Goal: Complete application form

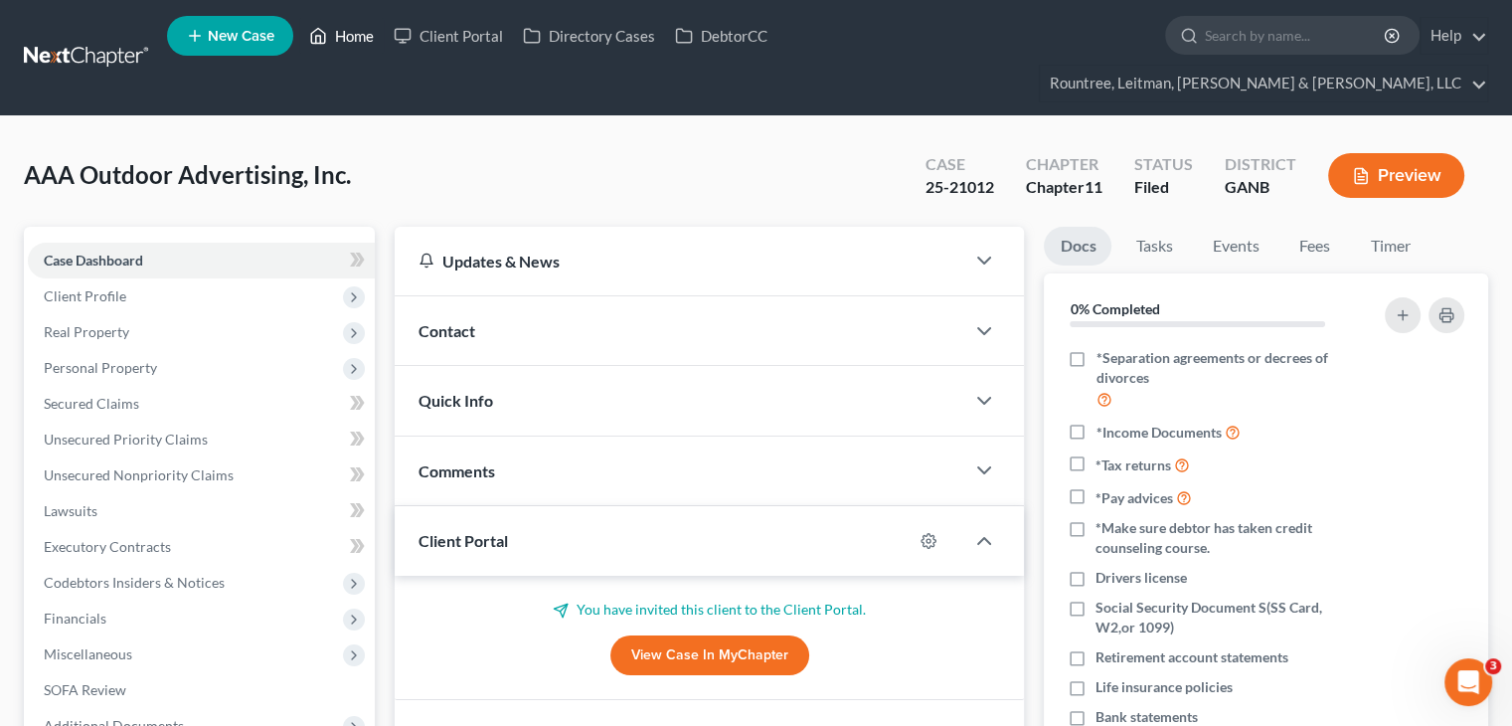
click at [353, 40] on link "Home" at bounding box center [341, 36] width 84 height 36
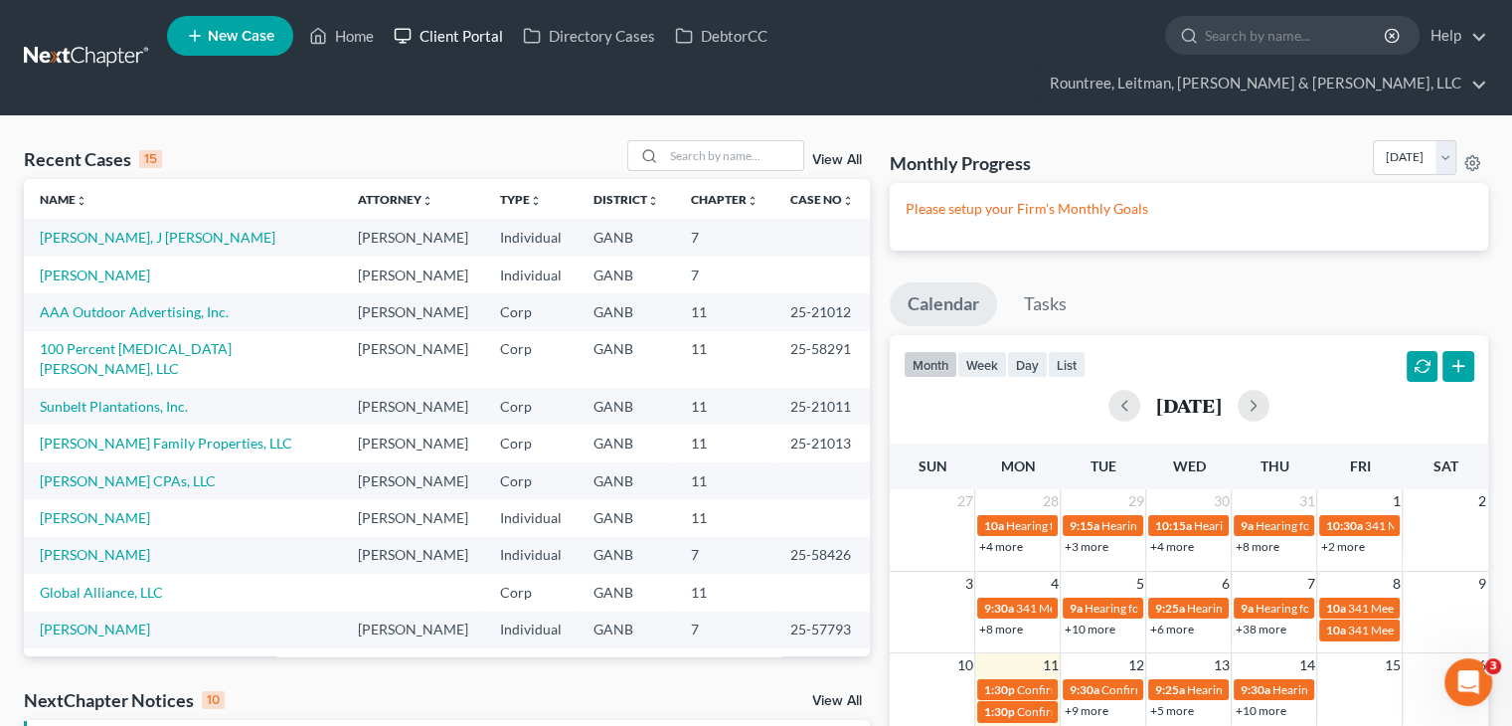
click at [465, 38] on link "Client Portal" at bounding box center [448, 36] width 129 height 36
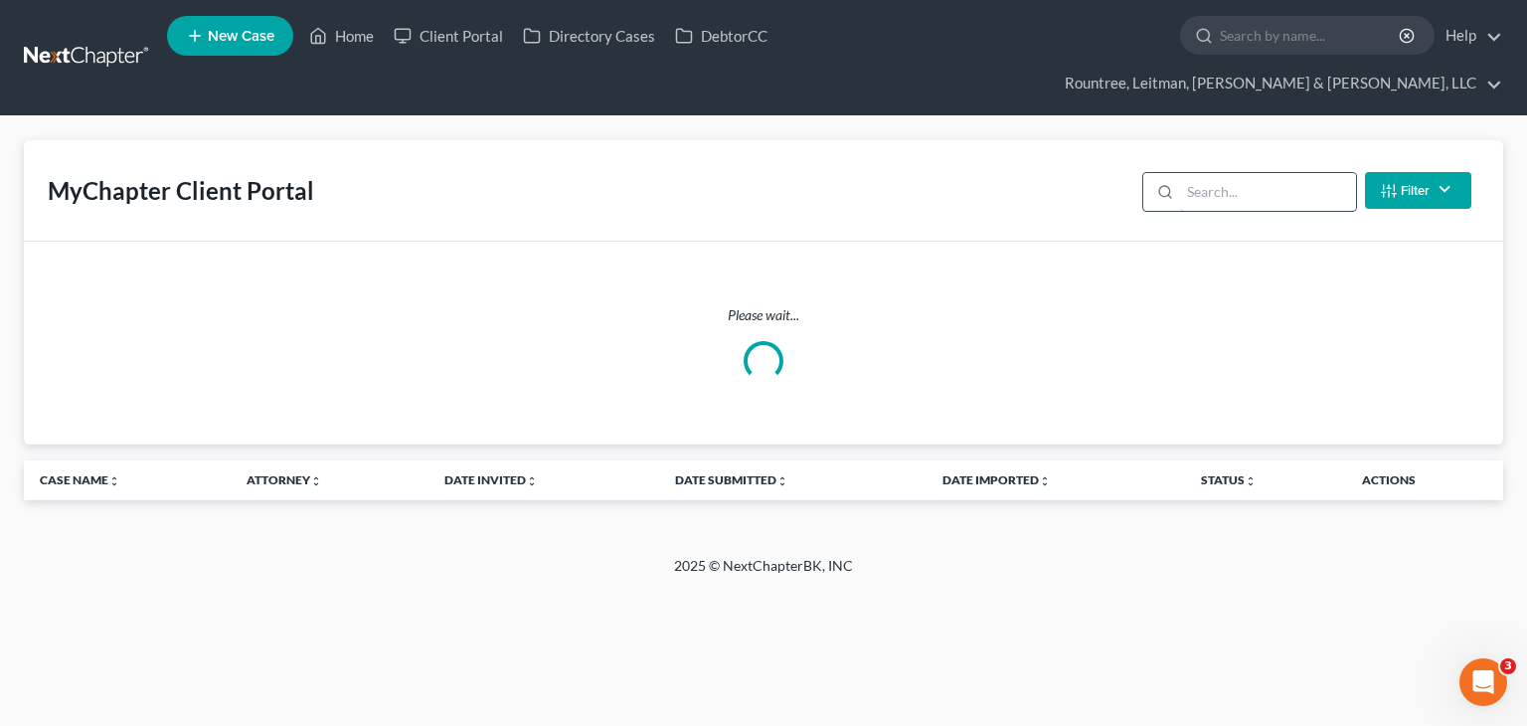
click at [1279, 173] on input "search" at bounding box center [1268, 192] width 176 height 38
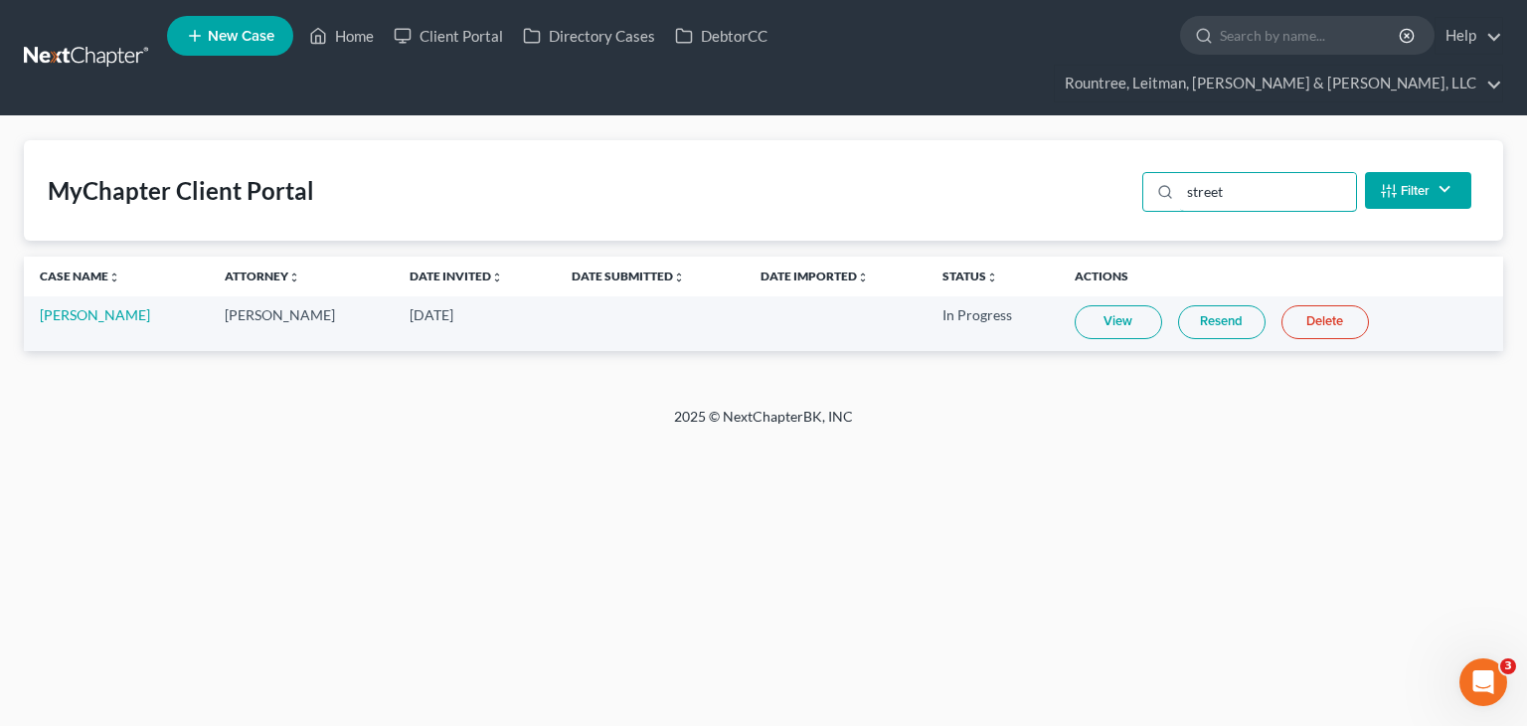
type input "street"
click at [1114, 305] on link "View" at bounding box center [1118, 322] width 87 height 34
click at [350, 34] on link "Home" at bounding box center [341, 36] width 84 height 36
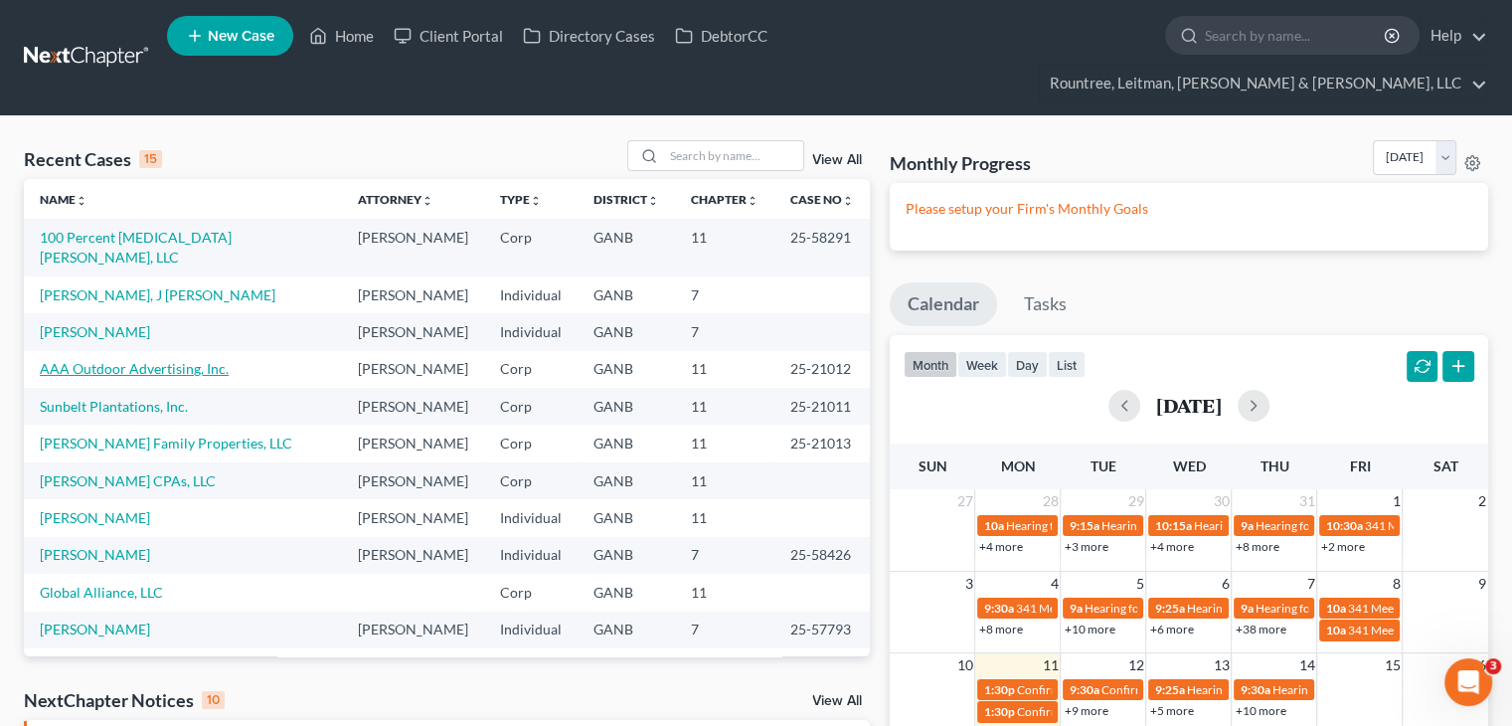
click at [96, 360] on link "AAA Outdoor Advertising, Inc." at bounding box center [134, 368] width 189 height 17
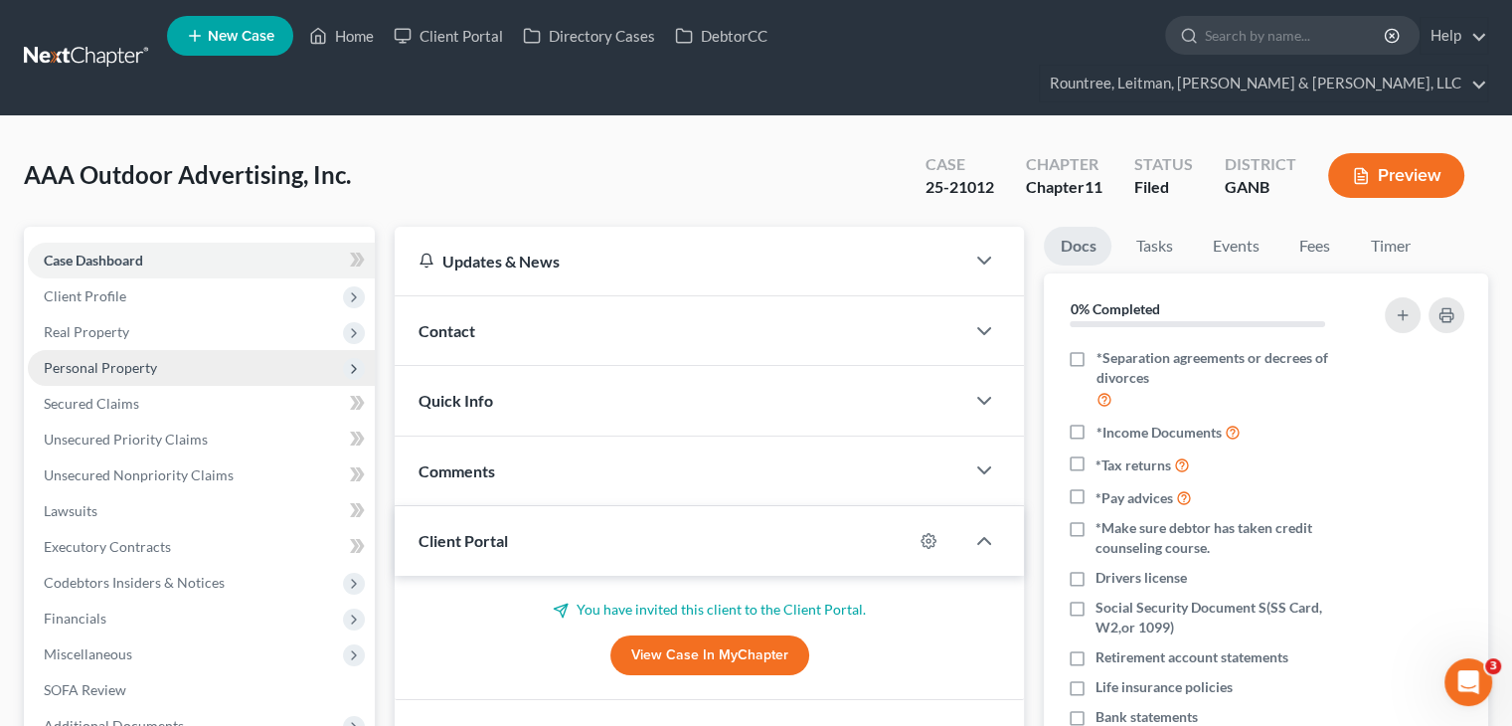
click at [131, 359] on span "Personal Property" at bounding box center [100, 367] width 113 height 17
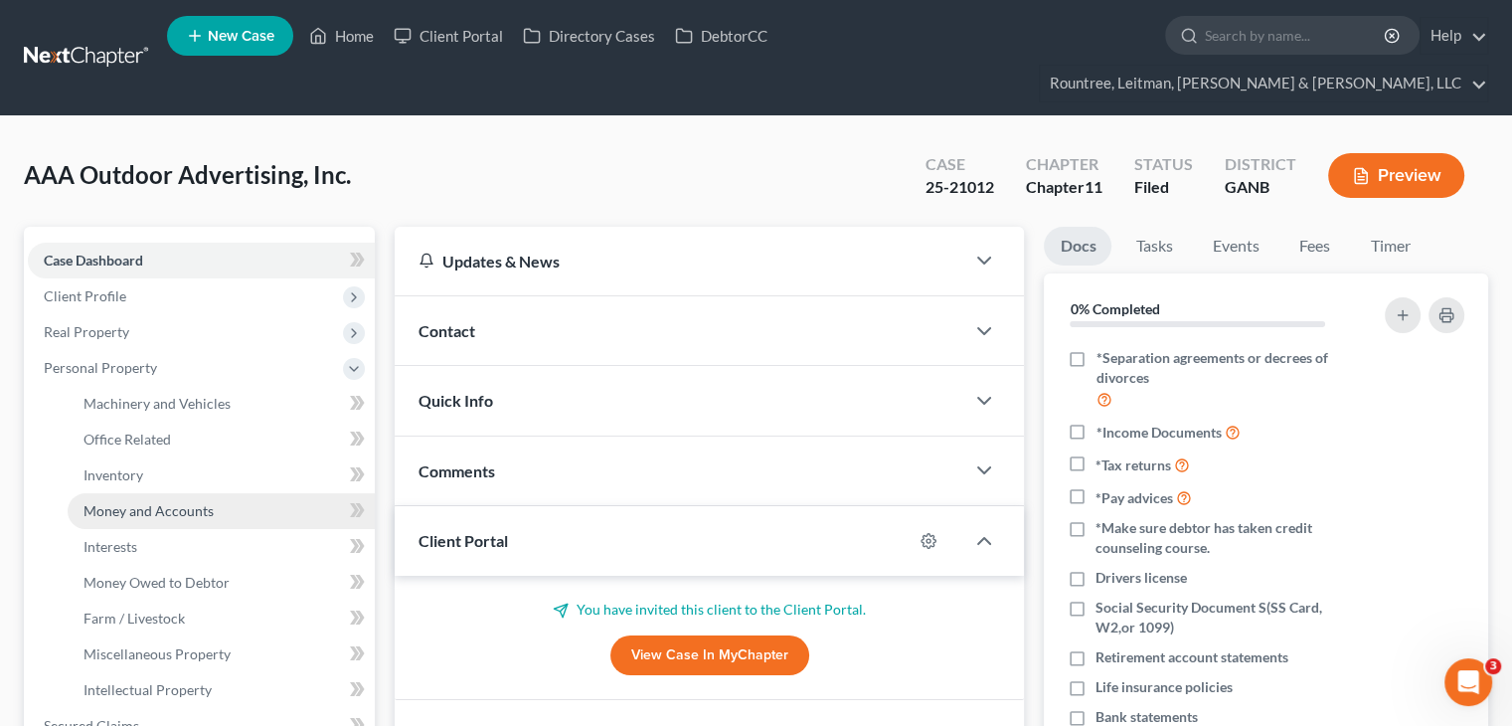
click at [159, 502] on span "Money and Accounts" at bounding box center [148, 510] width 130 height 17
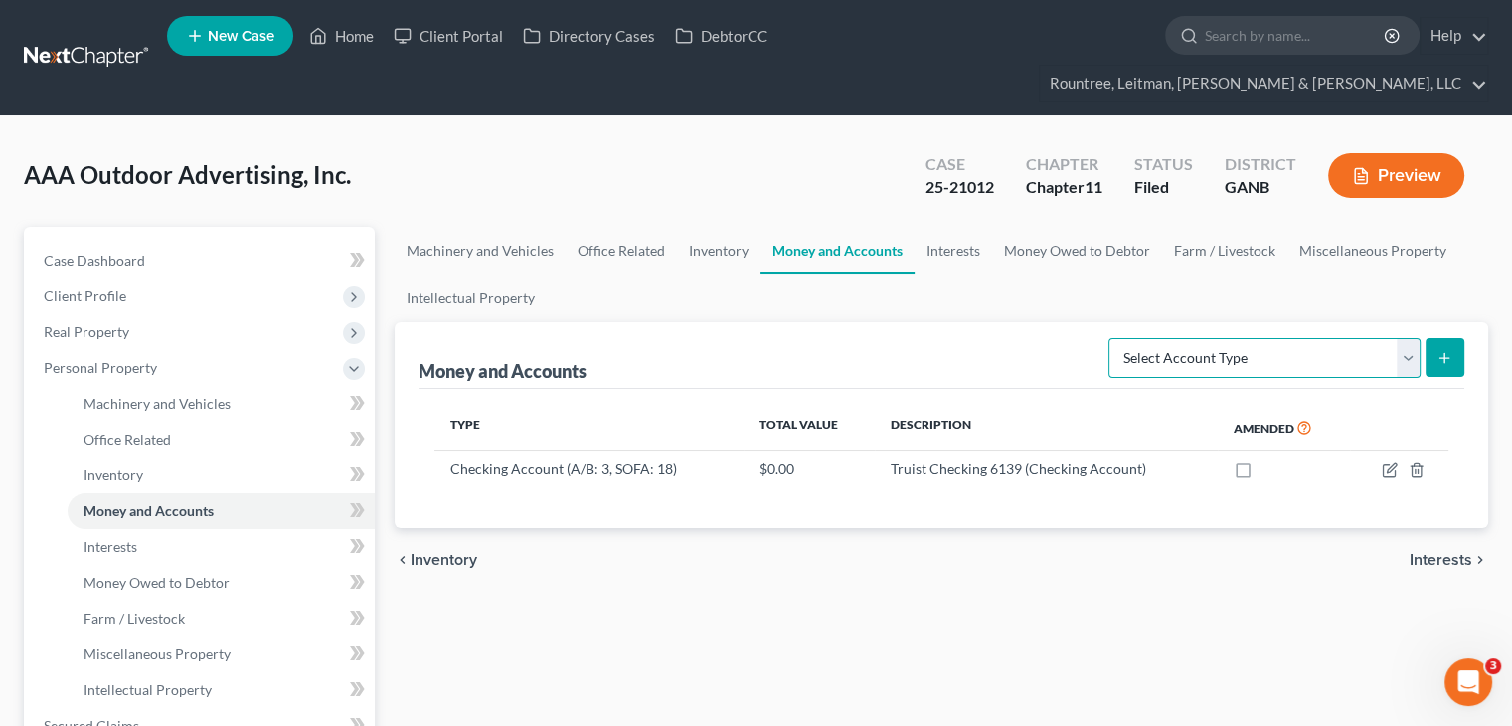
click at [1400, 338] on select "Select Account Type Brokerage (A/B: 3, SOFA: 18) Cash on Hand (A/B: 2) Certific…" at bounding box center [1264, 358] width 312 height 40
select select "prepayments"
click at [1111, 338] on select "Select Account Type Brokerage (A/B: 3, SOFA: 18) Cash on Hand (A/B: 2) Certific…" at bounding box center [1264, 358] width 312 height 40
click at [1443, 358] on line "submit" at bounding box center [1444, 358] width 9 height 0
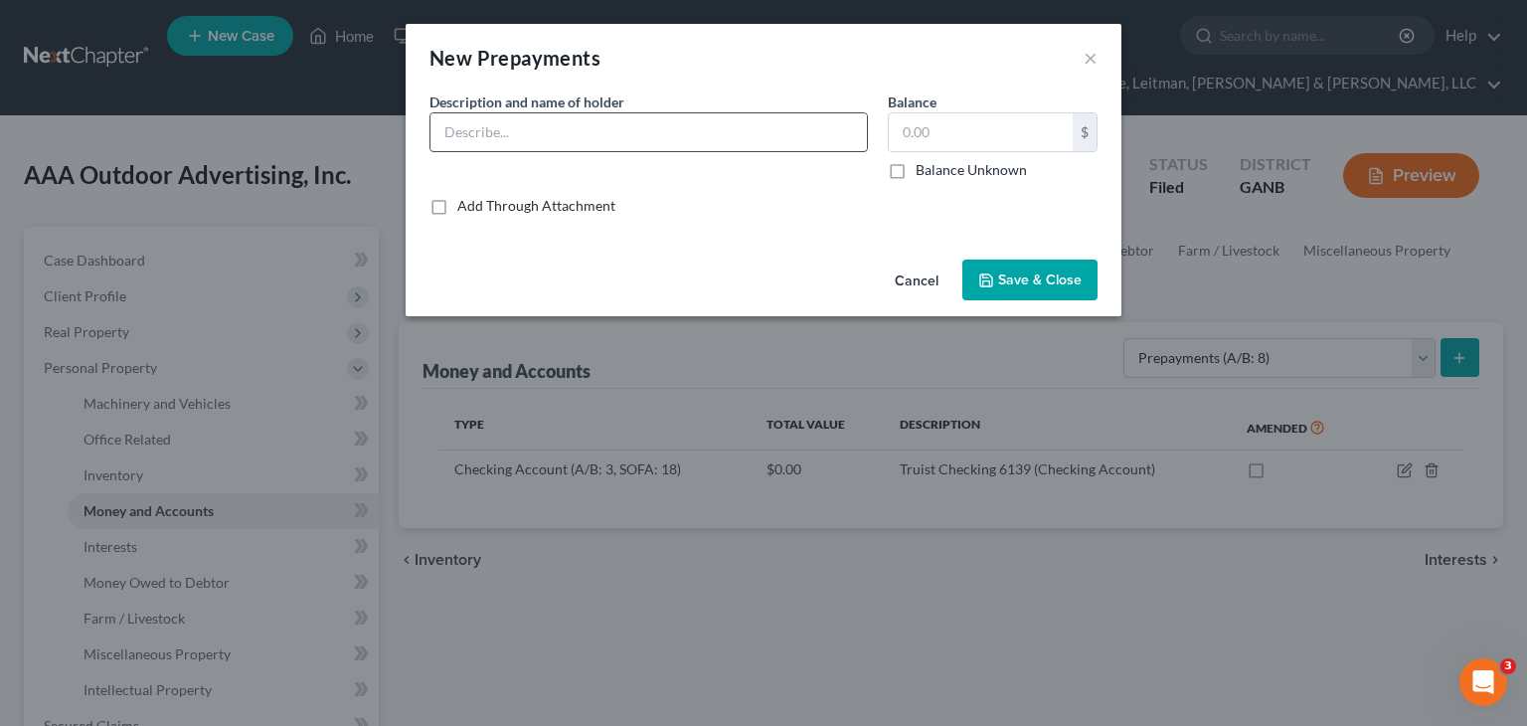
click at [637, 133] on input "text" at bounding box center [648, 132] width 436 height 38
type input "State of [US_STATE] Department of Revenue"
type input "1,580.00"
click at [1023, 263] on button "Save & Close" at bounding box center [1029, 280] width 135 height 42
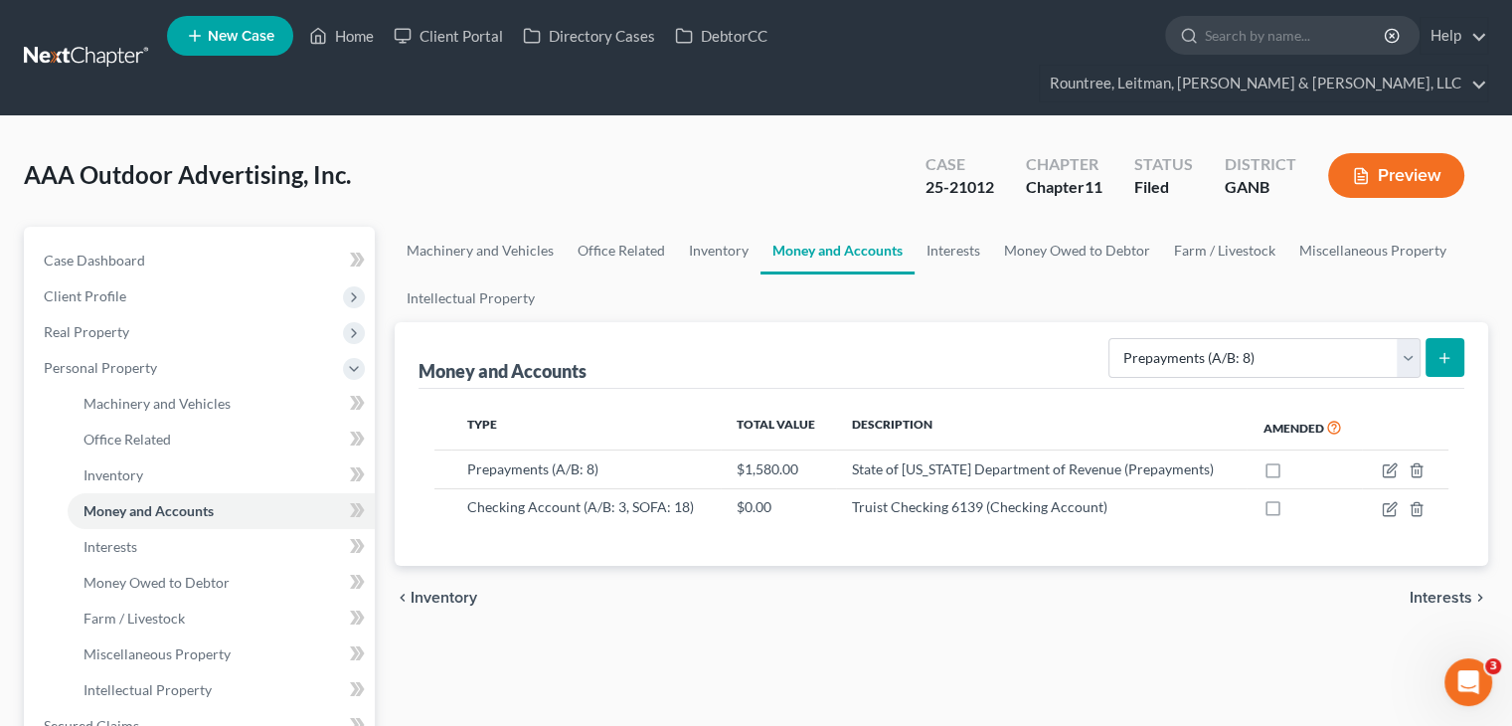
click at [1443, 350] on icon "submit" at bounding box center [1444, 358] width 16 height 16
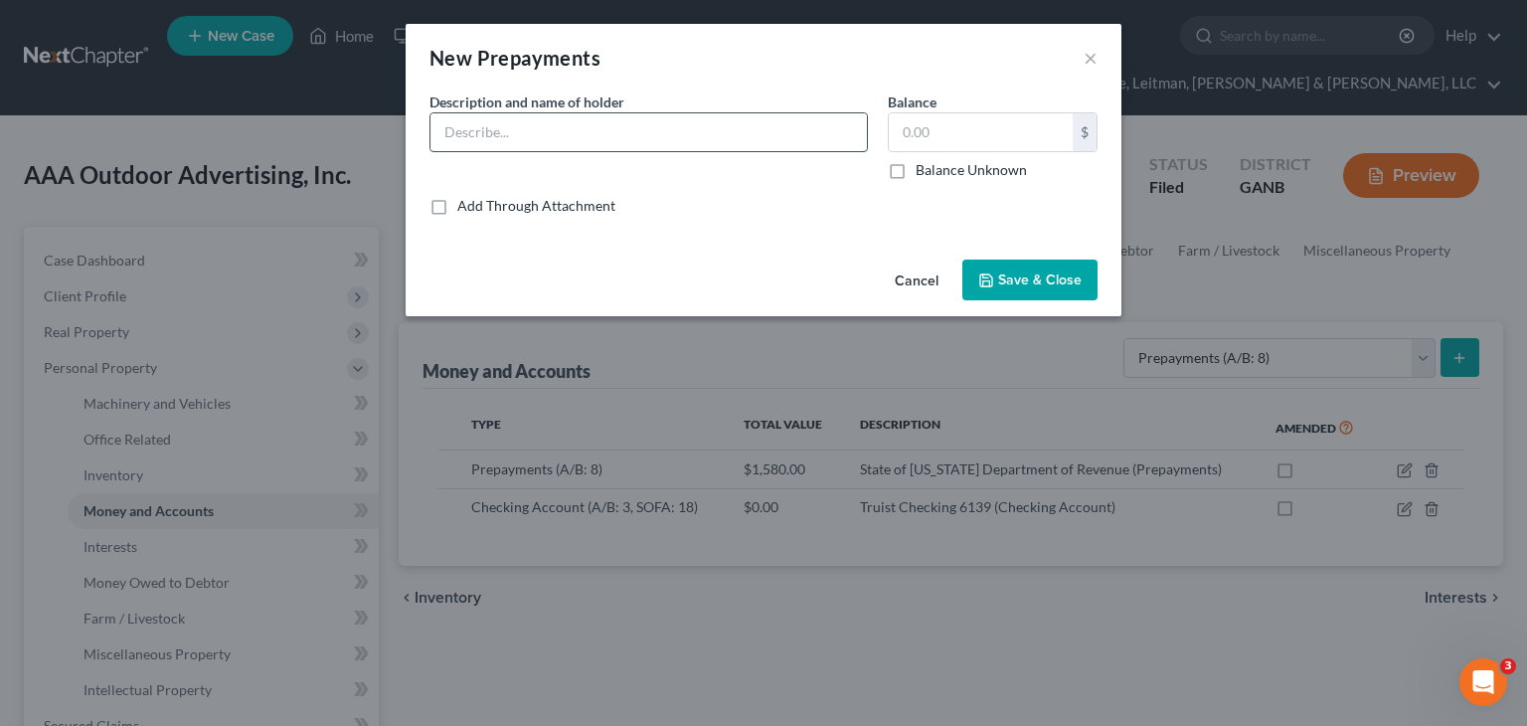
click at [527, 132] on input "text" at bounding box center [648, 132] width 436 height 38
type input "Internal Revenue Service"
type input "1,379.00"
click at [1010, 271] on span "Save & Close" at bounding box center [1039, 279] width 83 height 17
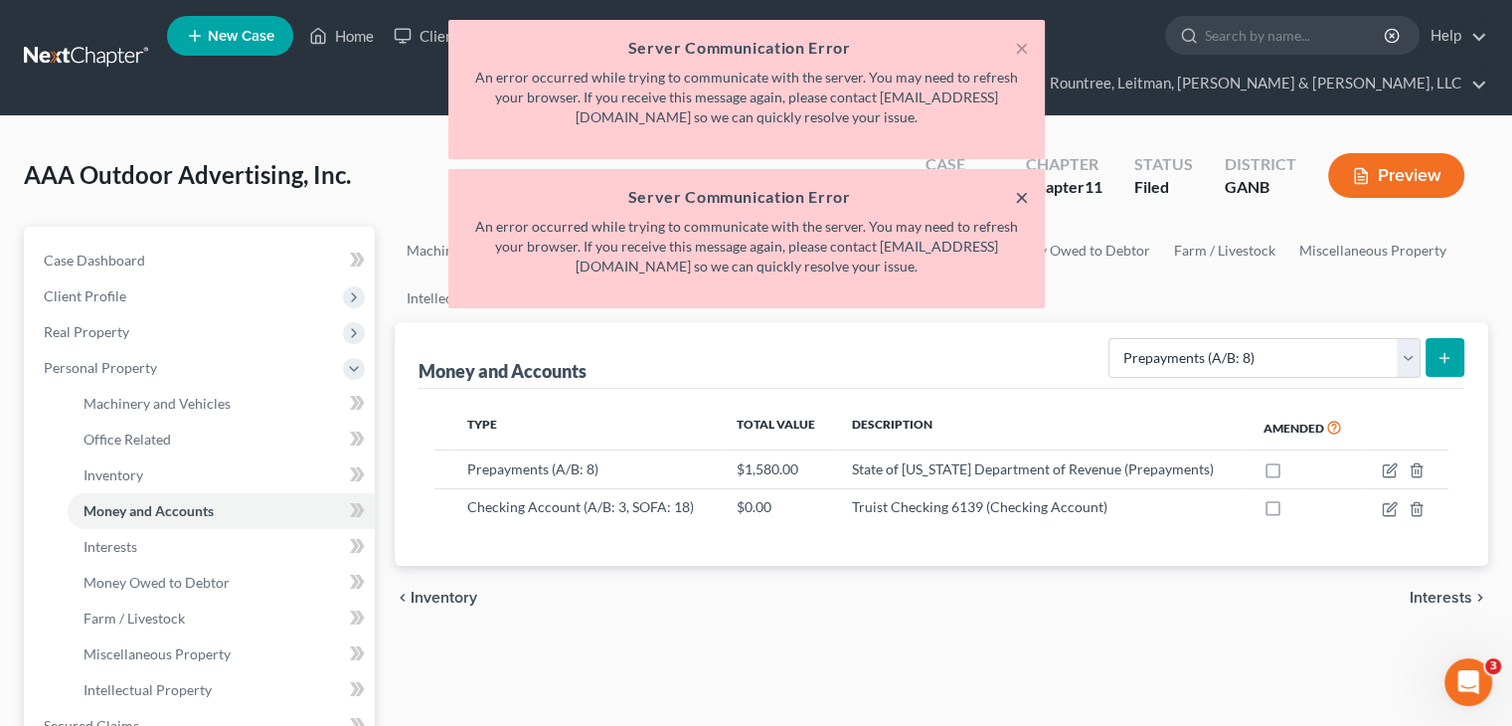
click at [1025, 197] on button "×" at bounding box center [1022, 197] width 14 height 24
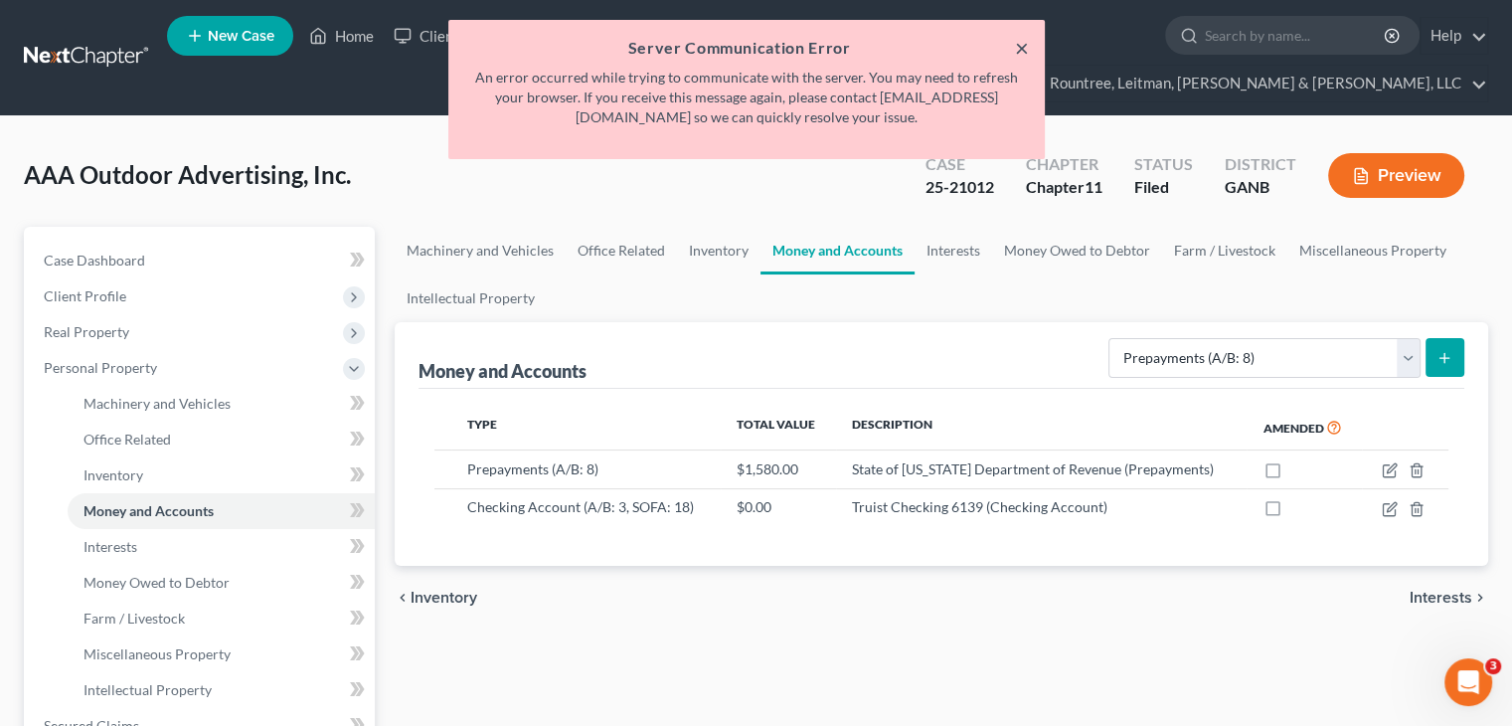
click at [1020, 49] on button "×" at bounding box center [1022, 48] width 14 height 24
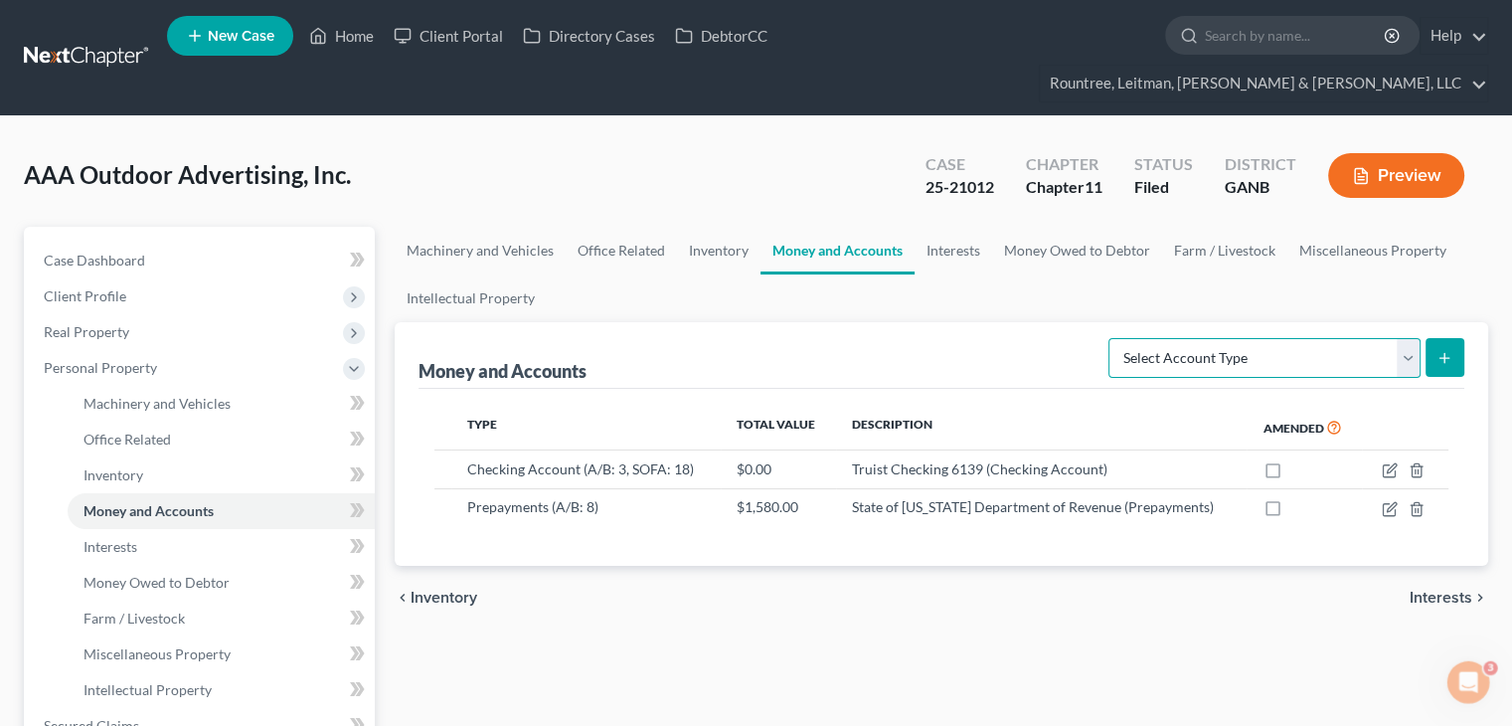
click at [1412, 338] on select "Select Account Type Brokerage (A/B: 3, SOFA: 18) Cash on Hand (A/B: 2) Certific…" at bounding box center [1264, 358] width 312 height 40
select select "prepayments"
click at [1111, 338] on select "Select Account Type Brokerage (A/B: 3, SOFA: 18) Cash on Hand (A/B: 2) Certific…" at bounding box center [1264, 358] width 312 height 40
click at [1442, 350] on icon "submit" at bounding box center [1444, 358] width 16 height 16
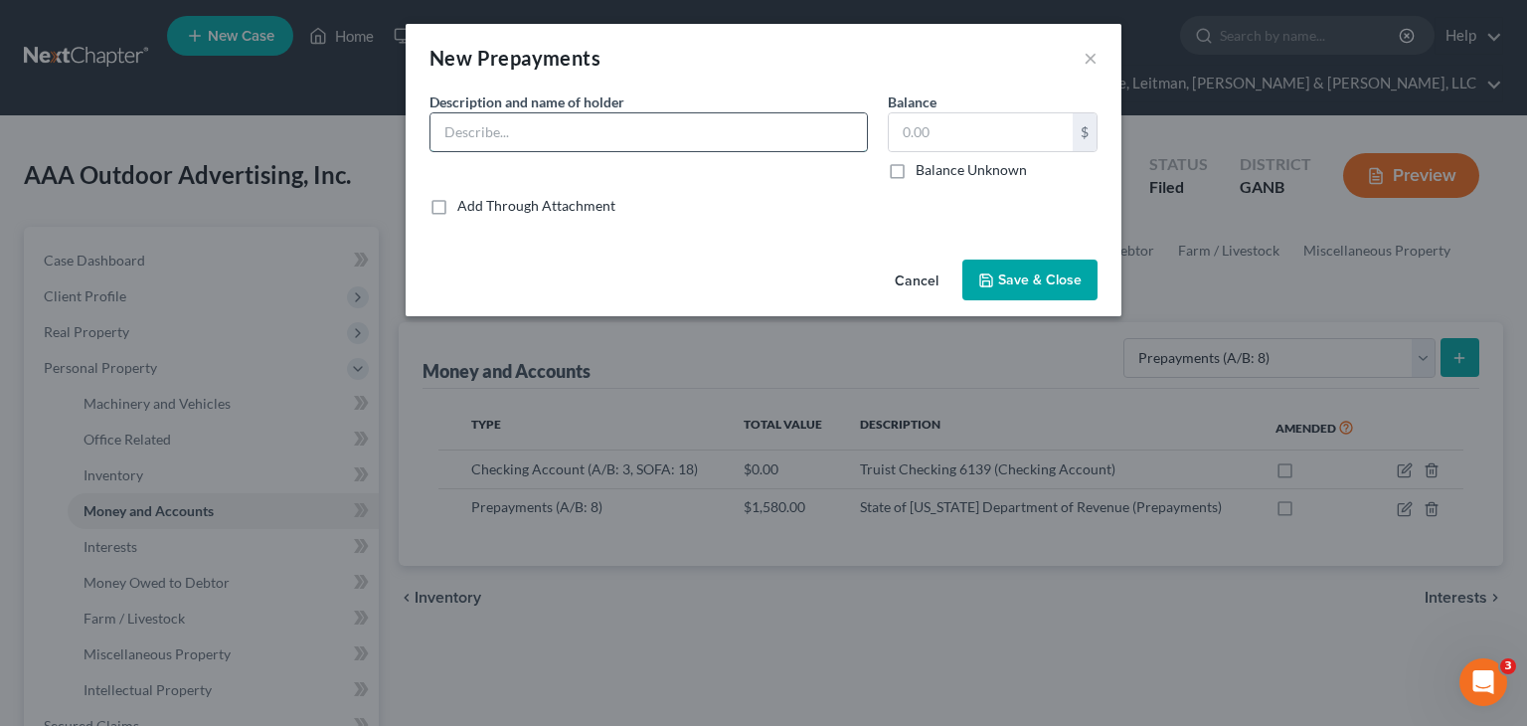
click at [533, 128] on input "text" at bounding box center [648, 132] width 436 height 38
type input "Internal Revenue Service"
type input "1,379.00"
click at [1034, 276] on span "Save & Close" at bounding box center [1039, 279] width 83 height 17
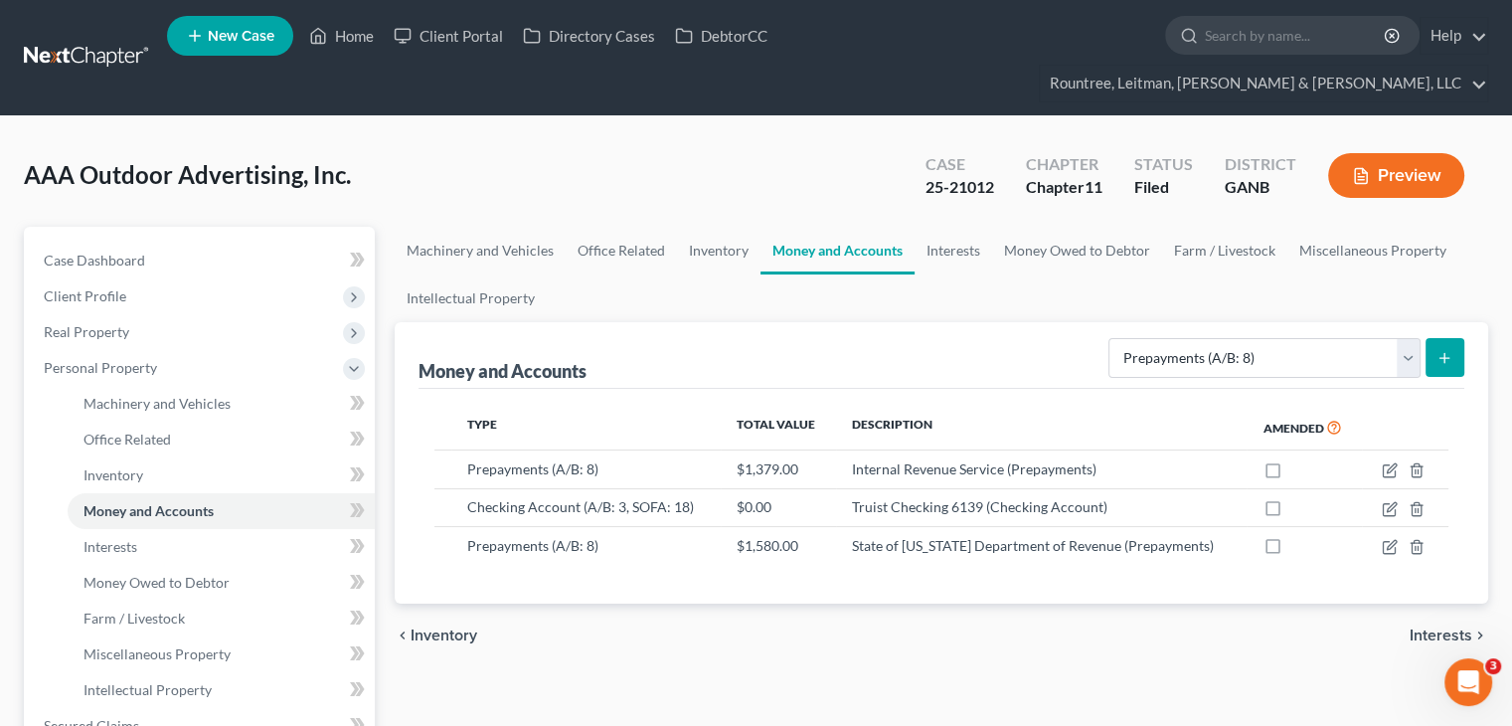
click at [1440, 358] on line "submit" at bounding box center [1444, 358] width 9 height 0
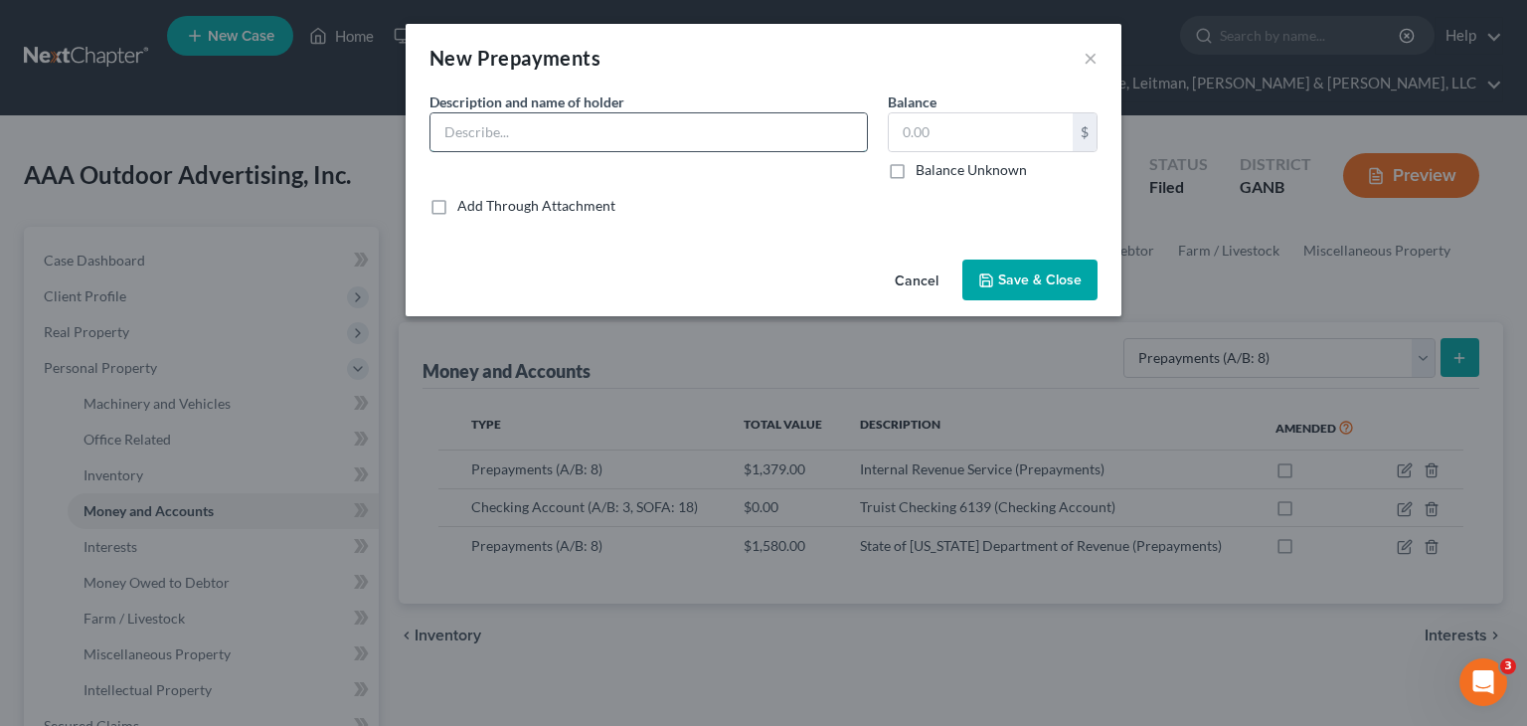
click at [574, 130] on input "text" at bounding box center [648, 132] width 436 height 38
type input "Insurance"
click at [934, 132] on input "text" at bounding box center [981, 132] width 184 height 38
type input "3,399.00"
click at [1030, 291] on button "Save & Close" at bounding box center [1029, 280] width 135 height 42
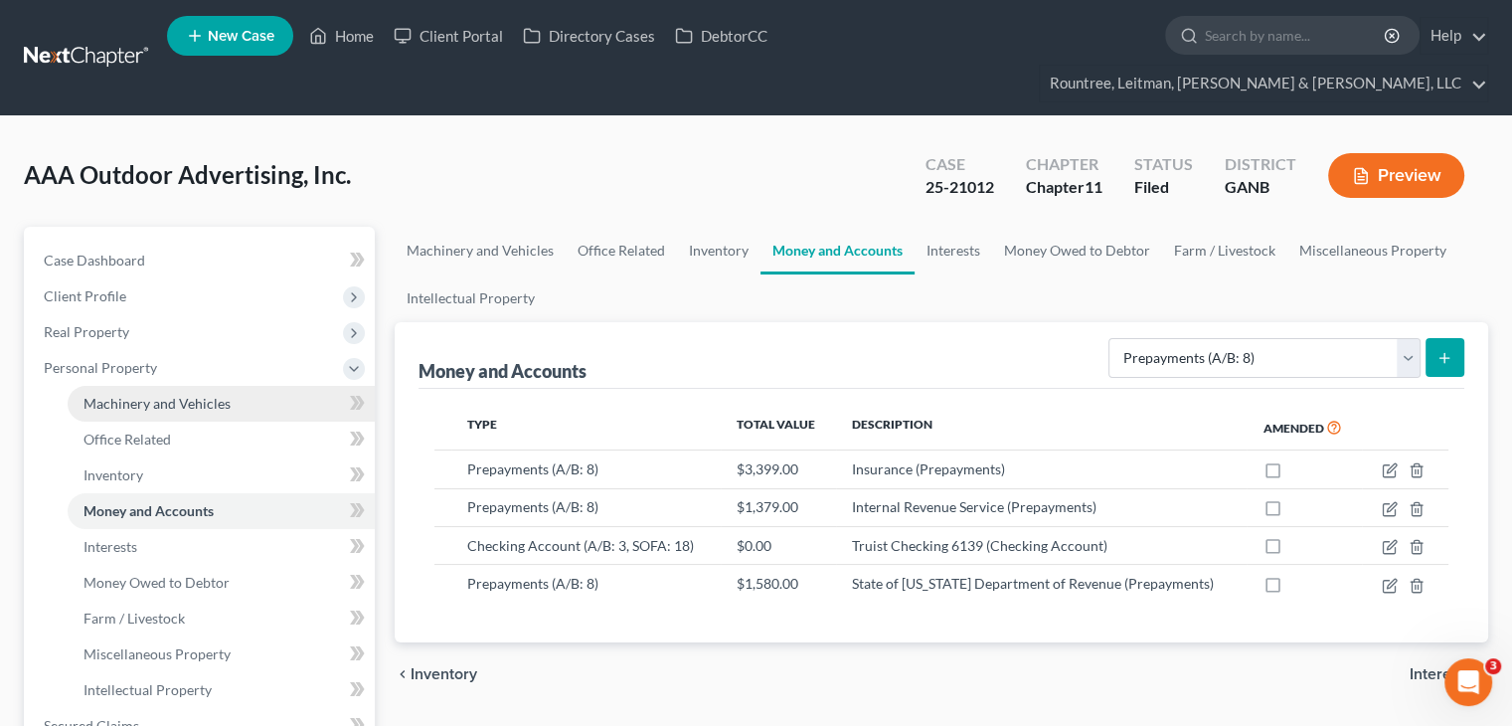
click at [190, 395] on span "Machinery and Vehicles" at bounding box center [156, 403] width 147 height 17
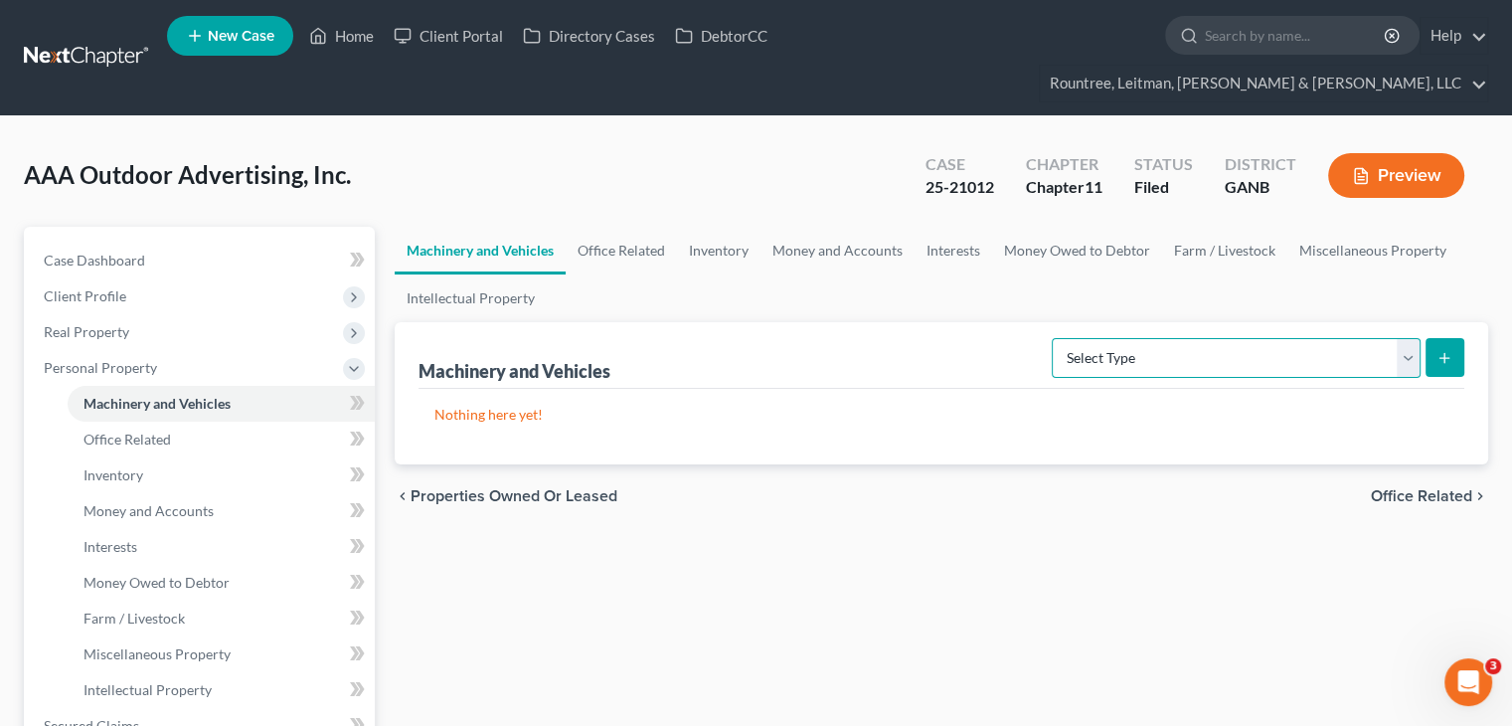
click at [1399, 338] on select "Select Type Aircraft (A/B: 49) Other Machinery, Fixtures and Equipment (A/B: 50…" at bounding box center [1236, 358] width 369 height 40
select select "other"
click at [1056, 338] on select "Select Type Aircraft (A/B: 49) Other Machinery, Fixtures and Equipment (A/B: 50…" at bounding box center [1236, 358] width 369 height 40
click at [1439, 350] on icon "submit" at bounding box center [1444, 358] width 16 height 16
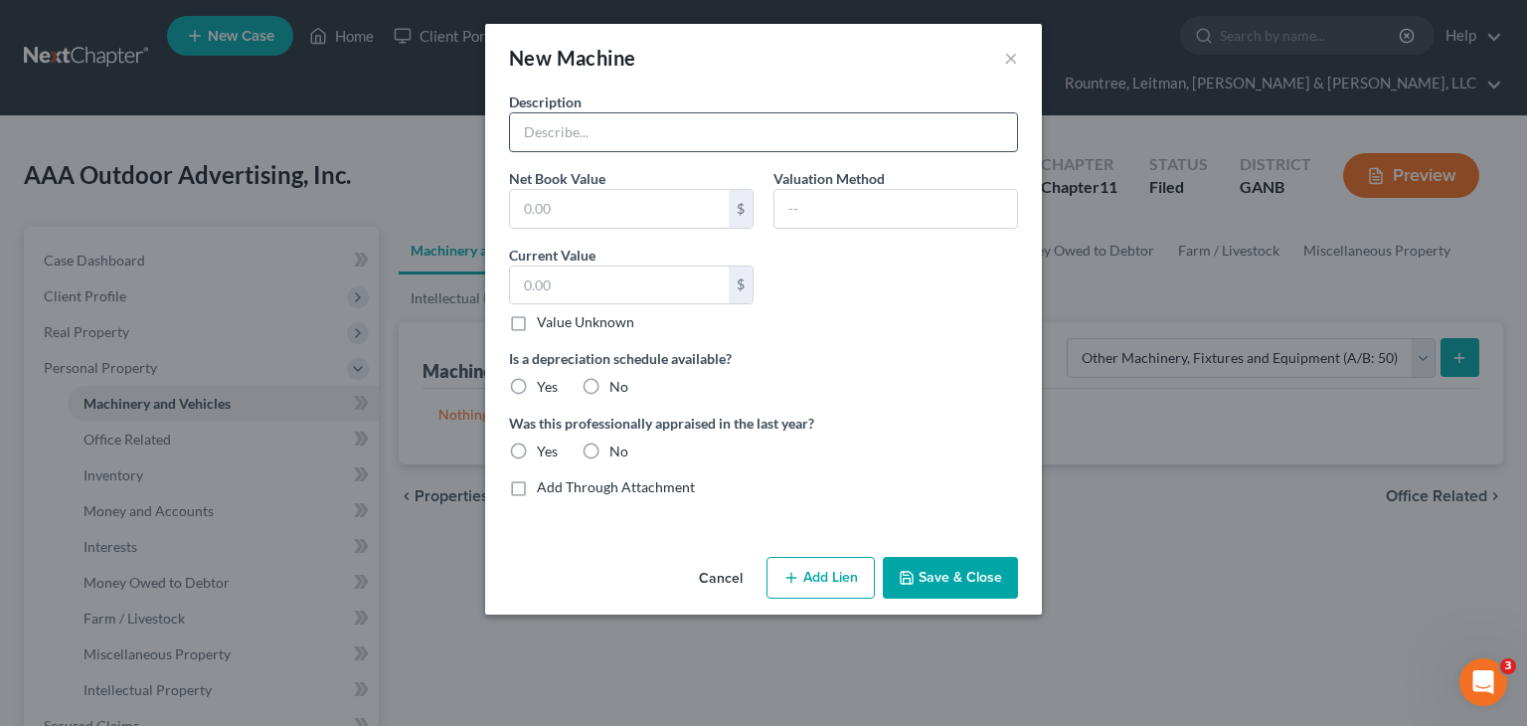
click at [664, 139] on input "text" at bounding box center [763, 132] width 507 height 38
type input "Signs"
click at [587, 204] on input "text" at bounding box center [619, 209] width 219 height 38
type input "476,701.40"
click at [537, 379] on label "Yes" at bounding box center [547, 387] width 21 height 20
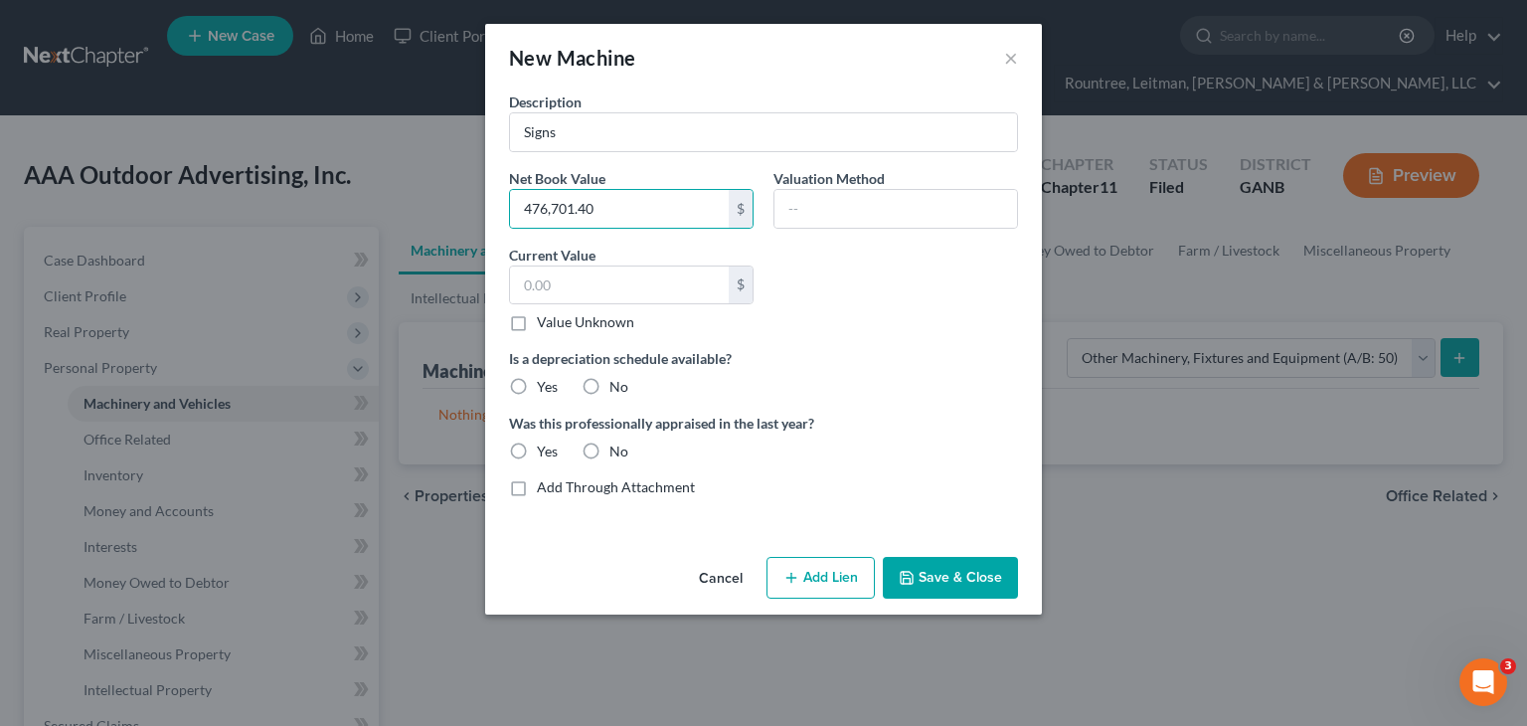
click at [545, 379] on input "Yes" at bounding box center [551, 383] width 13 height 13
radio input "true"
click at [609, 448] on label "No" at bounding box center [618, 451] width 19 height 20
click at [617, 448] on input "No" at bounding box center [623, 447] width 13 height 13
radio input "true"
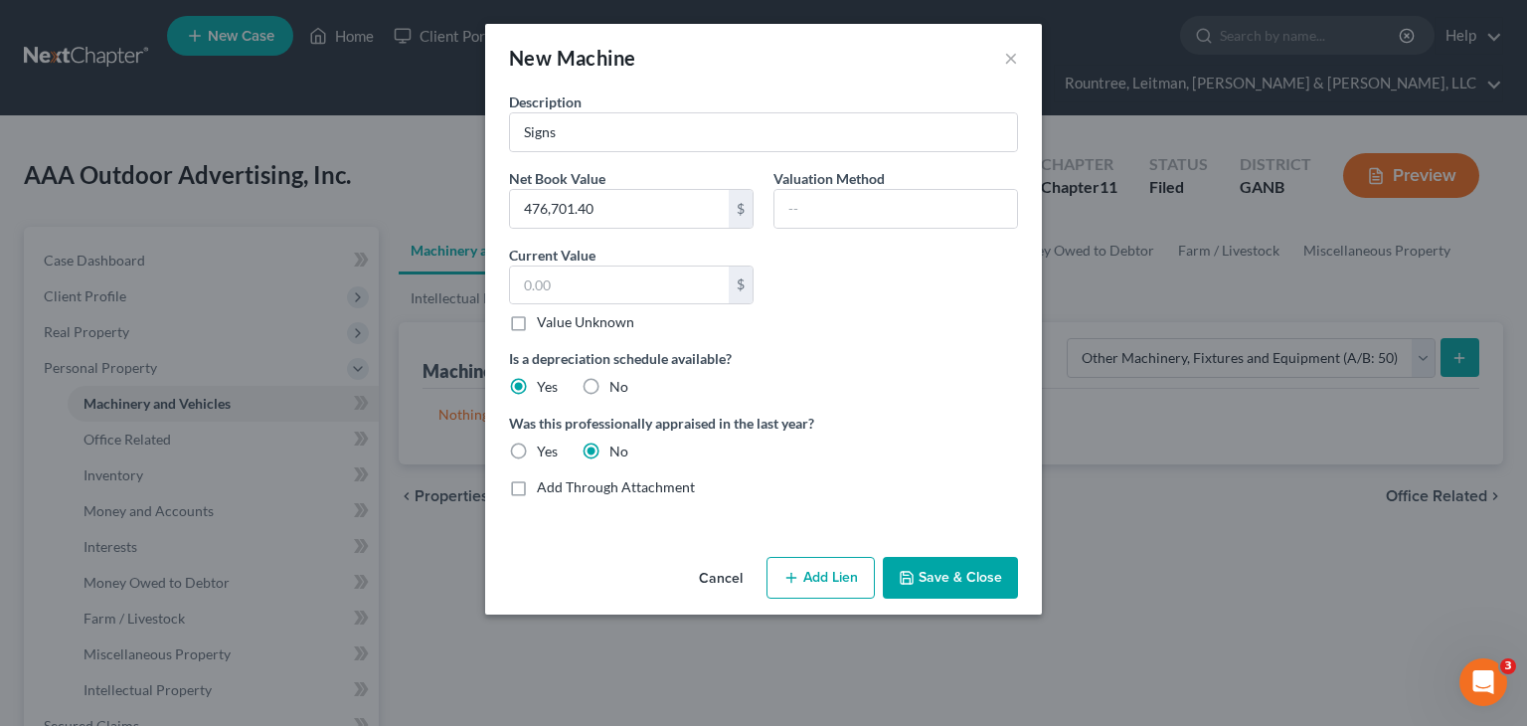
click at [962, 576] on button "Save & Close" at bounding box center [950, 578] width 135 height 42
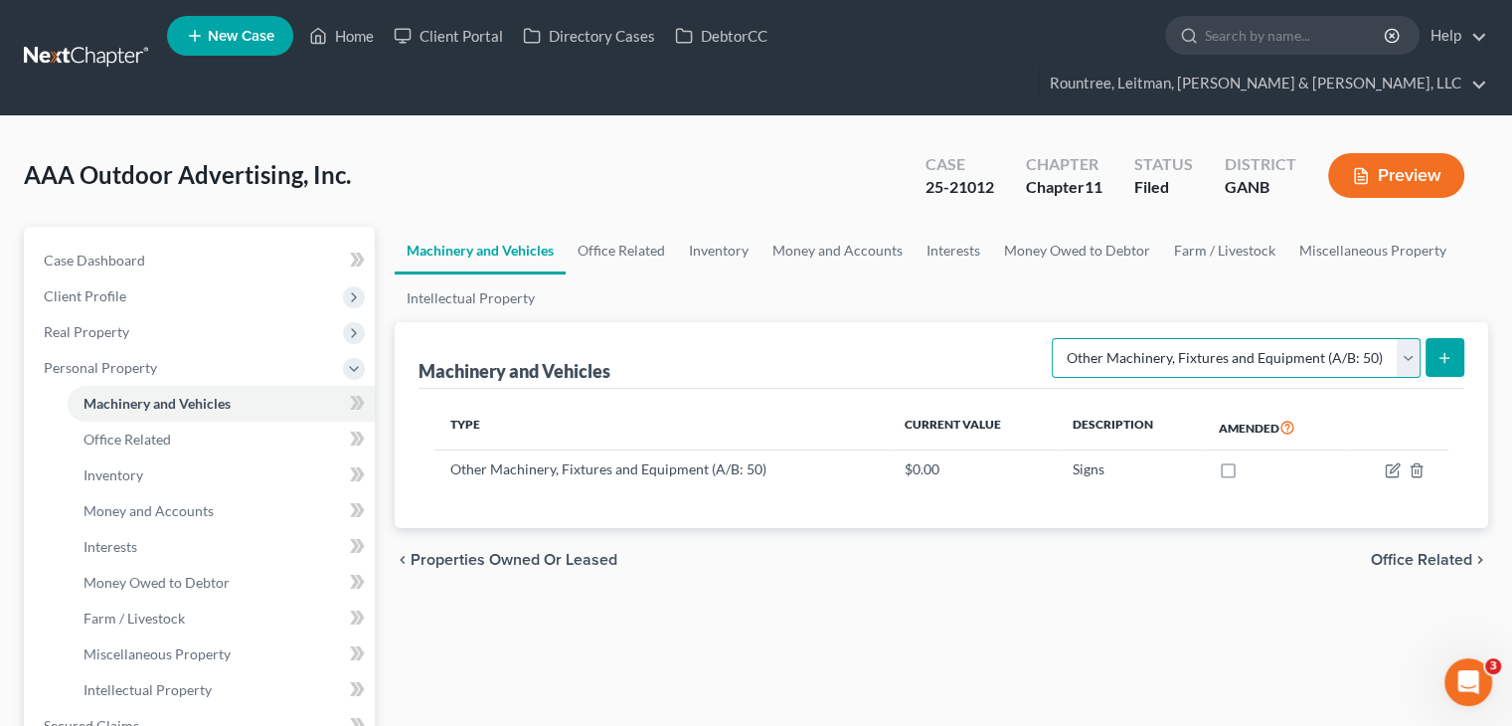
click at [1402, 338] on select "Select Type Aircraft (A/B: 49) Other Machinery, Fixtures and Equipment (A/B: 50…" at bounding box center [1236, 358] width 369 height 40
click at [1056, 338] on select "Select Type Aircraft (A/B: 49) Other Machinery, Fixtures and Equipment (A/B: 50…" at bounding box center [1236, 358] width 369 height 40
click at [1448, 350] on icon "submit" at bounding box center [1444, 358] width 16 height 16
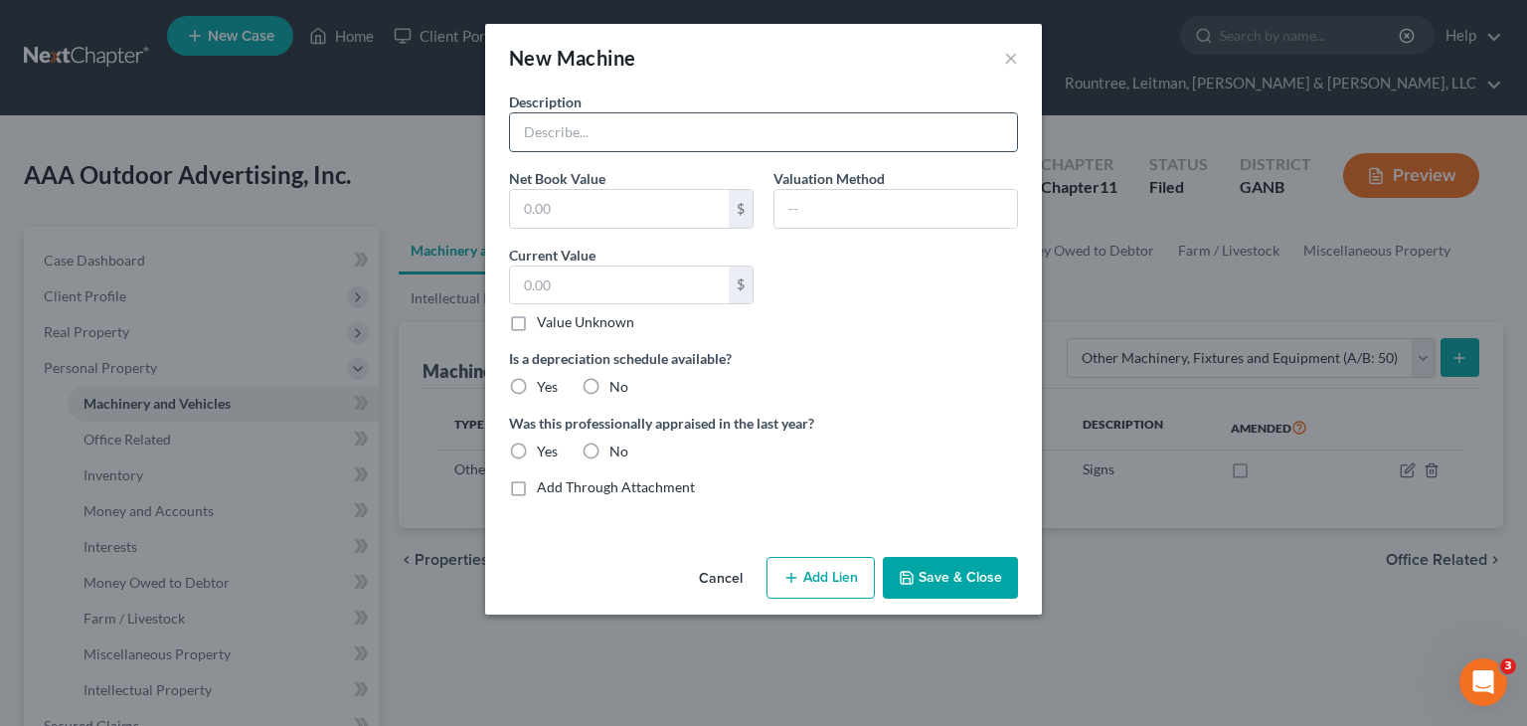
click at [620, 126] on input "text" at bounding box center [763, 132] width 507 height 38
type input "Machinery and Equipment"
type input "10,269.75"
click at [537, 383] on label "Yes" at bounding box center [547, 387] width 21 height 20
click at [545, 383] on input "Yes" at bounding box center [551, 383] width 13 height 13
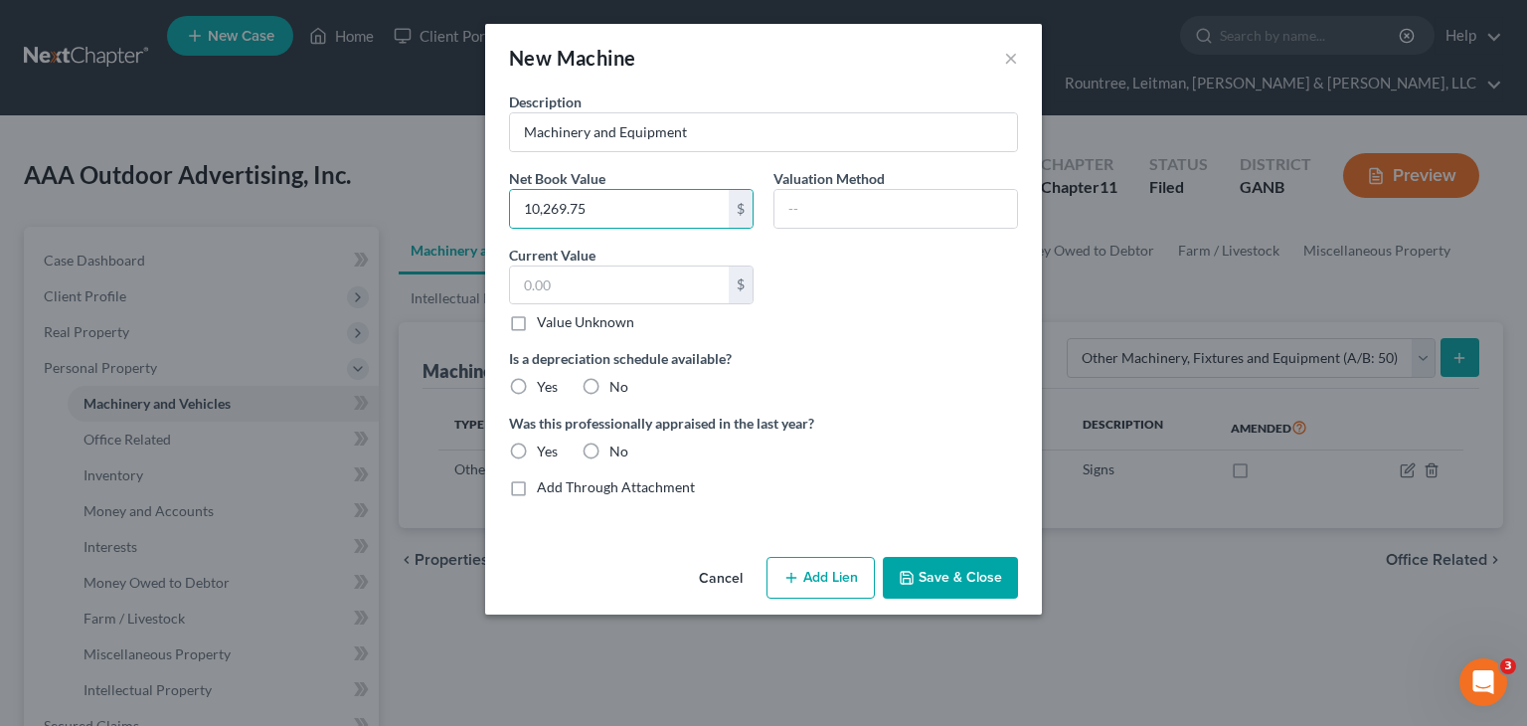
radio input "true"
click at [609, 451] on label "No" at bounding box center [618, 451] width 19 height 20
click at [617, 451] on input "No" at bounding box center [623, 447] width 13 height 13
radio input "true"
click at [948, 578] on button "Save & Close" at bounding box center [950, 578] width 135 height 42
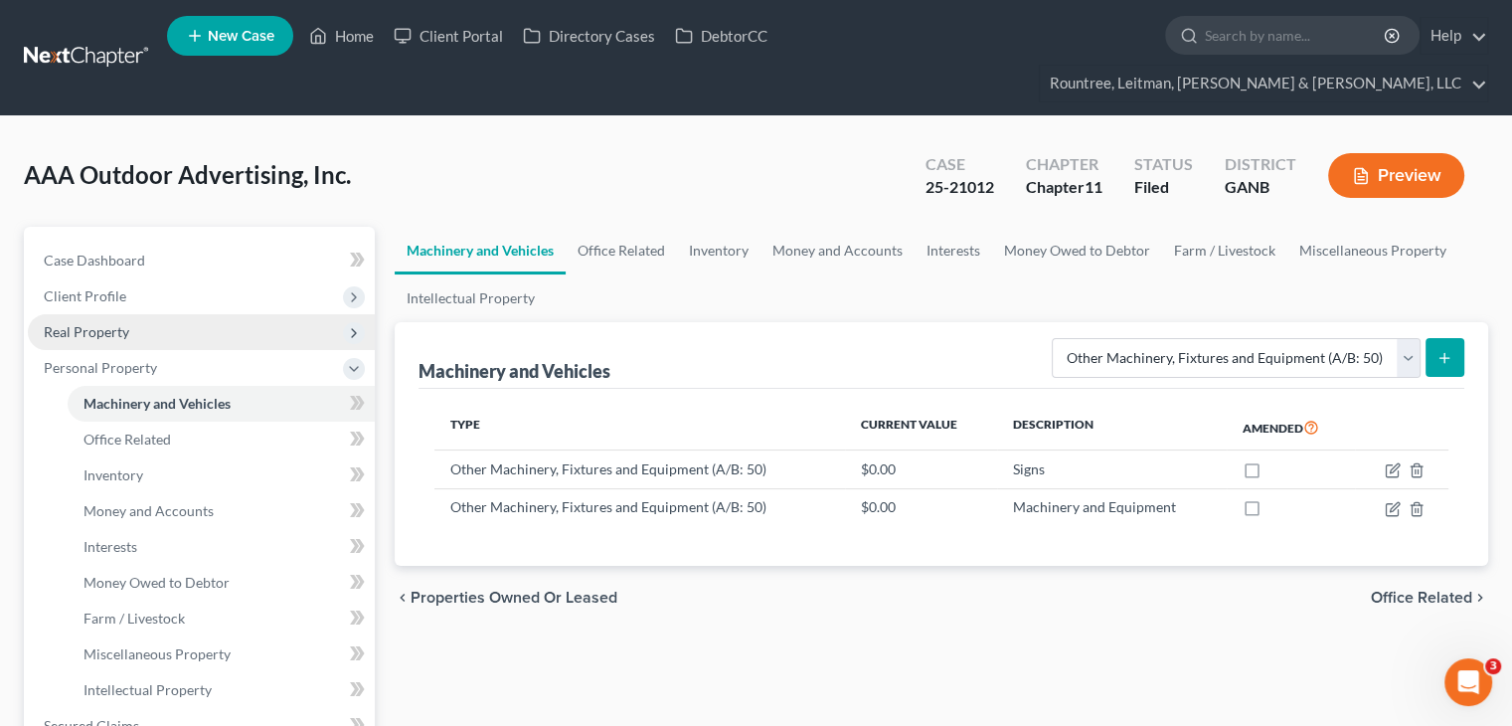
click at [116, 323] on span "Real Property" at bounding box center [86, 331] width 85 height 17
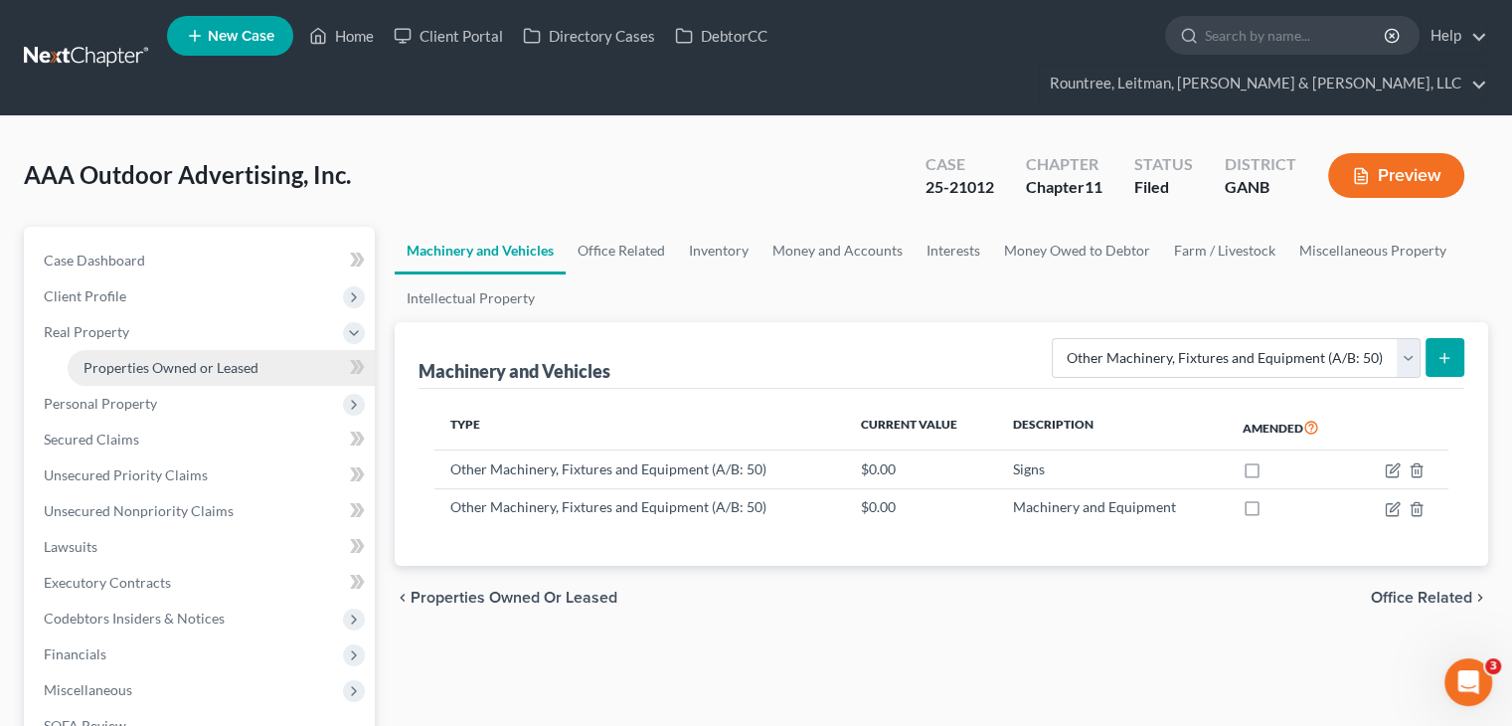
click at [167, 359] on span "Properties Owned or Leased" at bounding box center [170, 367] width 175 height 17
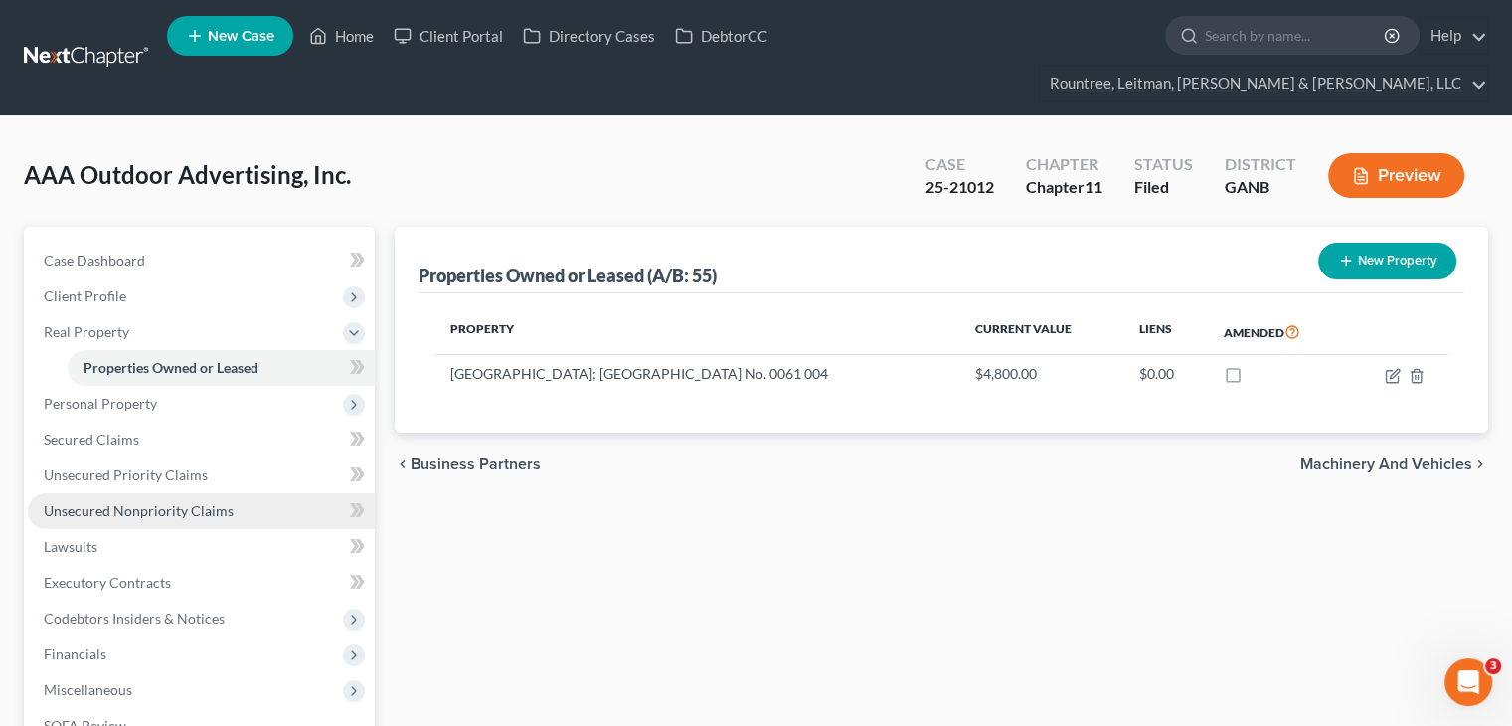
click at [95, 502] on span "Unsecured Nonpriority Claims" at bounding box center [139, 510] width 190 height 17
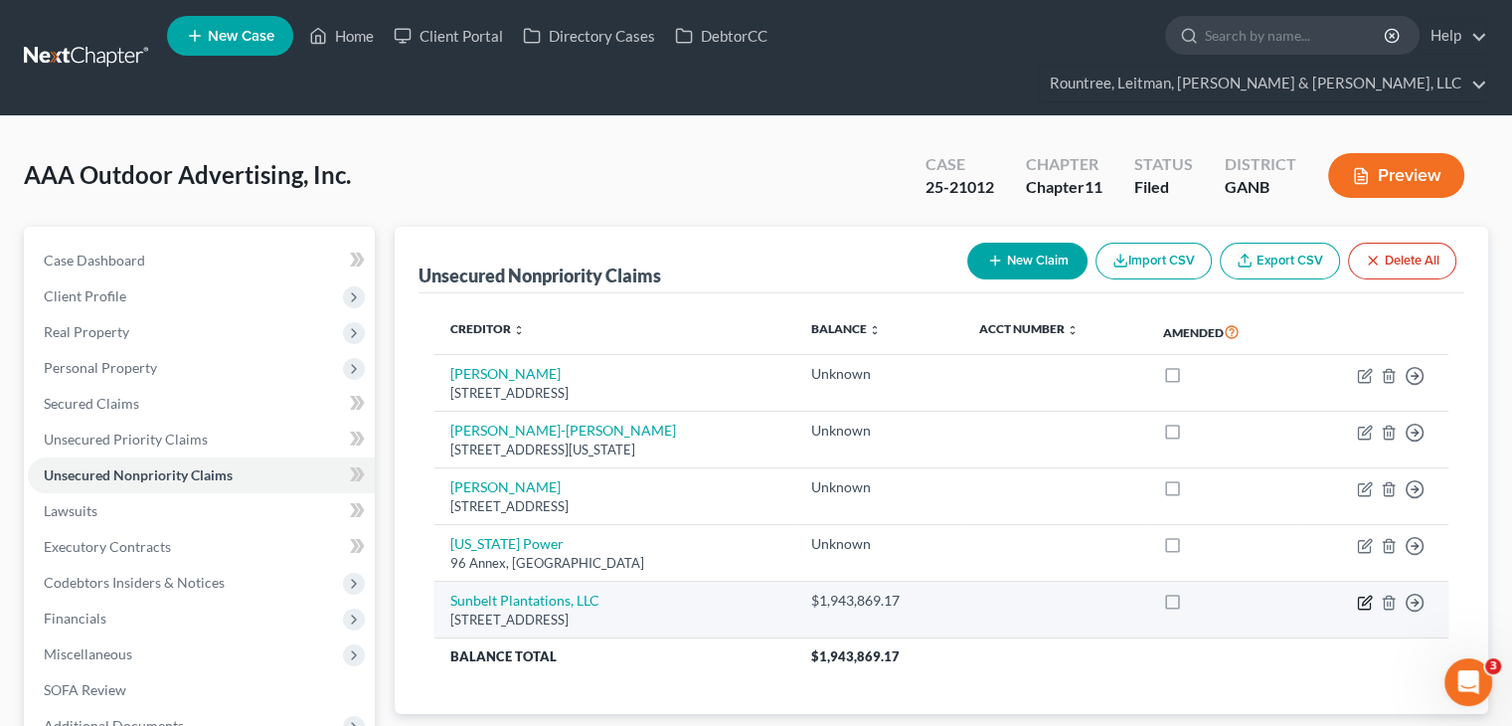
click at [1367, 594] on icon "button" at bounding box center [1365, 602] width 16 height 16
select select "10"
select select "8"
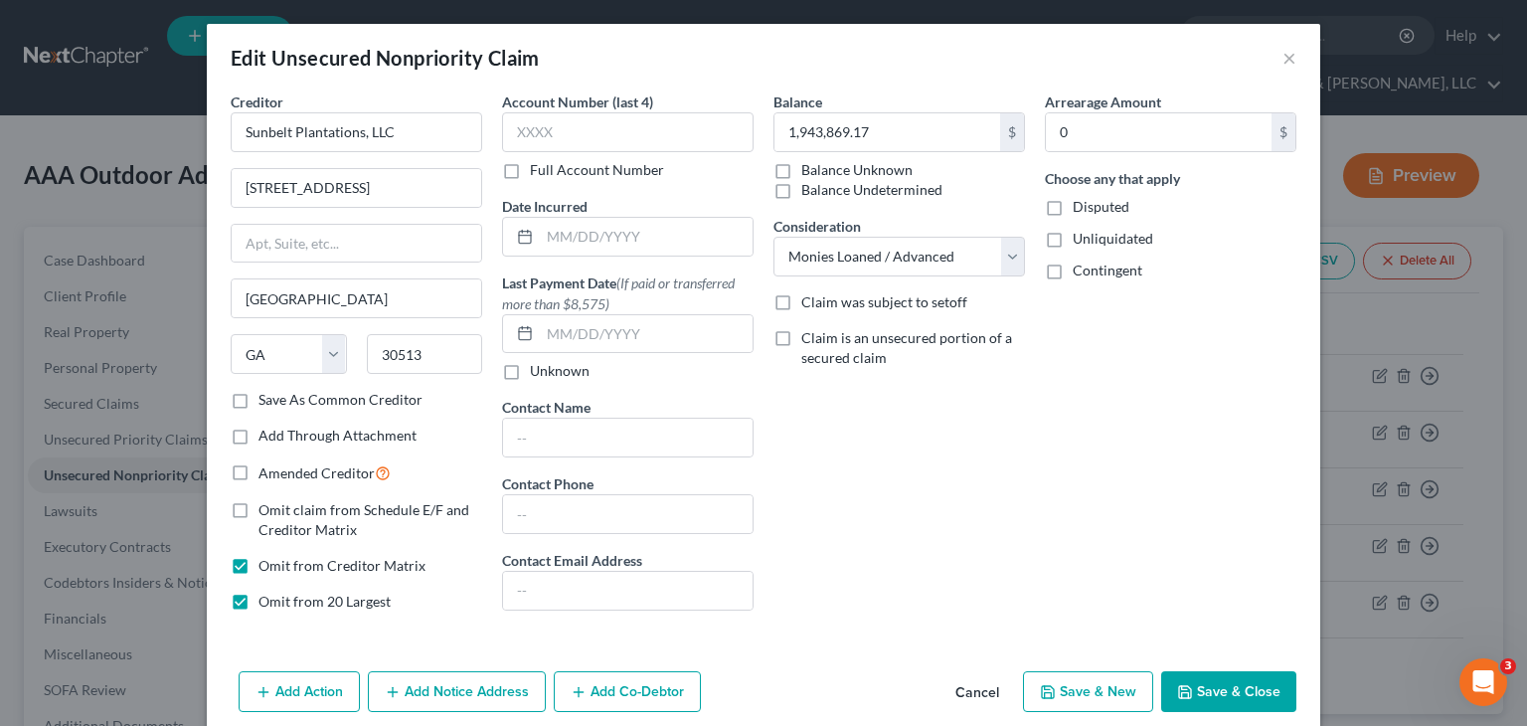
click at [1200, 683] on button "Save & Close" at bounding box center [1228, 692] width 135 height 42
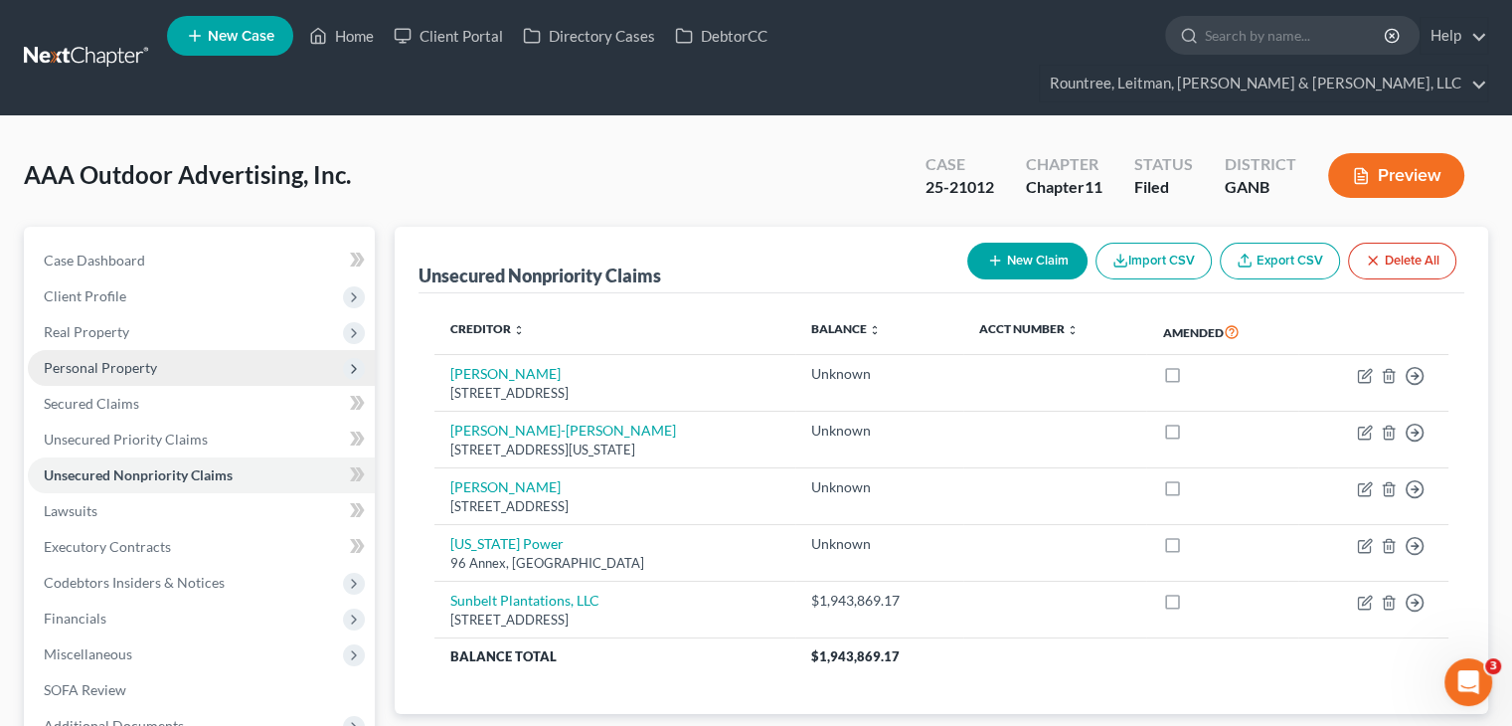
click at [116, 359] on span "Personal Property" at bounding box center [100, 367] width 113 height 17
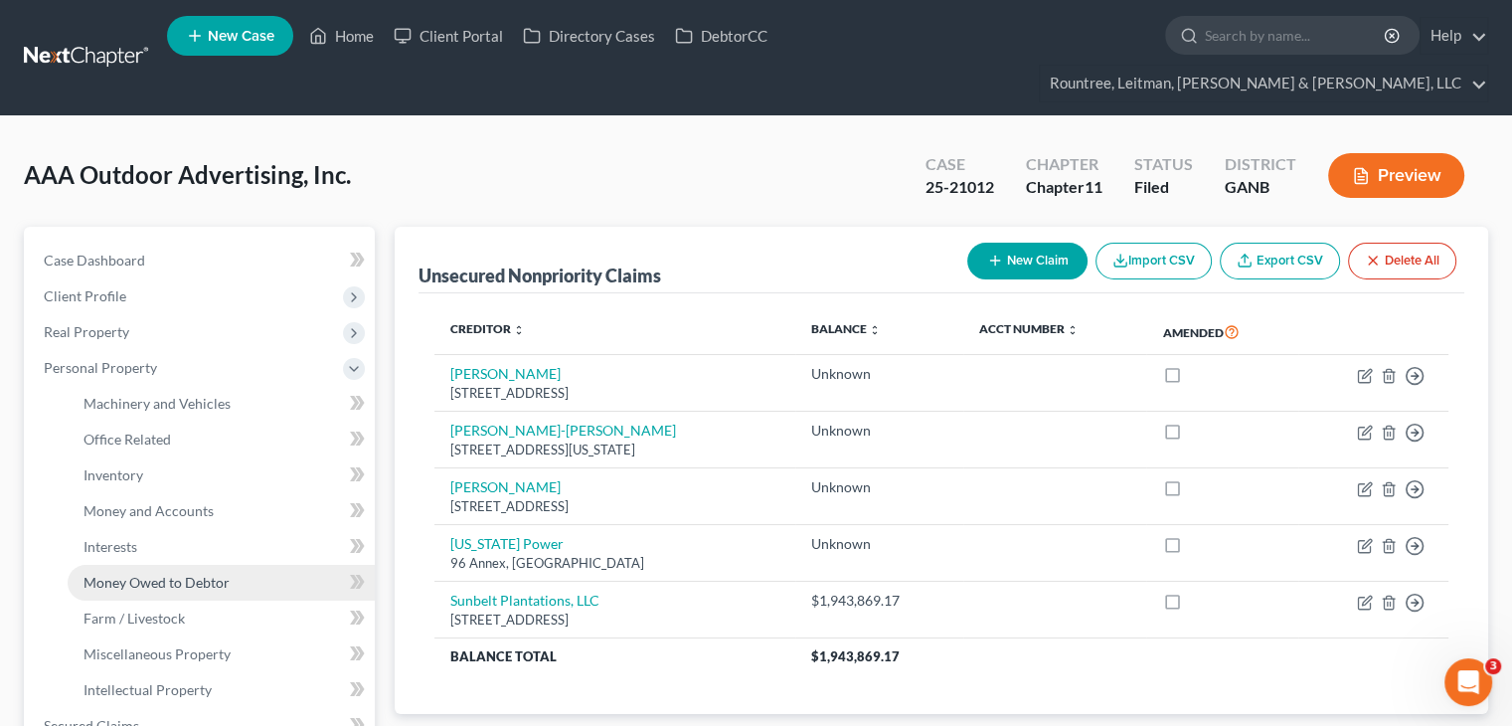
click at [155, 574] on span "Money Owed to Debtor" at bounding box center [156, 582] width 146 height 17
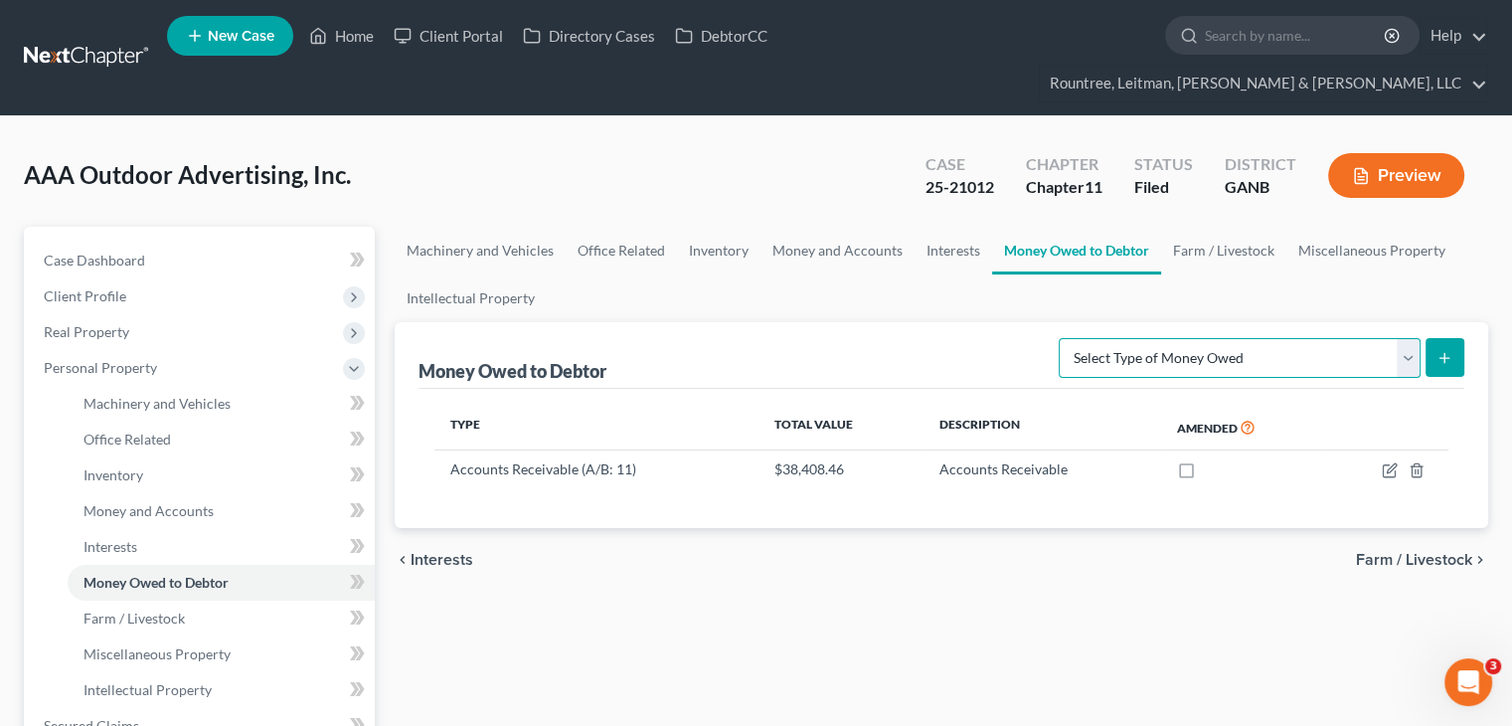
click at [1408, 338] on select "Select Type of Money Owed Accounts Receivable (A/B: 11) Causes of Action Agains…" at bounding box center [1240, 358] width 362 height 40
select select "notes_receivable"
click at [1064, 338] on select "Select Type of Money Owed Accounts Receivable (A/B: 11) Causes of Action Agains…" at bounding box center [1240, 358] width 362 height 40
click at [1442, 350] on icon "submit" at bounding box center [1444, 358] width 16 height 16
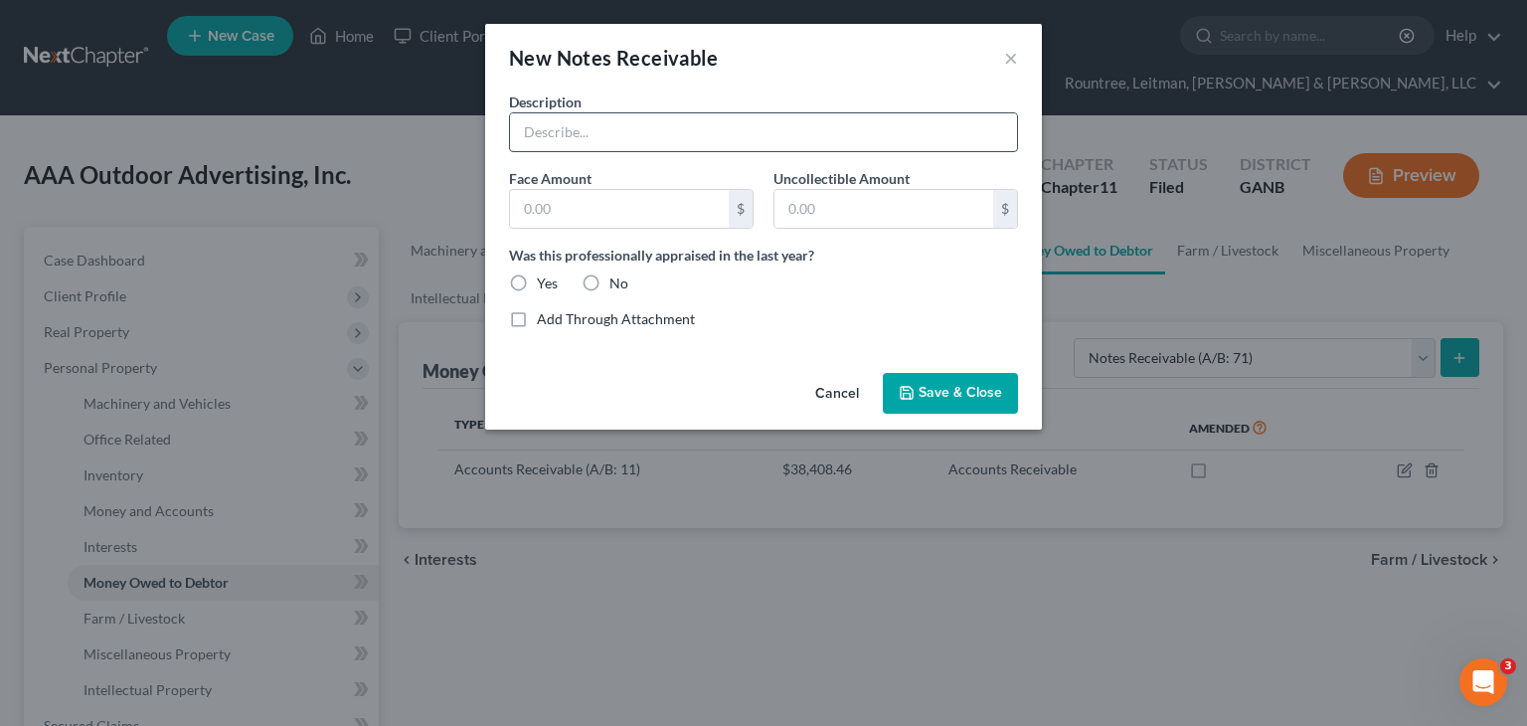
click at [644, 131] on input "text" at bounding box center [763, 132] width 507 height 38
type input "Sunbelt Plantations"
click at [704, 214] on input "text" at bounding box center [619, 209] width 219 height 38
click at [585, 200] on input "194,386,917" at bounding box center [619, 209] width 219 height 38
type input "1,943,869.17"
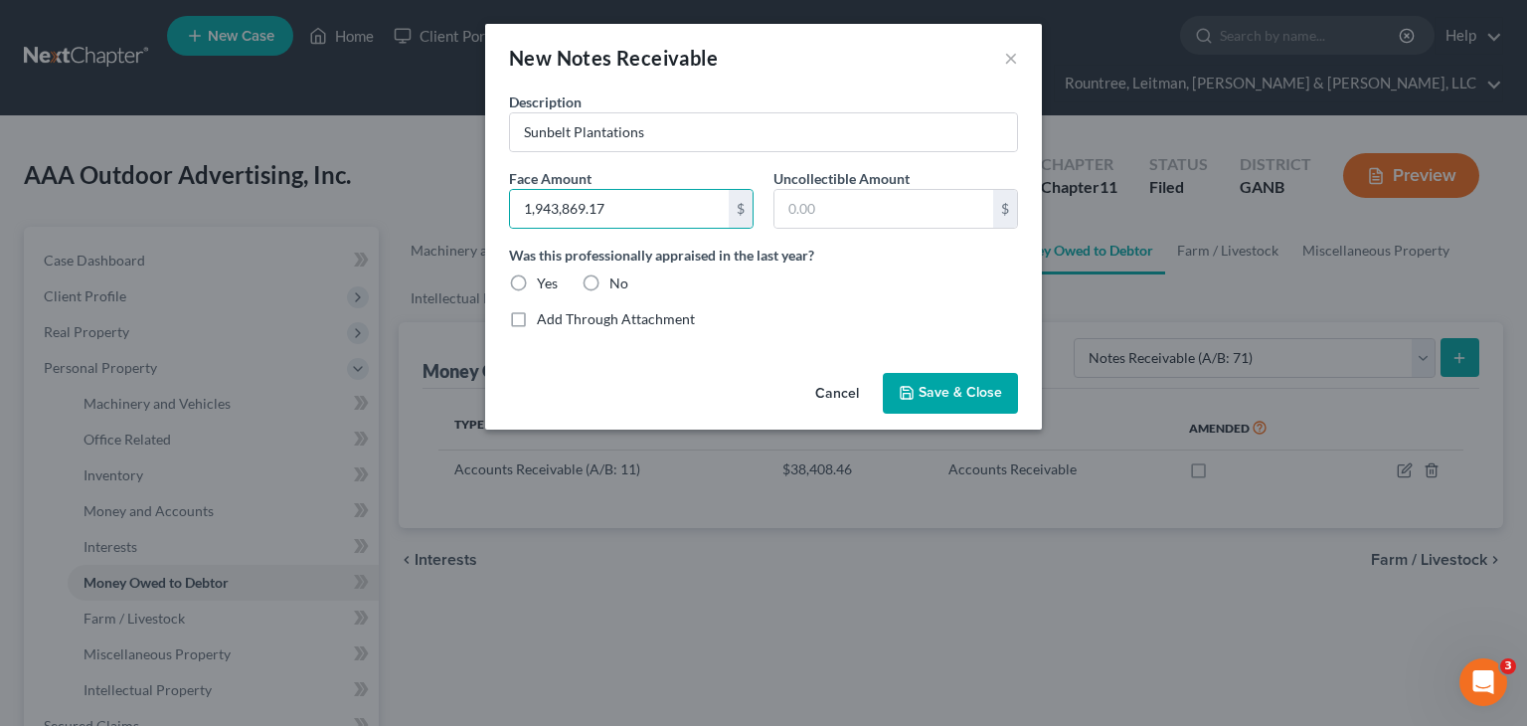
click at [609, 273] on label "No" at bounding box center [618, 283] width 19 height 20
click at [617, 273] on input "No" at bounding box center [623, 279] width 13 height 13
radio input "true"
click at [671, 147] on input "Sunbelt Plantations" at bounding box center [763, 132] width 507 height 38
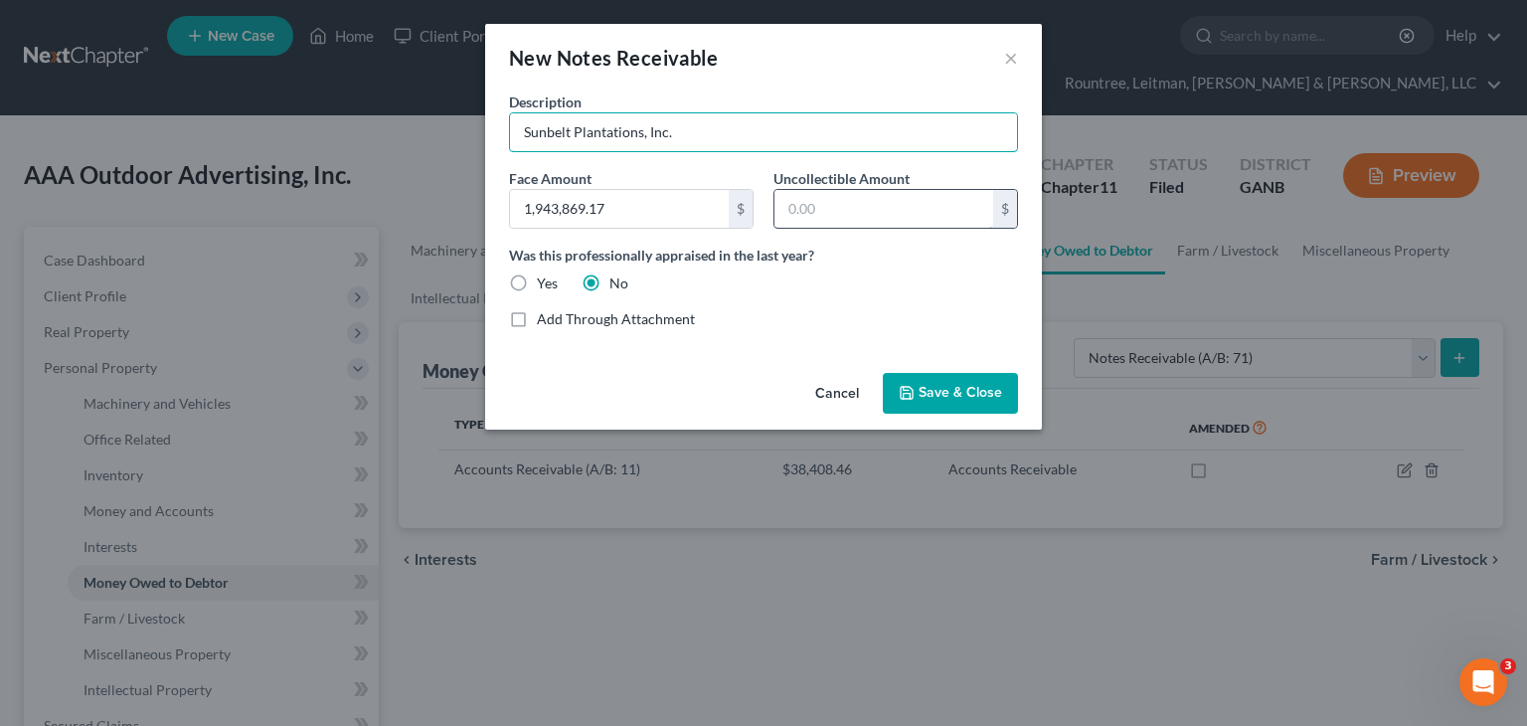
type input "Sunbelt Plantations, Inc."
click at [862, 207] on input "text" at bounding box center [883, 209] width 219 height 38
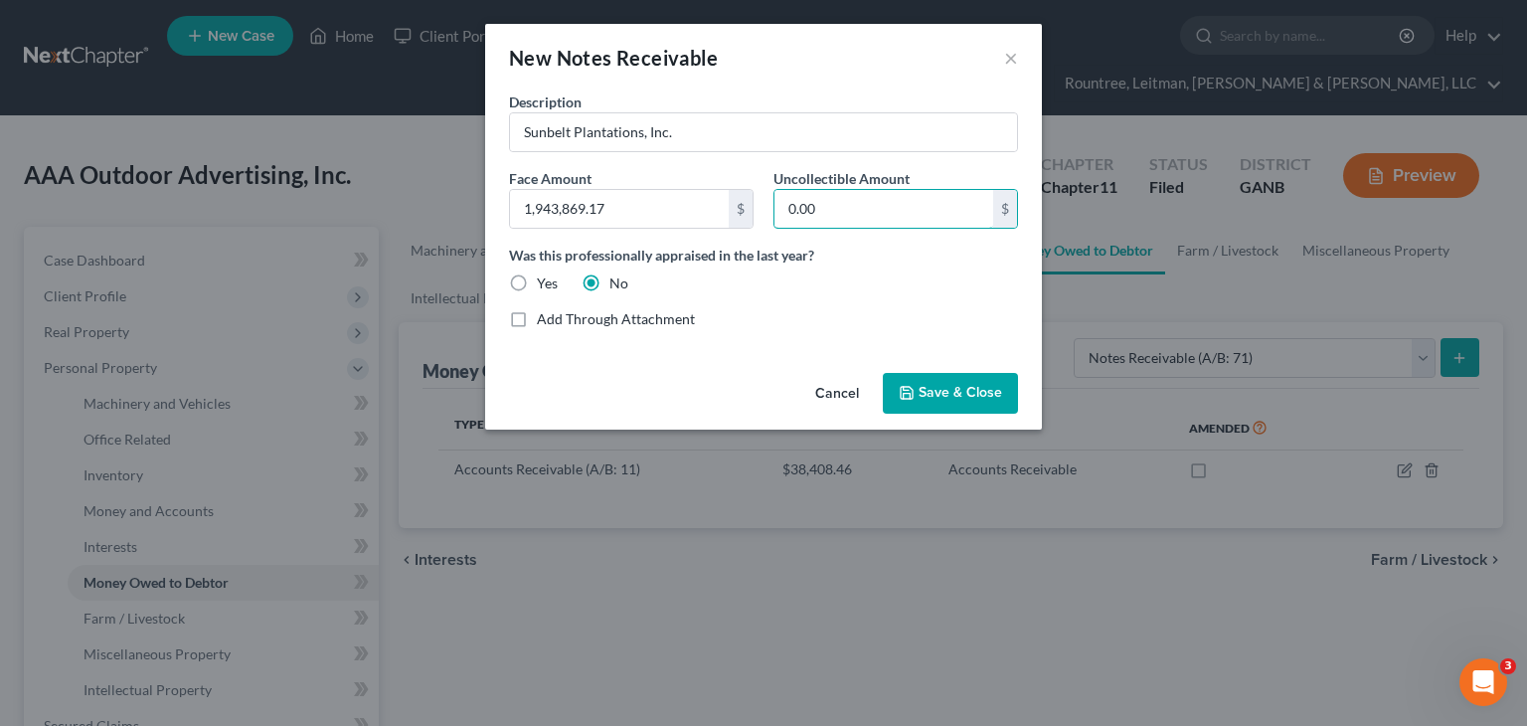
type input "0.00"
click at [968, 365] on div "Cancel Save & Close" at bounding box center [763, 398] width 557 height 66
click at [973, 400] on span "Save & Close" at bounding box center [959, 393] width 83 height 17
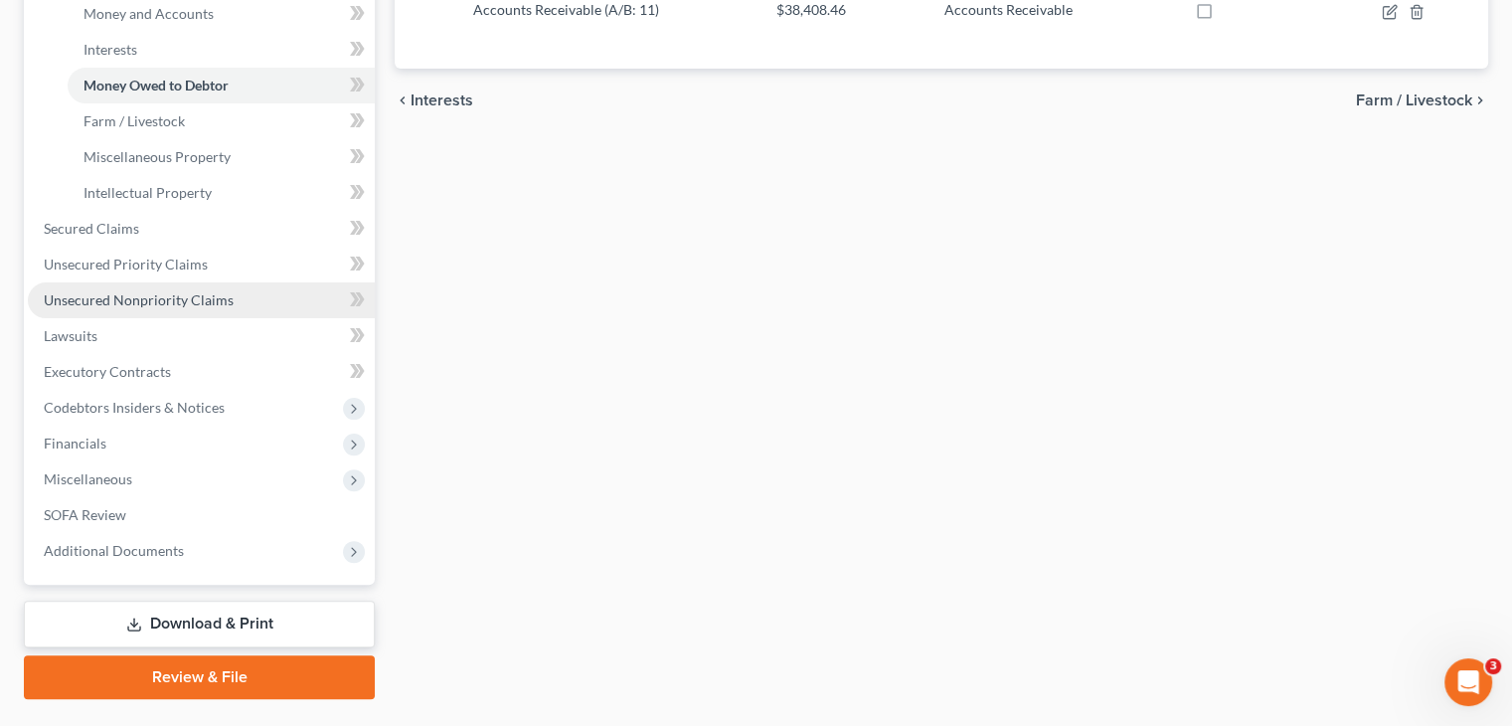
click at [110, 291] on span "Unsecured Nonpriority Claims" at bounding box center [139, 299] width 190 height 17
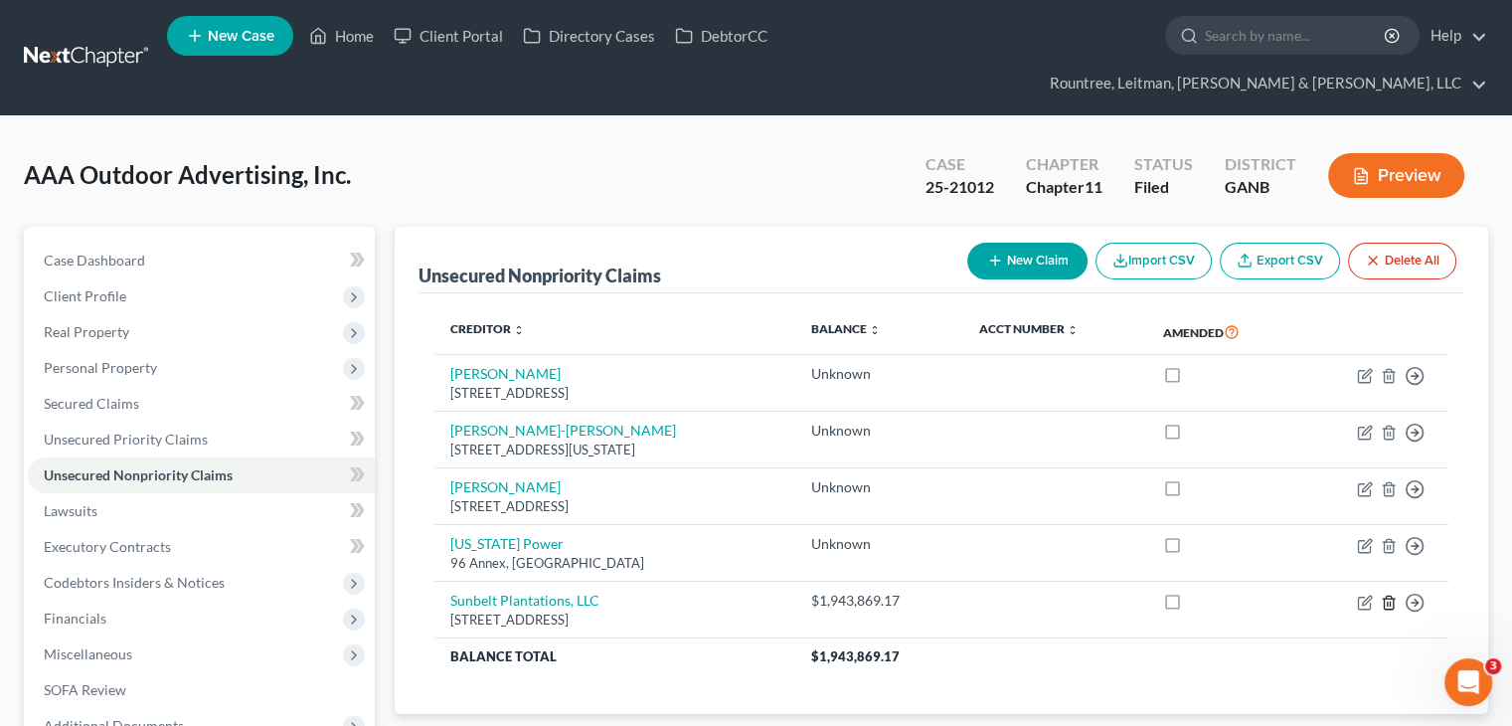
drag, startPoint x: 1392, startPoint y: 562, endPoint x: 1526, endPoint y: 644, distance: 157.5
click at [1512, 644] on html "Home New Case Client Portal Directory Cases DebtorCC Rountree, Leitman, Klein &…" at bounding box center [756, 474] width 1512 height 949
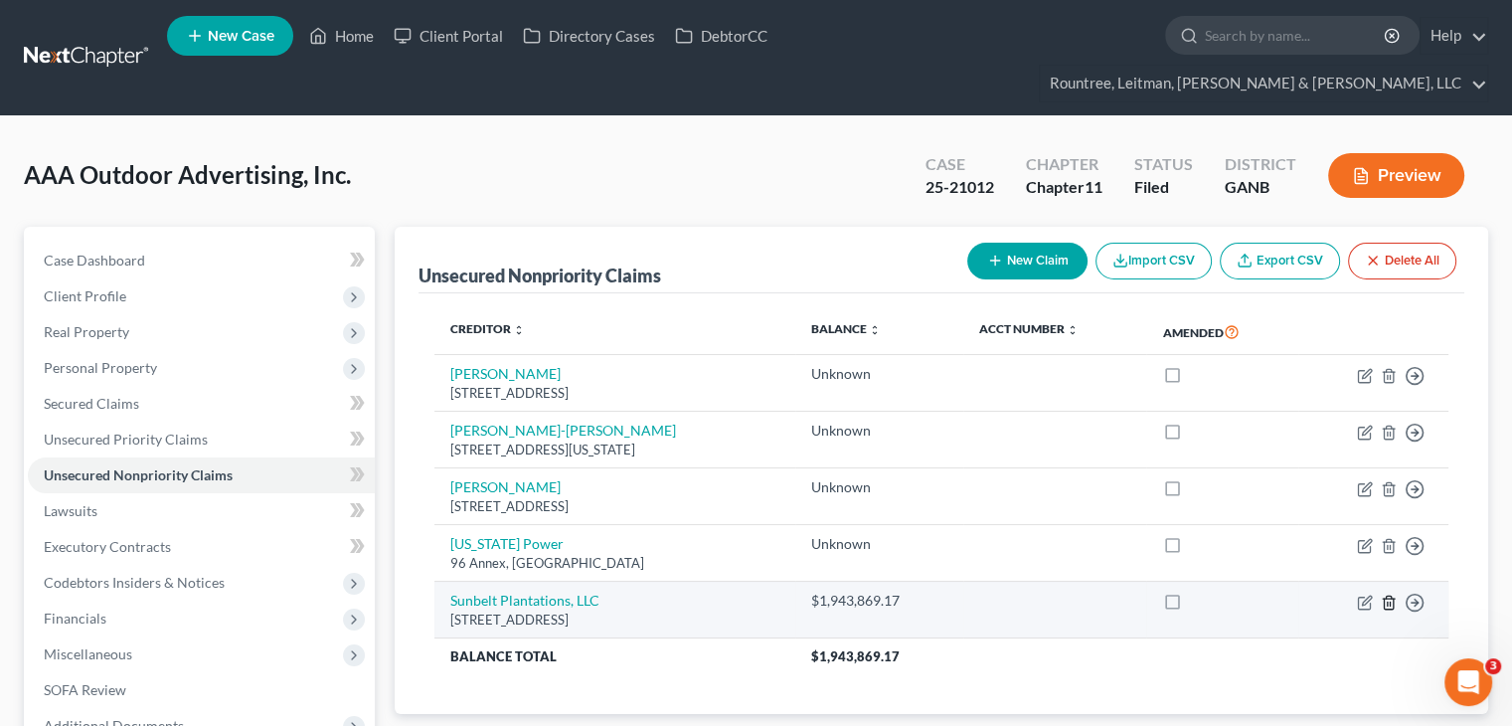
click at [1388, 594] on icon "button" at bounding box center [1389, 602] width 16 height 16
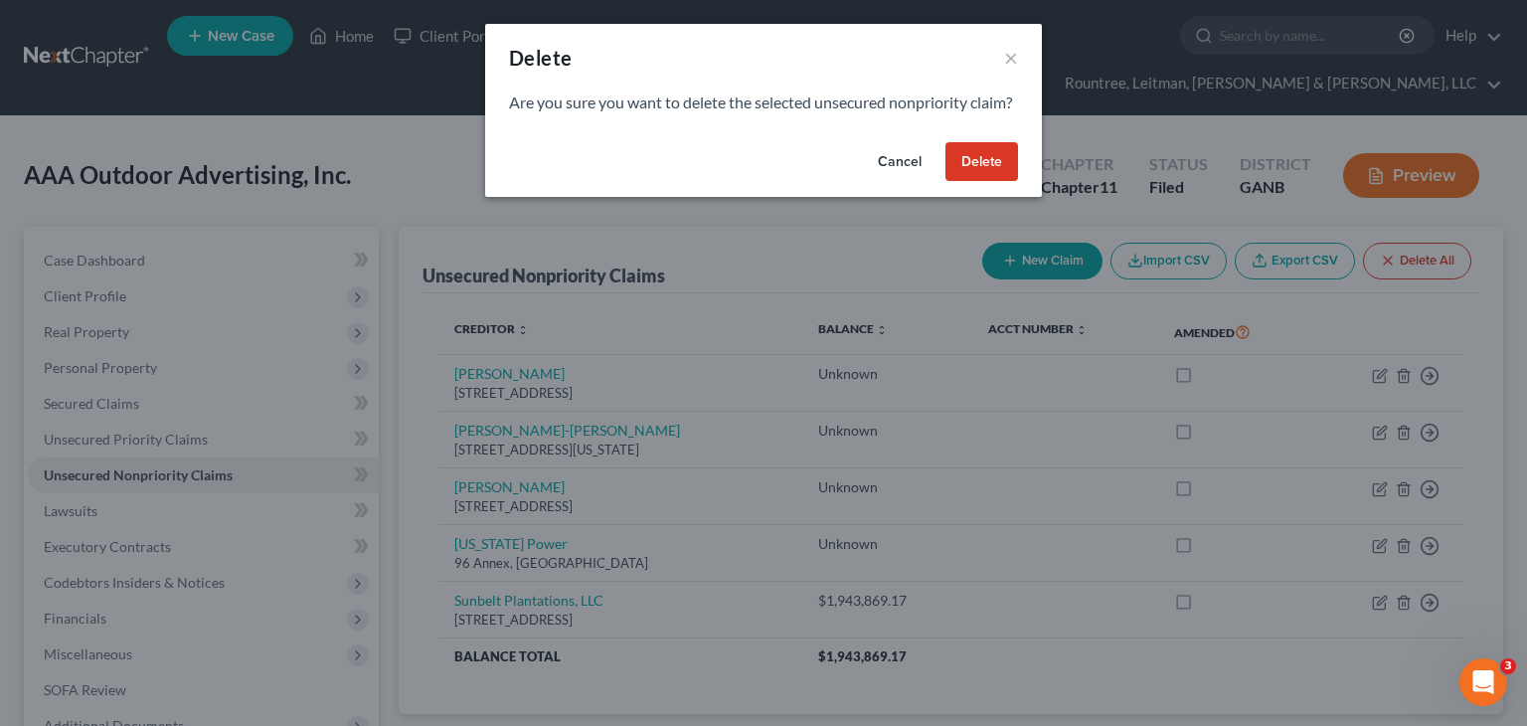
click at [982, 182] on button "Delete" at bounding box center [981, 162] width 73 height 40
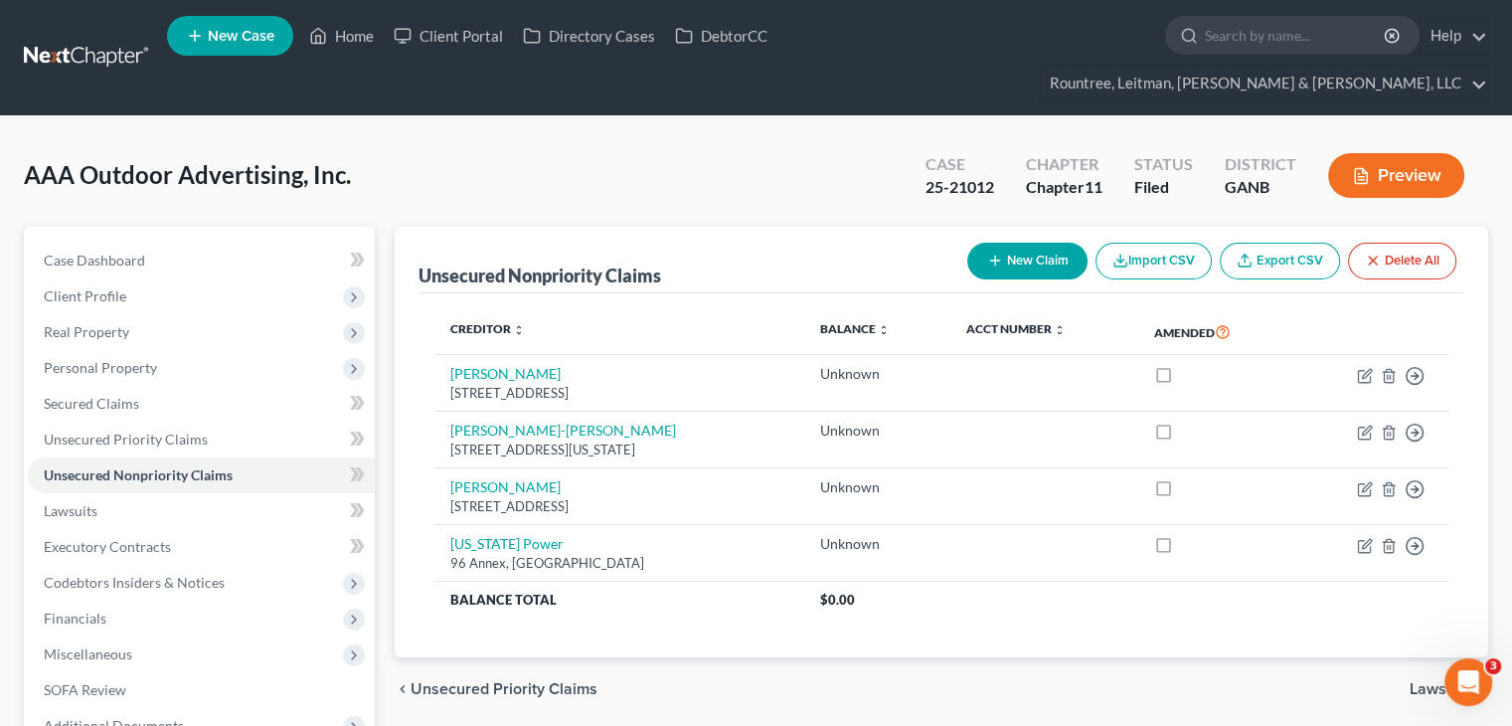
click at [1051, 243] on button "New Claim" at bounding box center [1027, 261] width 120 height 37
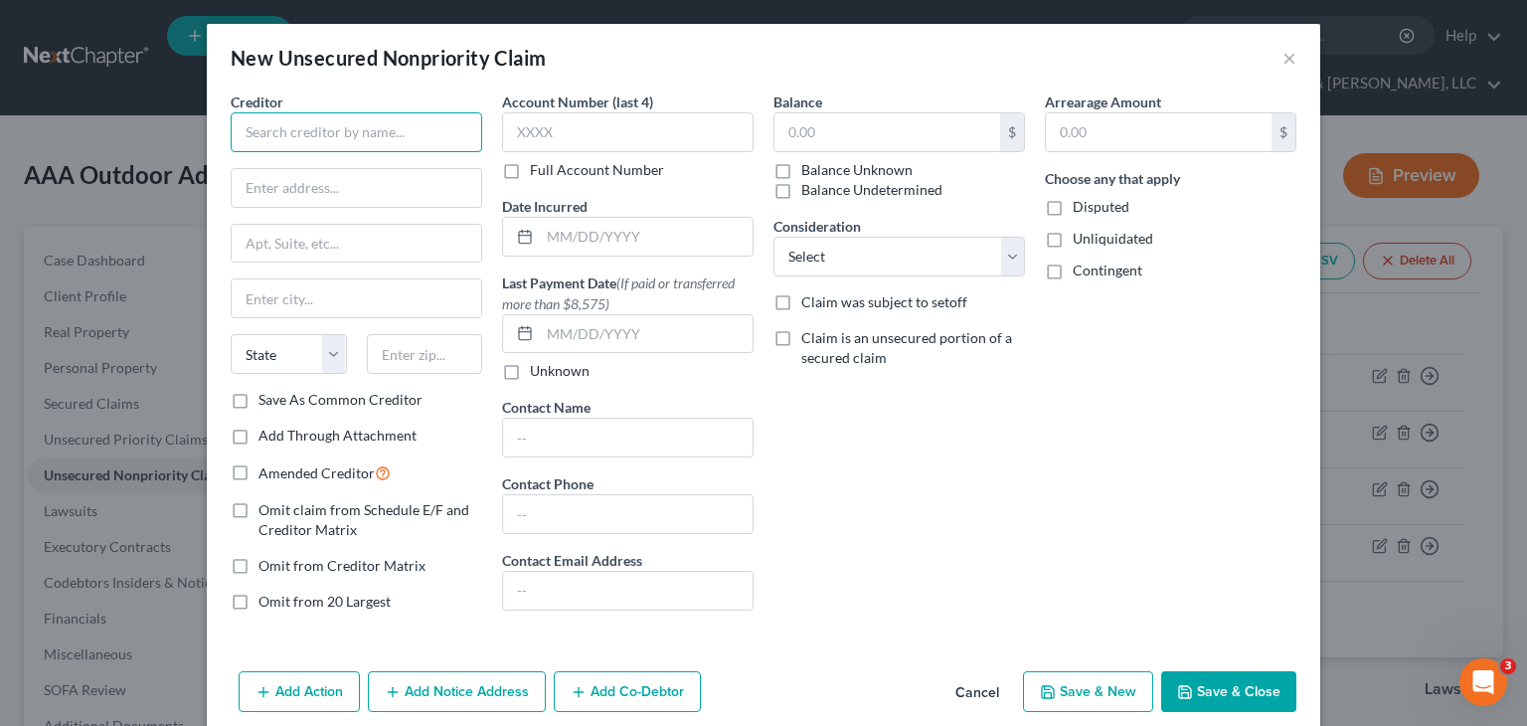
click at [401, 140] on input "text" at bounding box center [356, 132] width 251 height 40
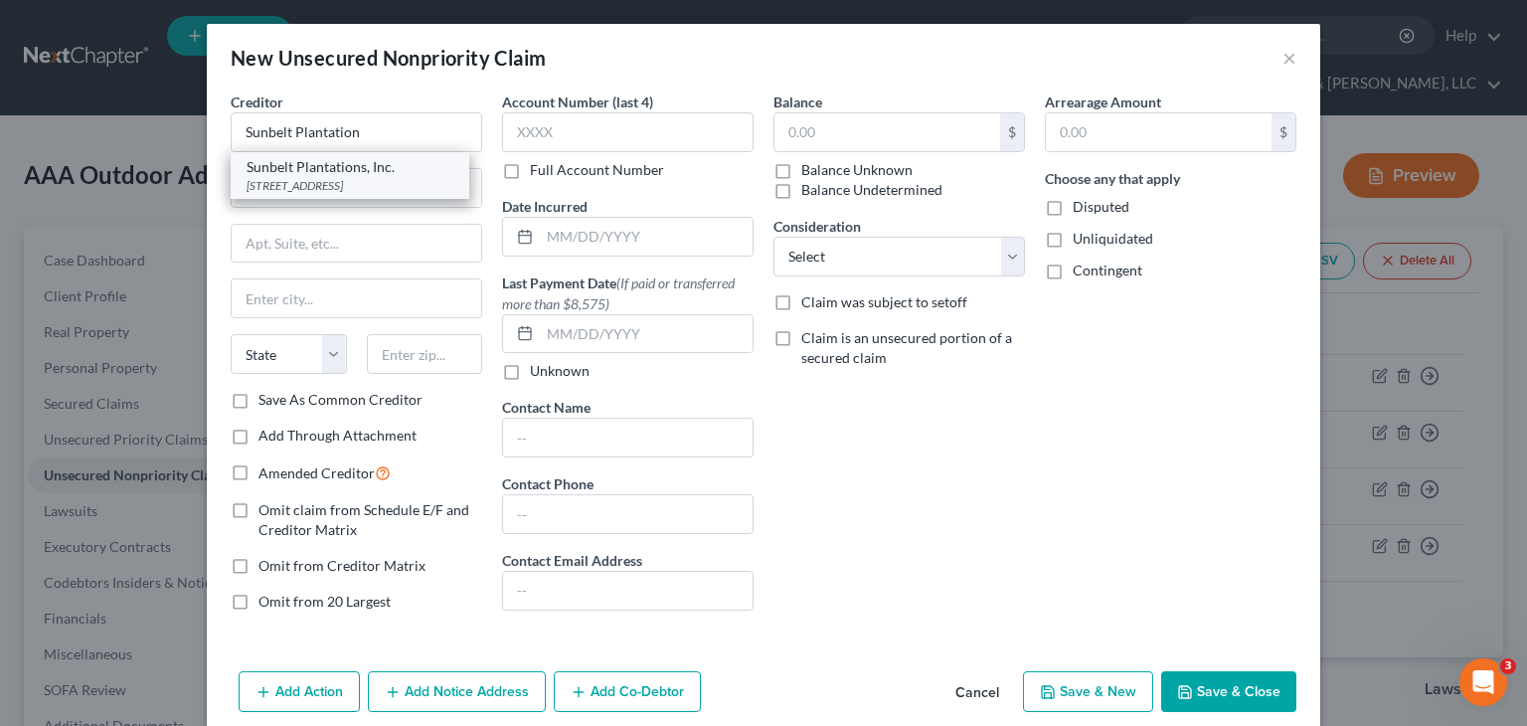
click at [330, 164] on div "Sunbelt Plantations, Inc." at bounding box center [350, 167] width 207 height 20
type input "Sunbelt Plantations, Inc."
type input "PO Box 470"
type input "Tifton"
select select "10"
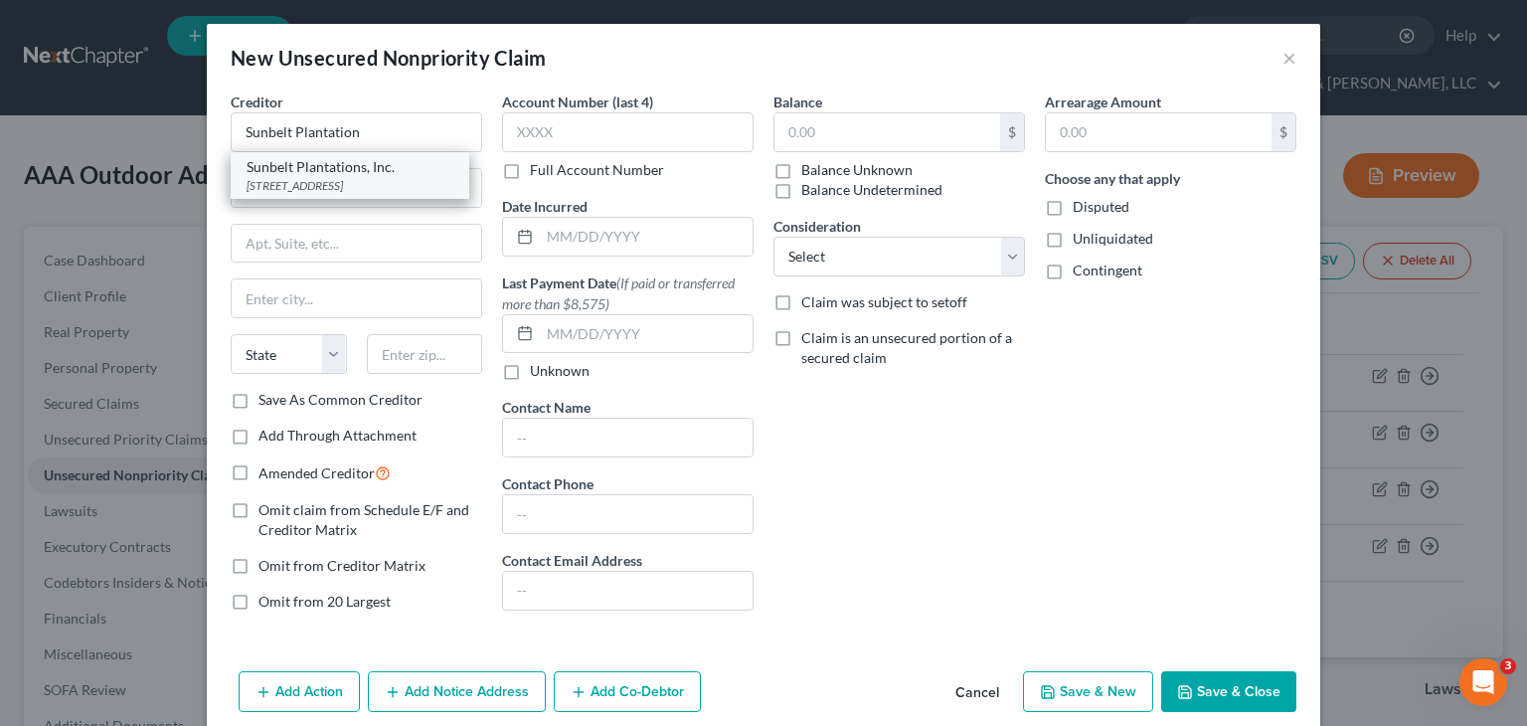
type input "31793"
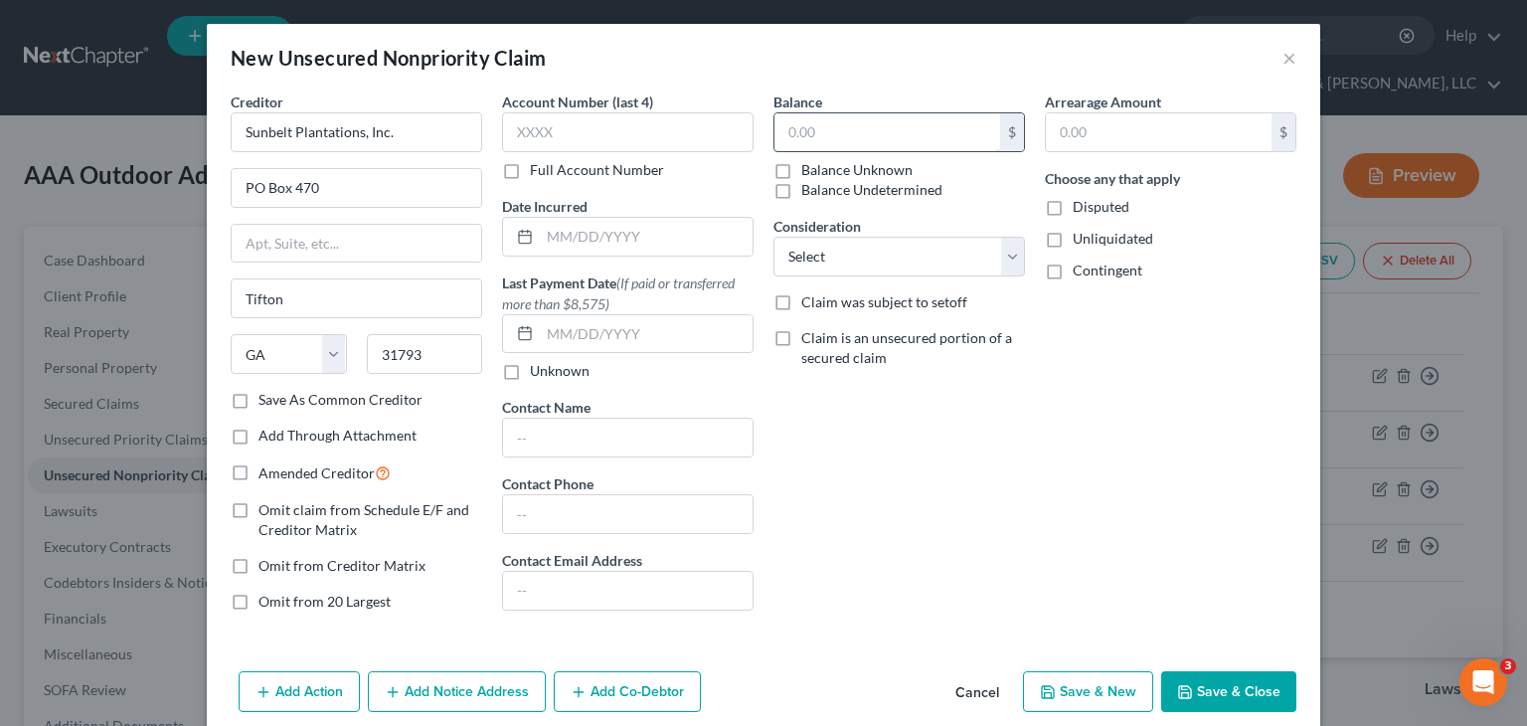
click at [896, 132] on input "text" at bounding box center [887, 132] width 226 height 38
type input "12,506.00"
click at [922, 256] on select "Select Cable / Satellite Services Collection Agency Credit Card Debt Debt Couns…" at bounding box center [898, 257] width 251 height 40
select select "8"
click at [773, 237] on select "Select Cable / Satellite Services Collection Agency Credit Card Debt Debt Couns…" at bounding box center [898, 257] width 251 height 40
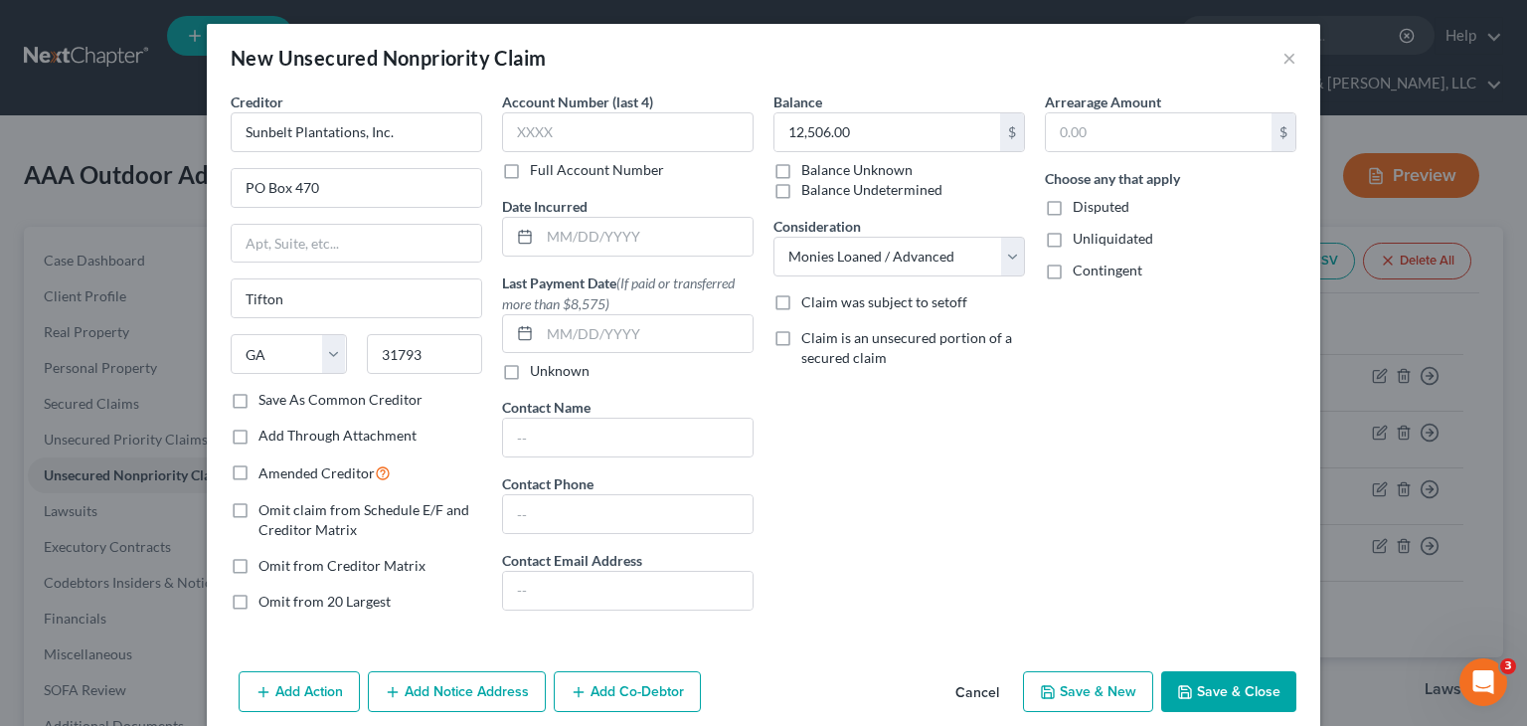
click at [258, 563] on label "Omit from Creditor Matrix" at bounding box center [341, 566] width 167 height 20
click at [266, 563] on input "Omit from Creditor Matrix" at bounding box center [272, 562] width 13 height 13
checkbox input "true"
click at [258, 594] on label "Omit from 20 Largest" at bounding box center [324, 601] width 132 height 20
click at [266, 594] on input "Omit from 20 Largest" at bounding box center [272, 597] width 13 height 13
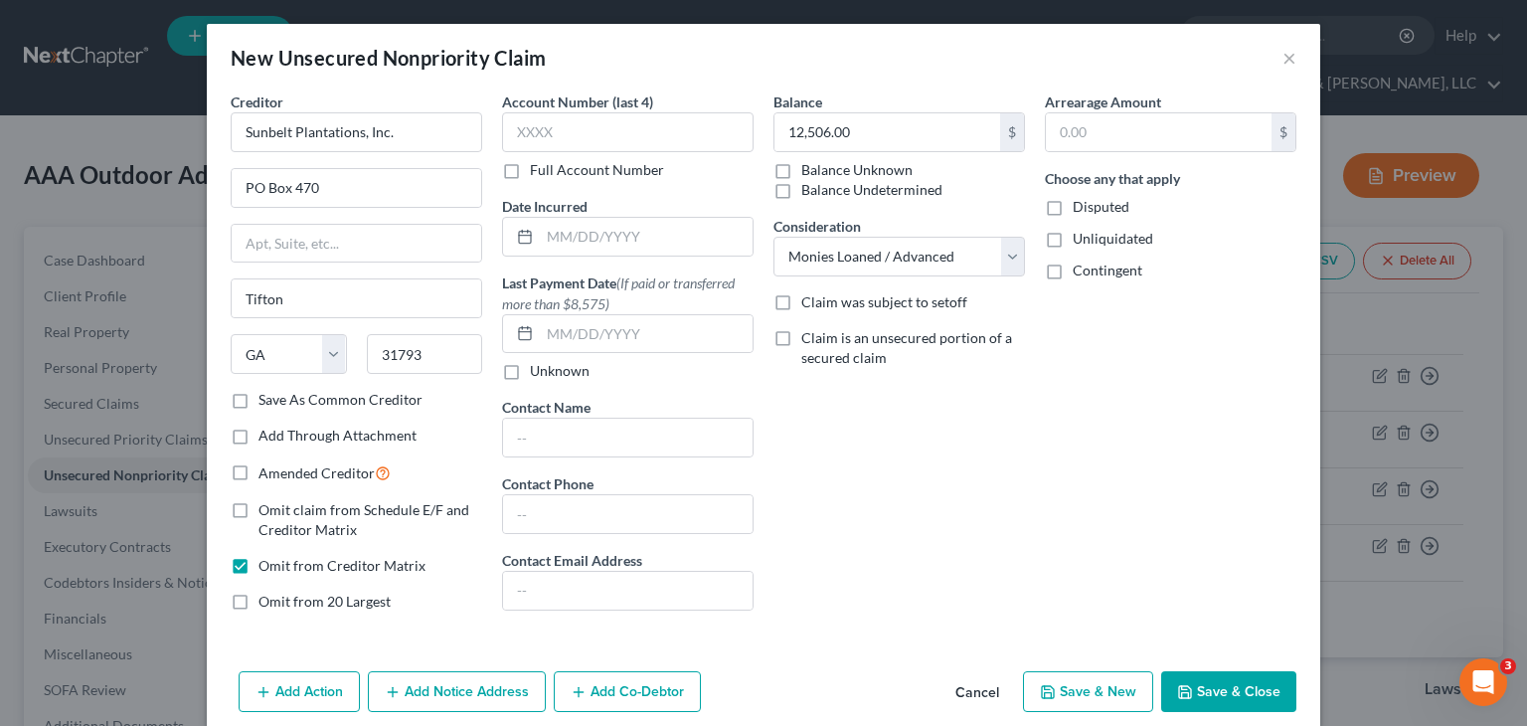
checkbox input "true"
click at [1210, 678] on button "Save & Close" at bounding box center [1228, 692] width 135 height 42
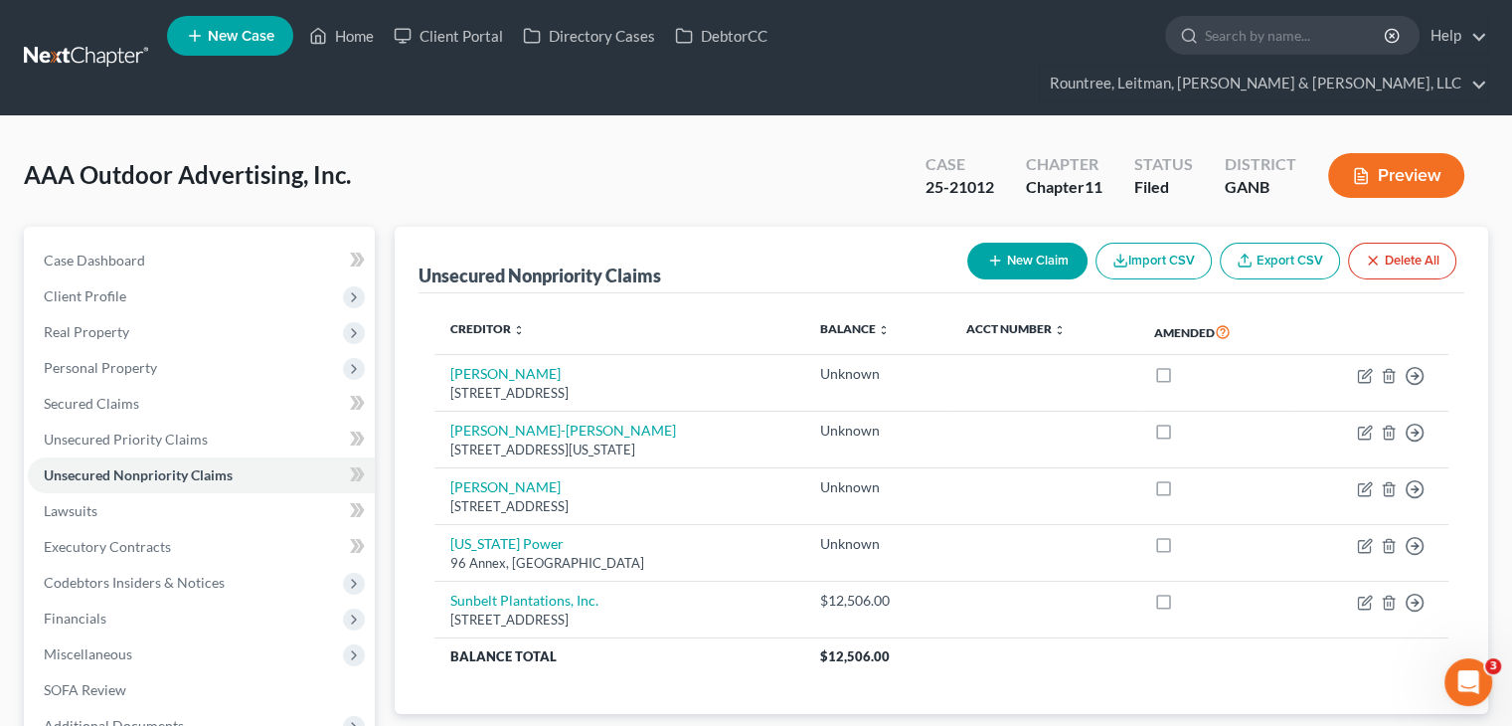
click at [1038, 243] on button "New Claim" at bounding box center [1027, 261] width 120 height 37
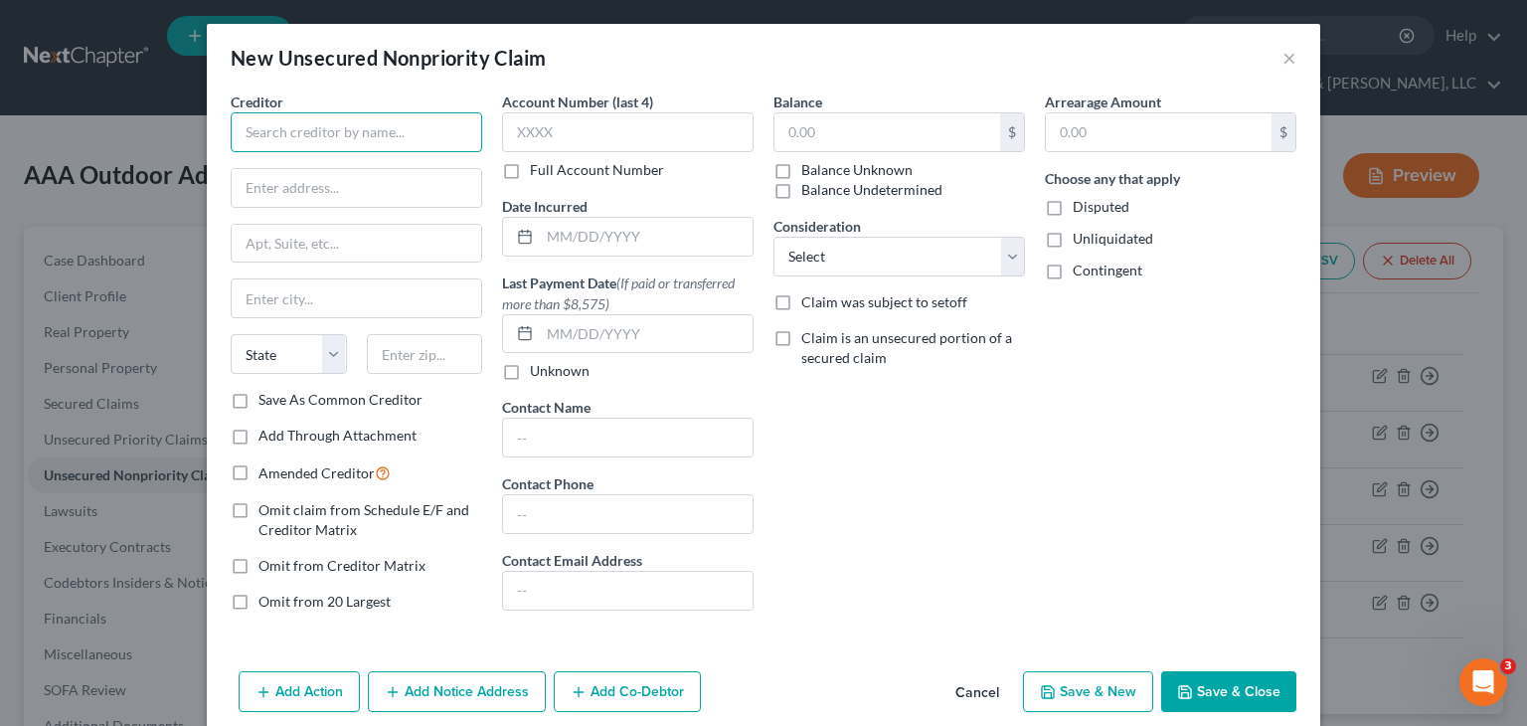
click at [333, 126] on input "text" at bounding box center [356, 132] width 251 height 40
type input "Estate of Jim Adcock"
click at [910, 136] on input "text" at bounding box center [887, 132] width 226 height 38
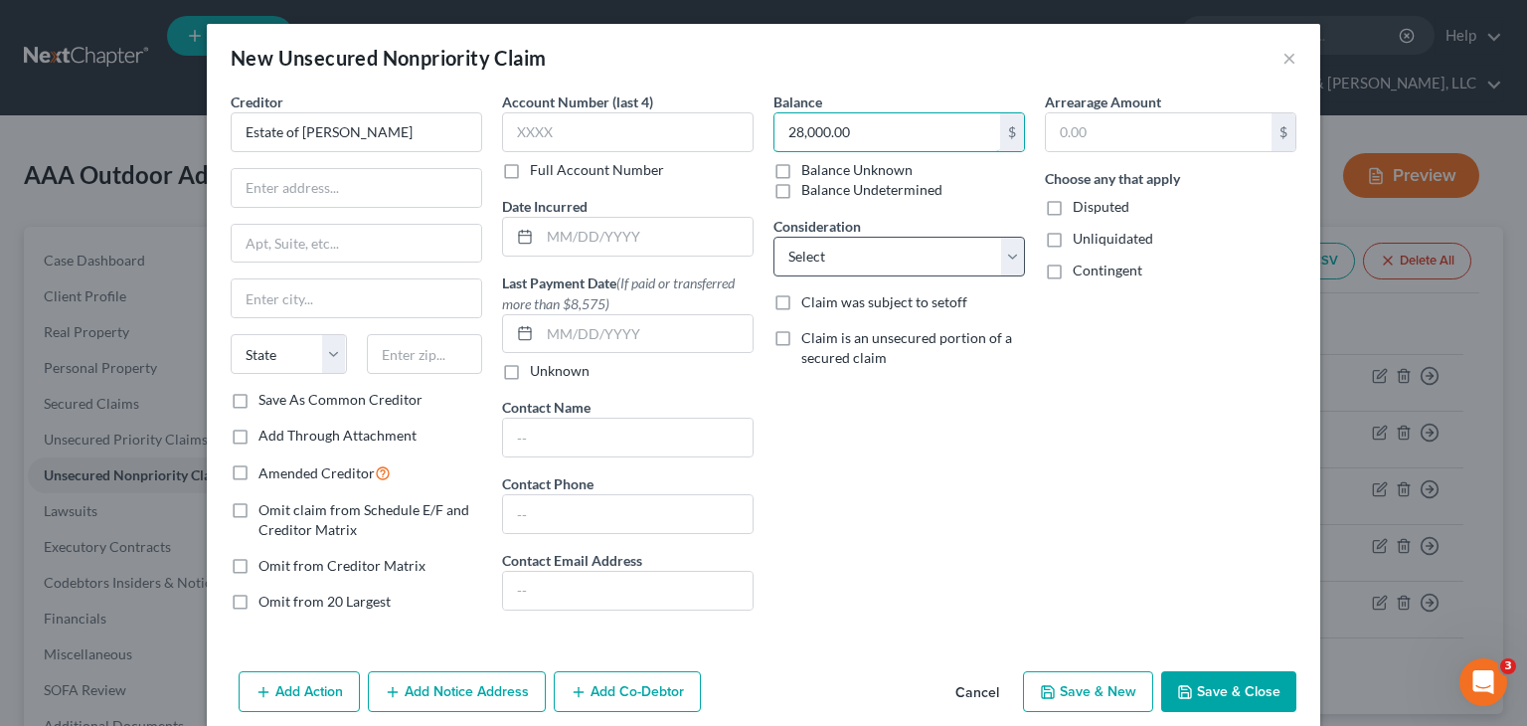
type input "28,000.00"
click at [1005, 254] on select "Select Cable / Satellite Services Collection Agency Credit Card Debt Debt Couns…" at bounding box center [898, 257] width 251 height 40
select select "8"
click at [773, 237] on select "Select Cable / Satellite Services Collection Agency Credit Card Debt Debt Couns…" at bounding box center [898, 257] width 251 height 40
click at [1246, 687] on button "Save & Close" at bounding box center [1228, 692] width 135 height 42
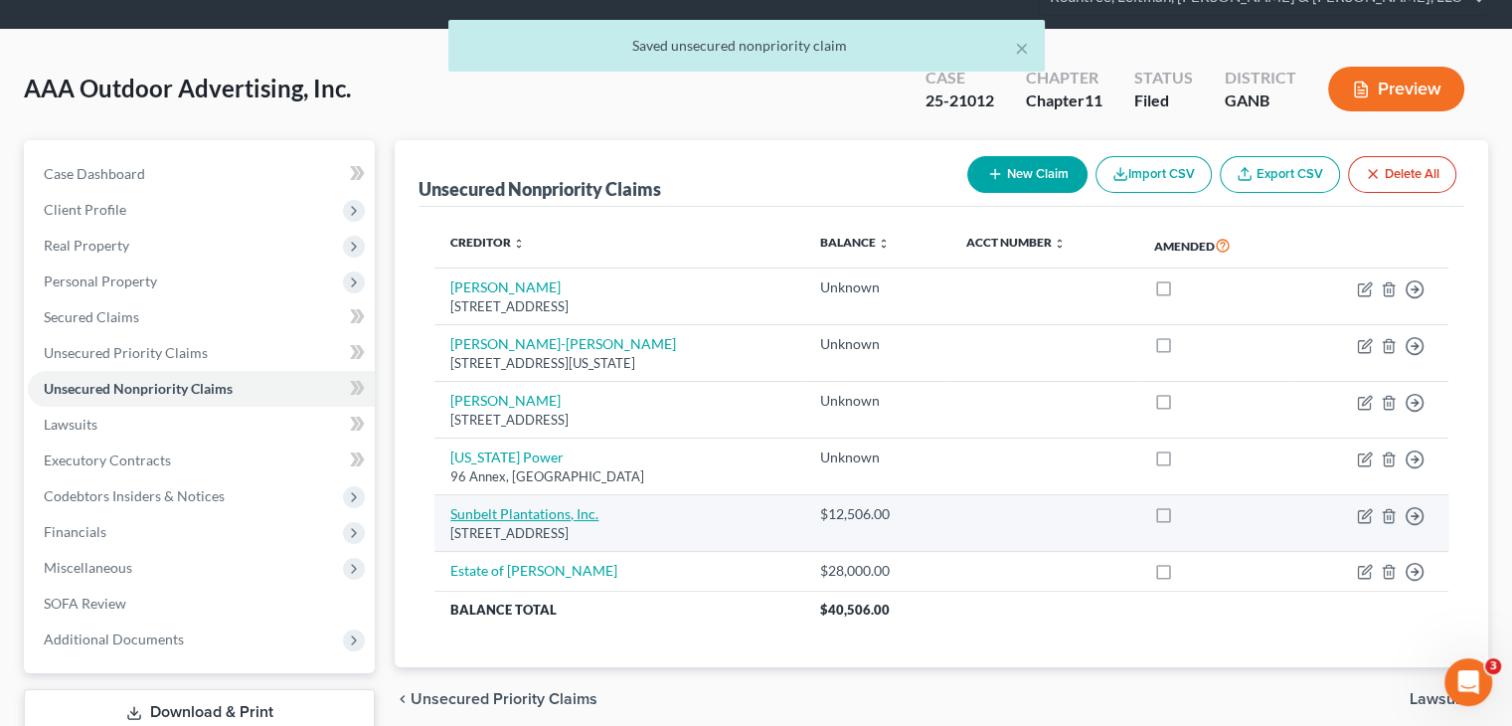
scroll to position [187, 0]
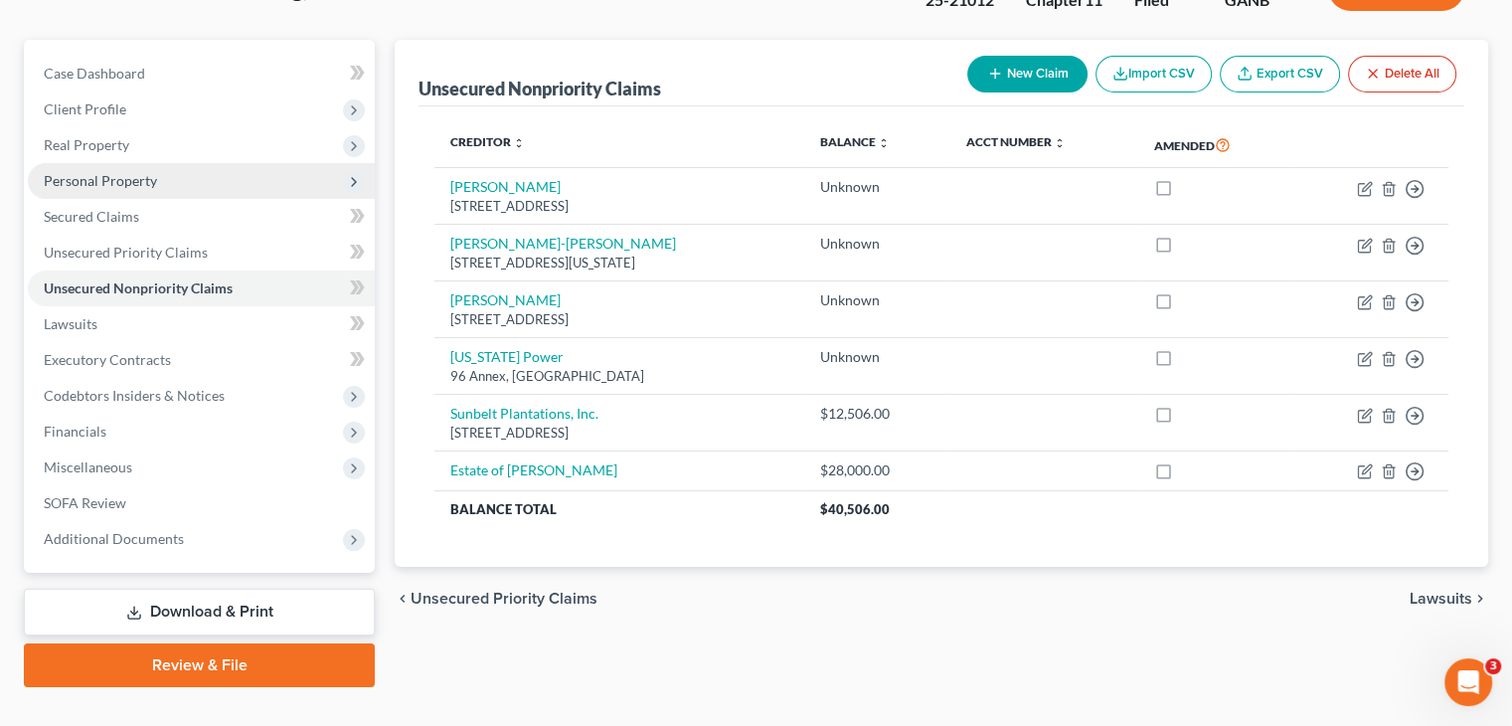
click at [104, 172] on span "Personal Property" at bounding box center [100, 180] width 113 height 17
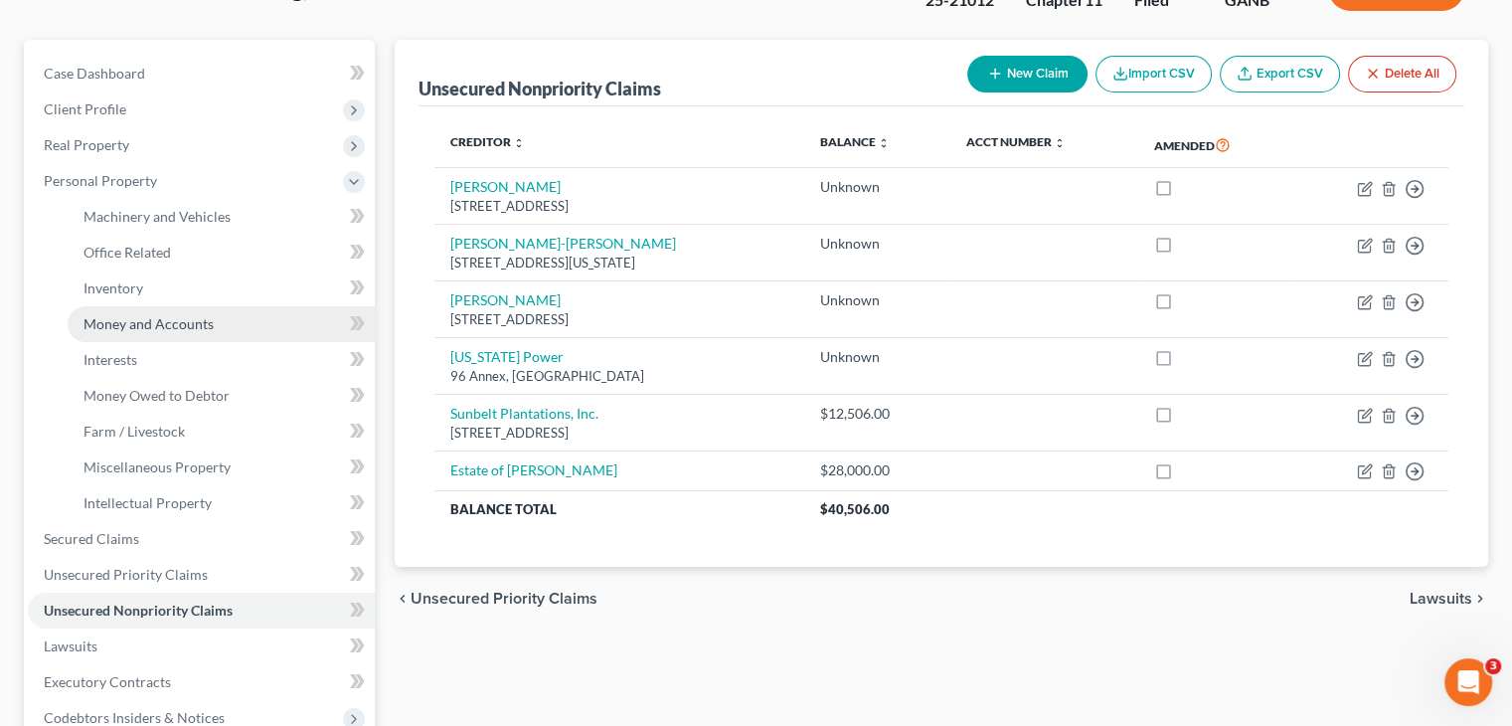
click at [123, 315] on span "Money and Accounts" at bounding box center [148, 323] width 130 height 17
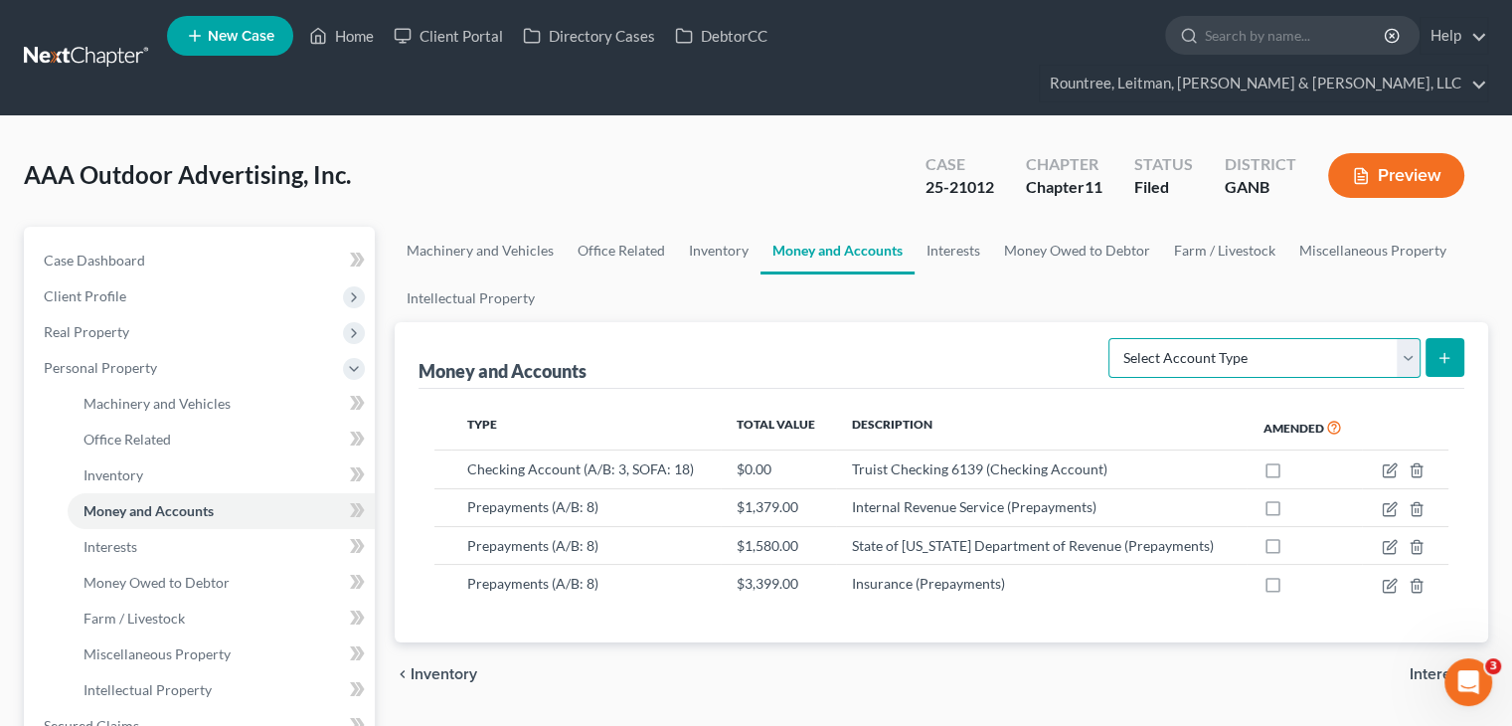
click at [1415, 338] on select "Select Account Type Brokerage (A/B: 3, SOFA: 18) Cash on Hand (A/B: 2) Certific…" at bounding box center [1264, 358] width 312 height 40
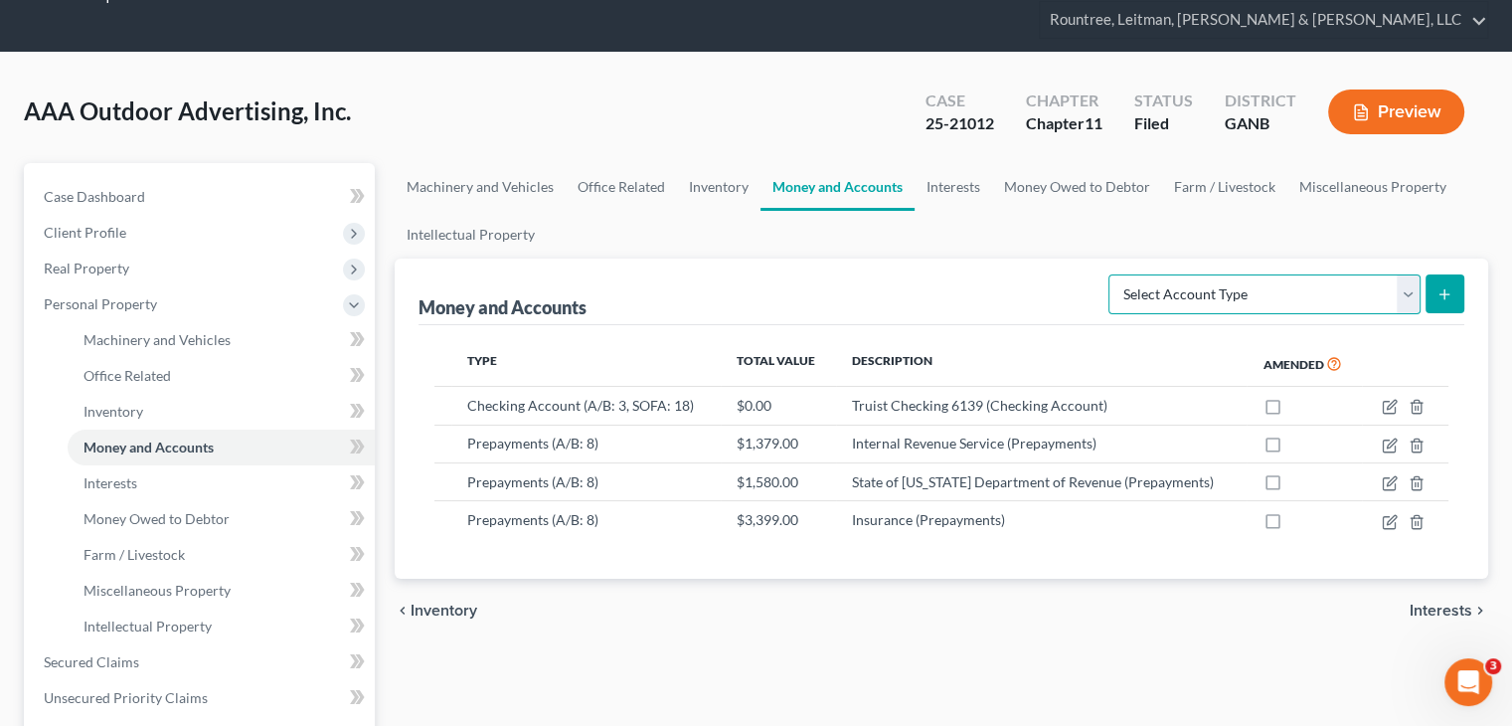
scroll to position [99, 0]
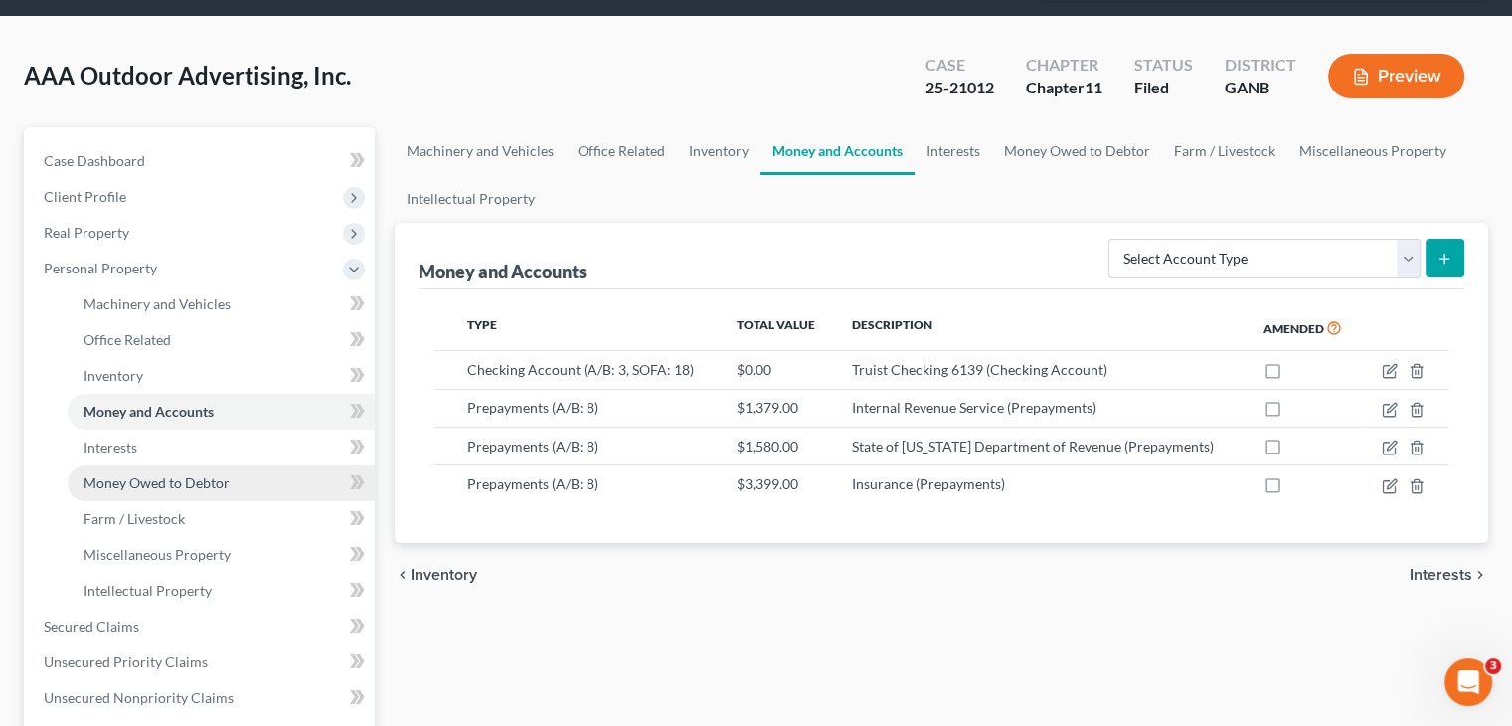
click at [127, 465] on link "Money Owed to Debtor" at bounding box center [221, 483] width 307 height 36
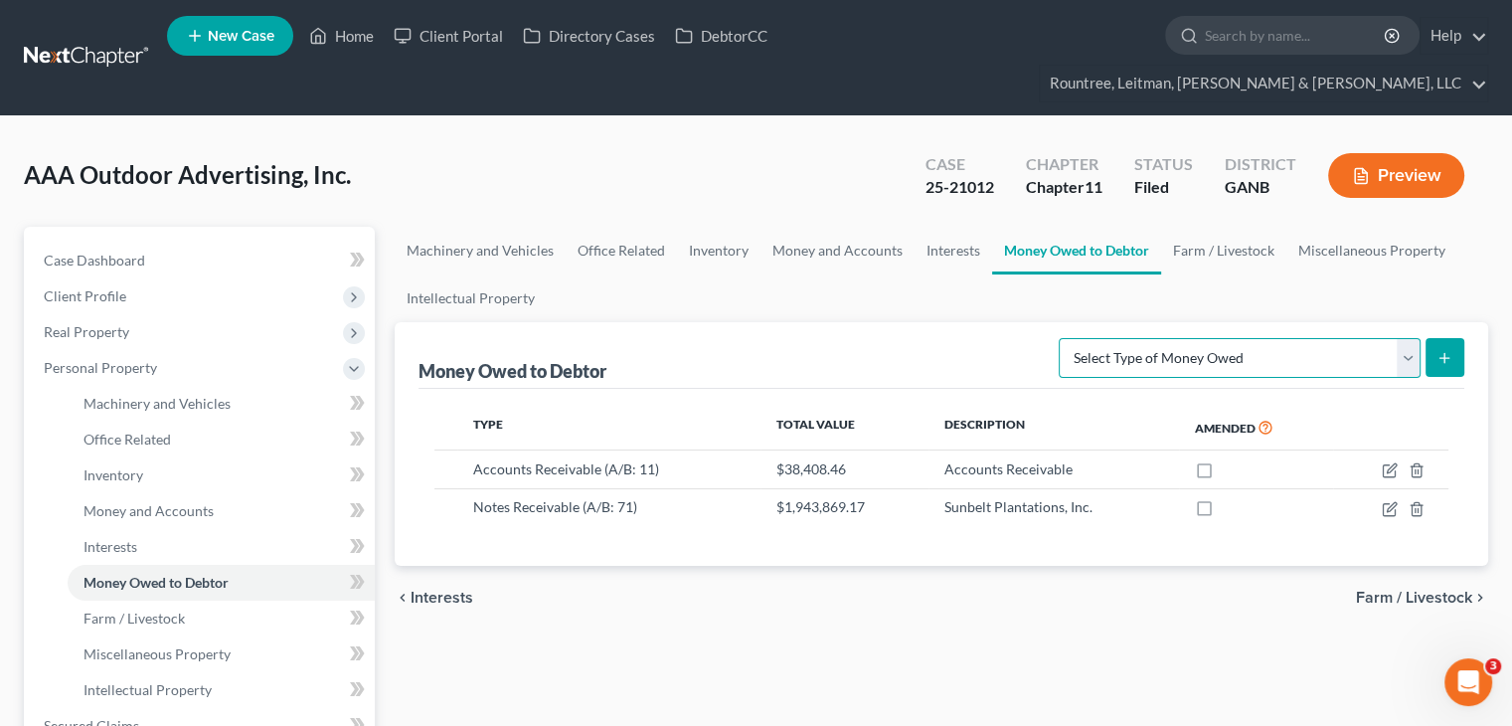
click at [1400, 338] on select "Select Type of Money Owed Accounts Receivable (A/B: 11) Causes of Action Agains…" at bounding box center [1240, 358] width 362 height 40
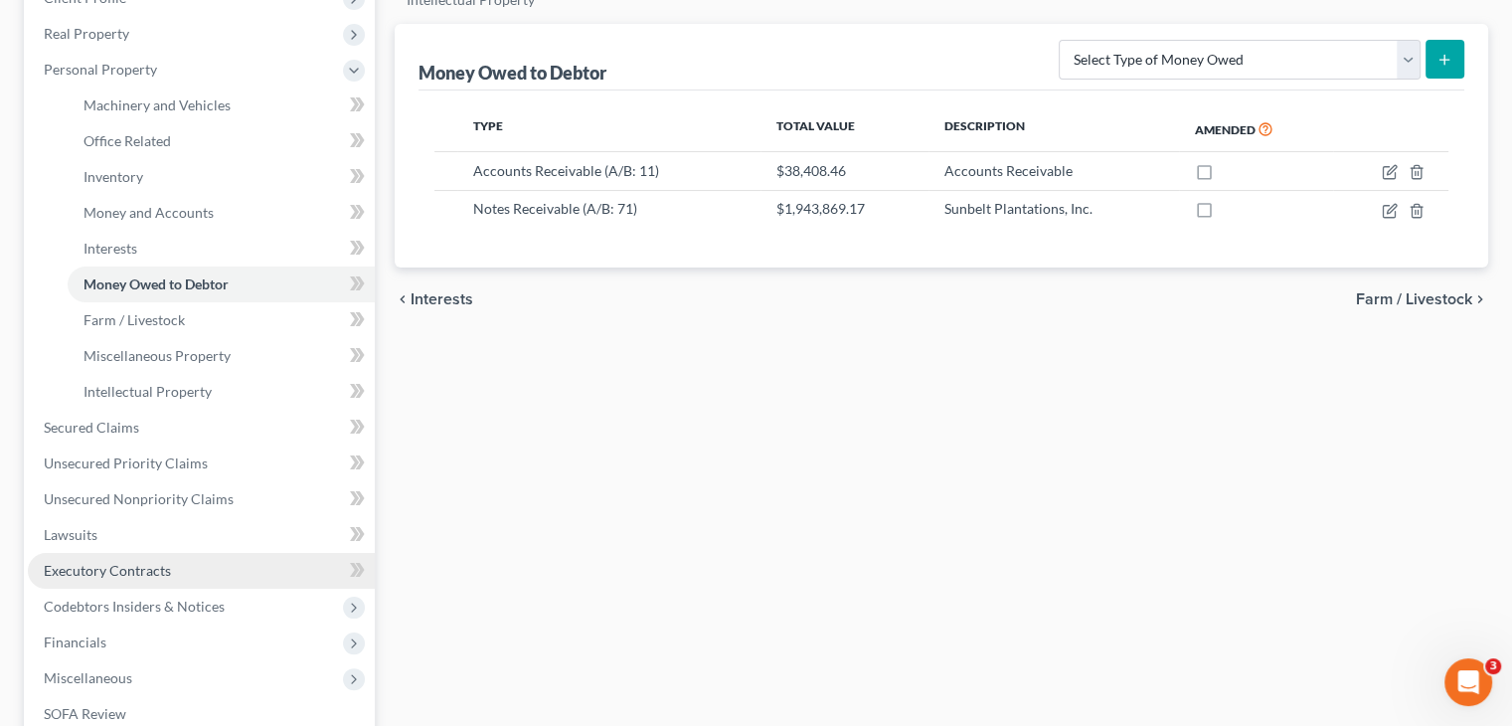
drag, startPoint x: 135, startPoint y: 532, endPoint x: 167, endPoint y: 535, distance: 31.9
click at [135, 562] on span "Executory Contracts" at bounding box center [107, 570] width 127 height 17
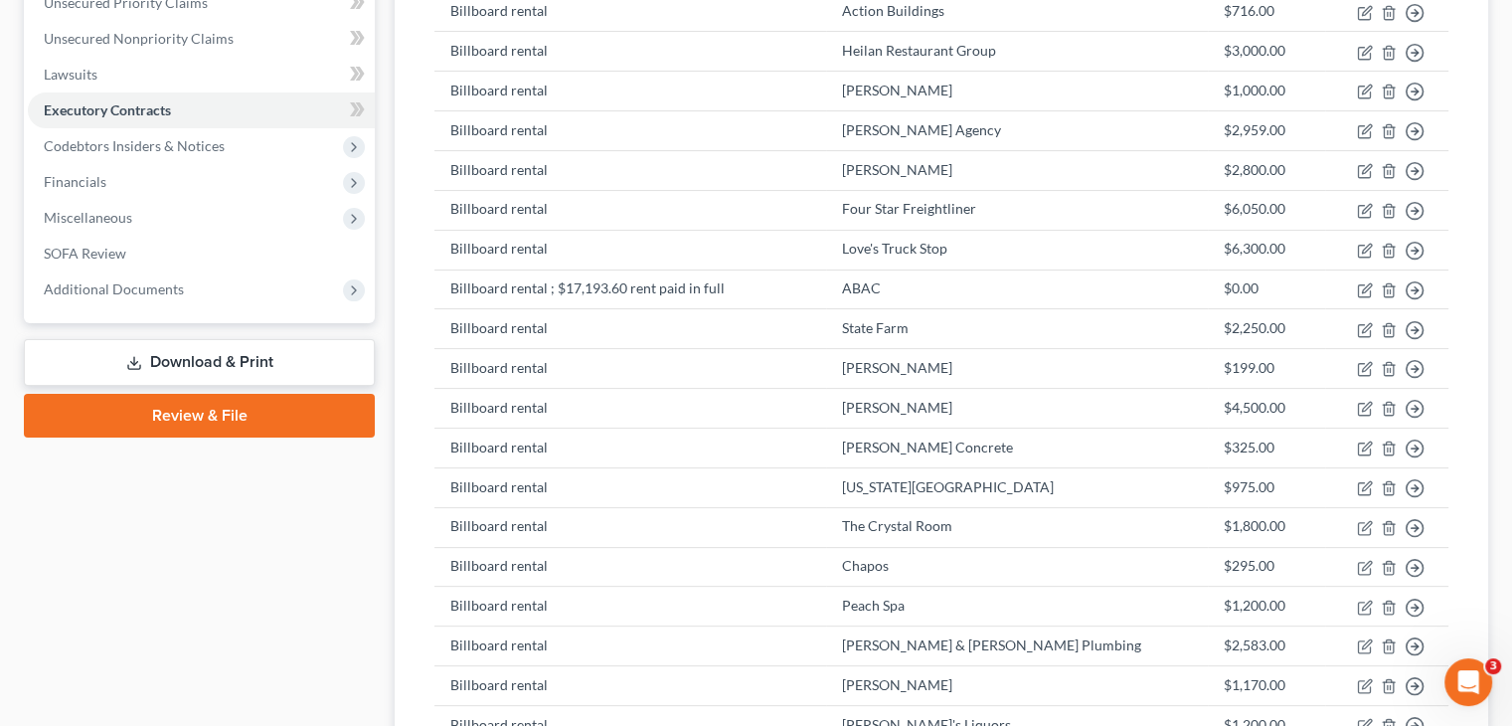
scroll to position [40, 0]
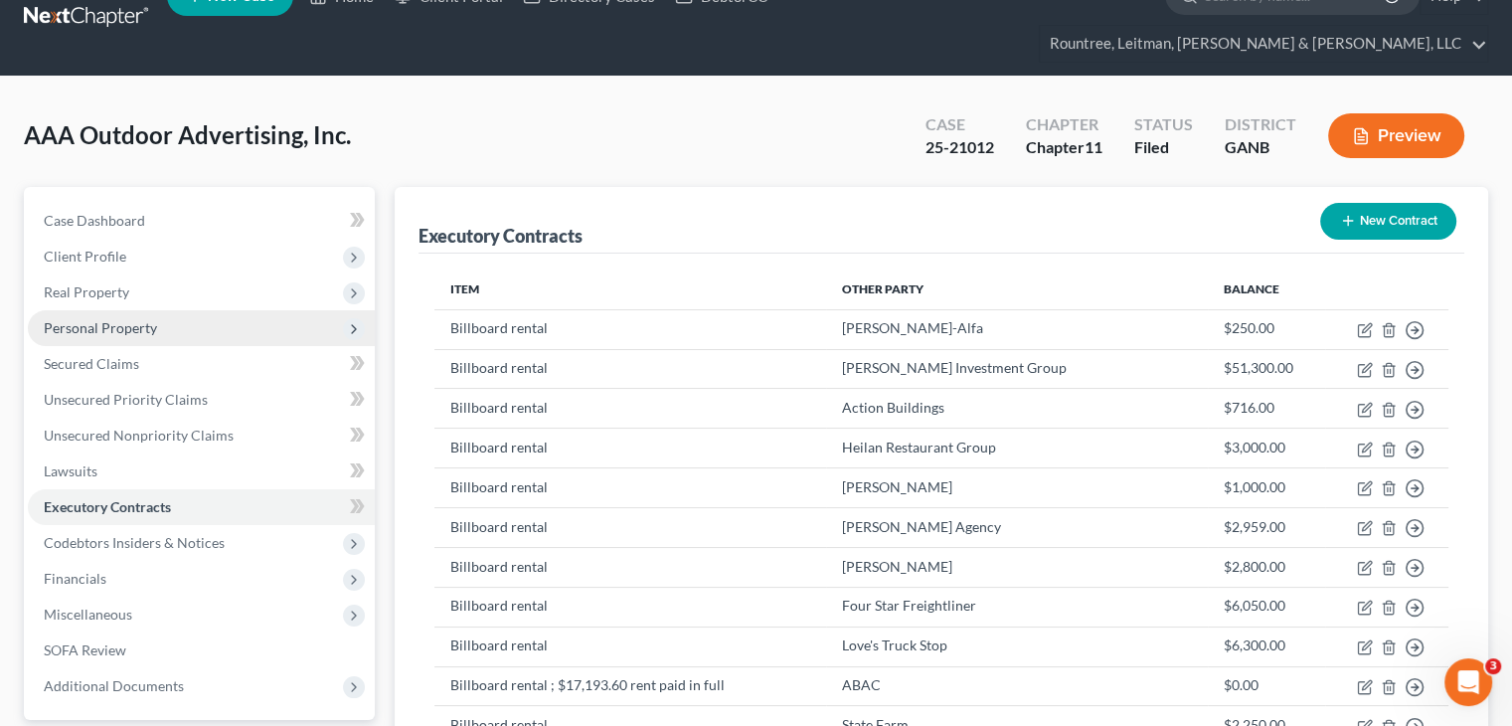
click at [107, 319] on span "Personal Property" at bounding box center [100, 327] width 113 height 17
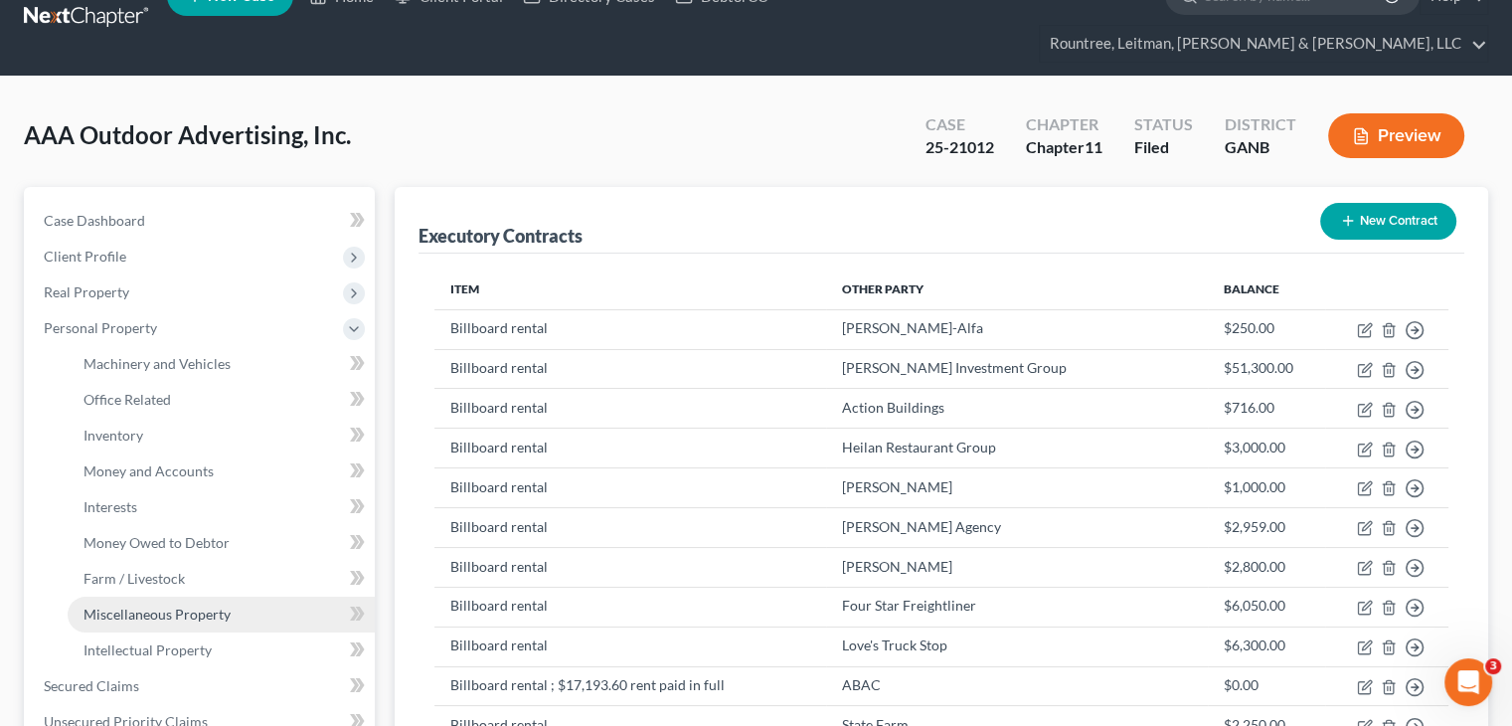
click at [147, 605] on span "Miscellaneous Property" at bounding box center [156, 613] width 147 height 17
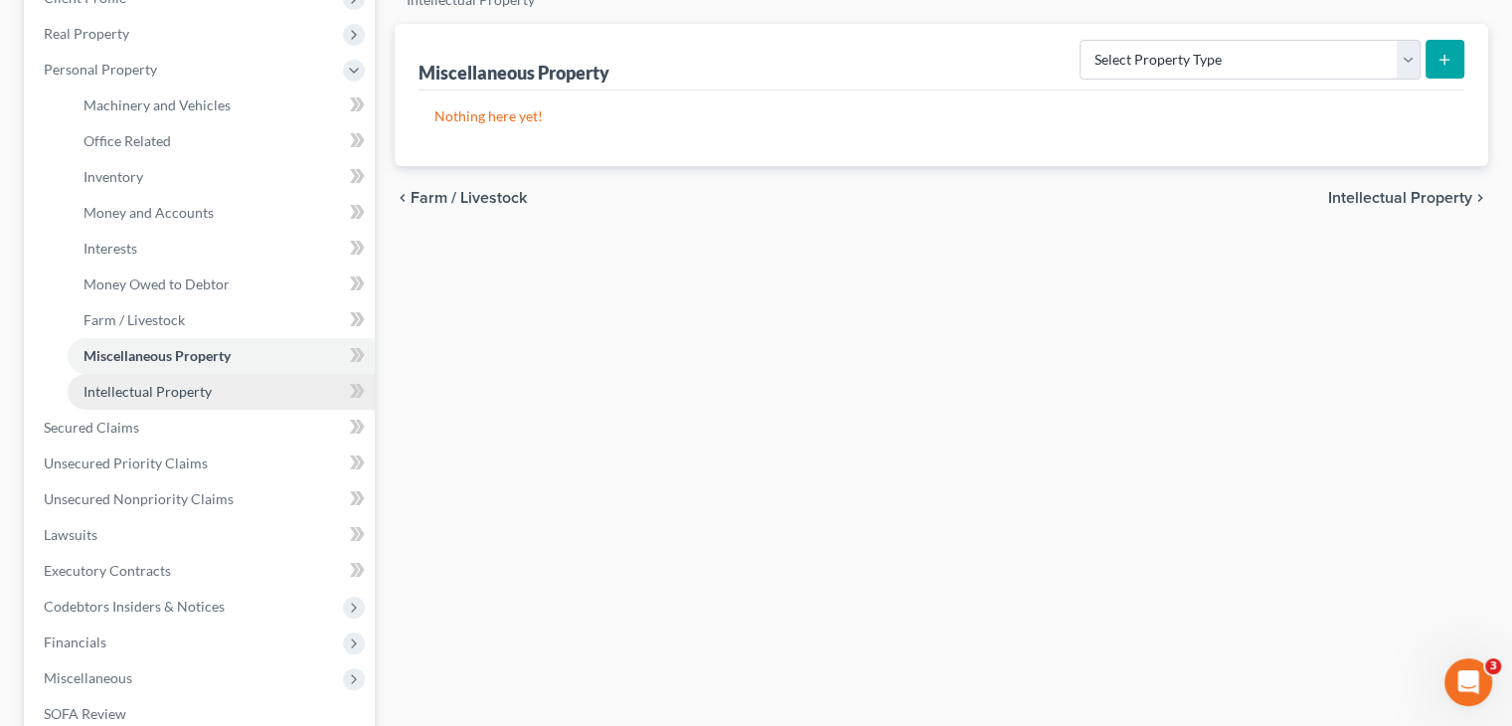
click at [157, 383] on span "Intellectual Property" at bounding box center [147, 391] width 128 height 17
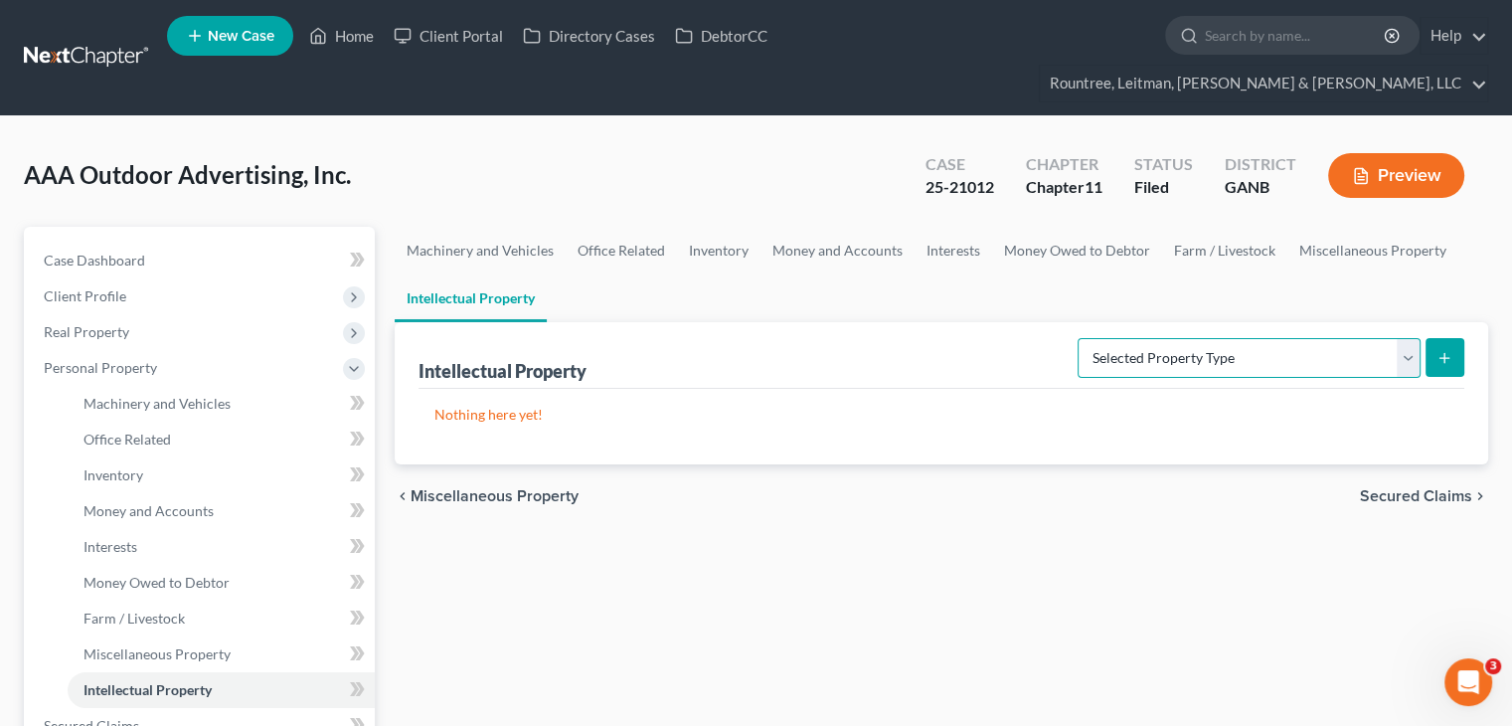
click at [1402, 338] on select "Selected Property Type Customer Lists (A/B: 63) Goodwill (A/B: 65) Internet Dom…" at bounding box center [1249, 358] width 343 height 40
select select "licenses_franchises_royalties"
click at [1080, 338] on select "Selected Property Type Customer Lists (A/B: 63) Goodwill (A/B: 65) Internet Dom…" at bounding box center [1249, 358] width 343 height 40
click at [1447, 350] on icon "submit" at bounding box center [1444, 358] width 16 height 16
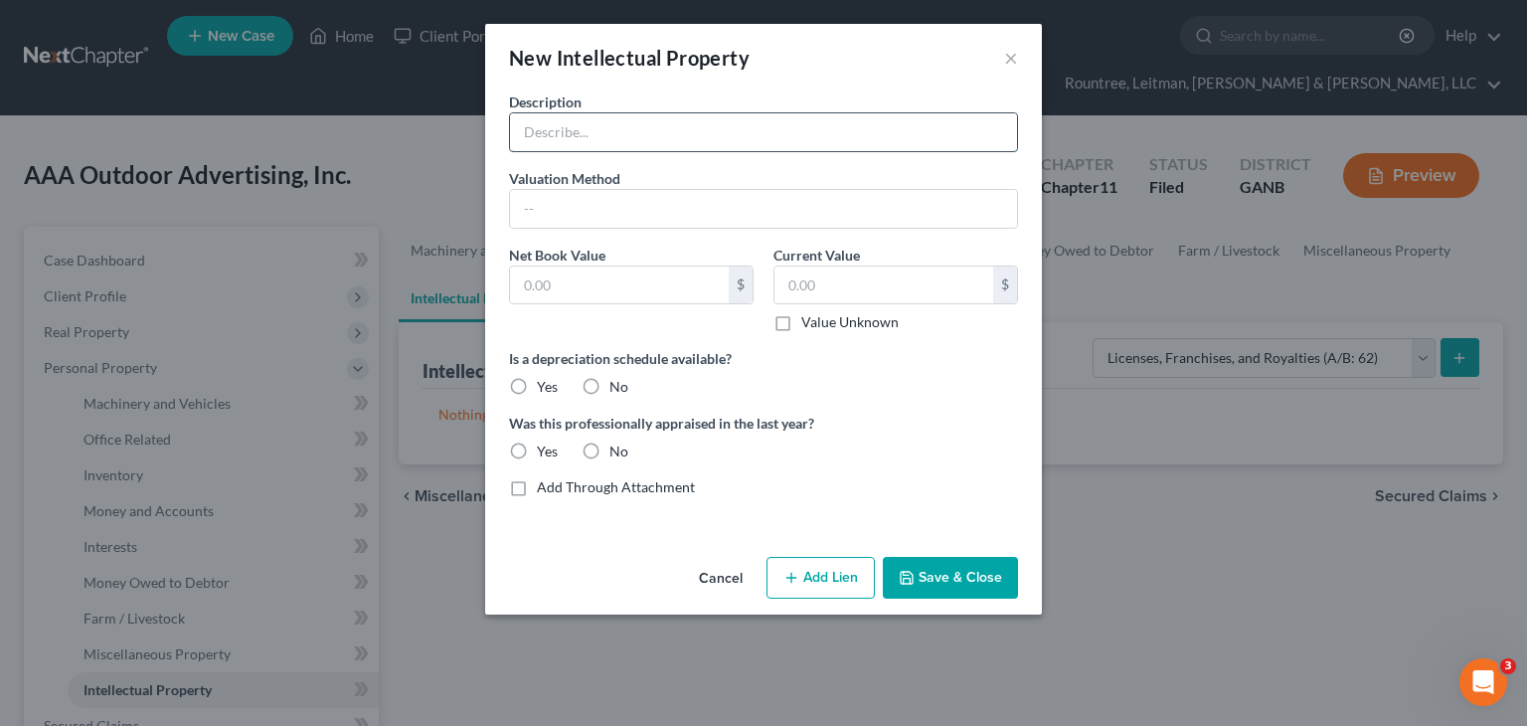
click at [608, 129] on input "text" at bounding box center [763, 132] width 507 height 38
type input "City of Tifton, GA Business License"
click at [837, 291] on input "text" at bounding box center [883, 285] width 219 height 38
click at [801, 320] on label "Value Unknown" at bounding box center [849, 322] width 97 height 20
click at [809, 320] on input "Value Unknown" at bounding box center [815, 318] width 13 height 13
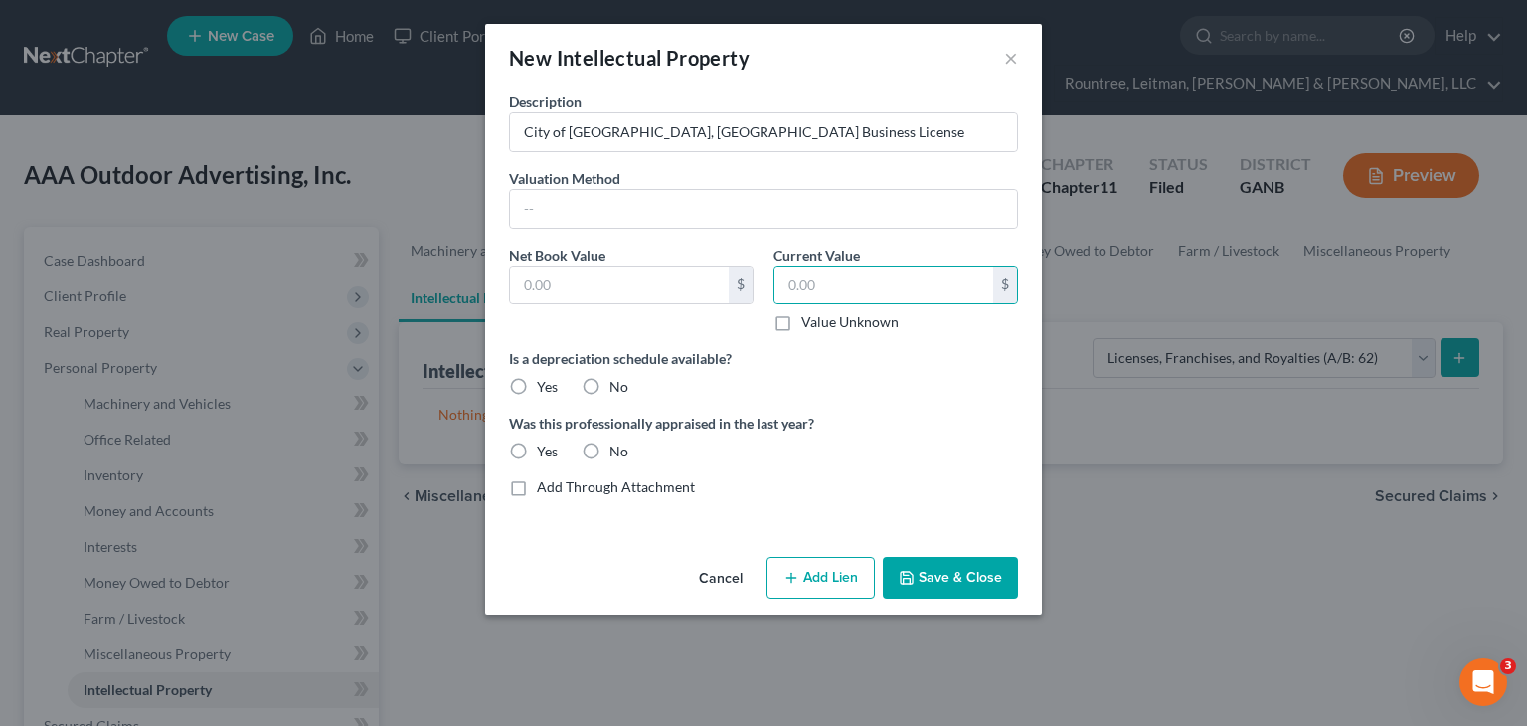
checkbox input "true"
type input "0.00"
click at [589, 285] on input "text" at bounding box center [619, 285] width 219 height 38
type input "0.00"
click at [609, 385] on label "No" at bounding box center [618, 387] width 19 height 20
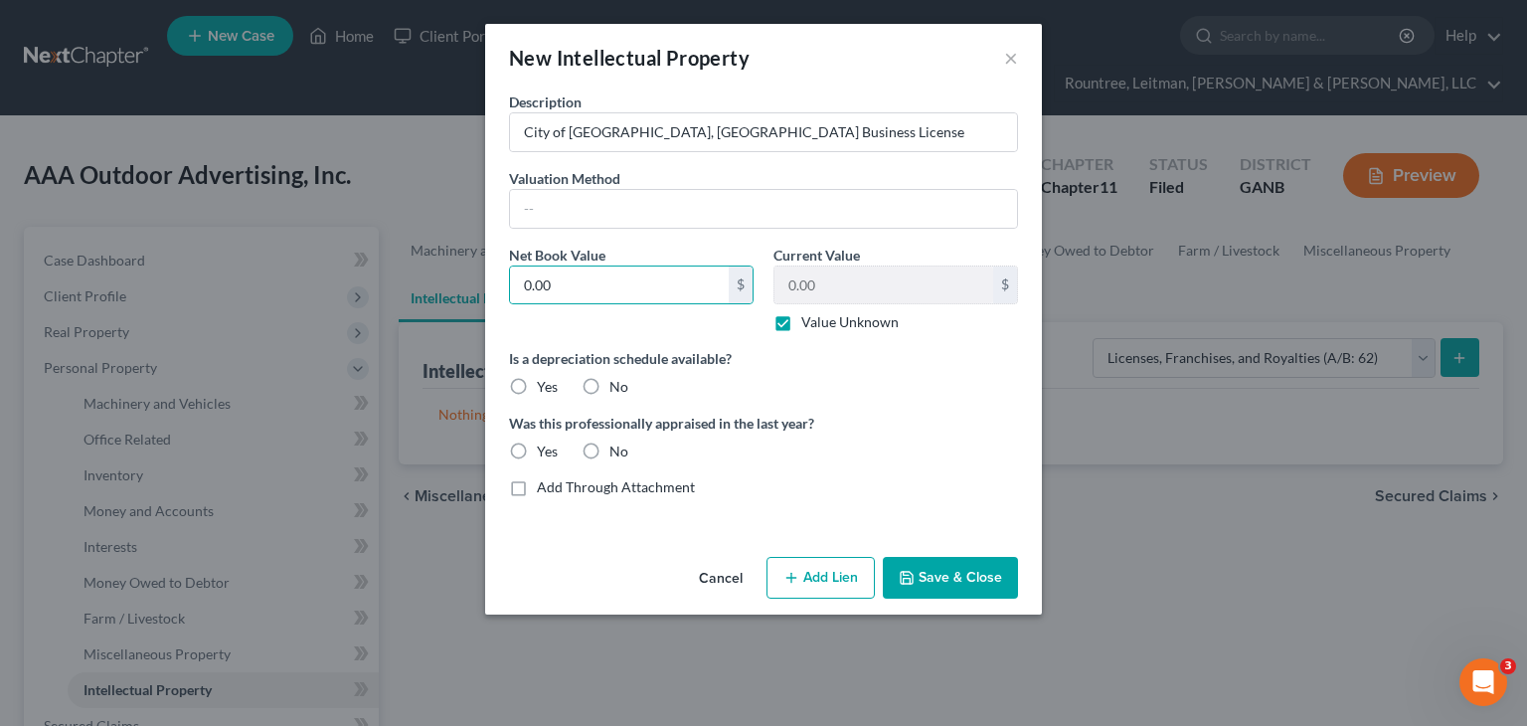
click at [617, 385] on input "No" at bounding box center [623, 383] width 13 height 13
radio input "true"
click at [609, 457] on label "No" at bounding box center [618, 451] width 19 height 20
click at [617, 454] on input "No" at bounding box center [623, 447] width 13 height 13
radio input "true"
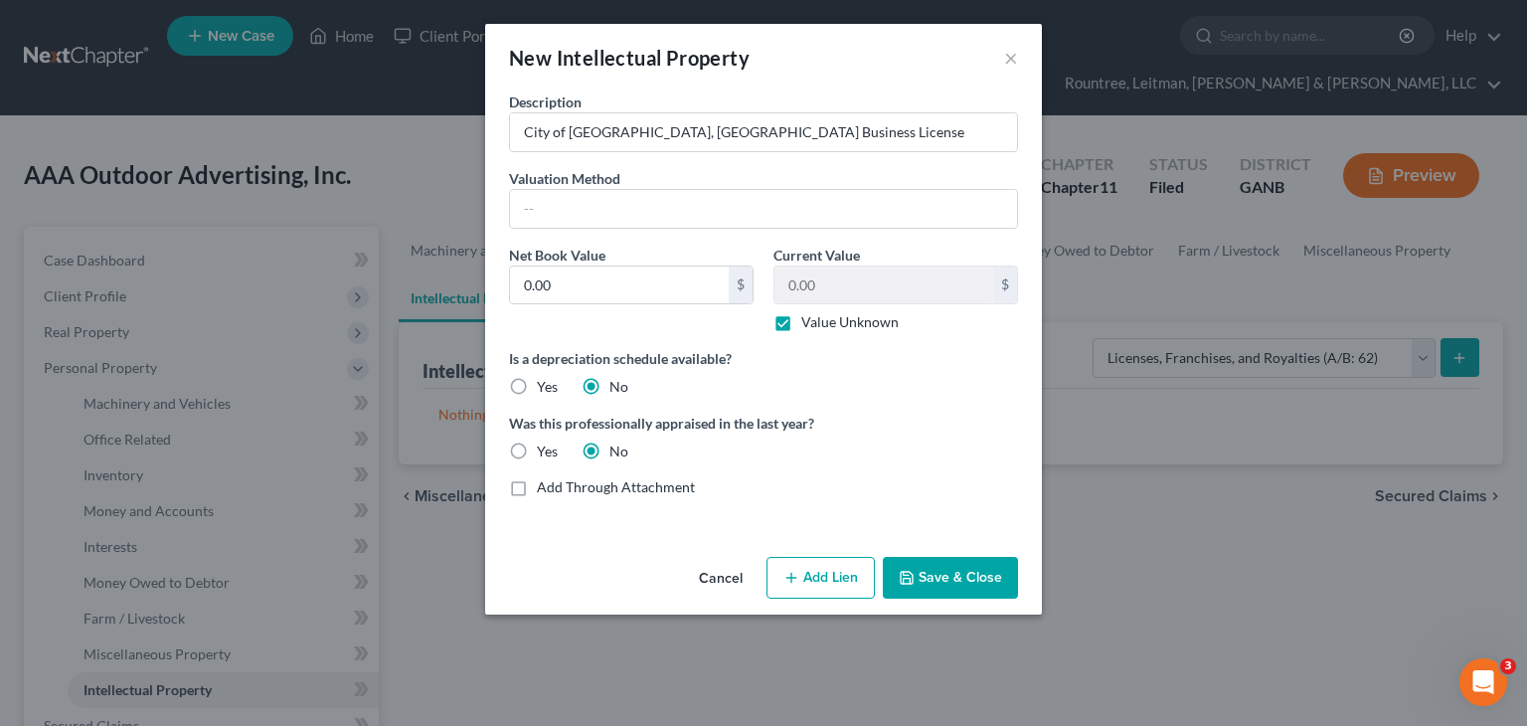
click at [963, 582] on button "Save & Close" at bounding box center [950, 578] width 135 height 42
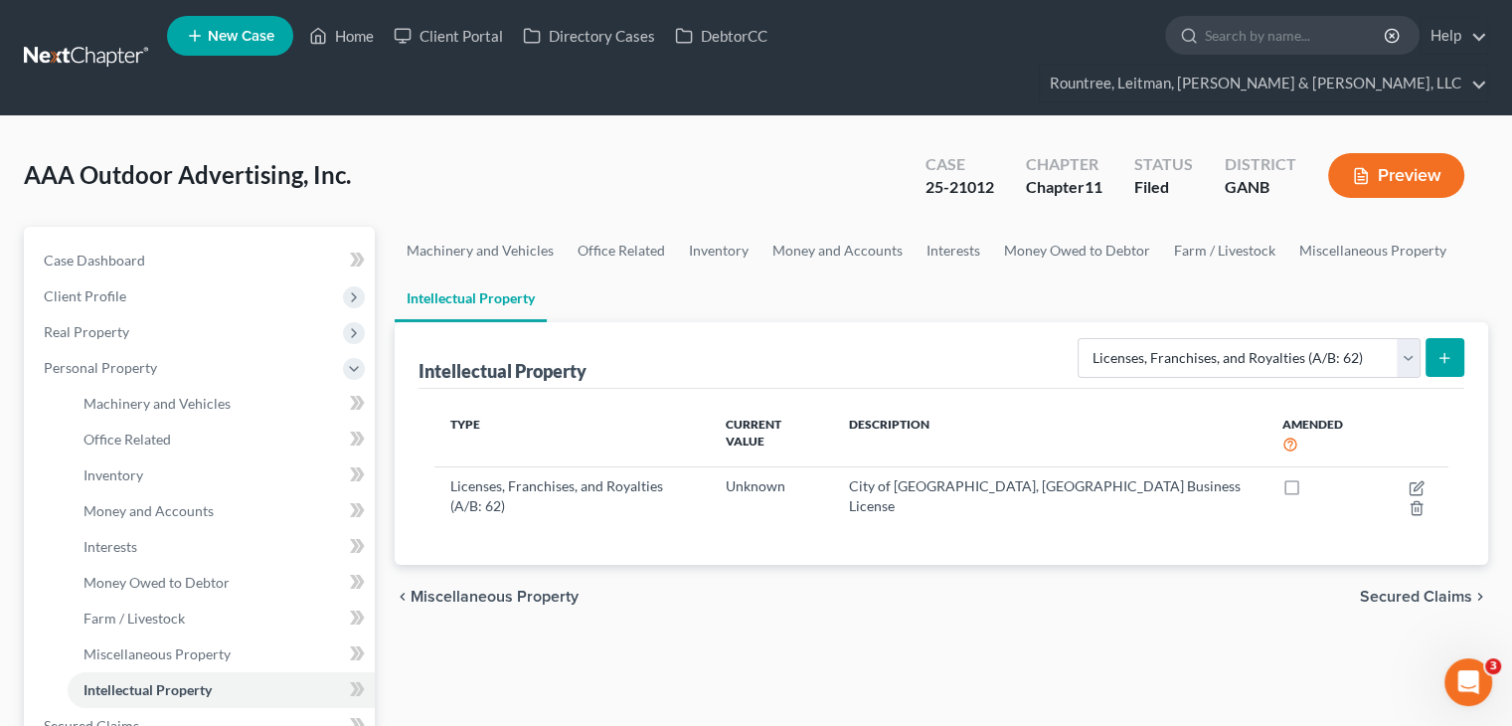
click at [1447, 350] on icon "submit" at bounding box center [1444, 358] width 16 height 16
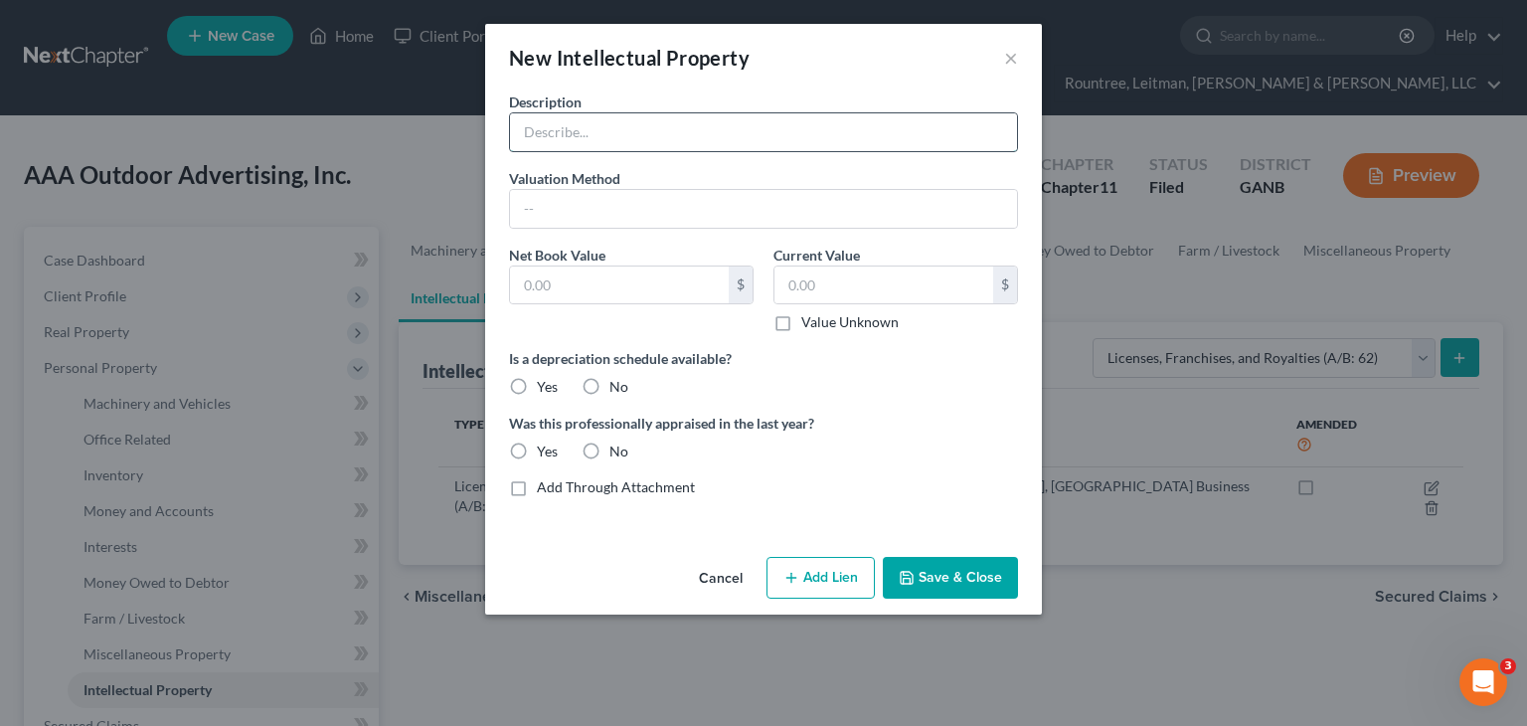
click at [570, 134] on input "text" at bounding box center [763, 132] width 507 height 38
type input "Tift County, GA Business License"
click at [556, 293] on input "text" at bounding box center [619, 285] width 219 height 38
type input "0.00"
click at [801, 319] on label "Value Unknown" at bounding box center [849, 322] width 97 height 20
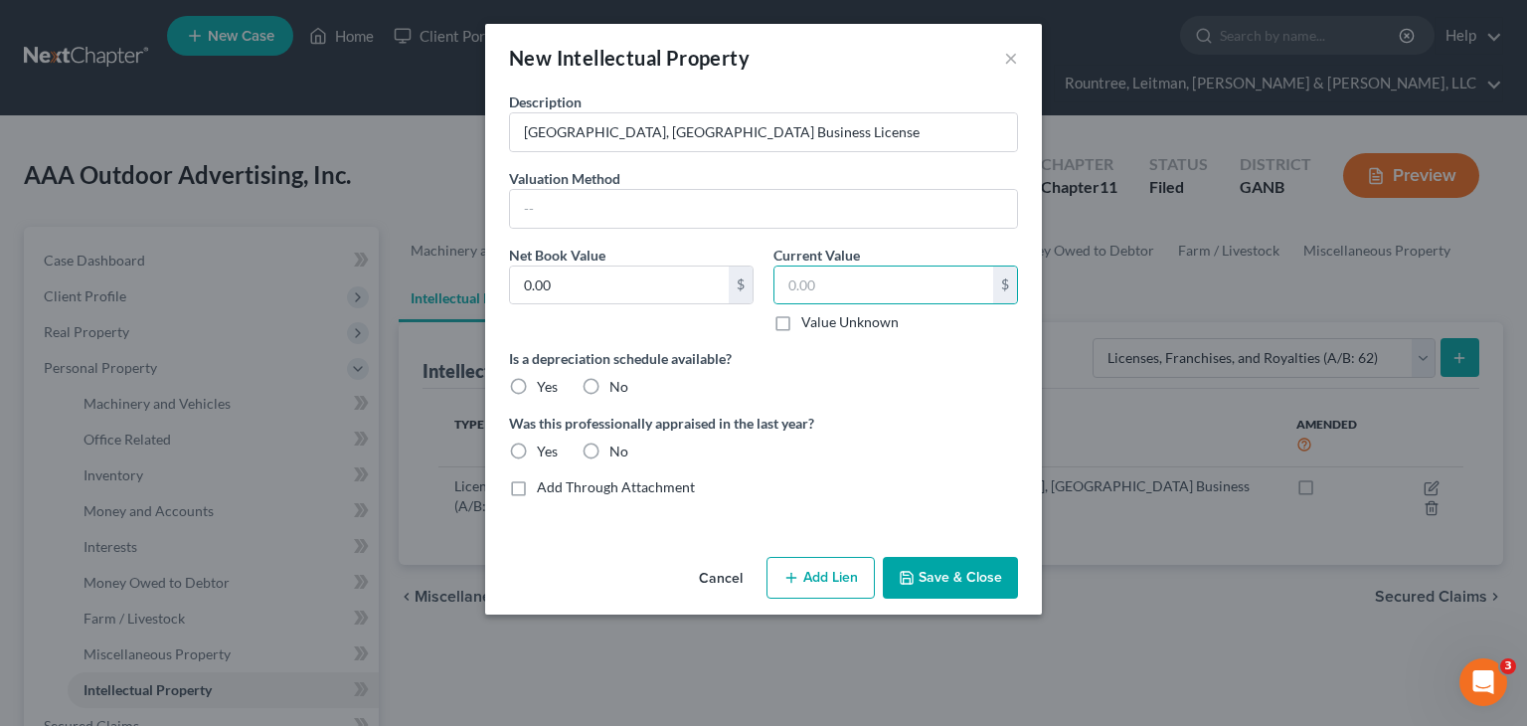
click at [809, 319] on input "Value Unknown" at bounding box center [815, 318] width 13 height 13
checkbox input "true"
type input "0.00"
click at [609, 387] on label "No" at bounding box center [618, 387] width 19 height 20
click at [617, 387] on input "No" at bounding box center [623, 383] width 13 height 13
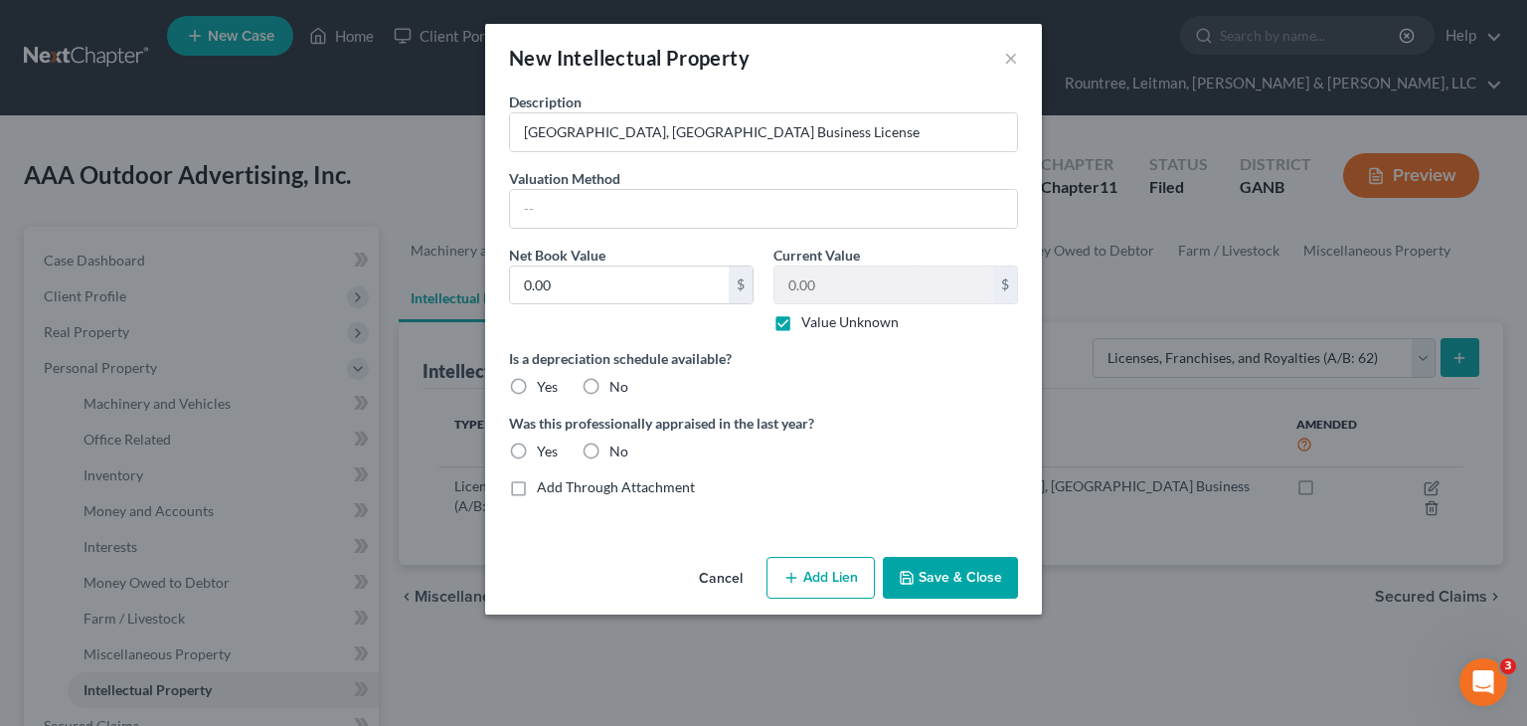
radio input "true"
click at [609, 443] on label "No" at bounding box center [618, 451] width 19 height 20
click at [617, 443] on input "No" at bounding box center [623, 447] width 13 height 13
radio input "true"
click at [932, 569] on button "Save & Close" at bounding box center [950, 578] width 135 height 42
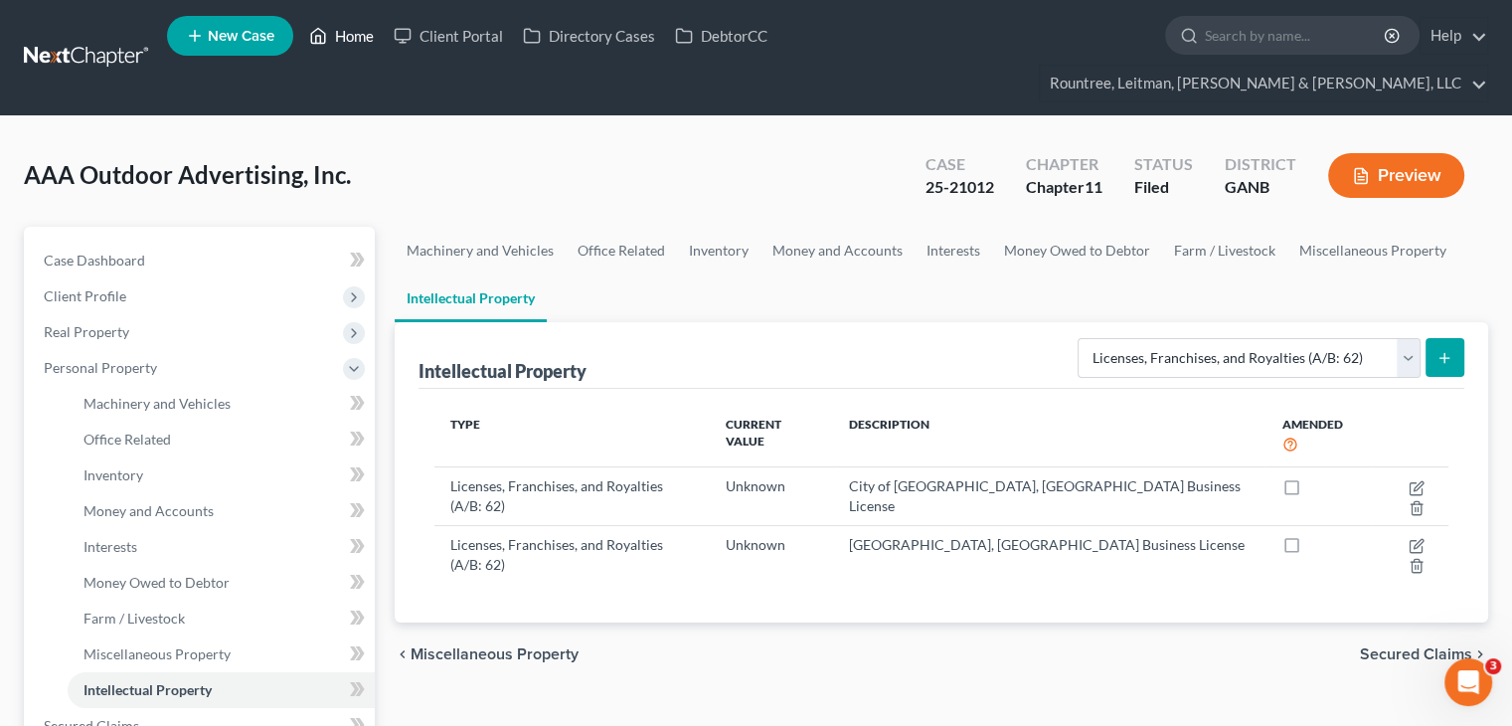
click at [346, 39] on link "Home" at bounding box center [341, 36] width 84 height 36
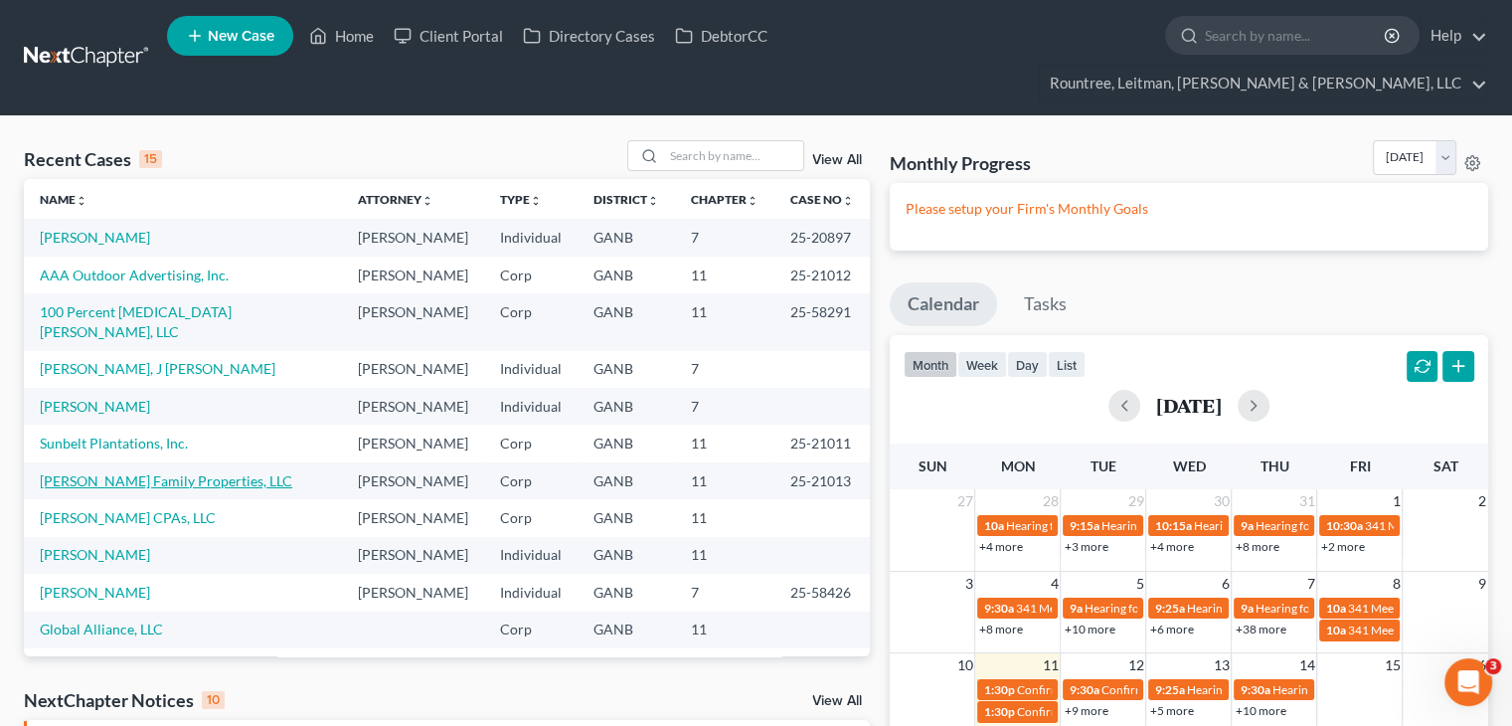
click at [126, 489] on link "[PERSON_NAME] Family Properties, LLC" at bounding box center [166, 480] width 252 height 17
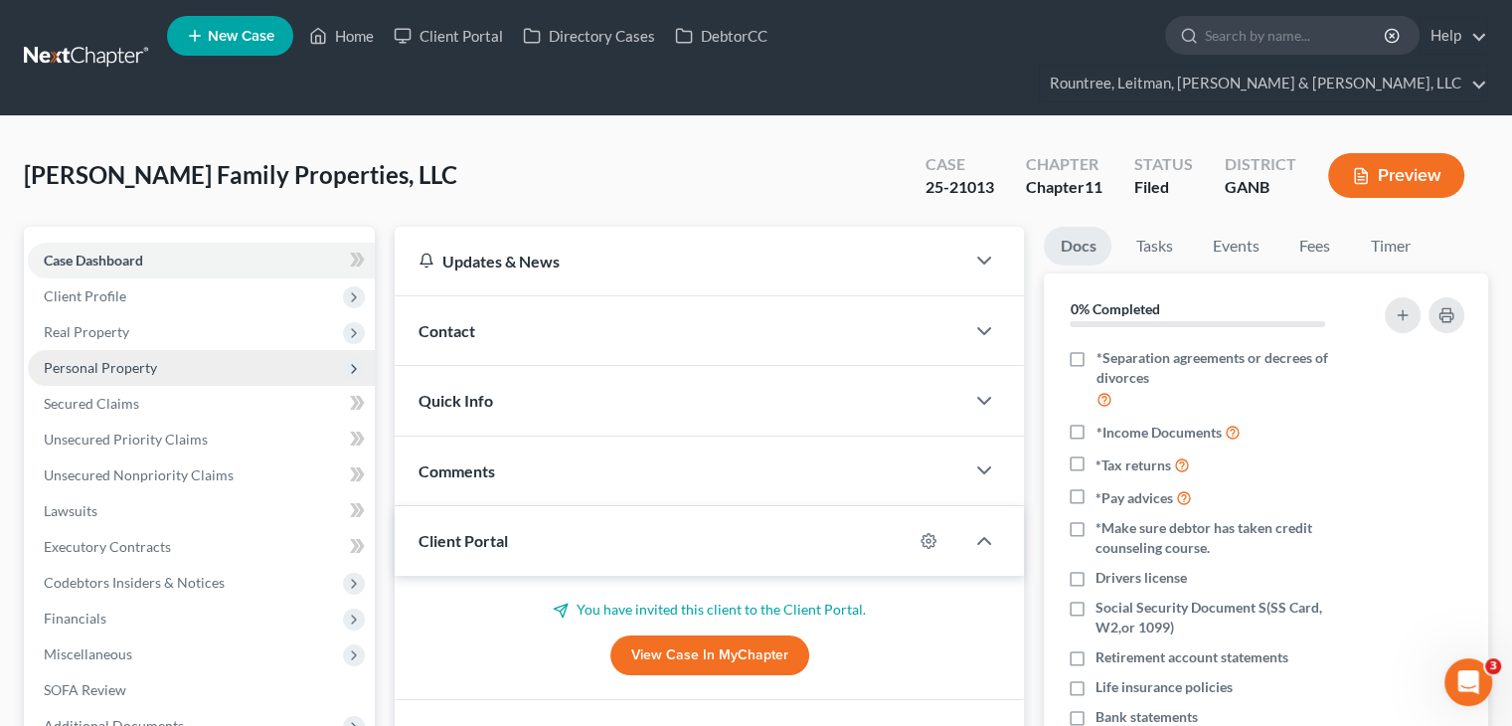
click at [157, 350] on span "Personal Property" at bounding box center [201, 368] width 347 height 36
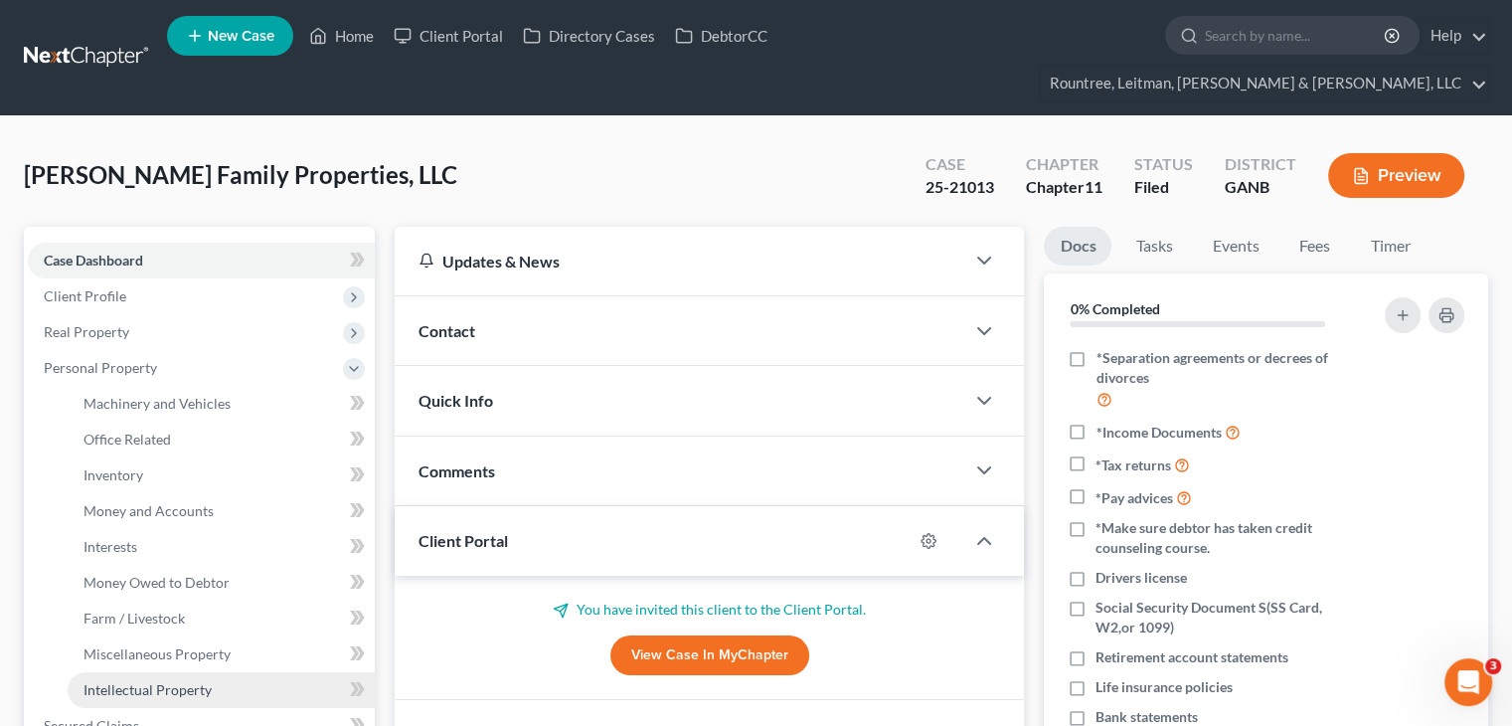
click at [163, 681] on span "Intellectual Property" at bounding box center [147, 689] width 128 height 17
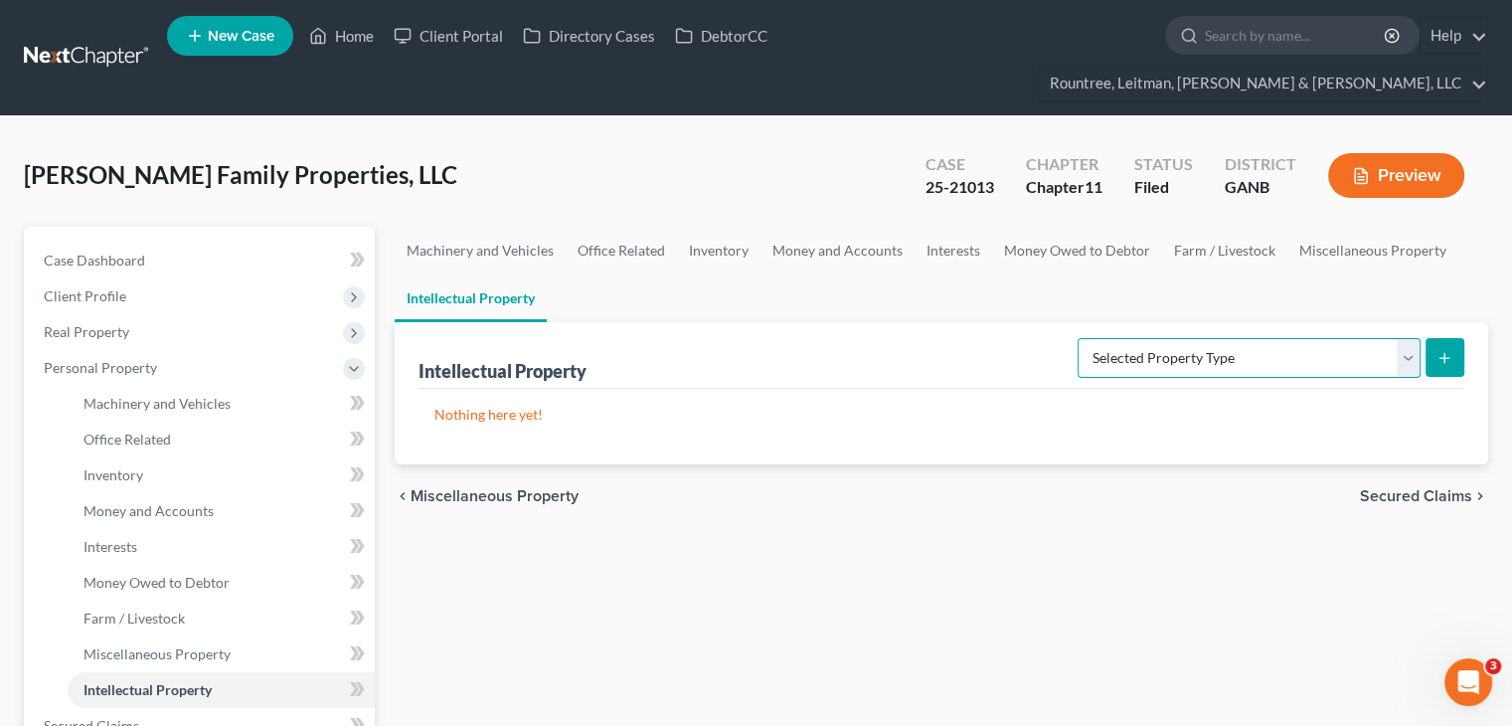
click at [1400, 338] on select "Selected Property Type Customer Lists (A/B: 63) Goodwill (A/B: 65) Internet Dom…" at bounding box center [1249, 358] width 343 height 40
select select "licenses_franchises_royalties"
click at [1080, 338] on select "Selected Property Type Customer Lists (A/B: 63) Goodwill (A/B: 65) Internet Dom…" at bounding box center [1249, 358] width 343 height 40
click at [1454, 338] on button "submit" at bounding box center [1444, 357] width 39 height 39
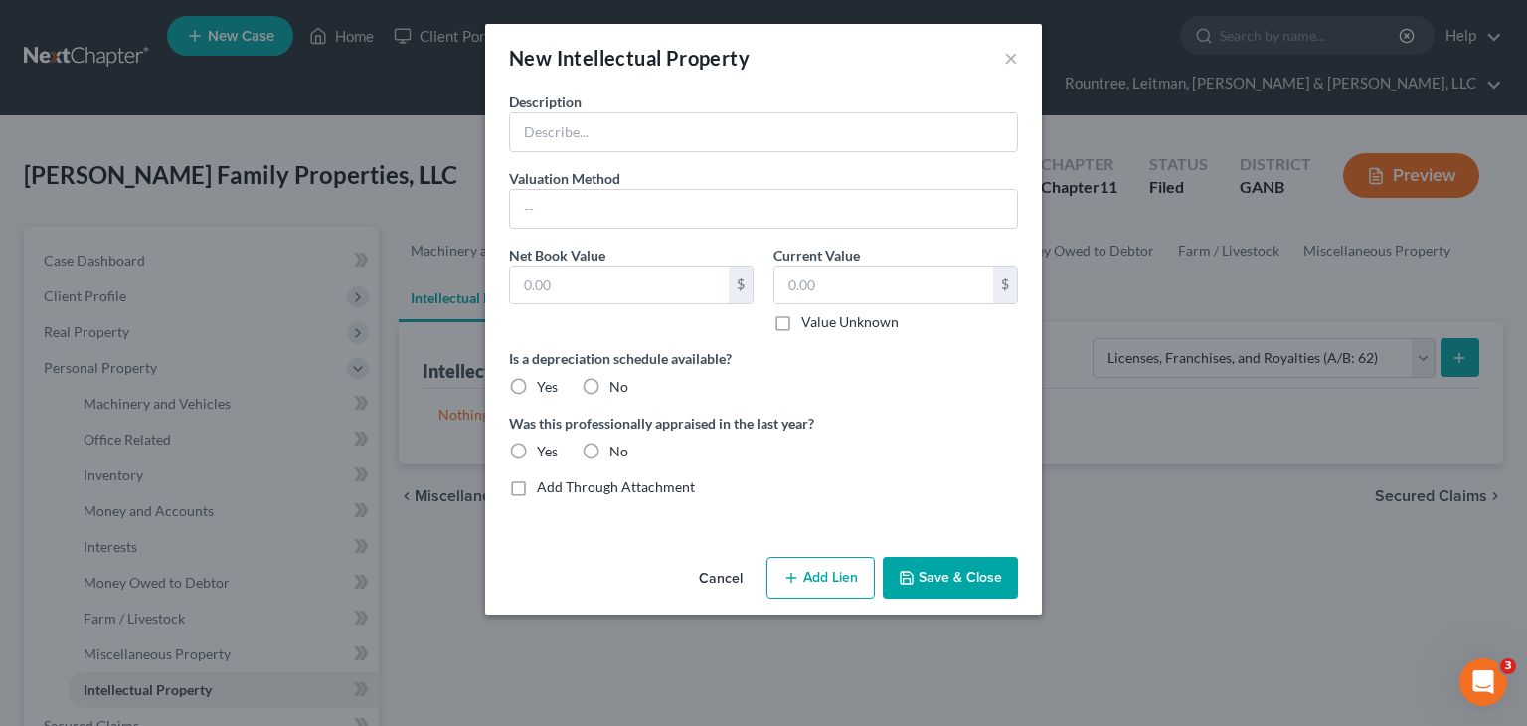
click at [600, 108] on div "Description" at bounding box center [763, 121] width 529 height 61
click at [622, 131] on input "text" at bounding box center [763, 132] width 507 height 38
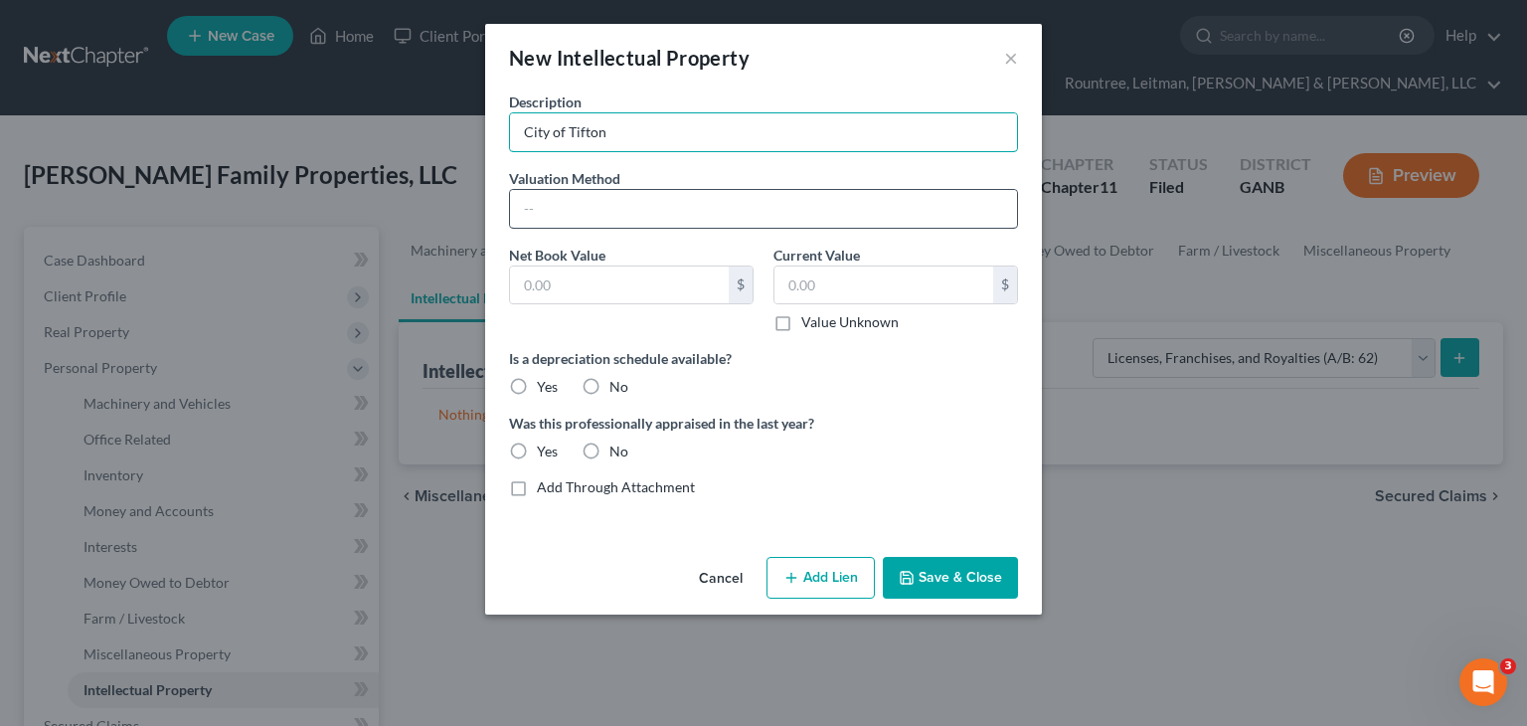
type input "City of Tifton, GA Business License"
click at [862, 291] on input "text" at bounding box center [883, 285] width 219 height 38
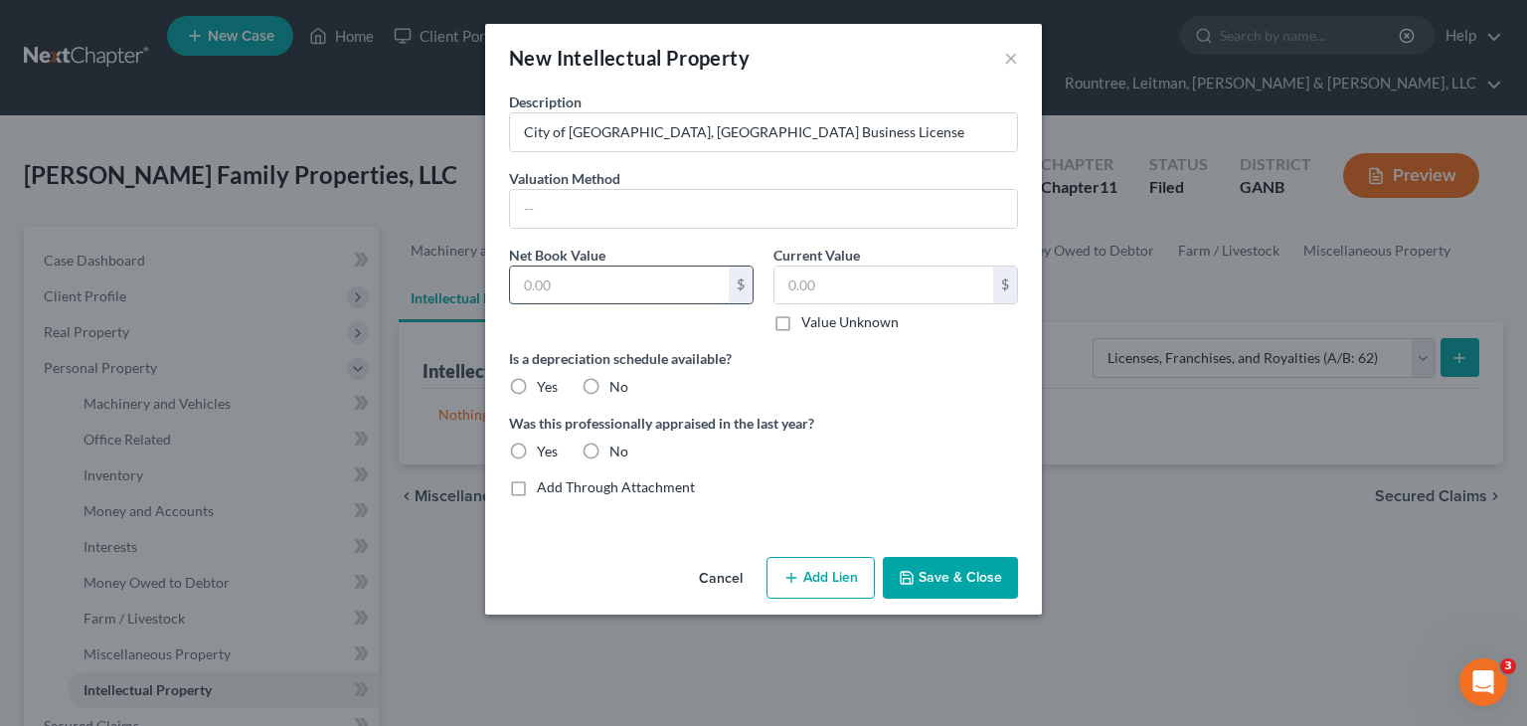
click at [570, 283] on input "text" at bounding box center [619, 285] width 219 height 38
type input "0.00"
click at [801, 322] on label "Value Unknown" at bounding box center [849, 322] width 97 height 20
click at [809, 322] on input "Value Unknown" at bounding box center [815, 318] width 13 height 13
checkbox input "true"
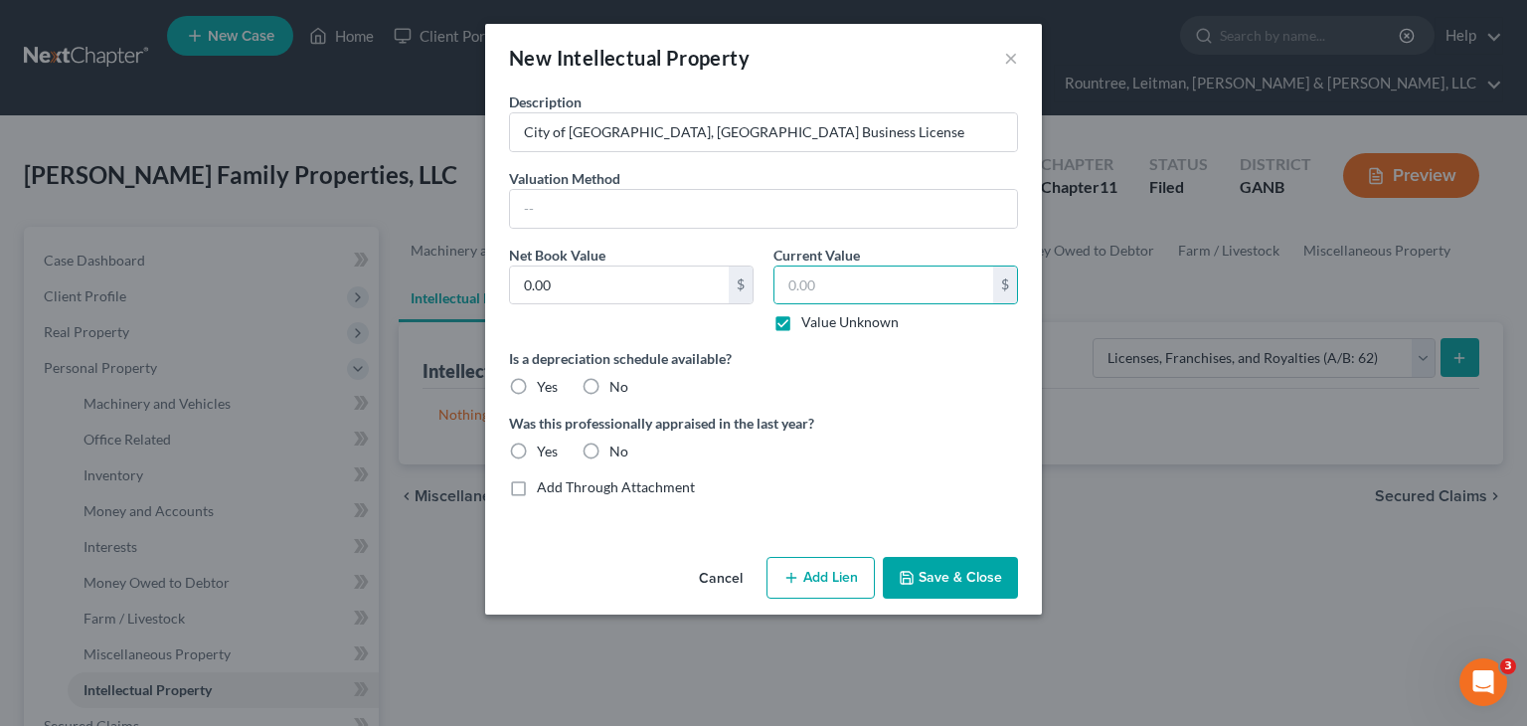
type input "0.00"
click at [609, 385] on label "No" at bounding box center [618, 387] width 19 height 20
click at [617, 385] on input "No" at bounding box center [623, 383] width 13 height 13
radio input "true"
click at [609, 441] on label "No" at bounding box center [618, 451] width 19 height 20
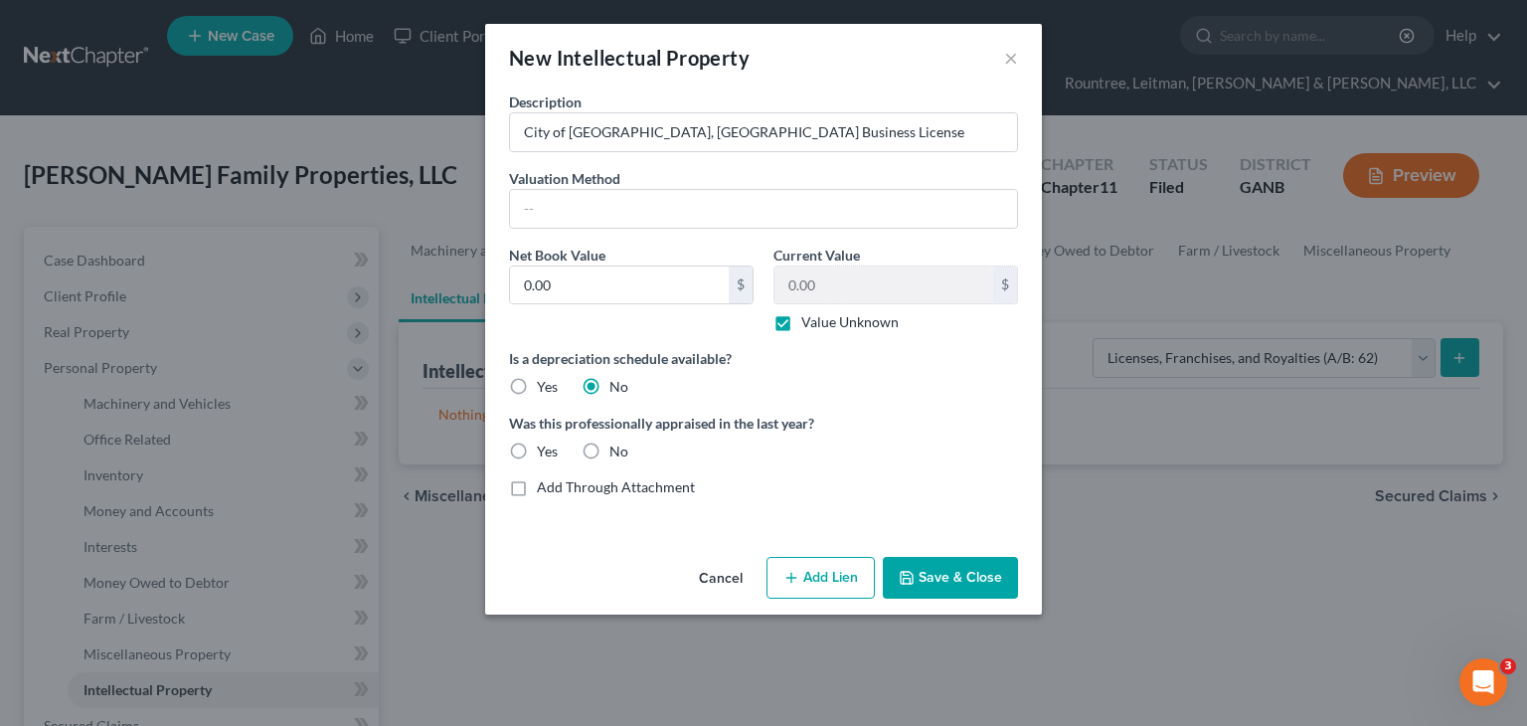
click at [617, 441] on input "No" at bounding box center [623, 447] width 13 height 13
radio input "true"
click at [954, 571] on button "Save & Close" at bounding box center [950, 578] width 135 height 42
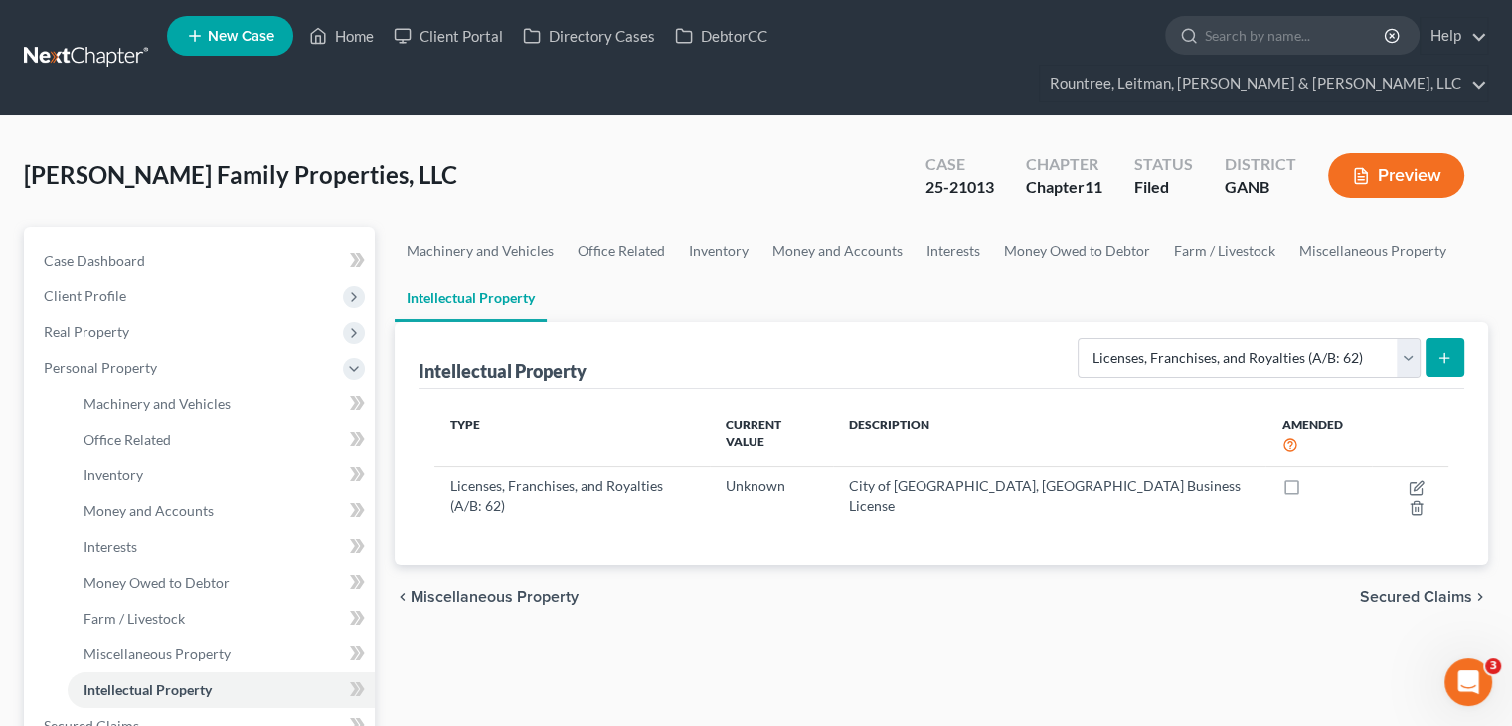
click at [1439, 350] on icon "submit" at bounding box center [1444, 358] width 16 height 16
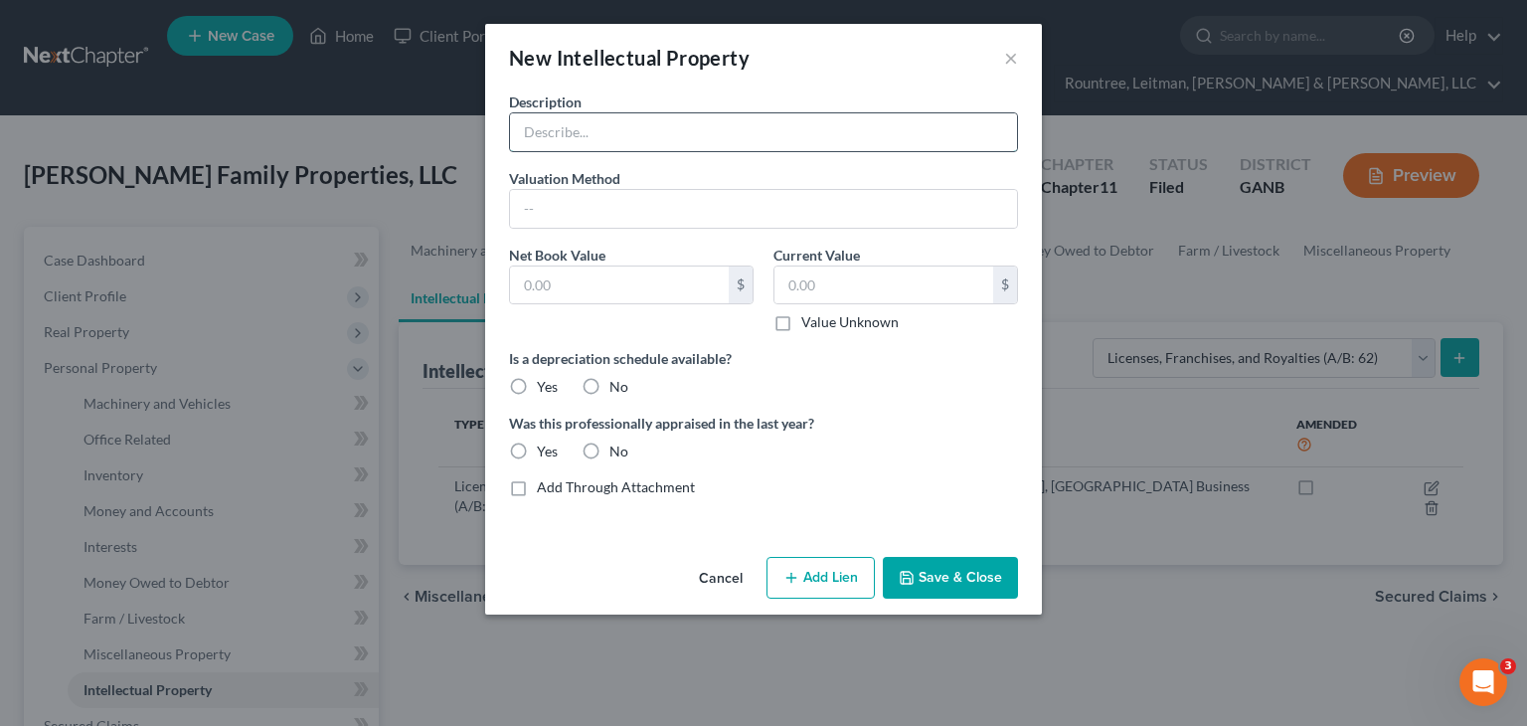
click at [636, 128] on input "text" at bounding box center [763, 132] width 507 height 38
type input "T"
click at [537, 486] on label "Add Through Attachment" at bounding box center [616, 487] width 158 height 20
click at [545, 486] on input "Add Through Attachment" at bounding box center [551, 483] width 13 height 13
checkbox input "true"
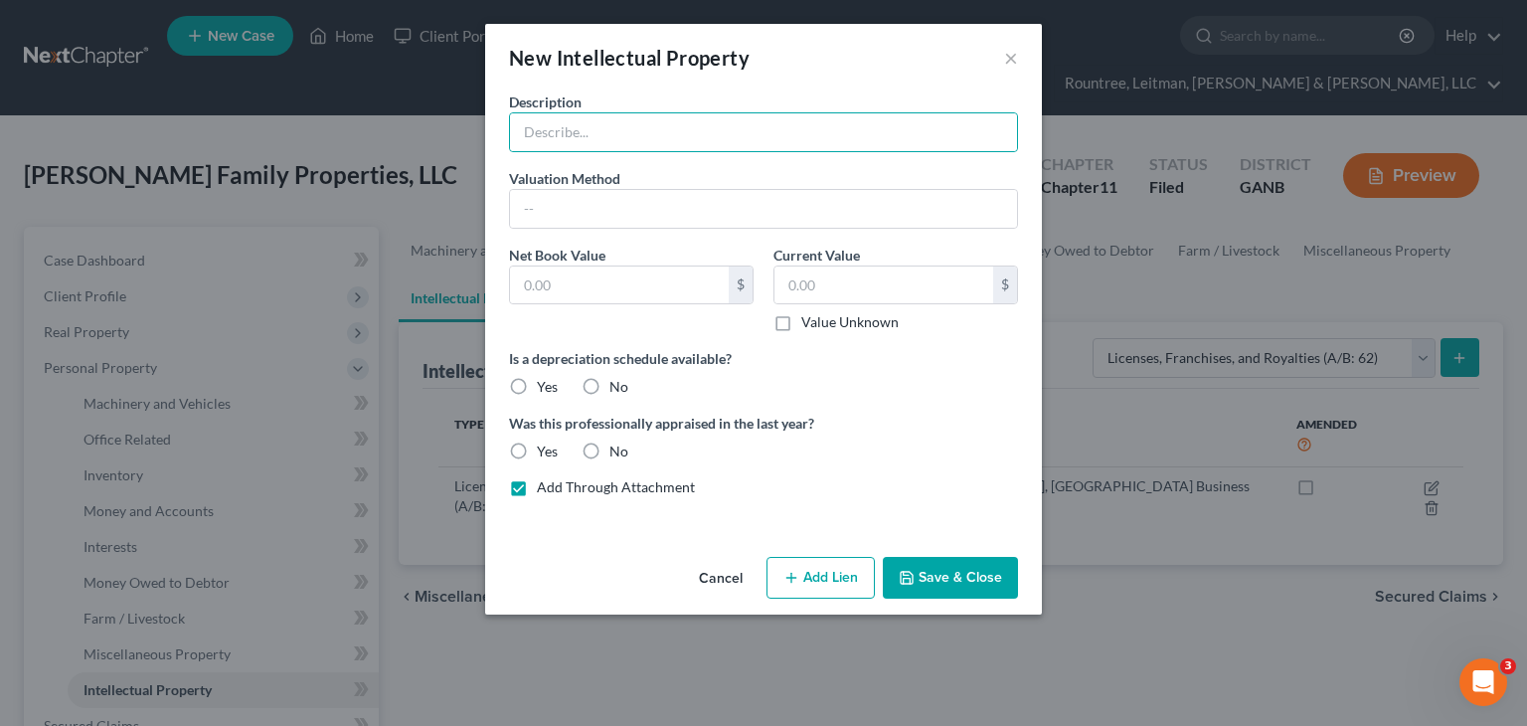
type input "See Schedule A/B Part 10, Question 62 Attachment"
click at [630, 274] on input "text" at bounding box center [619, 285] width 219 height 38
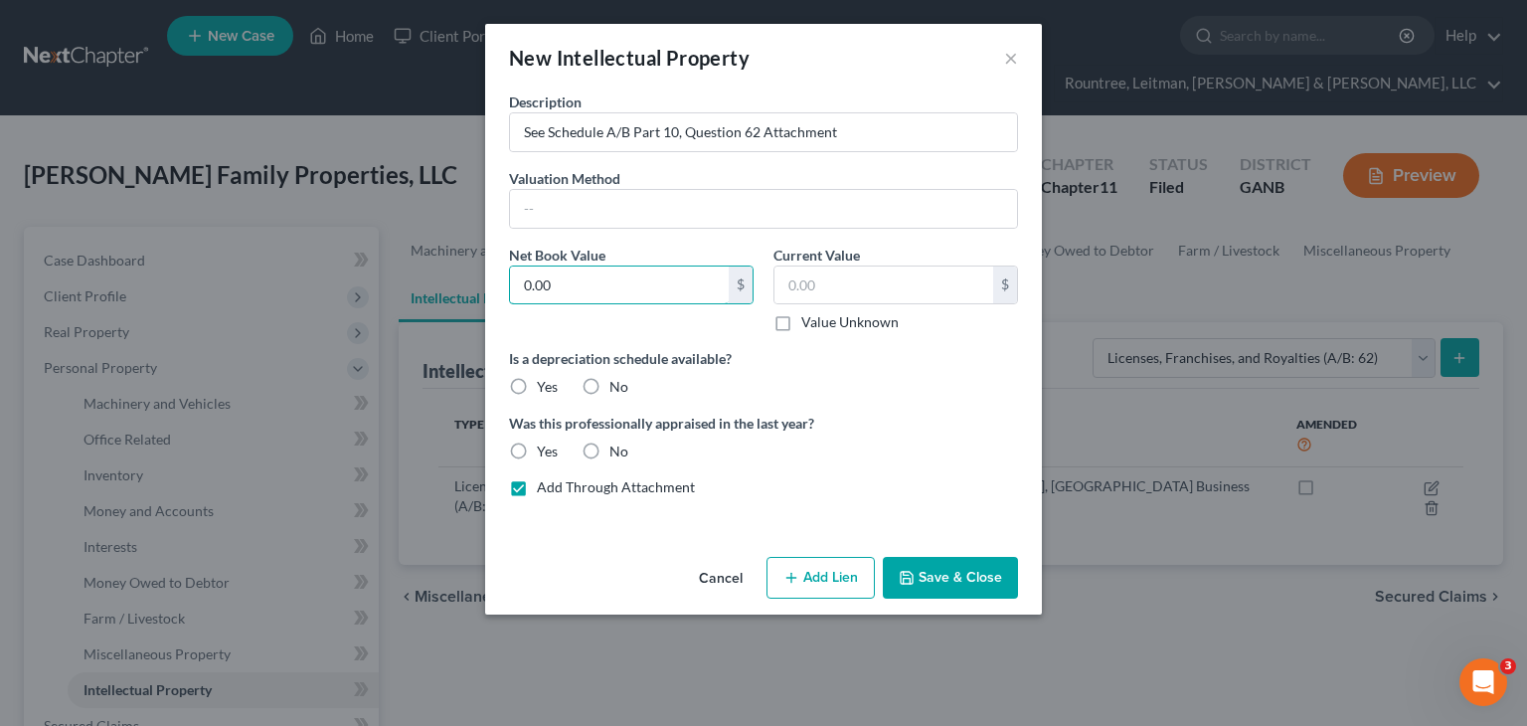
type input "0.00"
click at [801, 319] on label "Value Unknown" at bounding box center [849, 322] width 97 height 20
click at [809, 319] on input "Value Unknown" at bounding box center [815, 318] width 13 height 13
checkbox input "true"
type input "0.00"
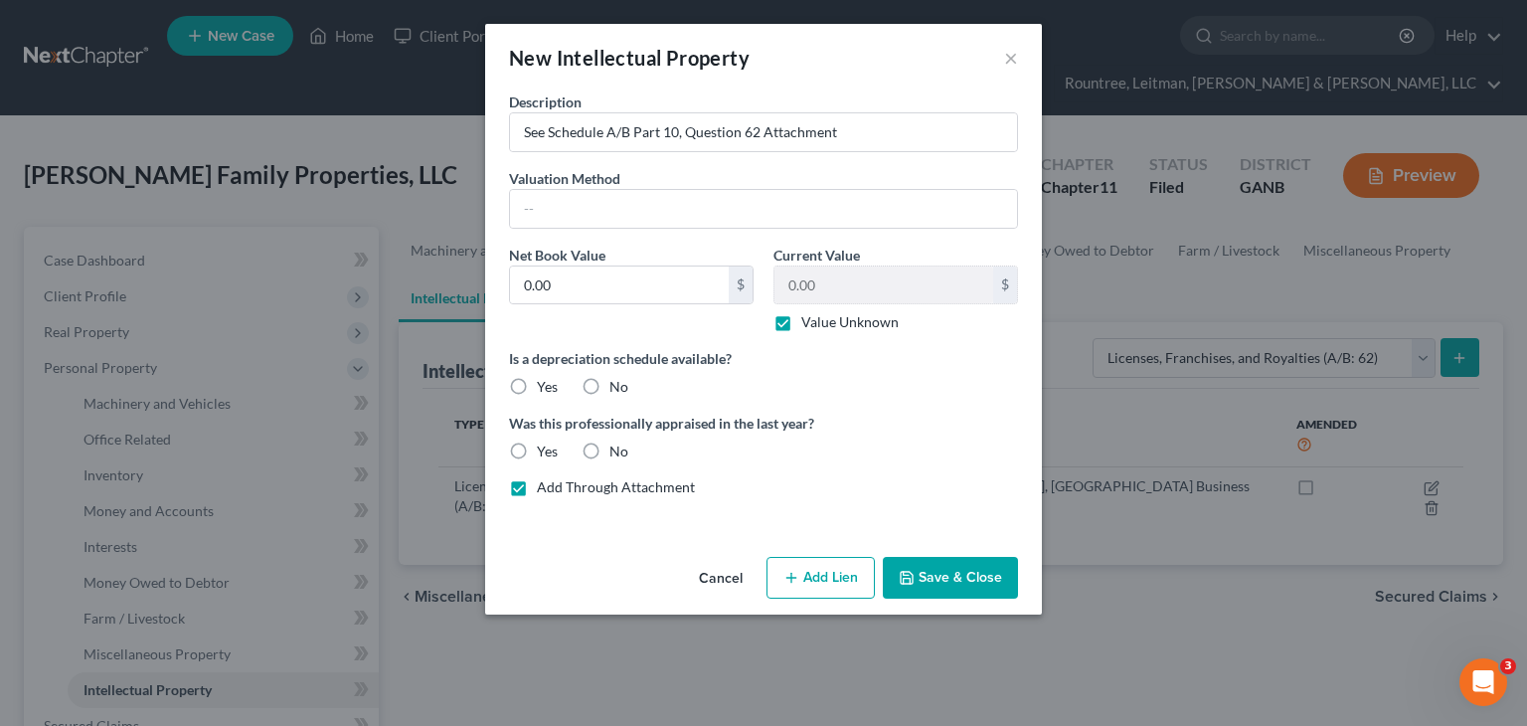
click at [609, 379] on label "No" at bounding box center [618, 387] width 19 height 20
click at [617, 379] on input "No" at bounding box center [623, 383] width 13 height 13
radio input "true"
click at [609, 446] on label "No" at bounding box center [618, 451] width 19 height 20
click at [617, 446] on input "No" at bounding box center [623, 447] width 13 height 13
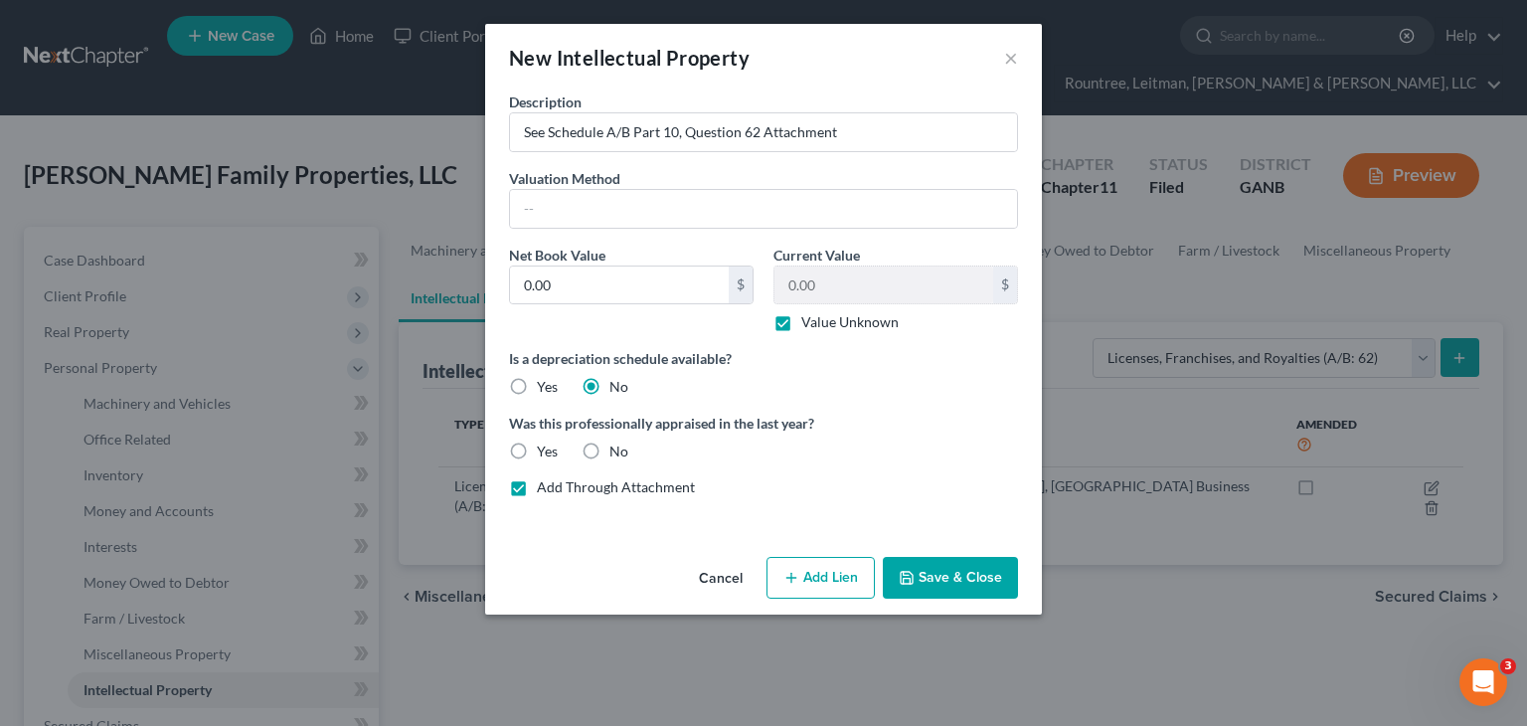
radio input "true"
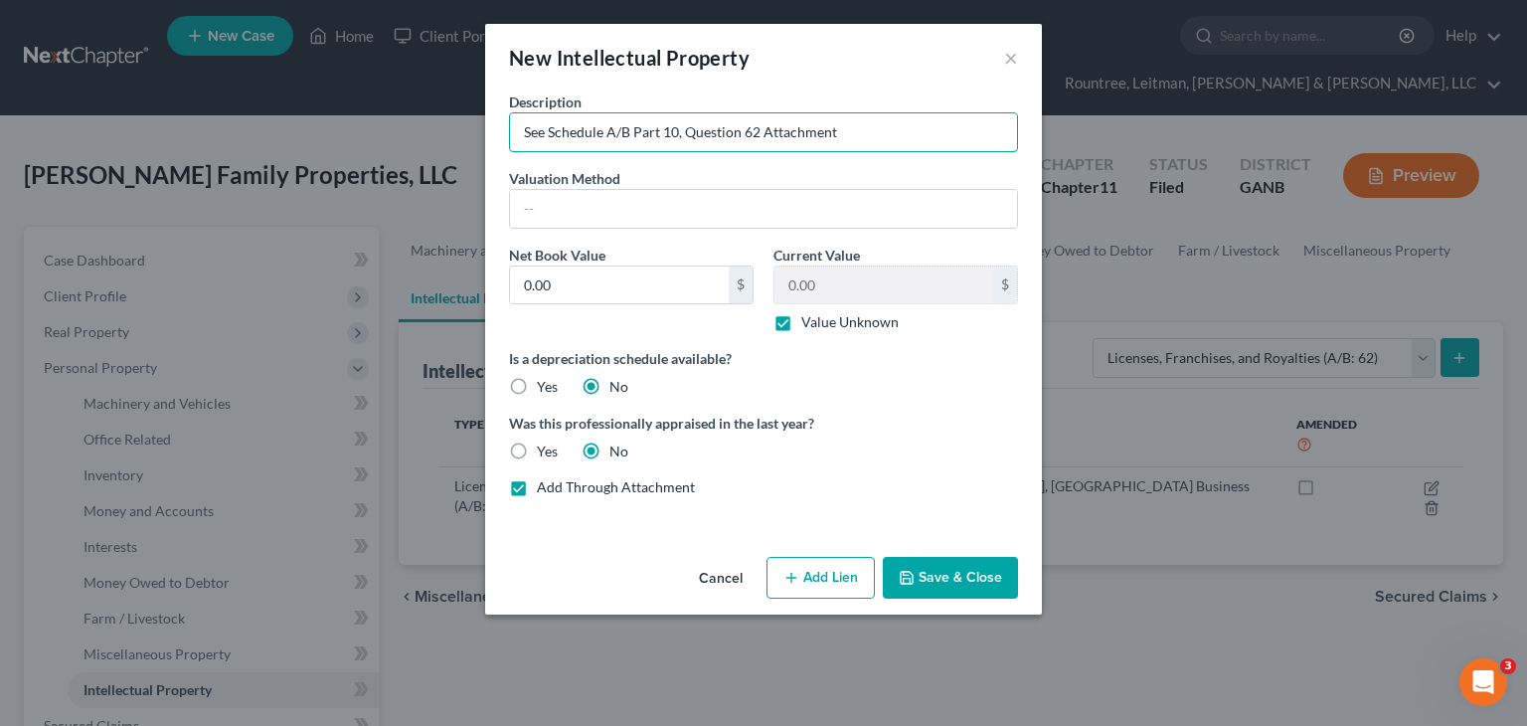
drag, startPoint x: 853, startPoint y: 129, endPoint x: 493, endPoint y: 123, distance: 359.9
click at [493, 123] on div "Description See Schedule A/B Part 10, Question 62 Attachment Valuation Method N…" at bounding box center [763, 319] width 557 height 457
click at [958, 585] on button "Save & Close" at bounding box center [950, 578] width 135 height 42
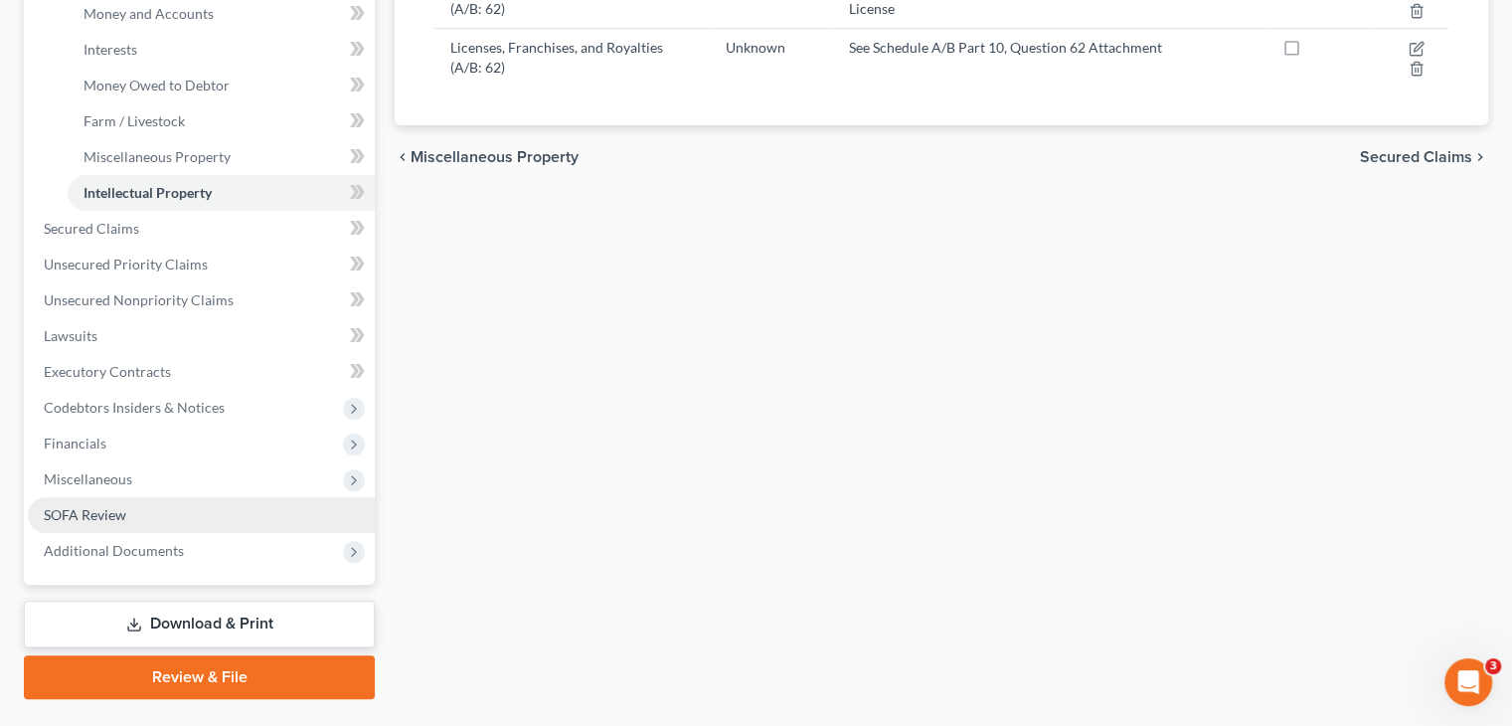
click at [106, 506] on span "SOFA Review" at bounding box center [85, 514] width 83 height 17
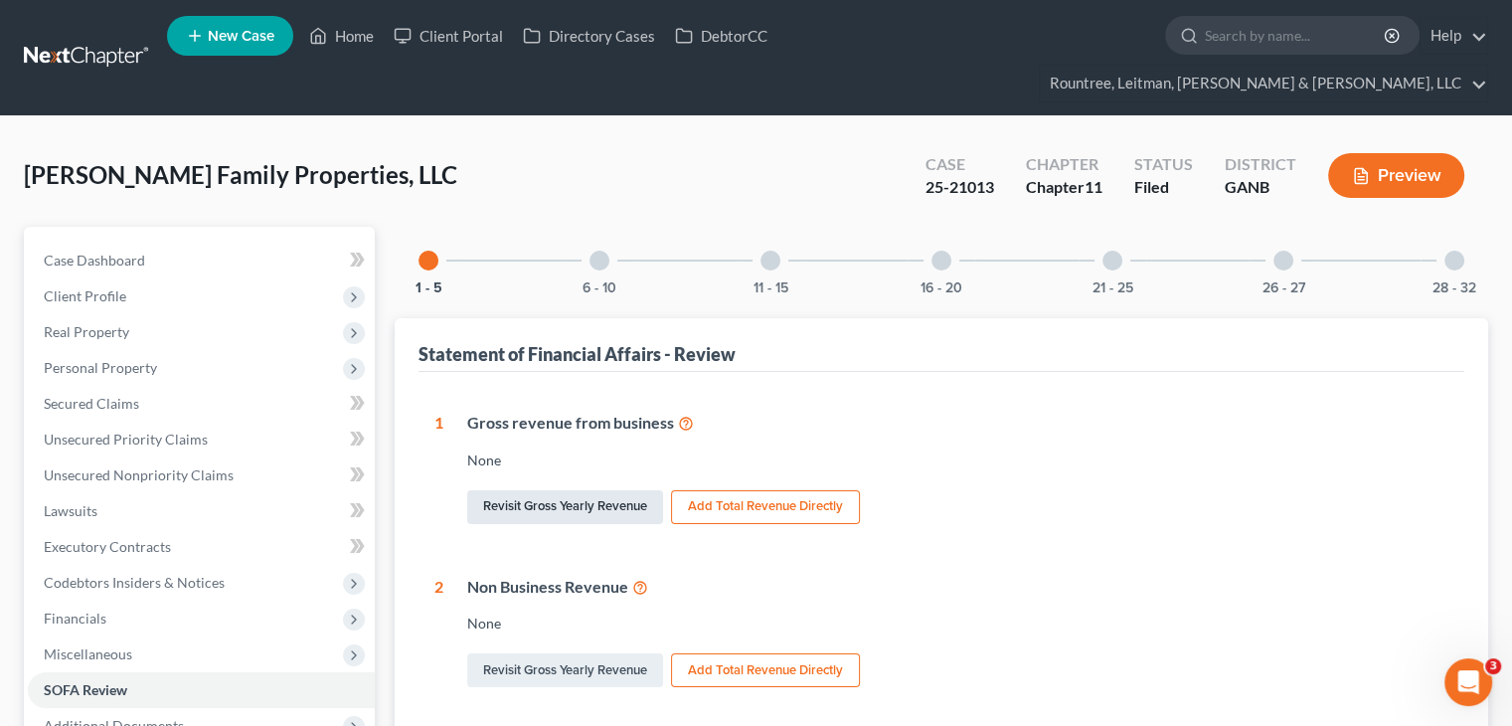
click at [568, 490] on link "Revisit Gross Yearly Revenue" at bounding box center [565, 507] width 196 height 34
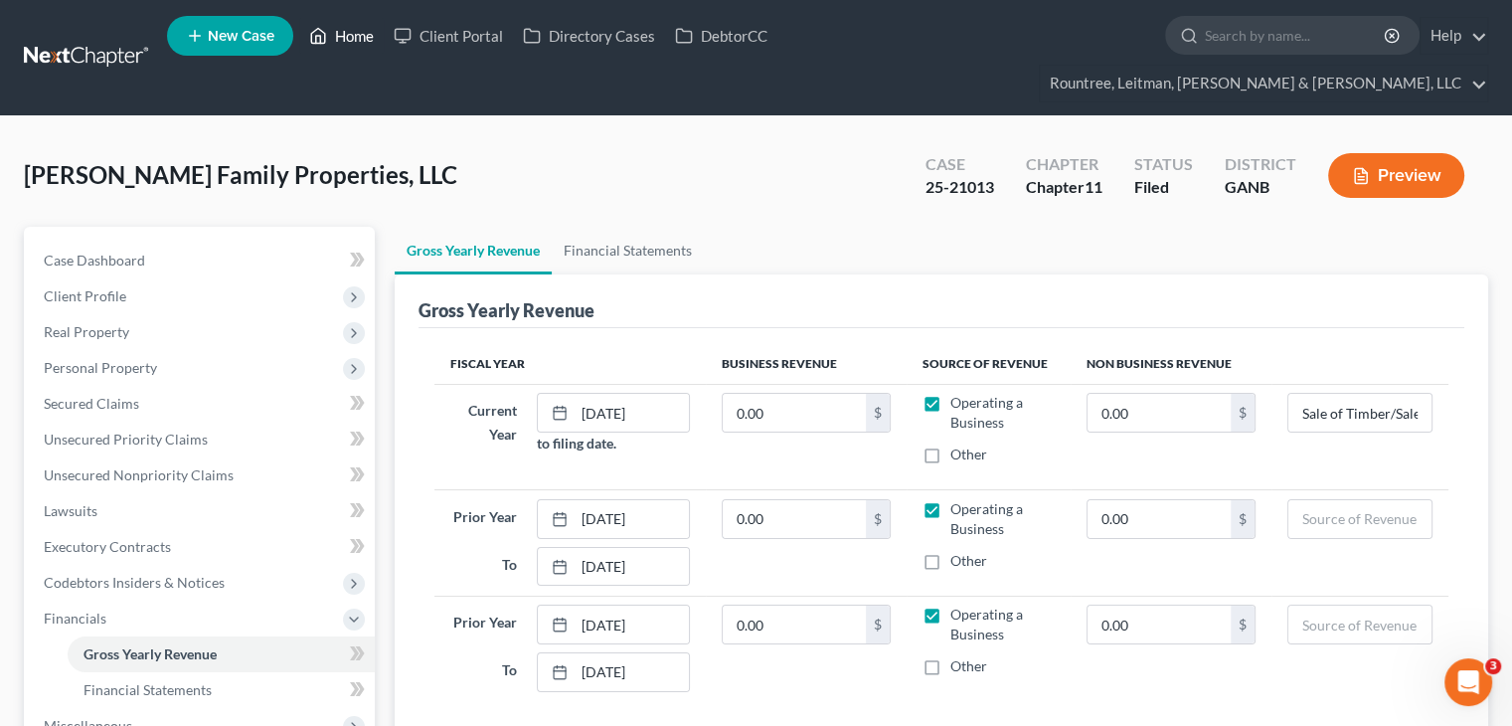
click at [350, 40] on link "Home" at bounding box center [341, 36] width 84 height 36
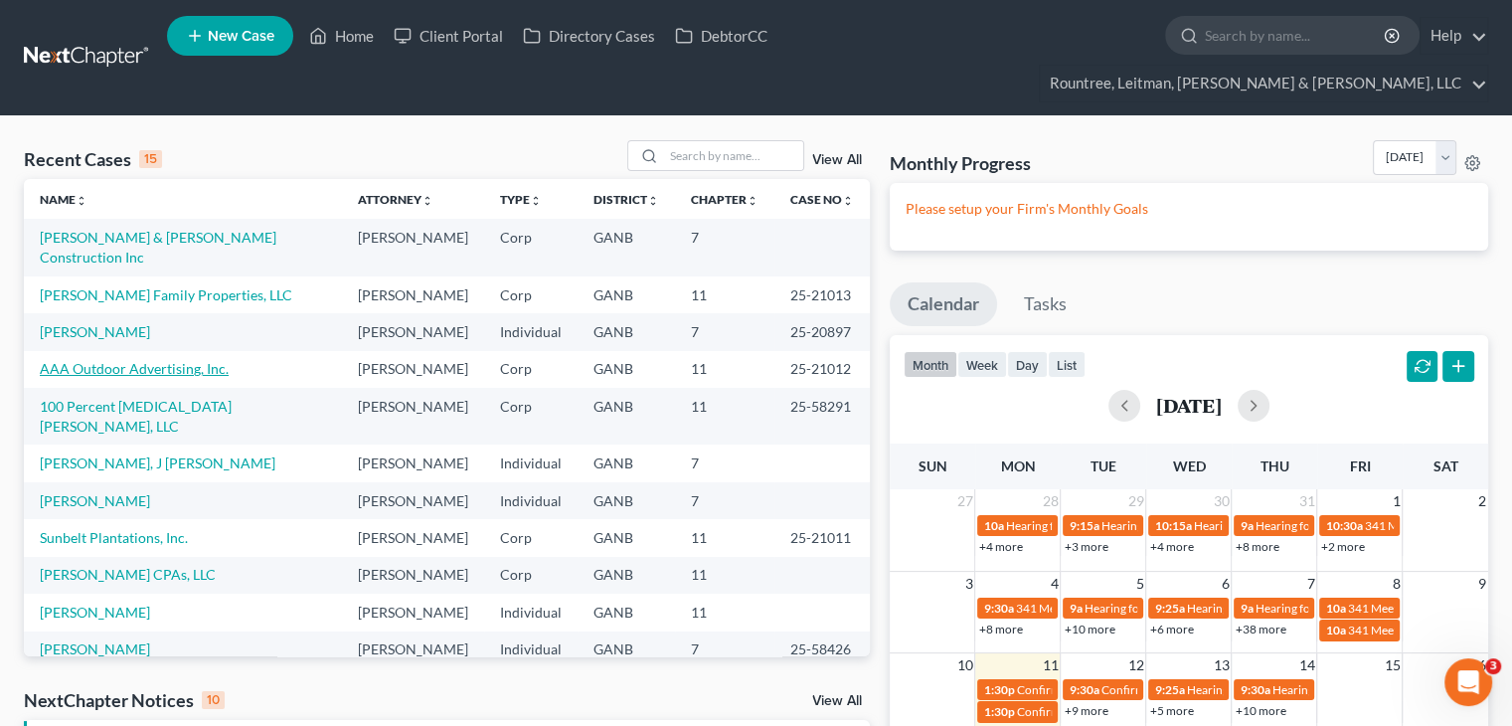
click at [100, 360] on link "AAA Outdoor Advertising, Inc." at bounding box center [134, 368] width 189 height 17
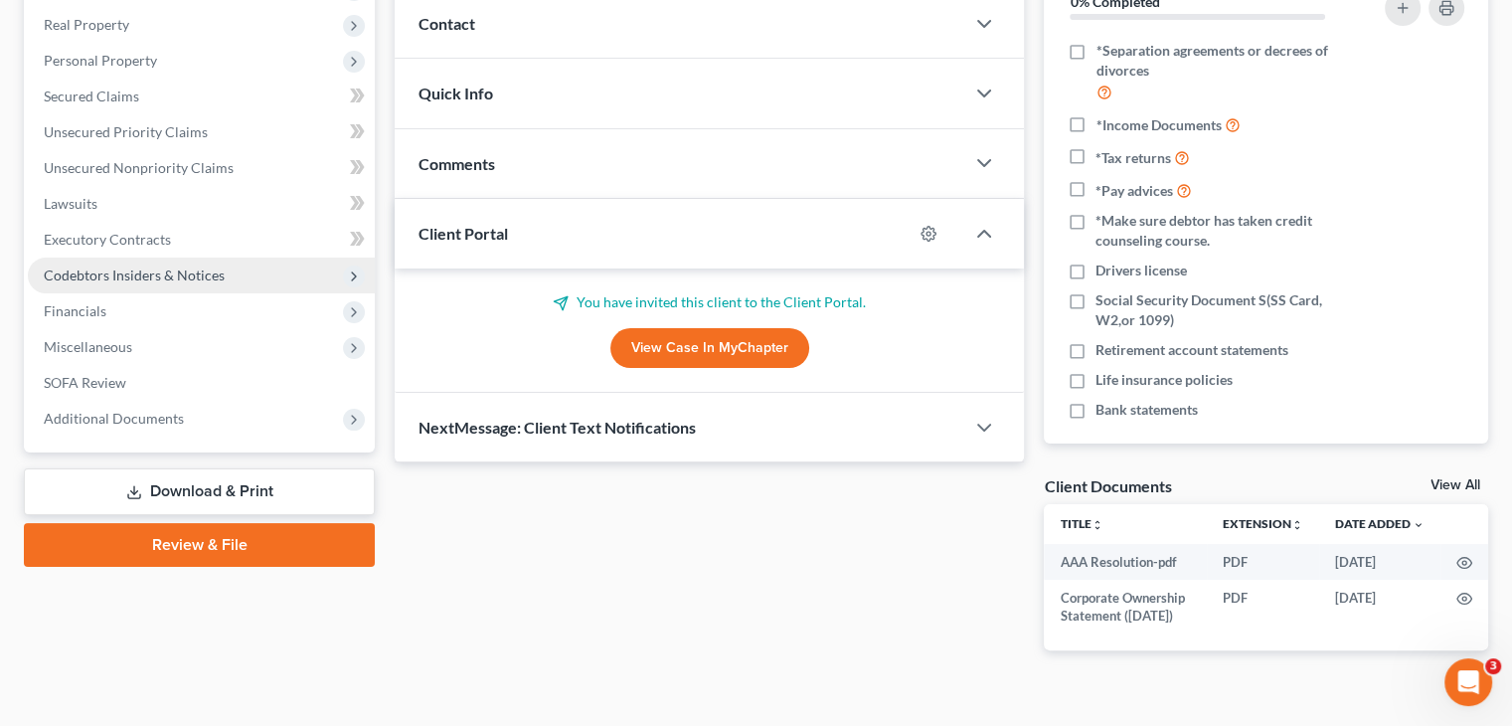
scroll to position [321, 0]
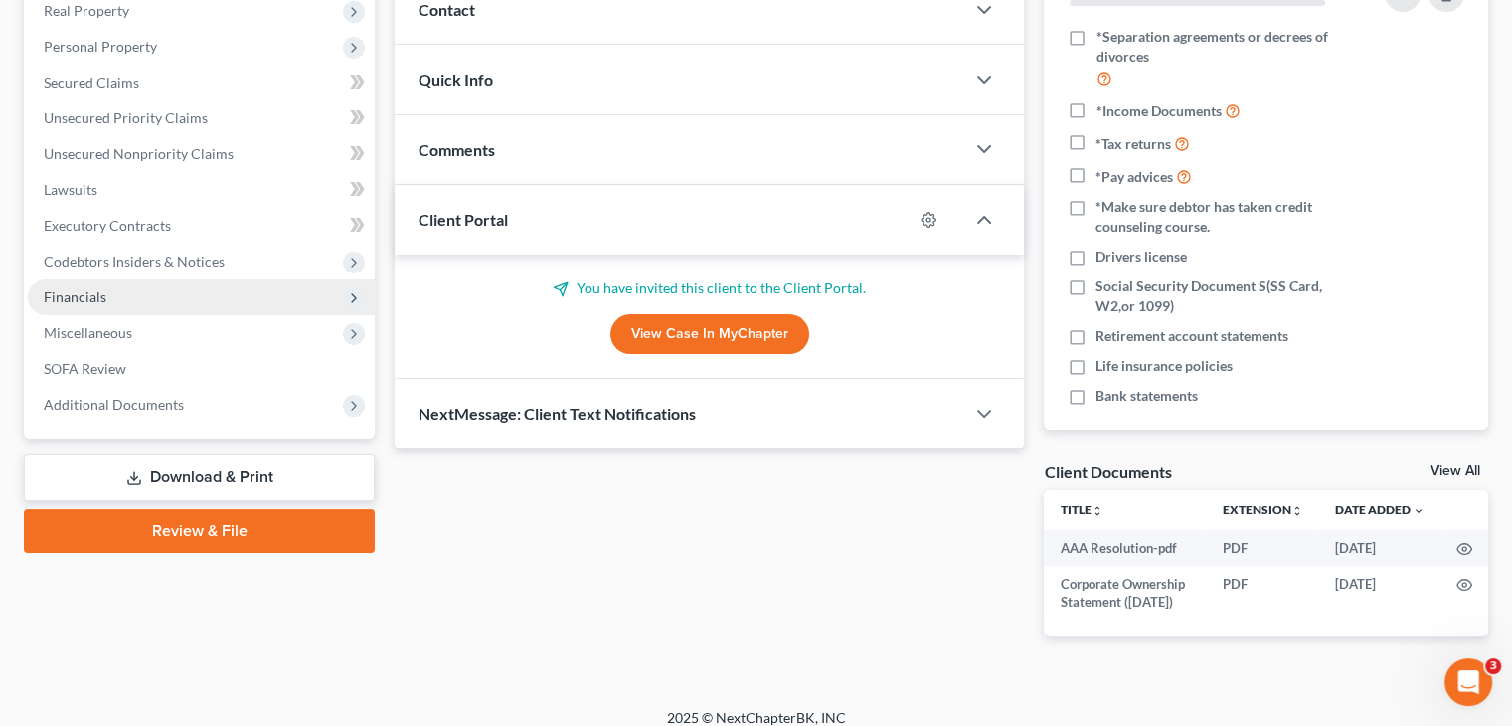
click at [95, 288] on span "Financials" at bounding box center [75, 296] width 63 height 17
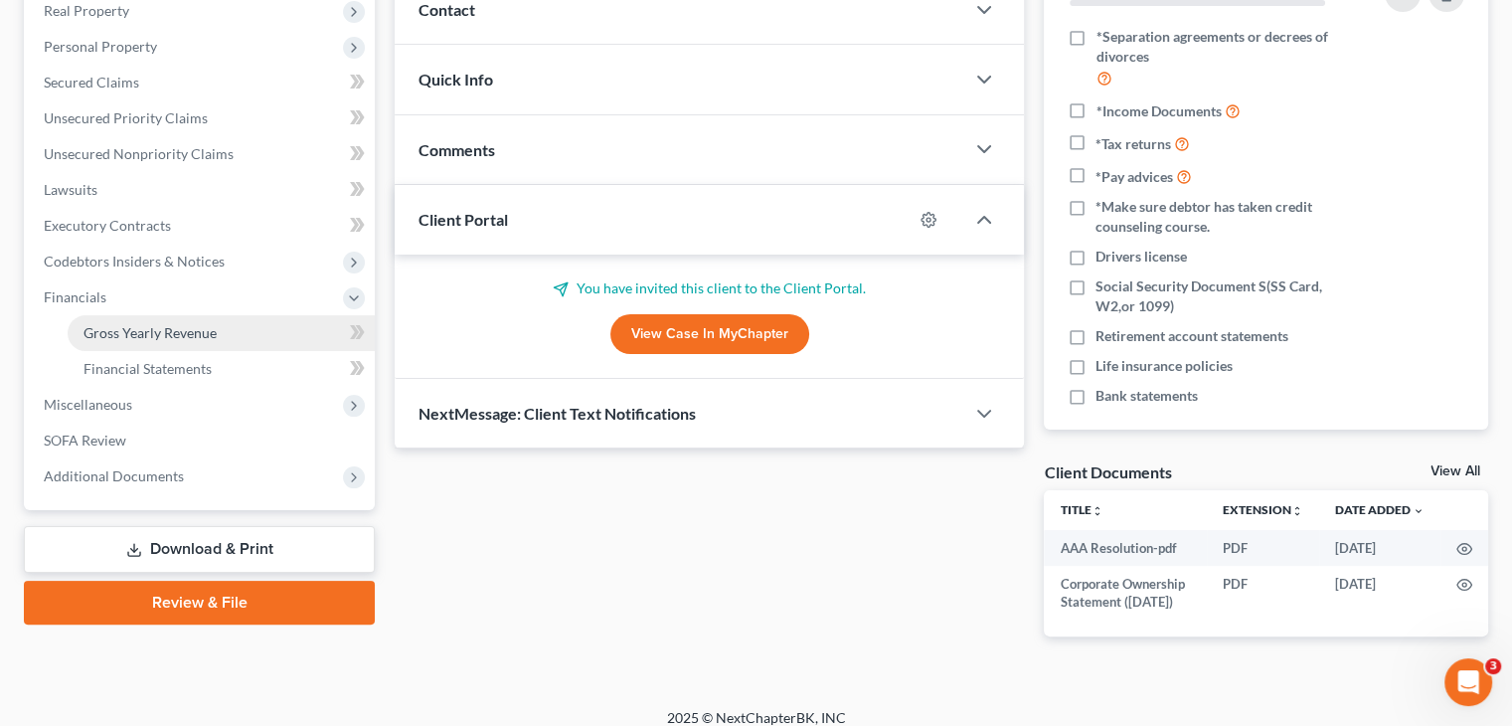
click at [162, 315] on link "Gross Yearly Revenue" at bounding box center [221, 333] width 307 height 36
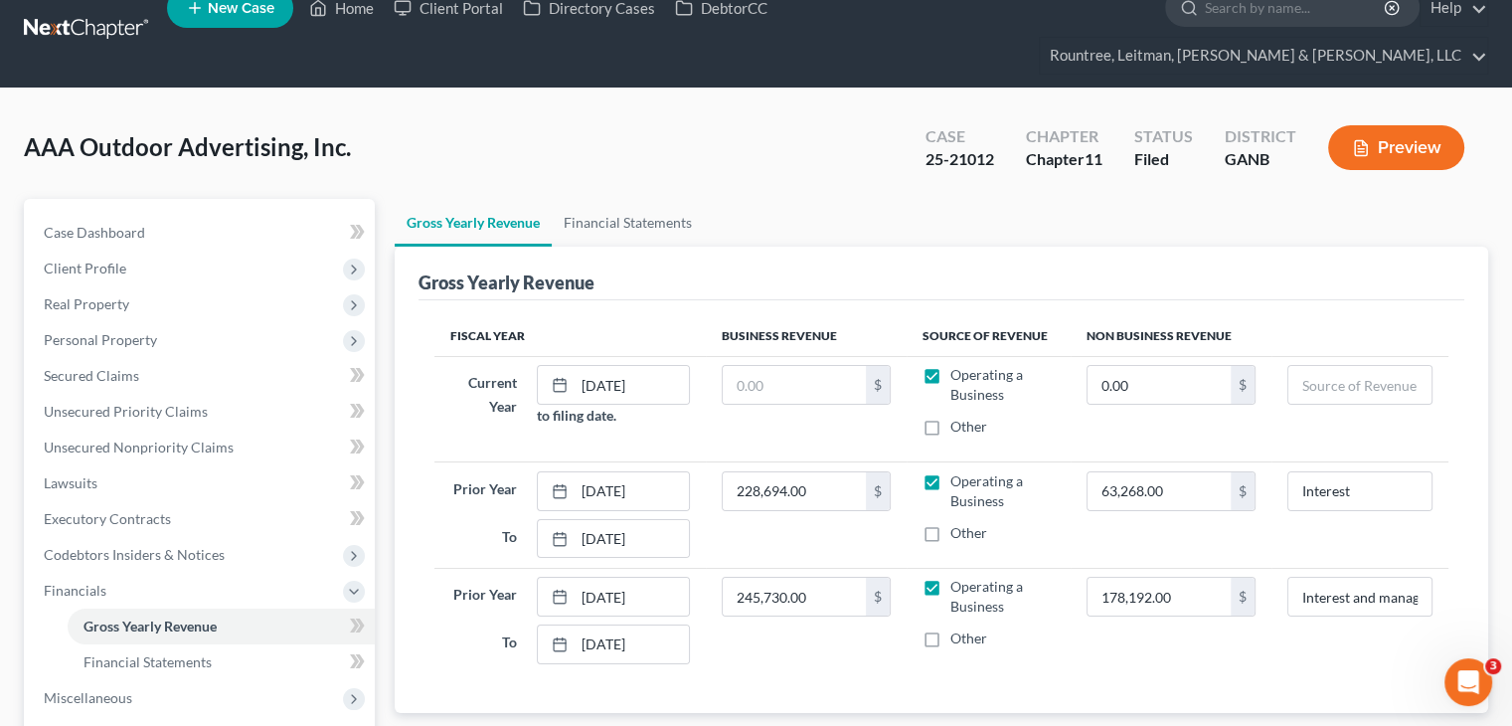
scroll to position [258, 0]
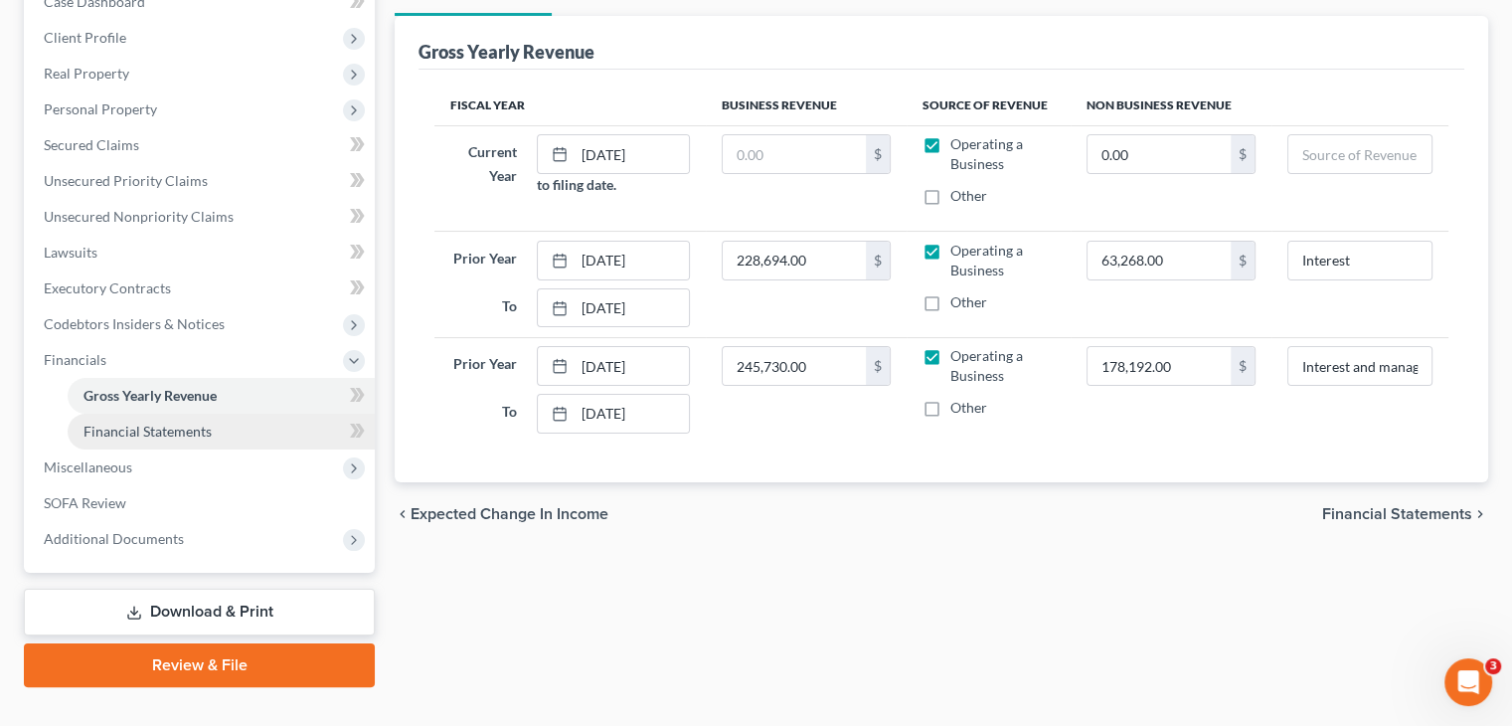
click at [149, 422] on span "Financial Statements" at bounding box center [147, 430] width 128 height 17
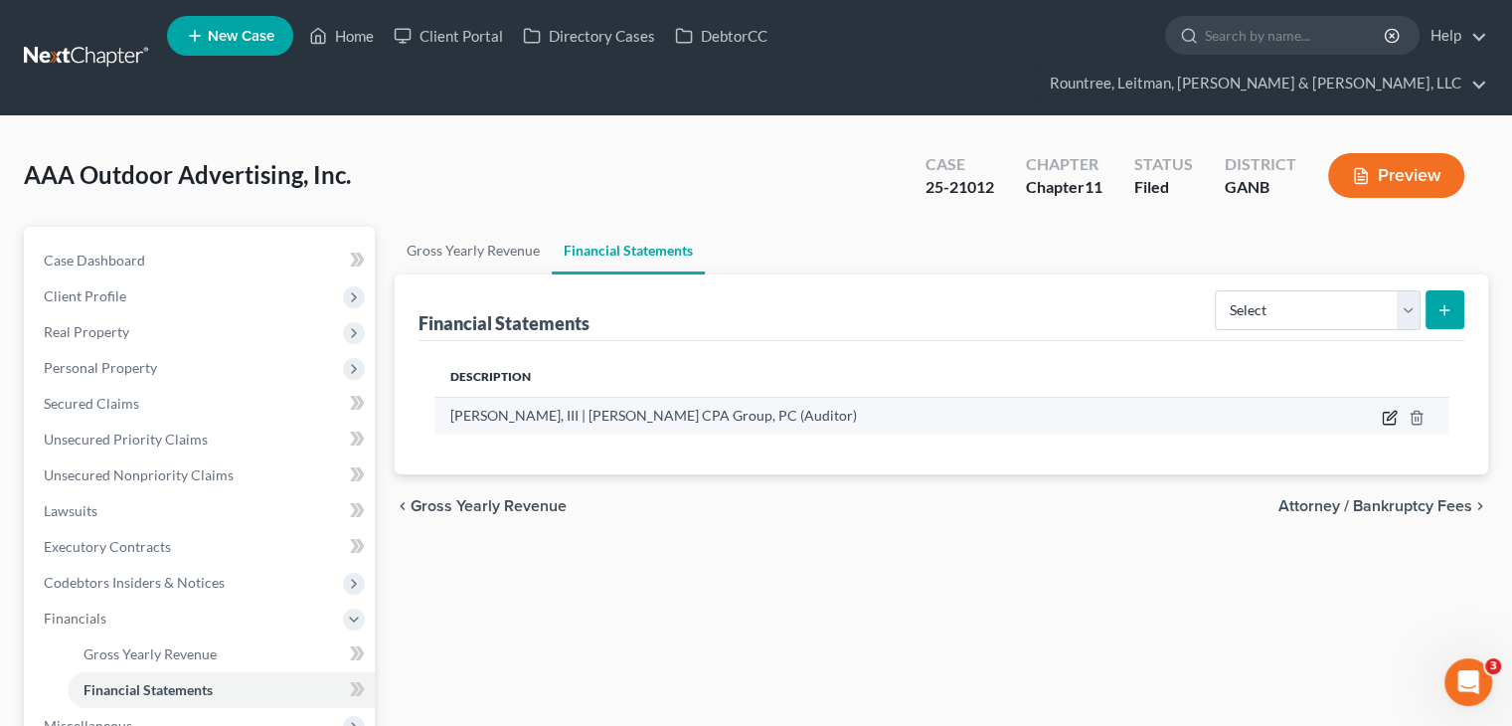
click at [1388, 410] on icon "button" at bounding box center [1390, 418] width 16 height 16
select select "auditor"
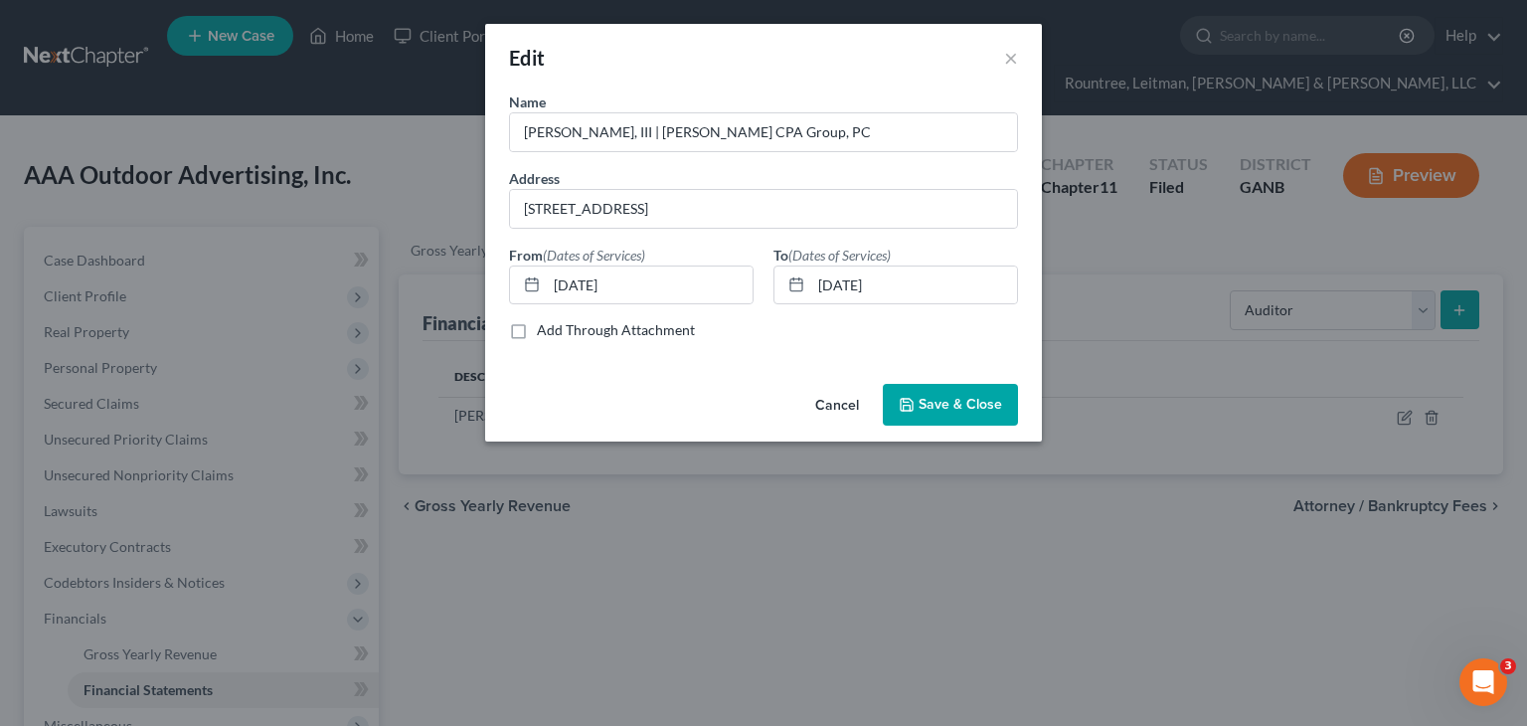
click at [937, 401] on span "Save & Close" at bounding box center [959, 404] width 83 height 17
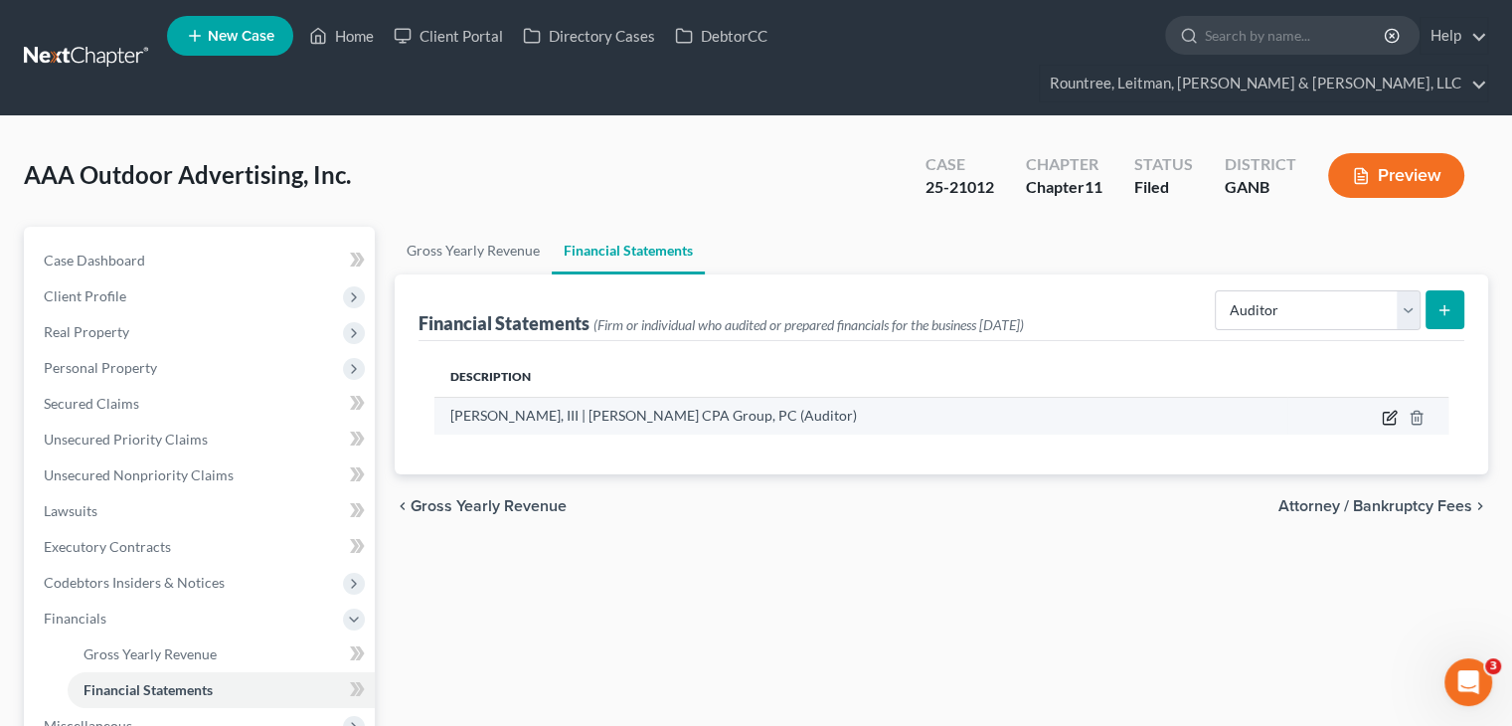
click at [1392, 410] on icon "button" at bounding box center [1390, 418] width 16 height 16
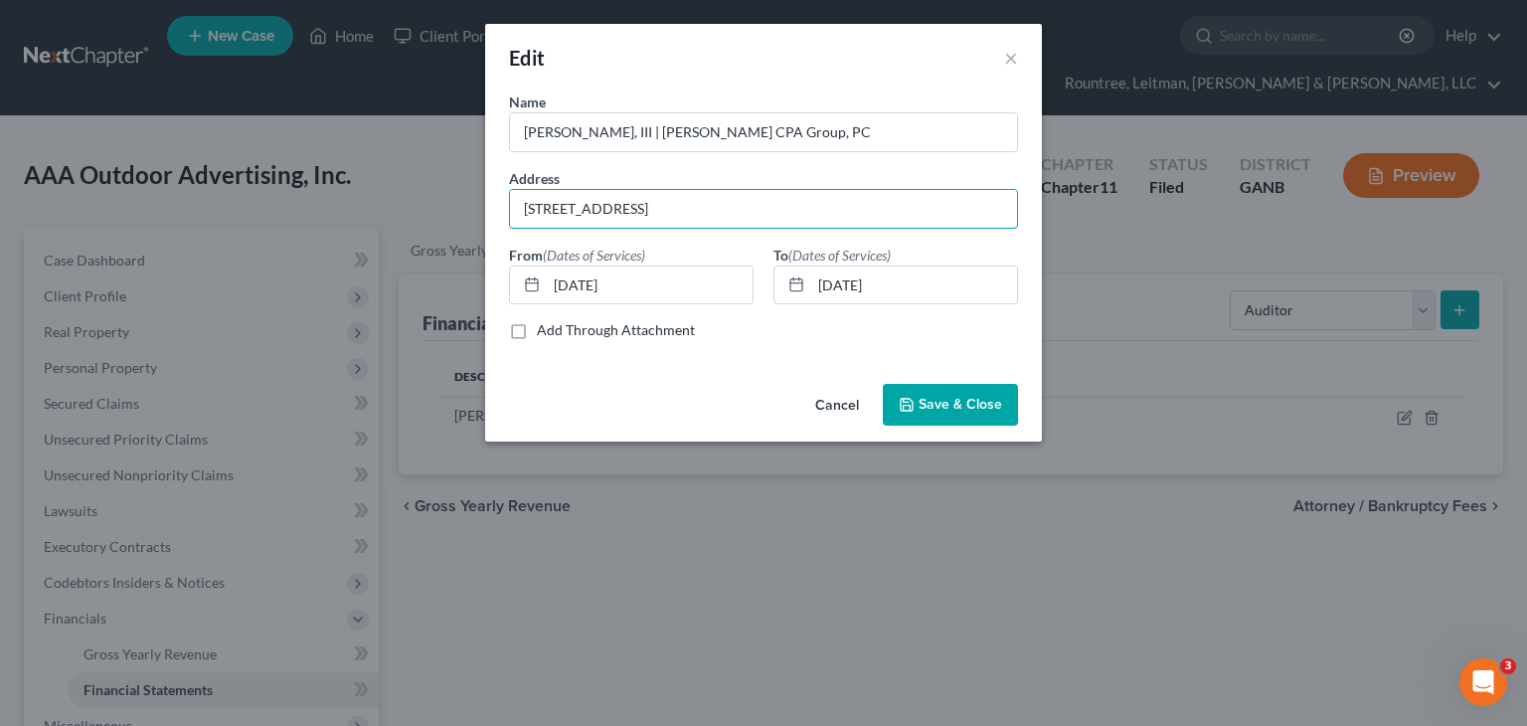
drag, startPoint x: 812, startPoint y: 216, endPoint x: 58, endPoint y: 147, distance: 757.6
click at [58, 147] on div "Edit × Name * Charles W. Powell, III | Herring CPA Group, PC Address PO Box 732…" at bounding box center [763, 363] width 1527 height 726
click at [923, 404] on span "Save & Close" at bounding box center [959, 404] width 83 height 17
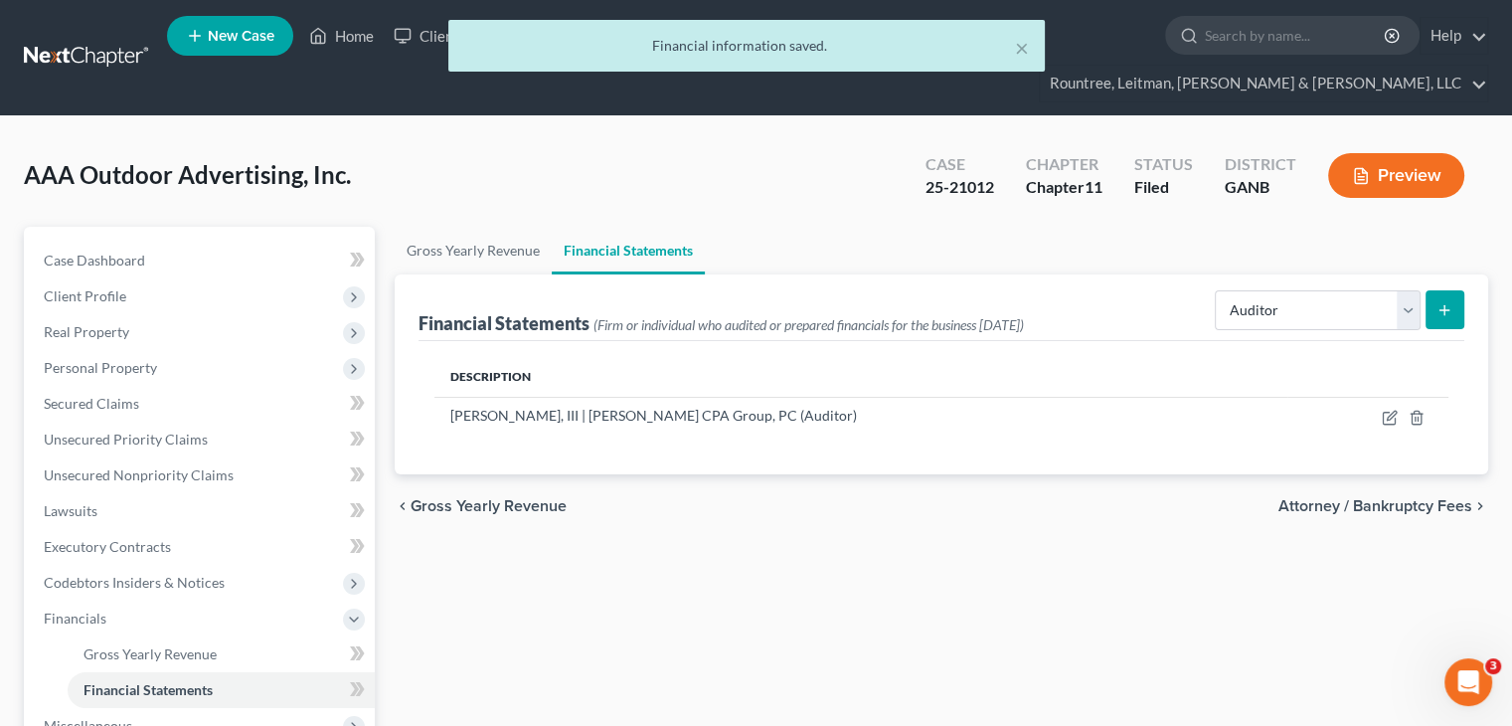
click at [362, 35] on div "× Financial information saved." at bounding box center [746, 51] width 1512 height 62
click at [1024, 46] on button "×" at bounding box center [1022, 48] width 14 height 24
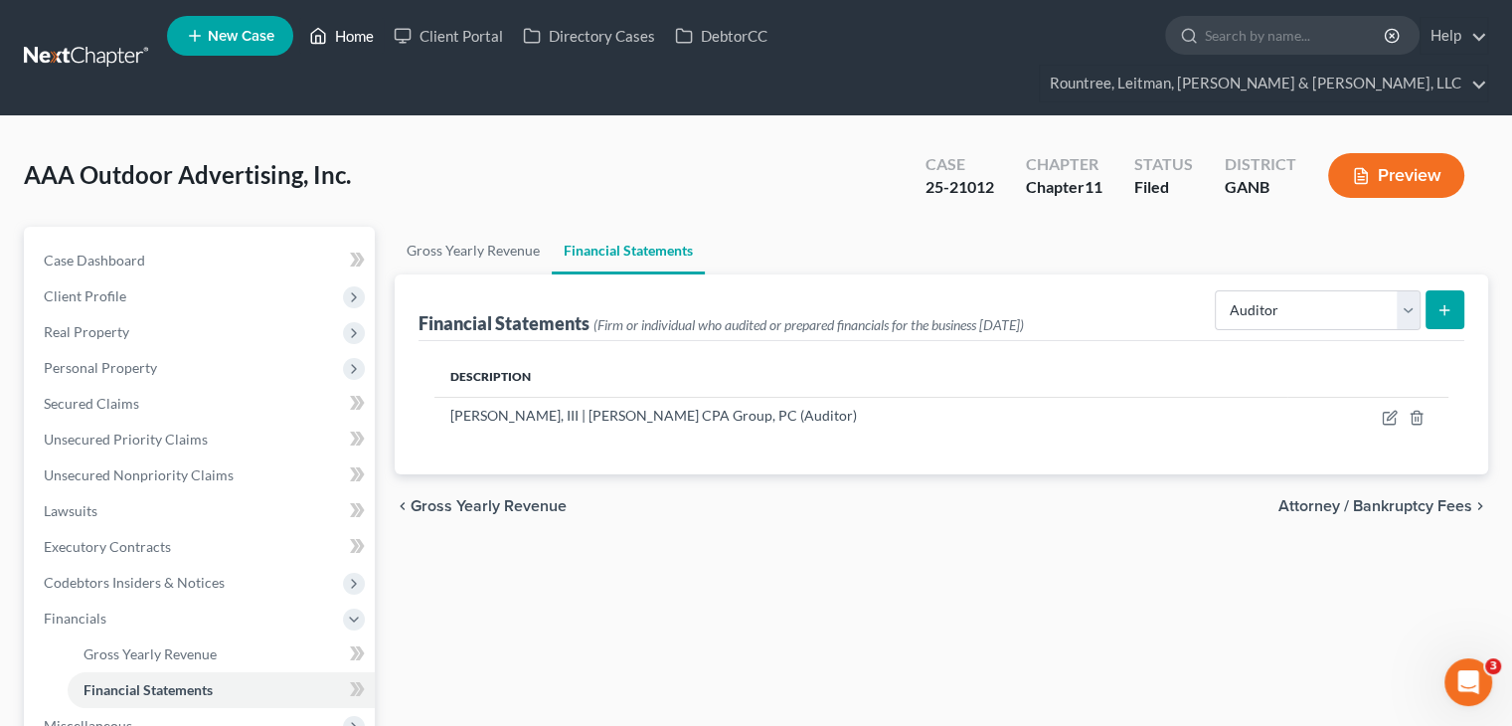
click at [338, 37] on link "Home" at bounding box center [341, 36] width 84 height 36
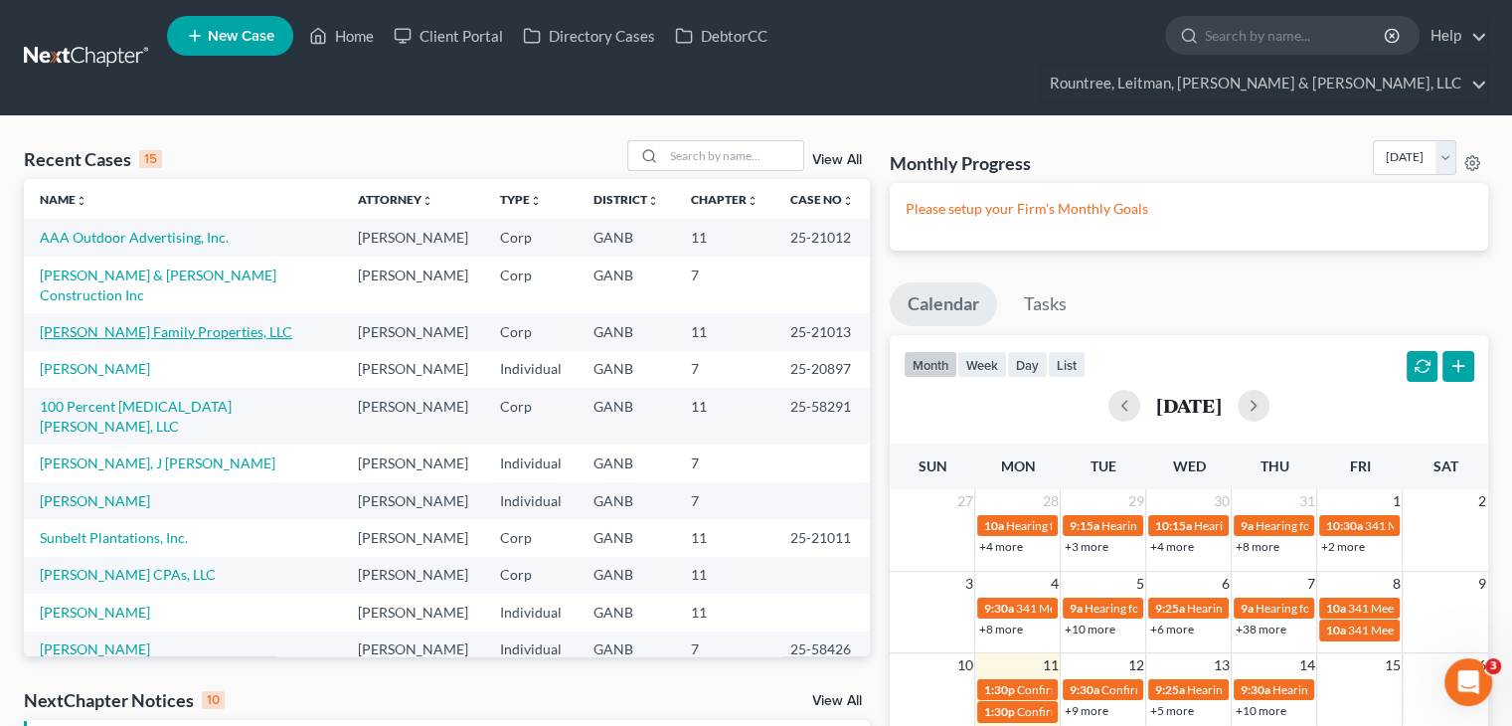
click at [111, 323] on link "[PERSON_NAME] Family Properties, LLC" at bounding box center [166, 331] width 252 height 17
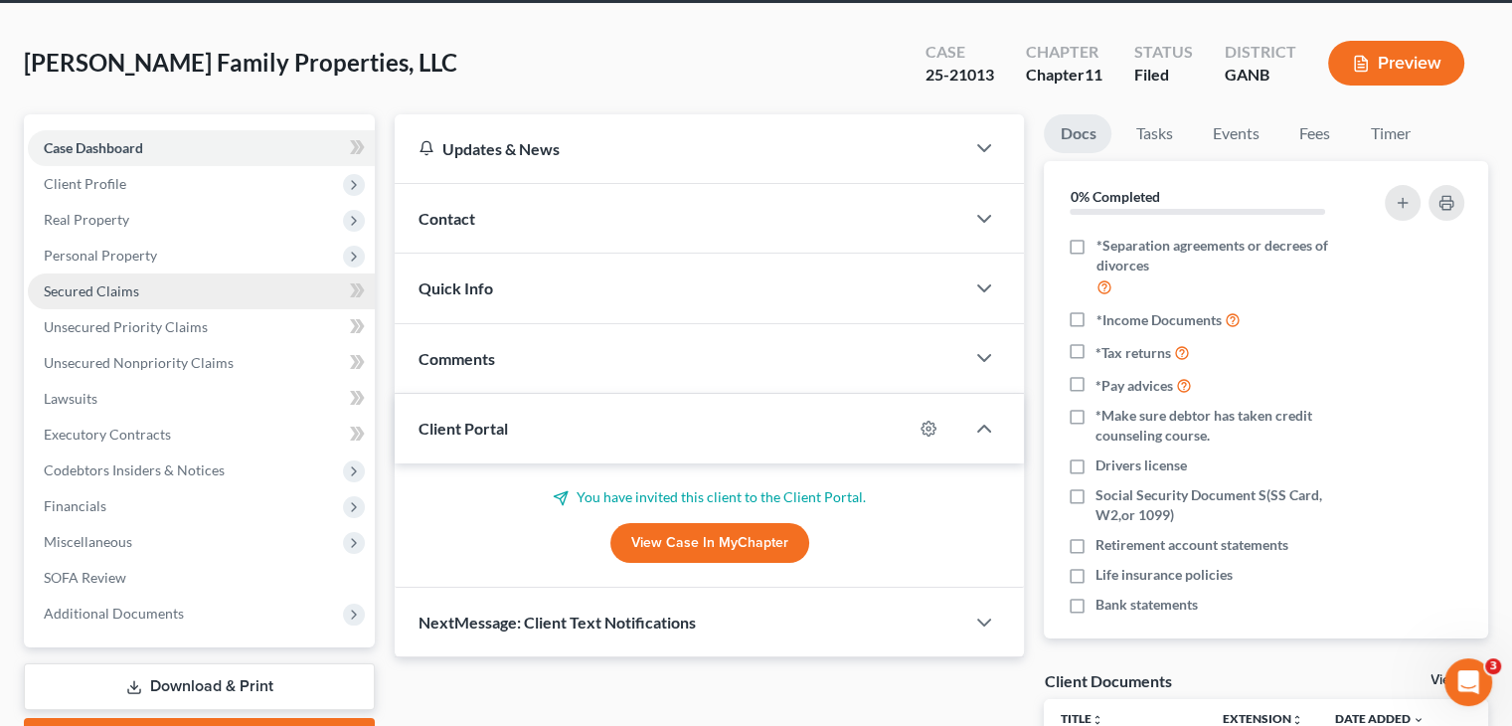
scroll to position [199, 0]
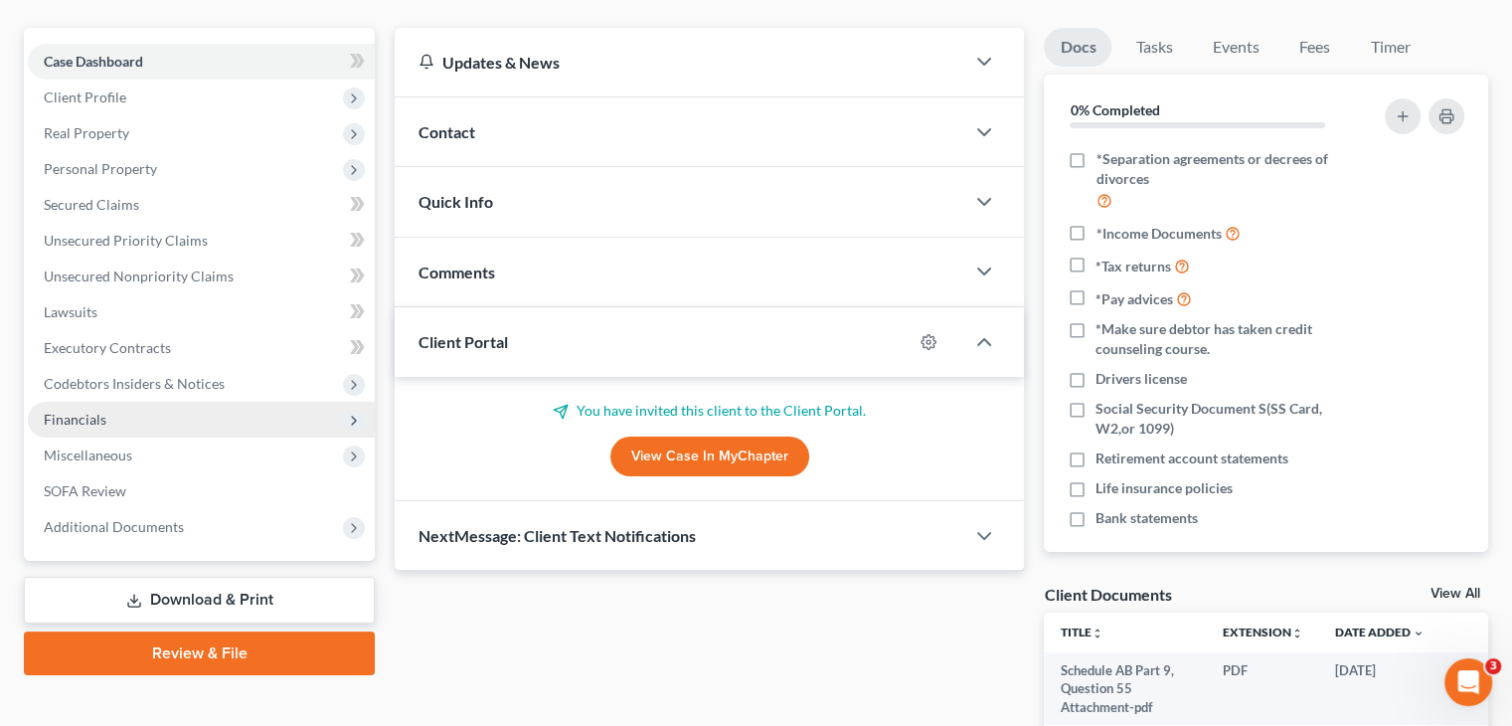
click at [95, 411] on span "Financials" at bounding box center [75, 419] width 63 height 17
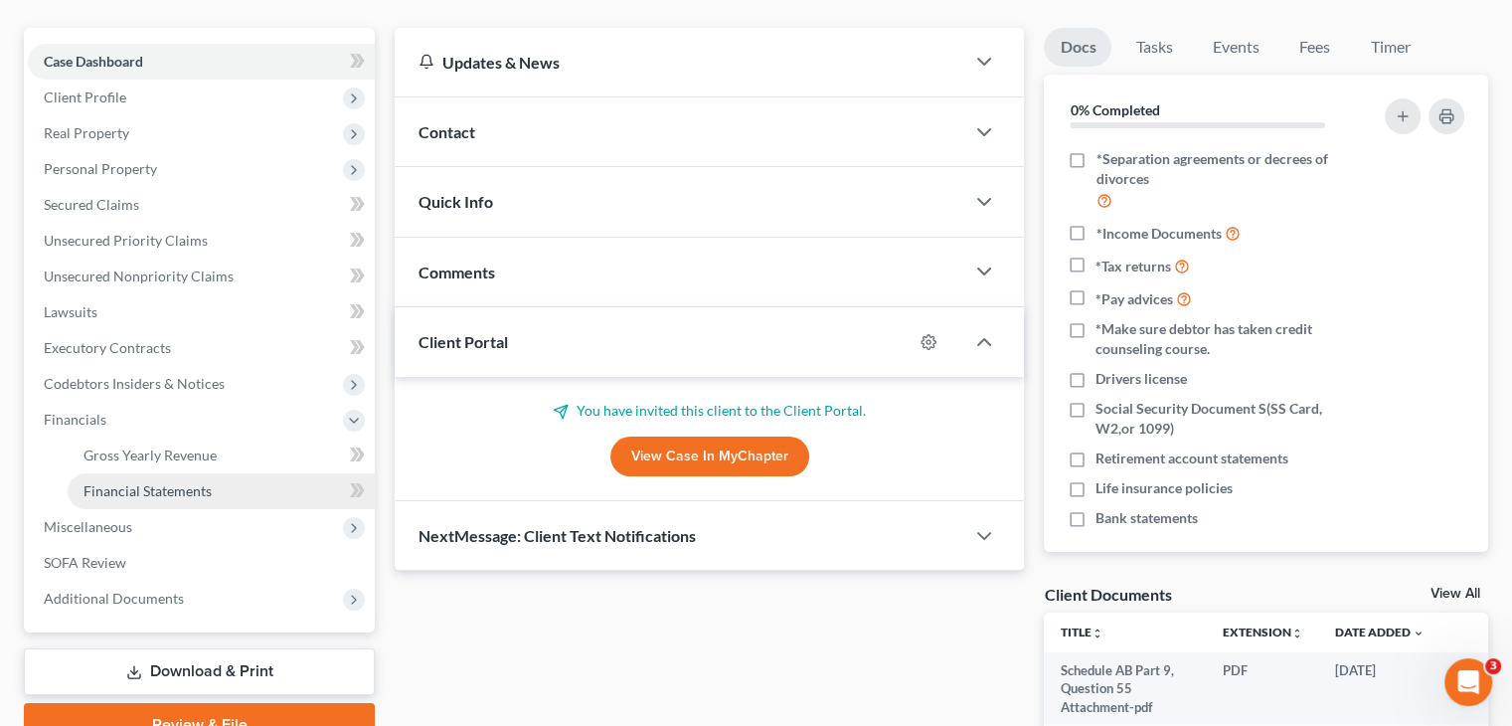
click at [156, 482] on span "Financial Statements" at bounding box center [147, 490] width 128 height 17
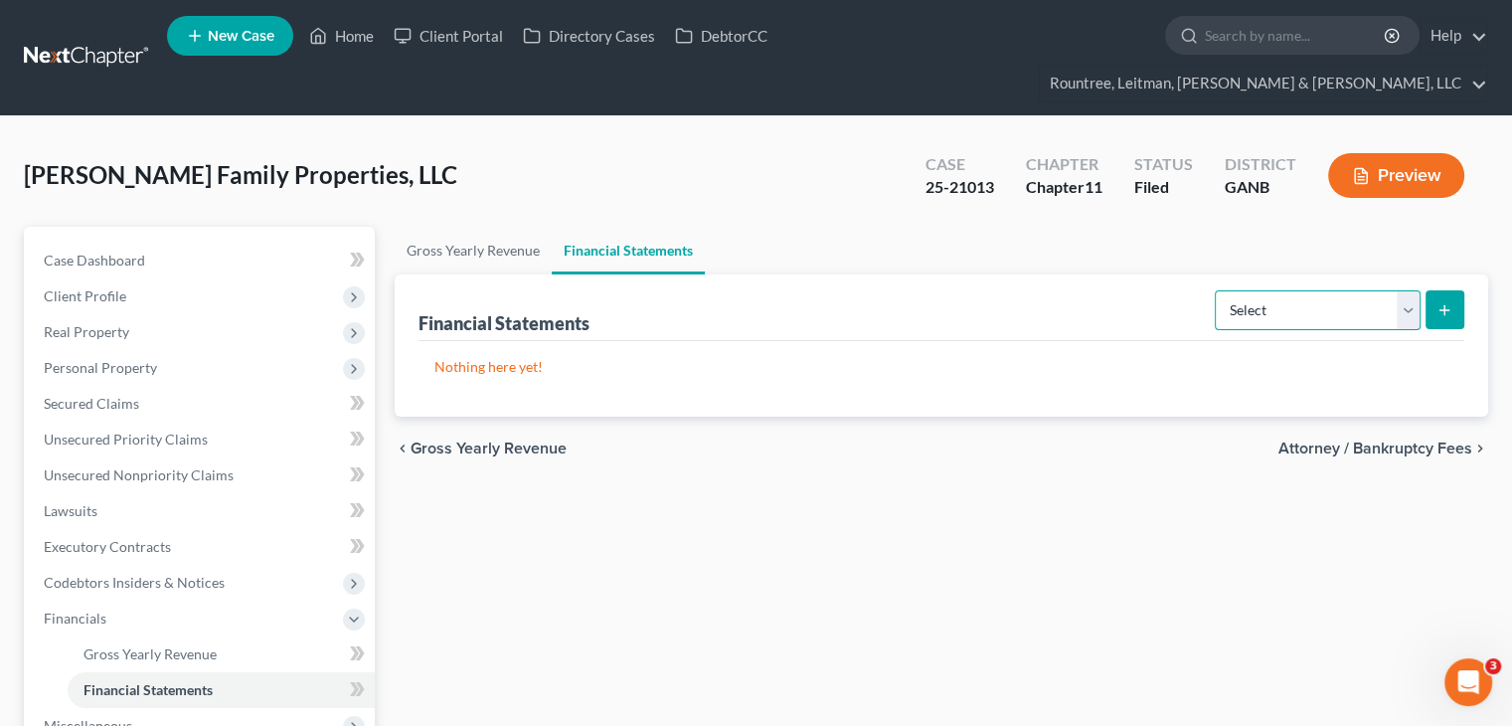
drag, startPoint x: 1412, startPoint y: 271, endPoint x: 1394, endPoint y: 288, distance: 24.6
click at [1412, 290] on select "Select Auditor Bookkeeper Creditor Pension Contribution Records Keeper Tax Cons…" at bounding box center [1318, 310] width 206 height 40
select select "auditor"
click at [1217, 290] on select "Select Auditor Bookkeeper Creditor Pension Contribution Records Keeper Tax Cons…" at bounding box center [1318, 310] width 206 height 40
click at [1442, 302] on icon "submit" at bounding box center [1444, 310] width 16 height 16
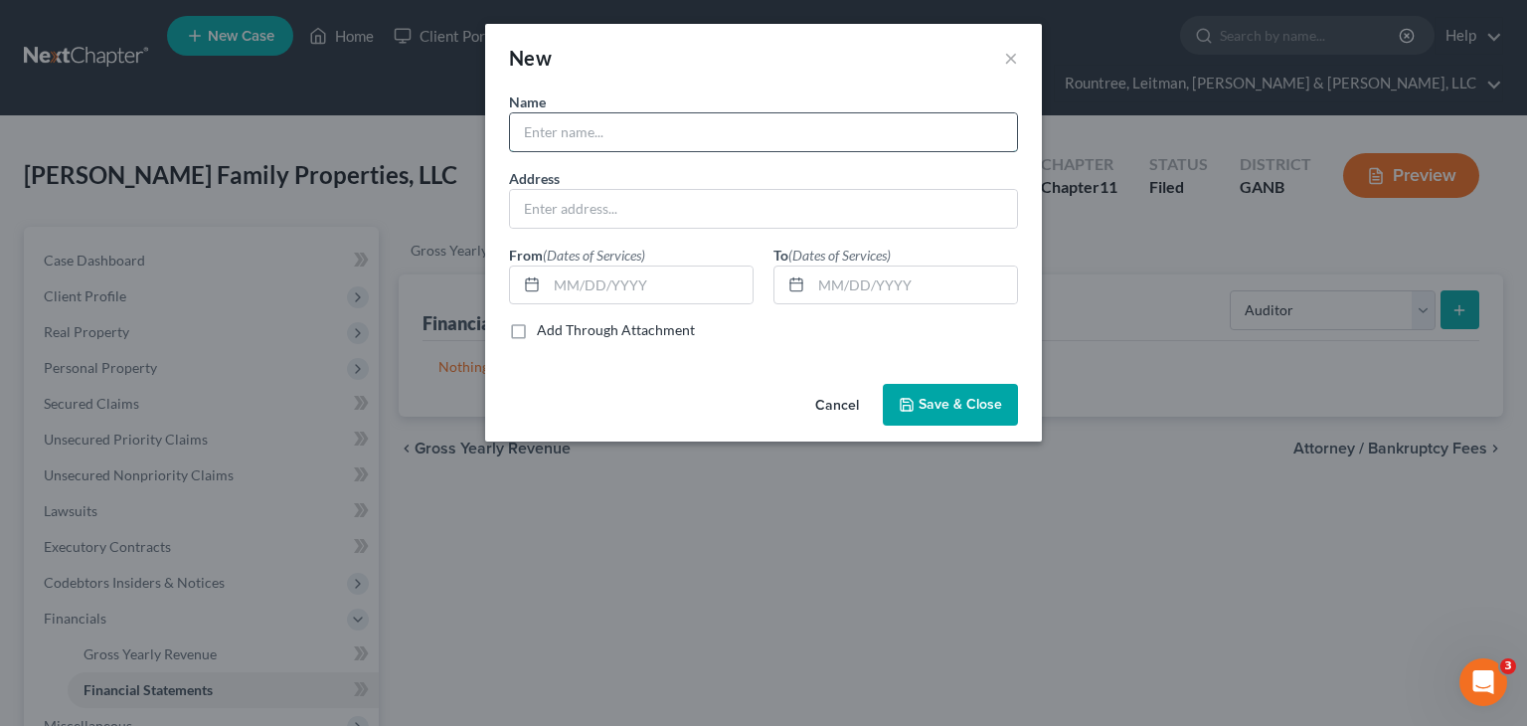
click at [664, 138] on input "text" at bounding box center [763, 132] width 507 height 38
click at [555, 212] on input "text" at bounding box center [763, 209] width 507 height 38
paste input "PO Box 7328, Tifton, GA 31793"
type input "PO Box 7328, Tifton, GA 31793"
click at [624, 144] on input "text" at bounding box center [763, 132] width 507 height 38
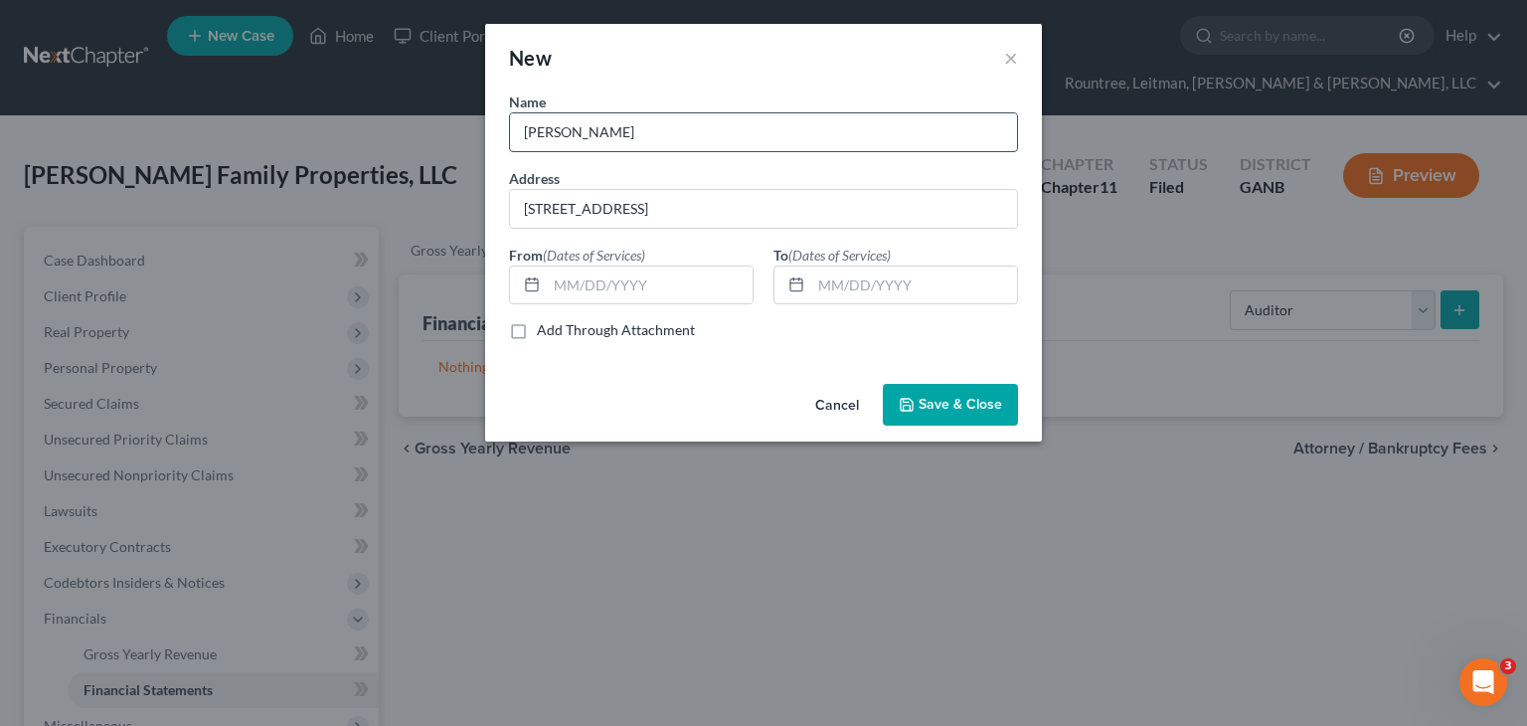
type input "Charles W. Powell, III | Herring CPA Group, PC"
click at [728, 279] on input "text" at bounding box center [650, 285] width 206 height 38
type input "07/21/2023"
type input "[DATE]"
click at [952, 404] on span "Save & Close" at bounding box center [959, 404] width 83 height 17
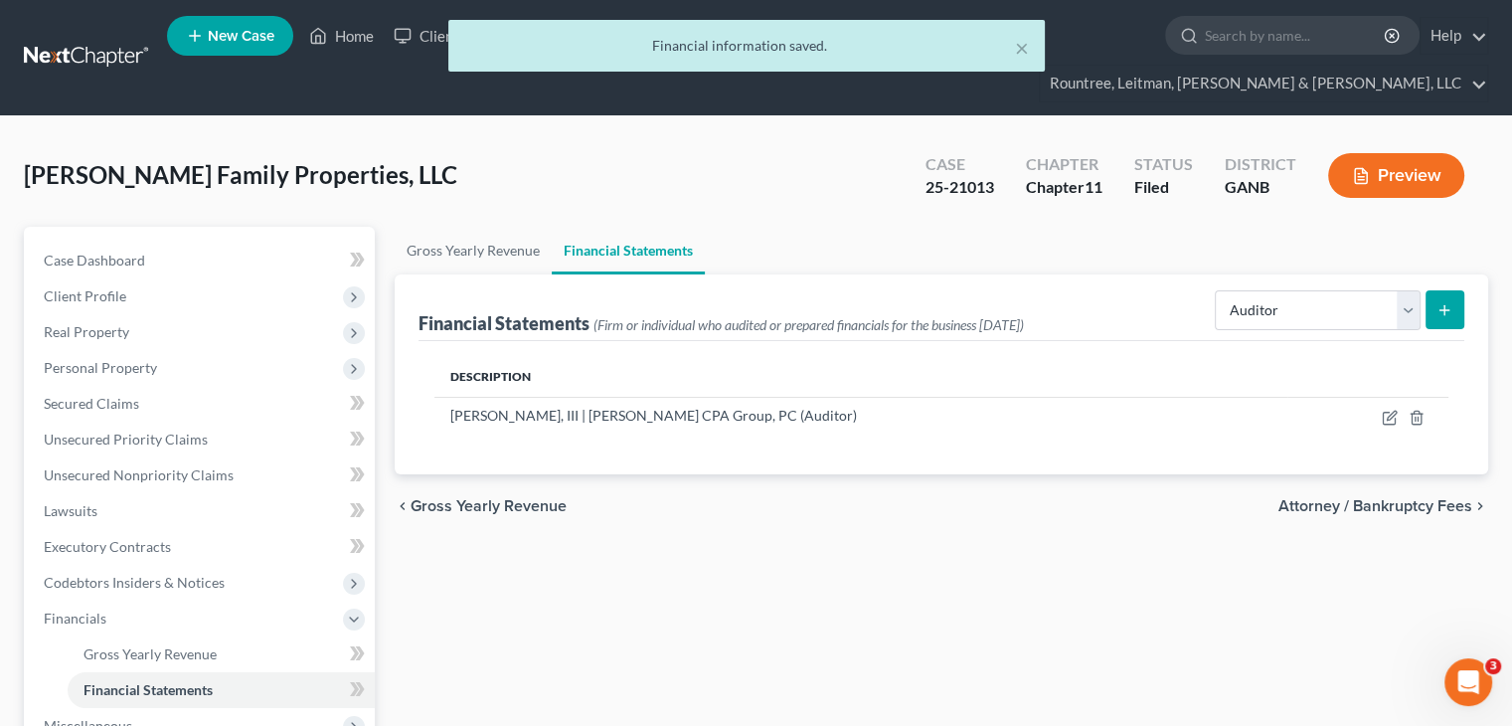
click at [358, 43] on div "× Financial information saved." at bounding box center [746, 51] width 1512 height 62
click at [1018, 45] on button "×" at bounding box center [1022, 48] width 14 height 24
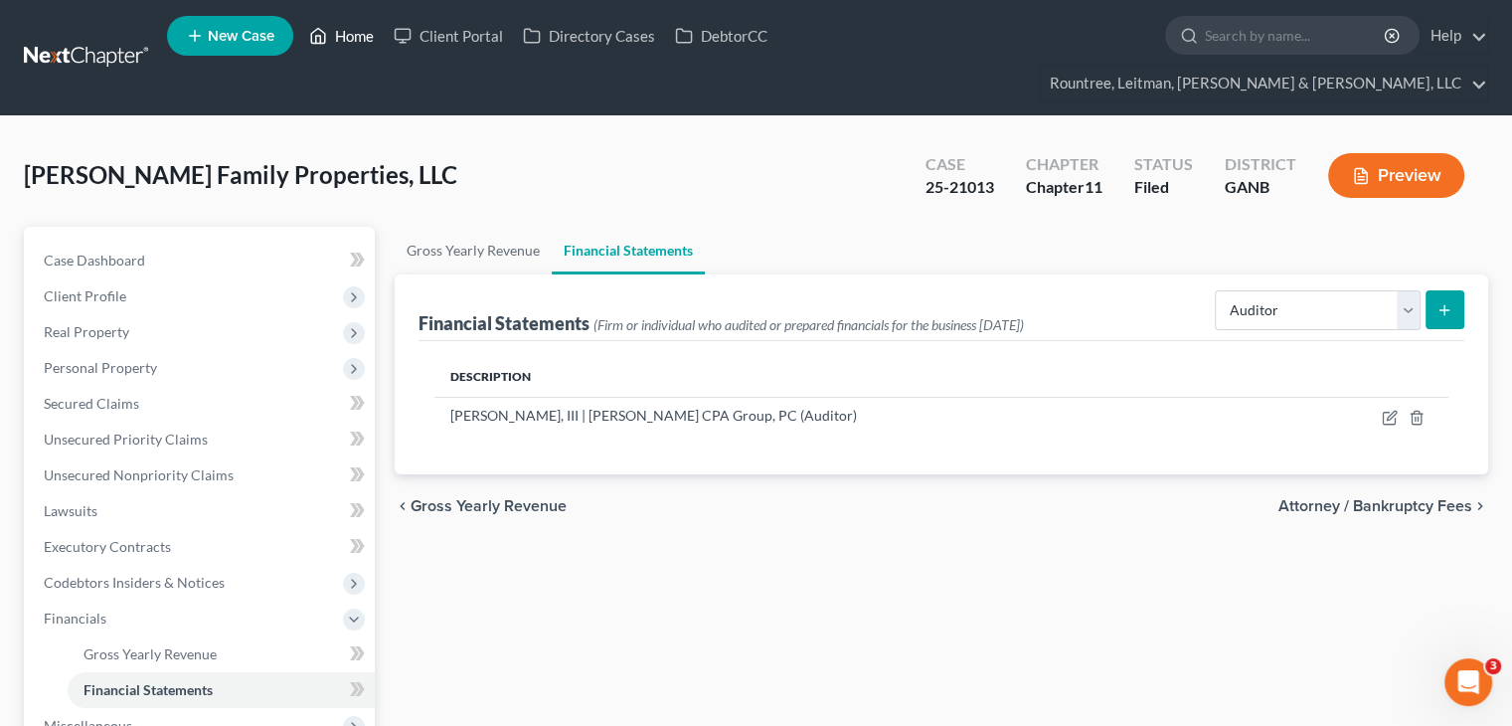
click at [362, 39] on link "Home" at bounding box center [341, 36] width 84 height 36
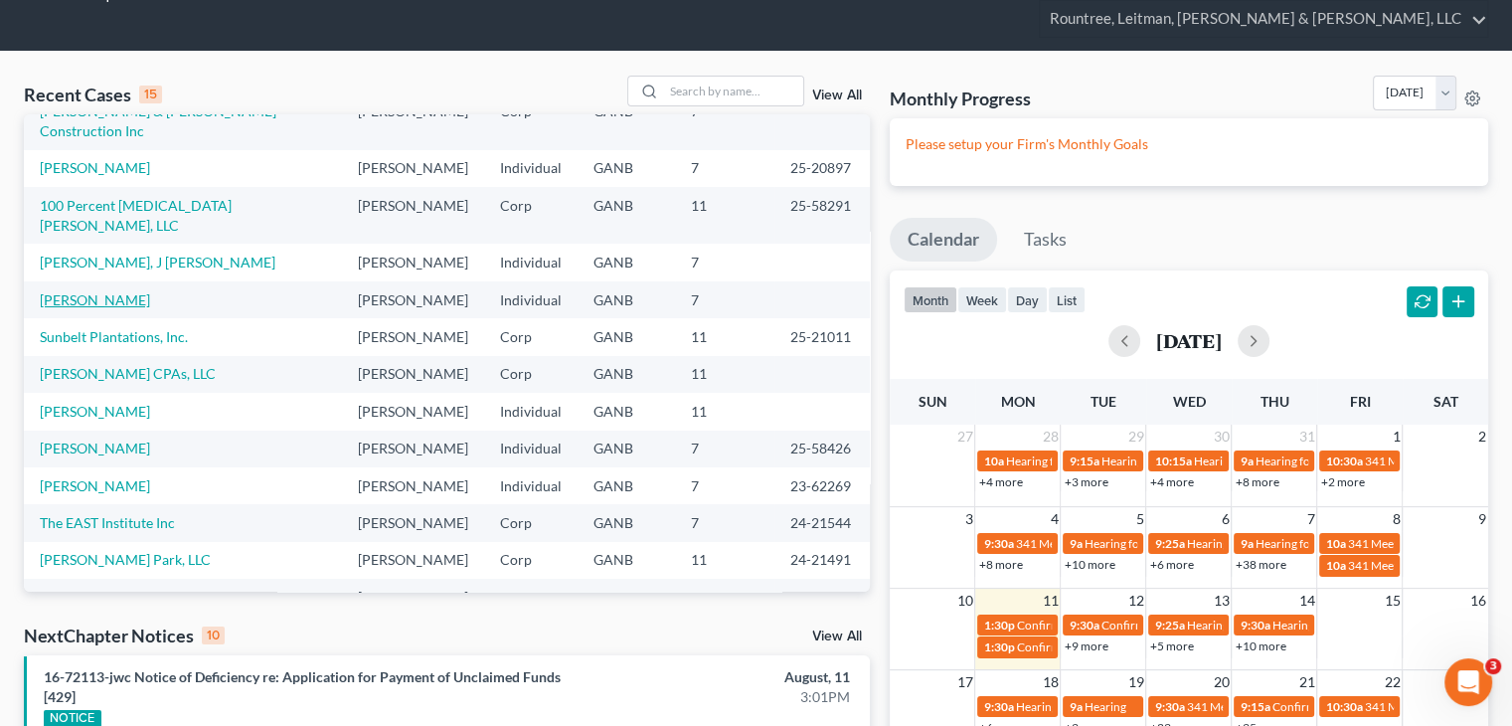
scroll to position [99, 0]
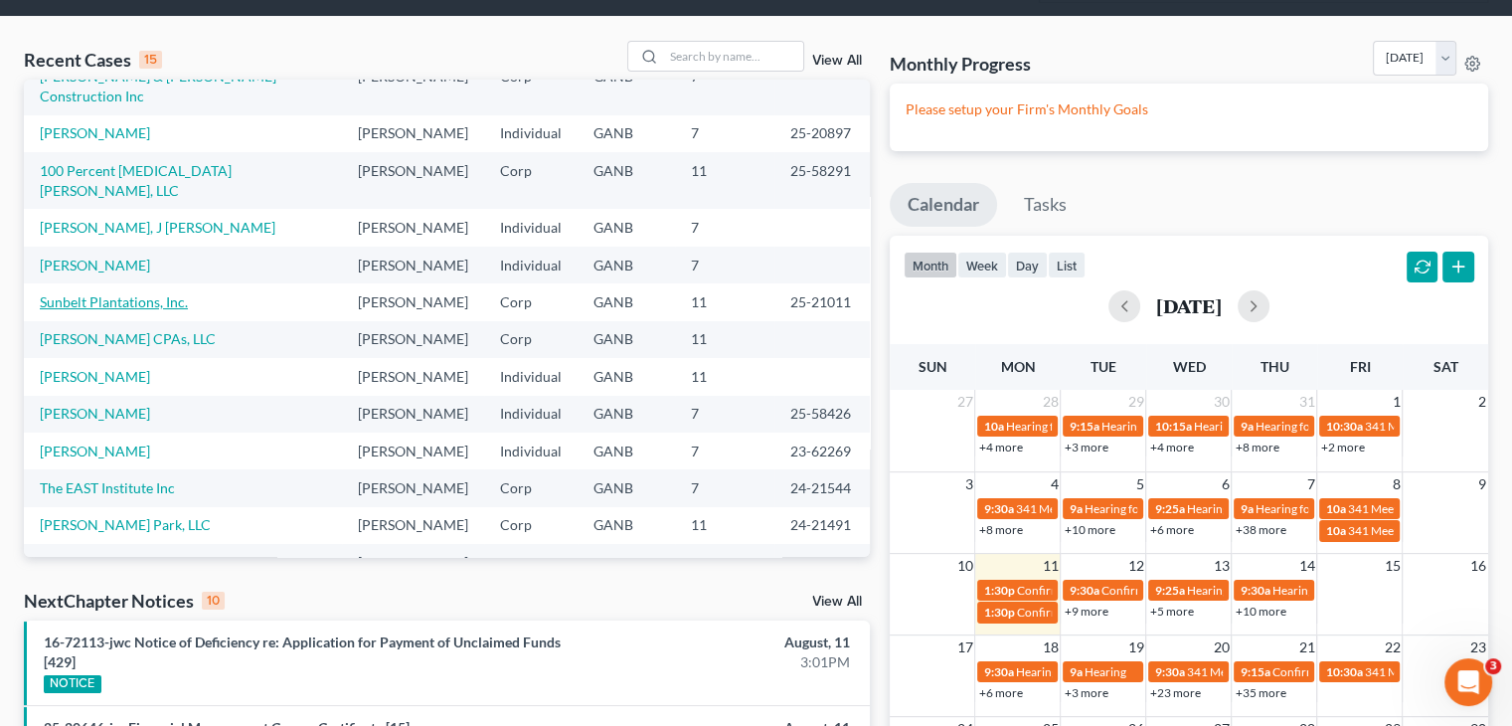
click at [137, 293] on link "Sunbelt Plantations, Inc." at bounding box center [114, 301] width 148 height 17
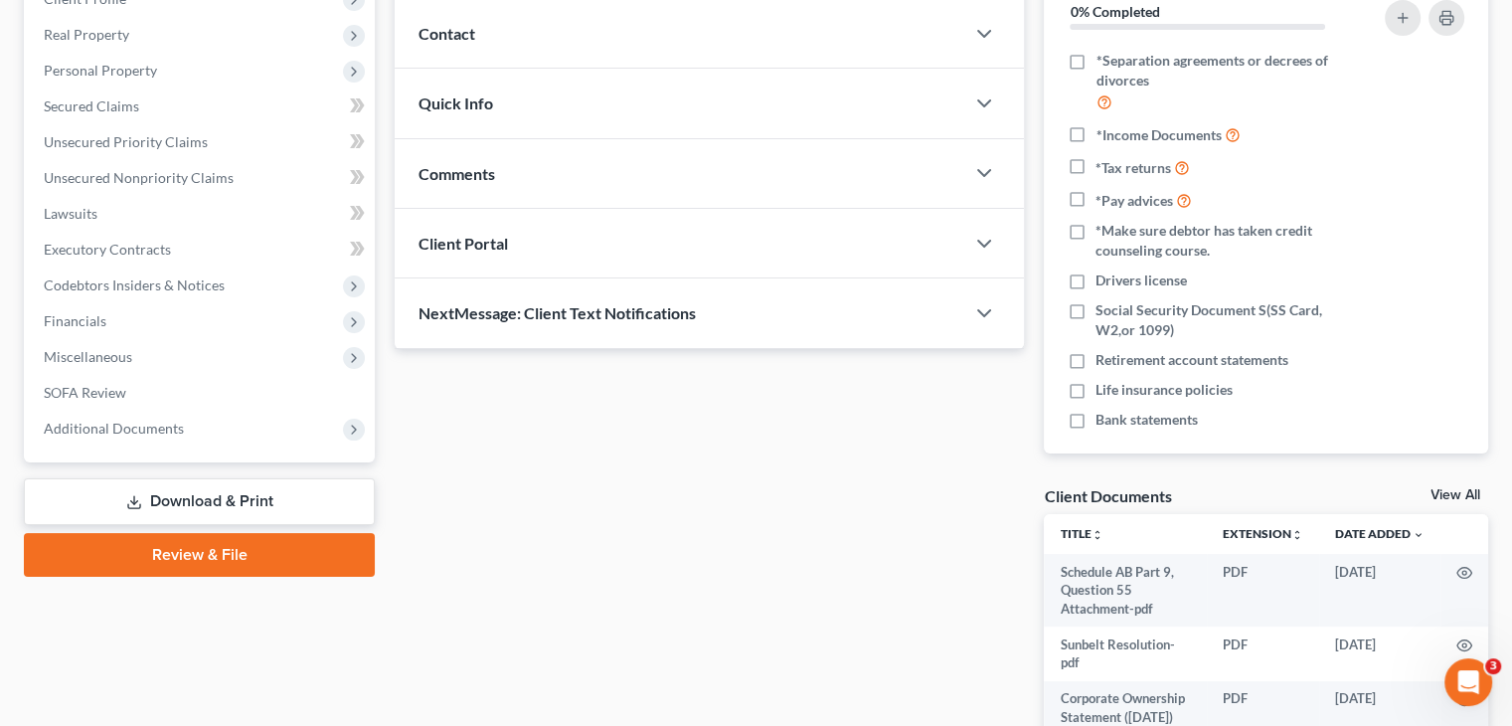
scroll to position [298, 0]
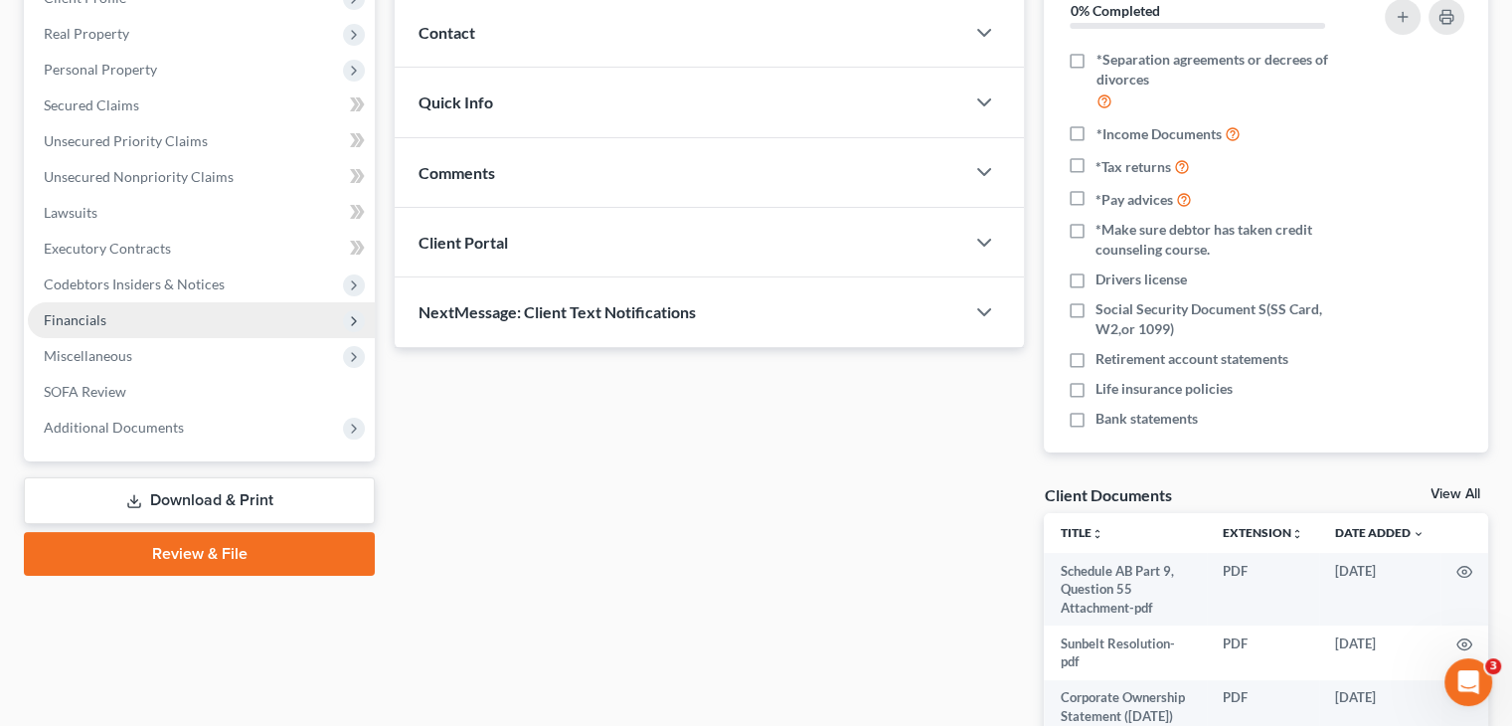
click at [86, 302] on span "Financials" at bounding box center [201, 320] width 347 height 36
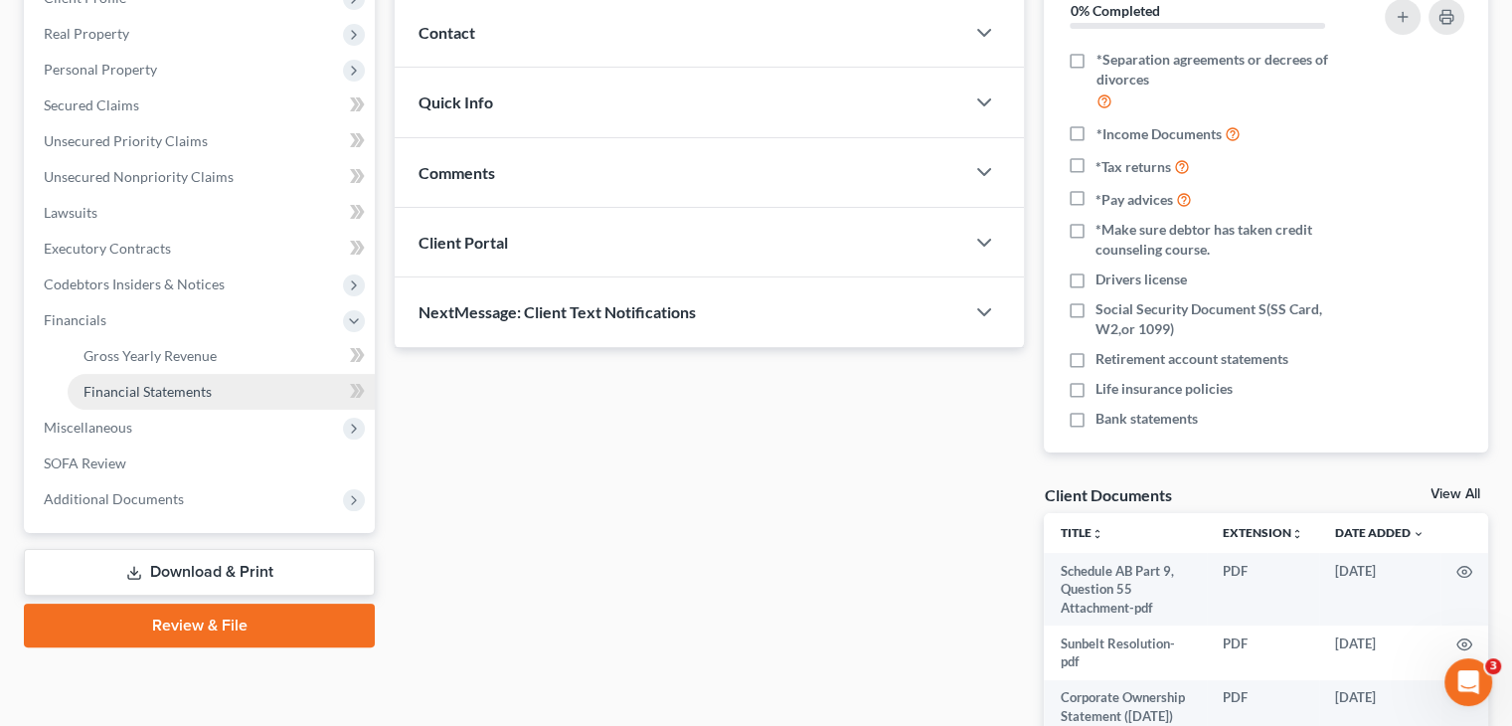
click at [122, 383] on span "Financial Statements" at bounding box center [147, 391] width 128 height 17
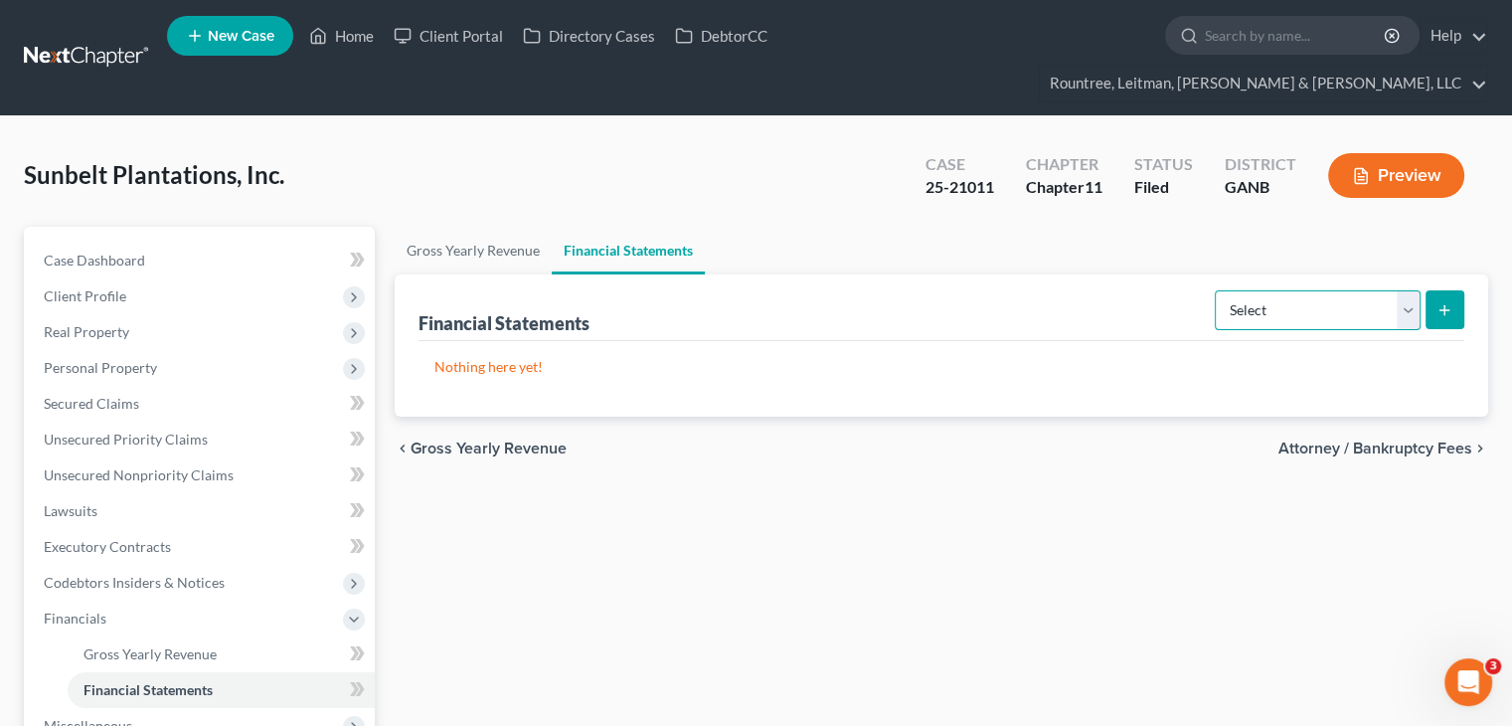
click at [1412, 290] on select "Select Auditor Bookkeeper Creditor Pension Contribution Records Keeper Tax Cons…" at bounding box center [1318, 310] width 206 height 40
select select "auditor"
click at [1217, 290] on select "Select Auditor Bookkeeper Creditor Pension Contribution Records Keeper Tax Cons…" at bounding box center [1318, 310] width 206 height 40
click at [1448, 302] on icon "submit" at bounding box center [1444, 310] width 16 height 16
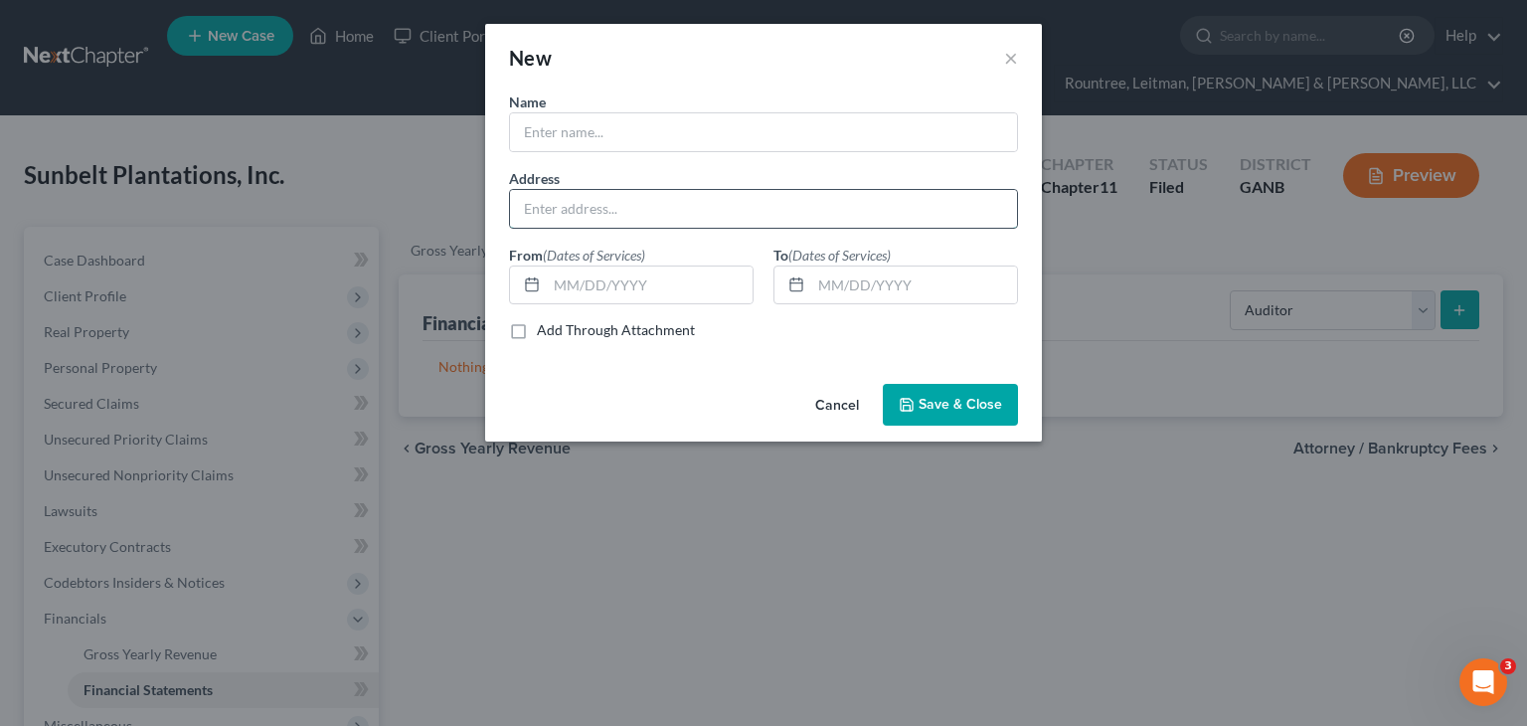
click at [624, 209] on input "text" at bounding box center [763, 209] width 507 height 38
paste input "PO Box 7328, Tifton, GA 31793"
type input "PO Box 7328, Tifton, GA 31793"
drag, startPoint x: 614, startPoint y: 280, endPoint x: 1526, endPoint y: 357, distance: 914.7
click at [616, 280] on input "text" at bounding box center [650, 285] width 206 height 38
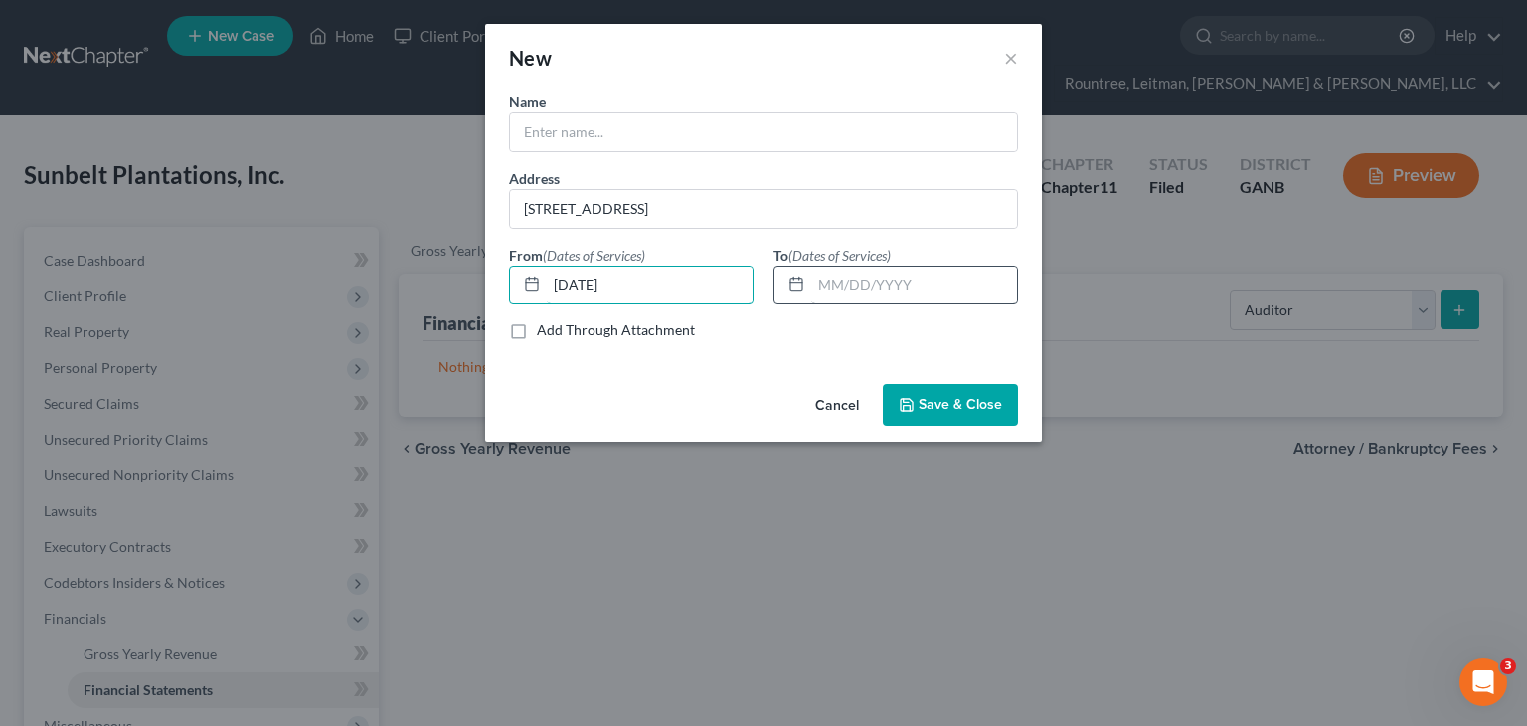
type input "07/21/2023"
click at [838, 287] on input "text" at bounding box center [914, 285] width 206 height 38
type input "[DATE]"
click at [653, 132] on input "text" at bounding box center [763, 132] width 507 height 38
type input "Charles W. Powell, III | Herring CPA Group, PC"
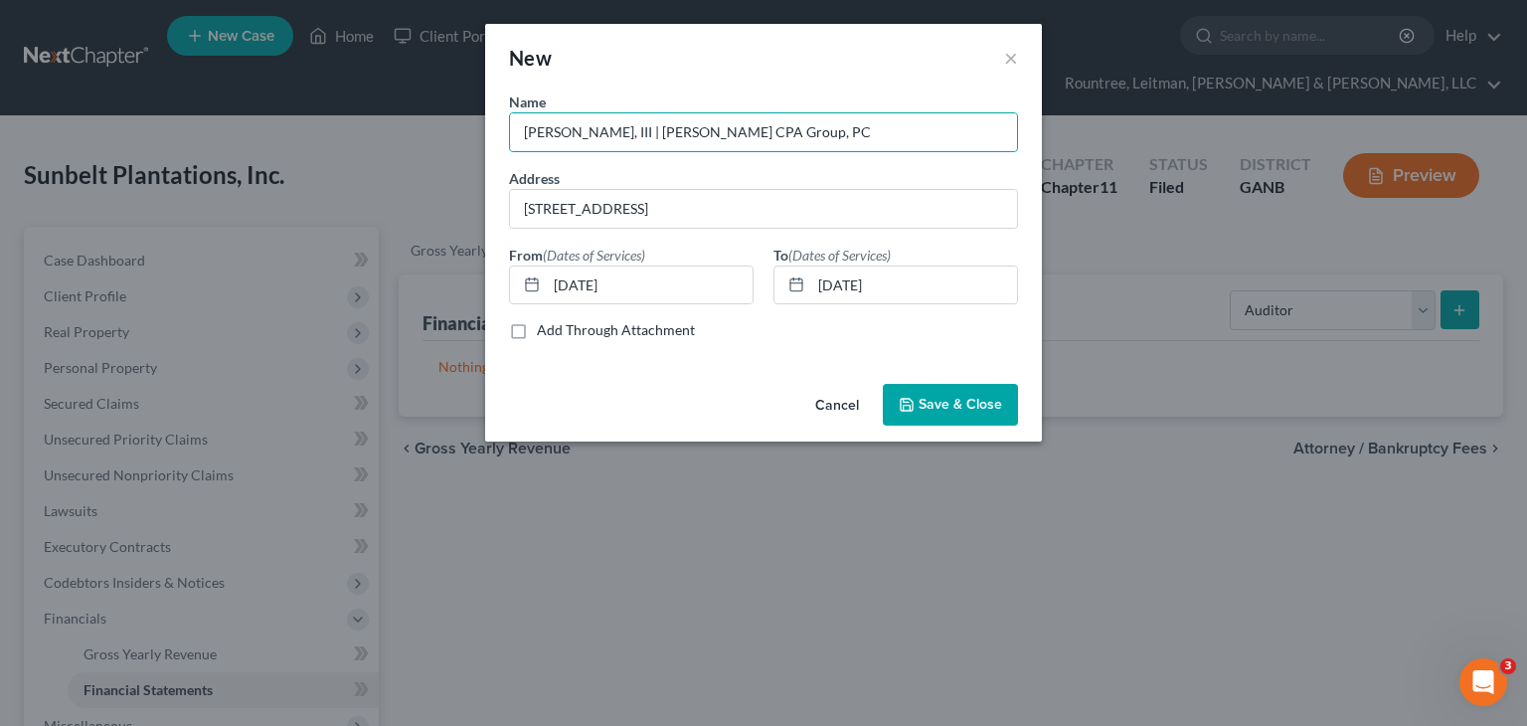
click at [934, 406] on span "Save & Close" at bounding box center [959, 404] width 83 height 17
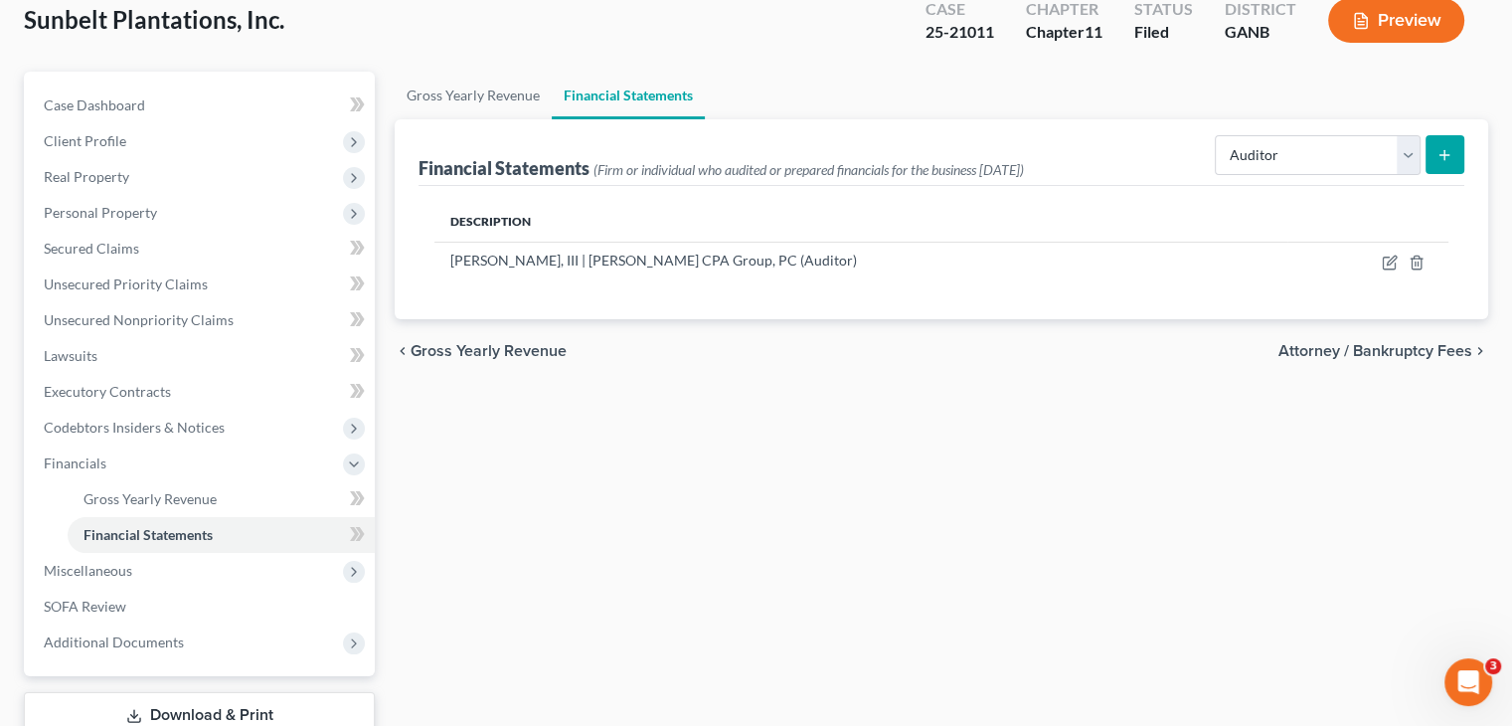
scroll to position [258, 0]
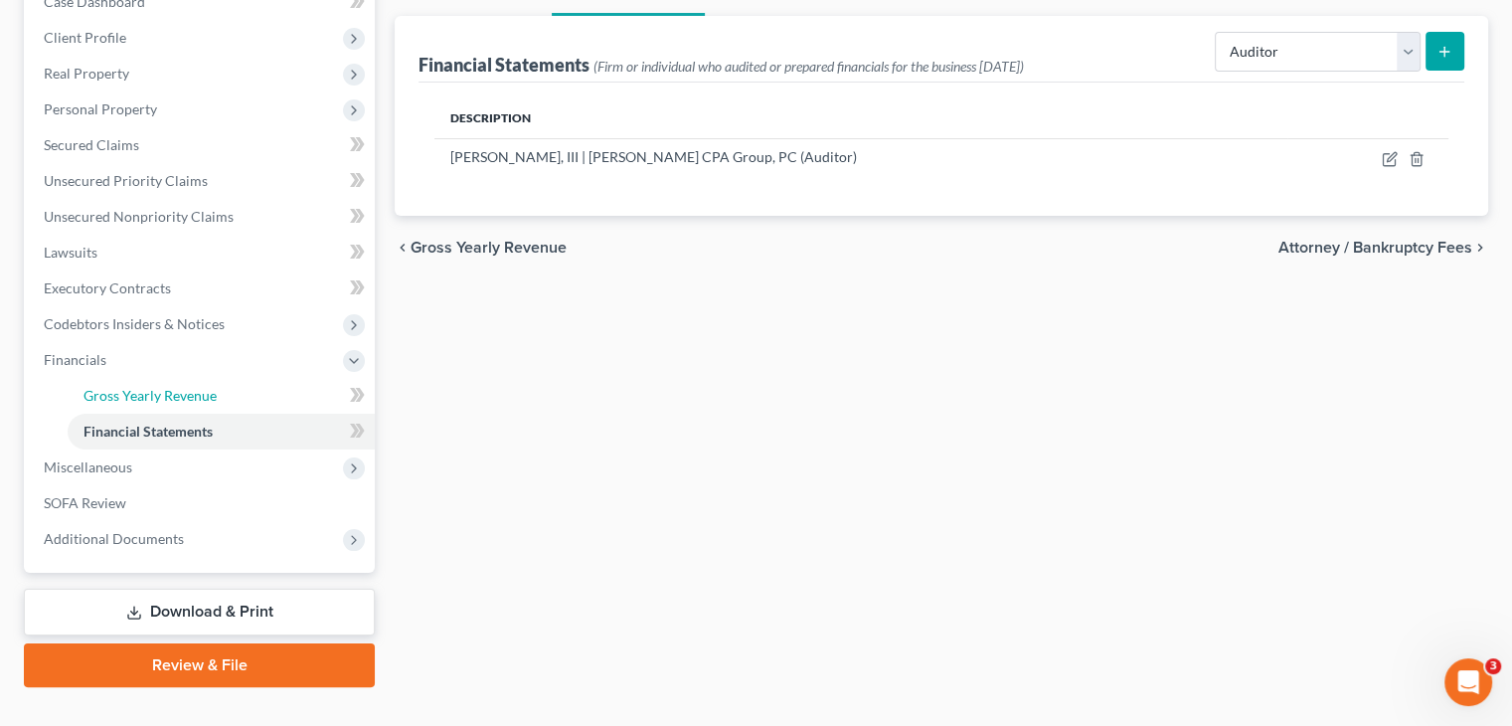
drag, startPoint x: 141, startPoint y: 359, endPoint x: 1, endPoint y: 308, distance: 149.0
click at [141, 387] on span "Gross Yearly Revenue" at bounding box center [149, 395] width 133 height 17
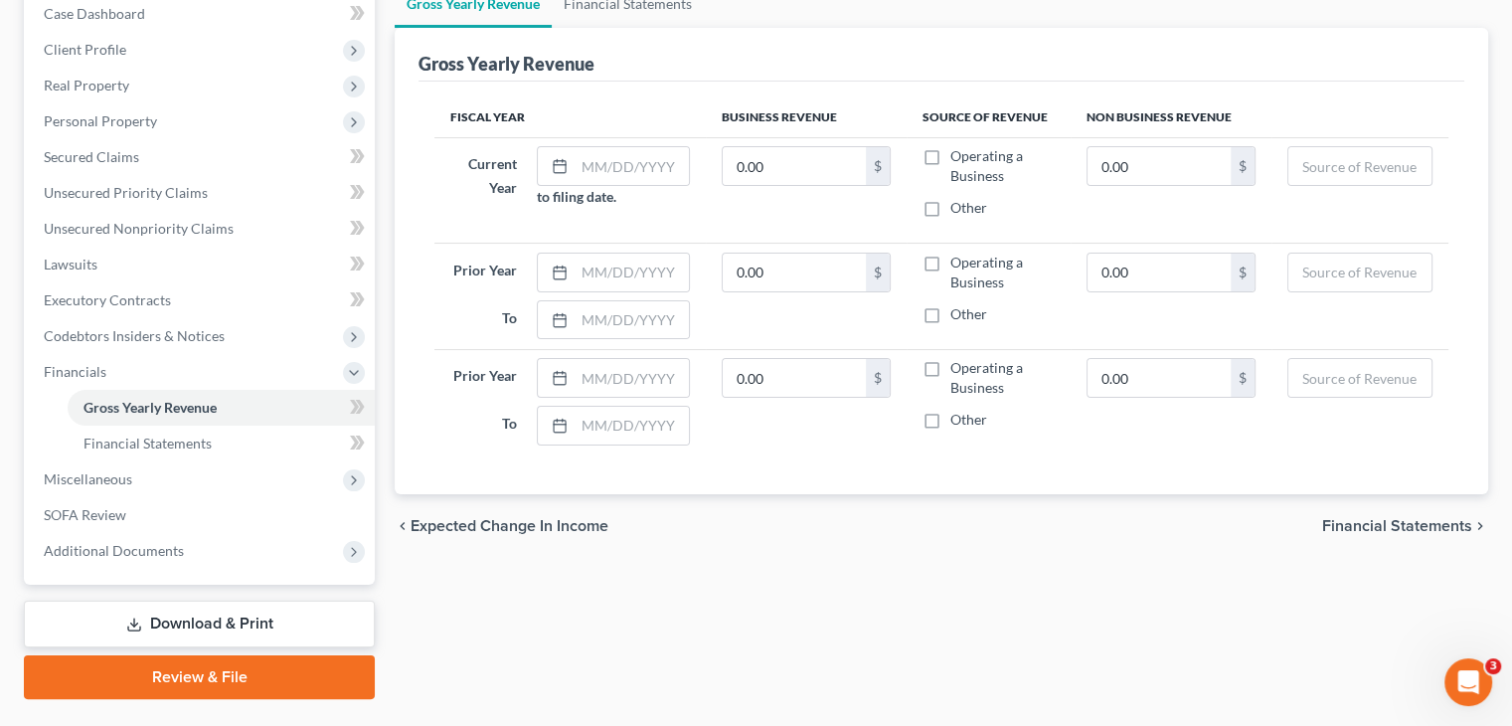
scroll to position [258, 0]
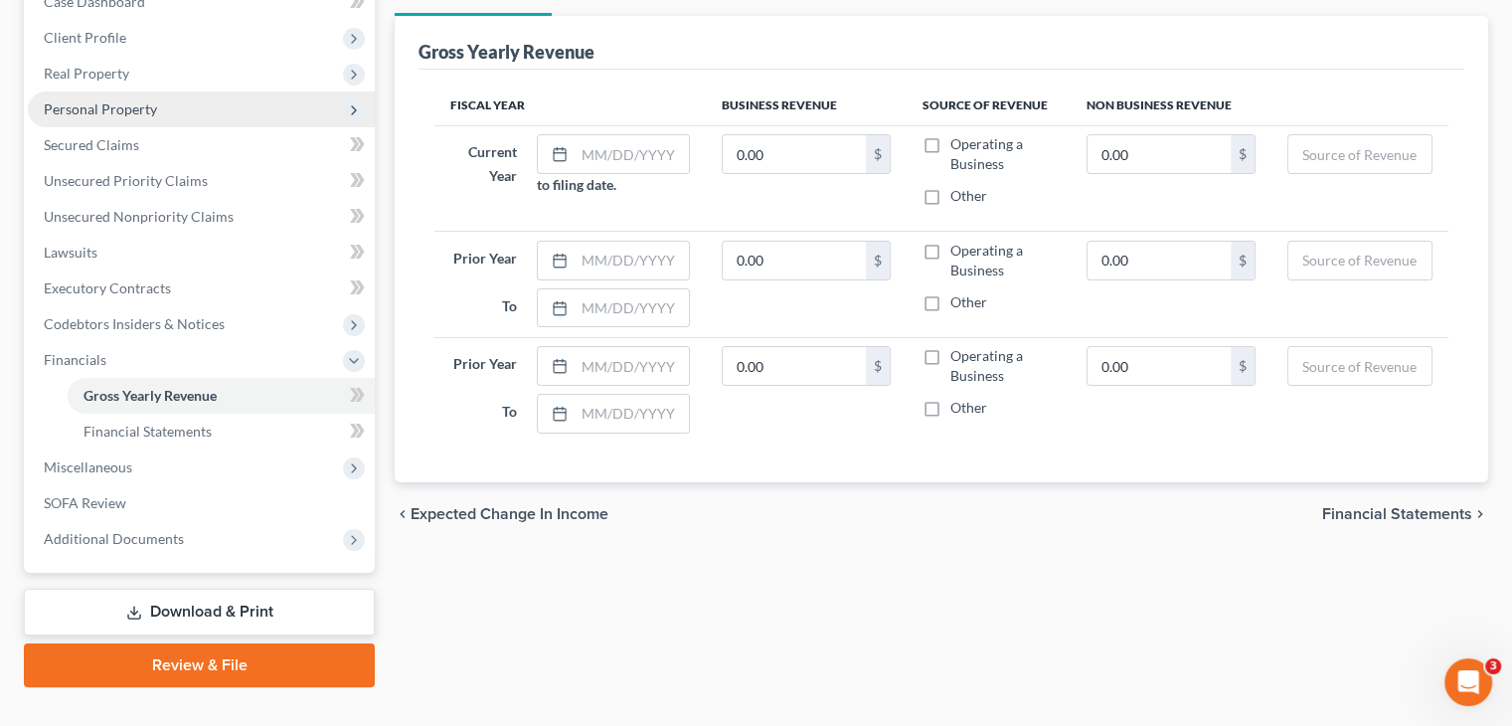
click at [85, 100] on span "Personal Property" at bounding box center [100, 108] width 113 height 17
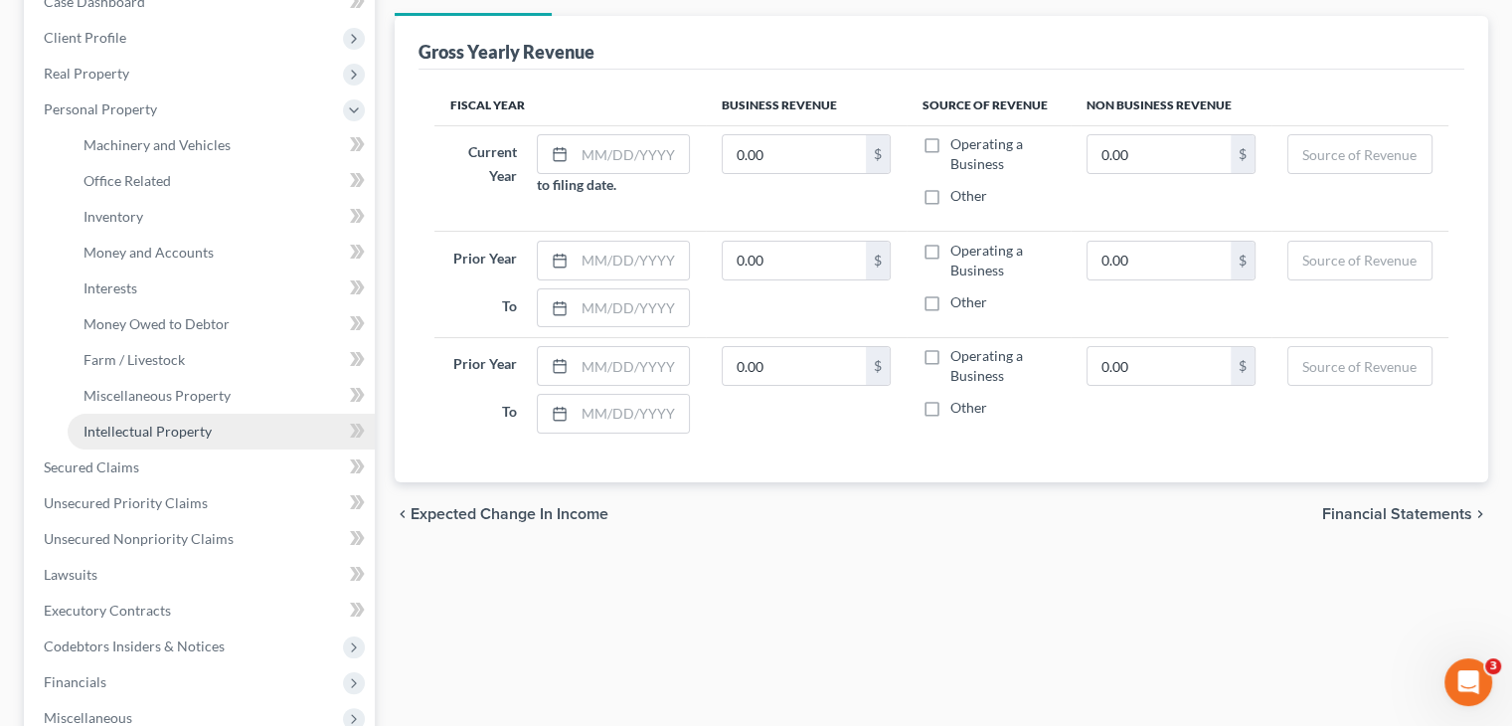
click at [175, 422] on span "Intellectual Property" at bounding box center [147, 430] width 128 height 17
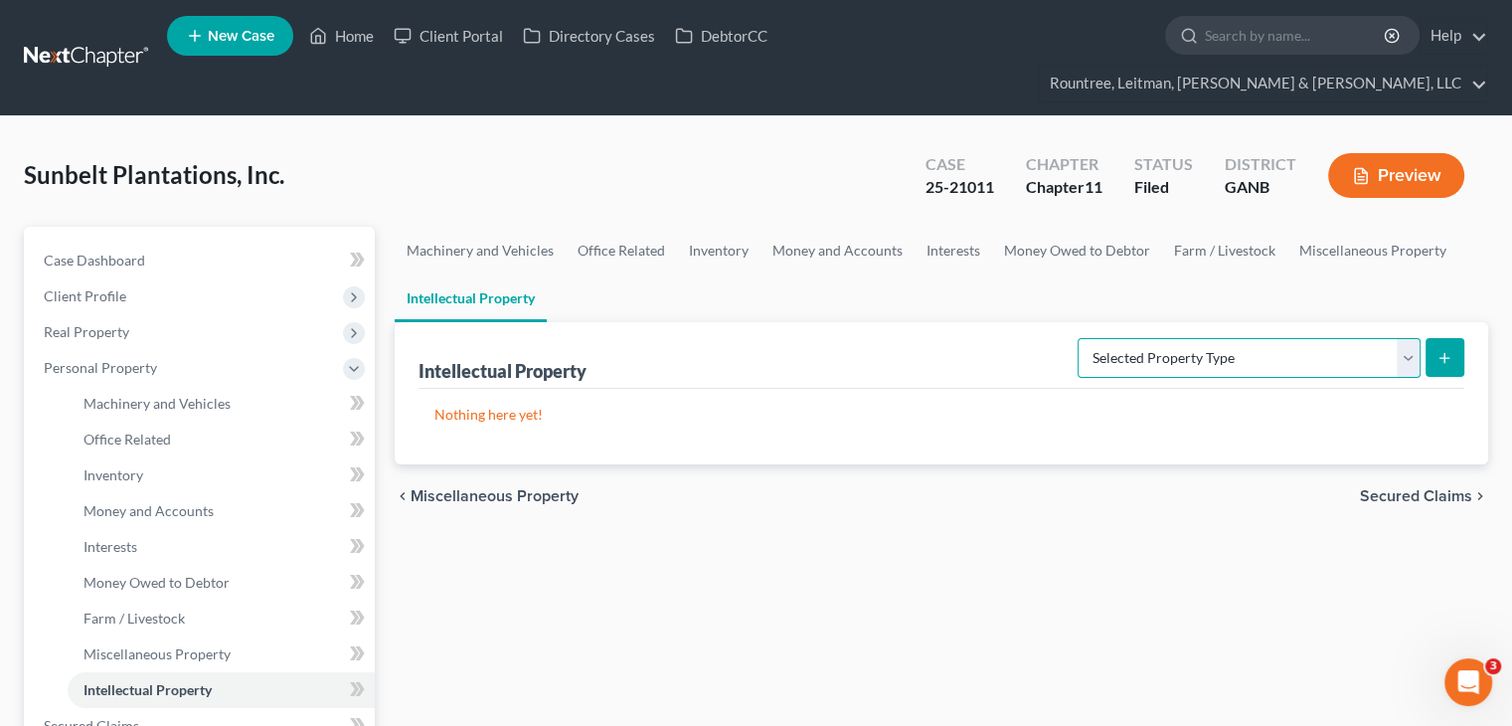
click at [1304, 338] on select "Selected Property Type Customer Lists (A/B: 63) Goodwill (A/B: 65) Internet Dom…" at bounding box center [1249, 358] width 343 height 40
select select "licenses_franchises_royalties"
click at [1080, 338] on select "Selected Property Type Customer Lists (A/B: 63) Goodwill (A/B: 65) Internet Dom…" at bounding box center [1249, 358] width 343 height 40
click at [1440, 350] on icon "submit" at bounding box center [1444, 358] width 16 height 16
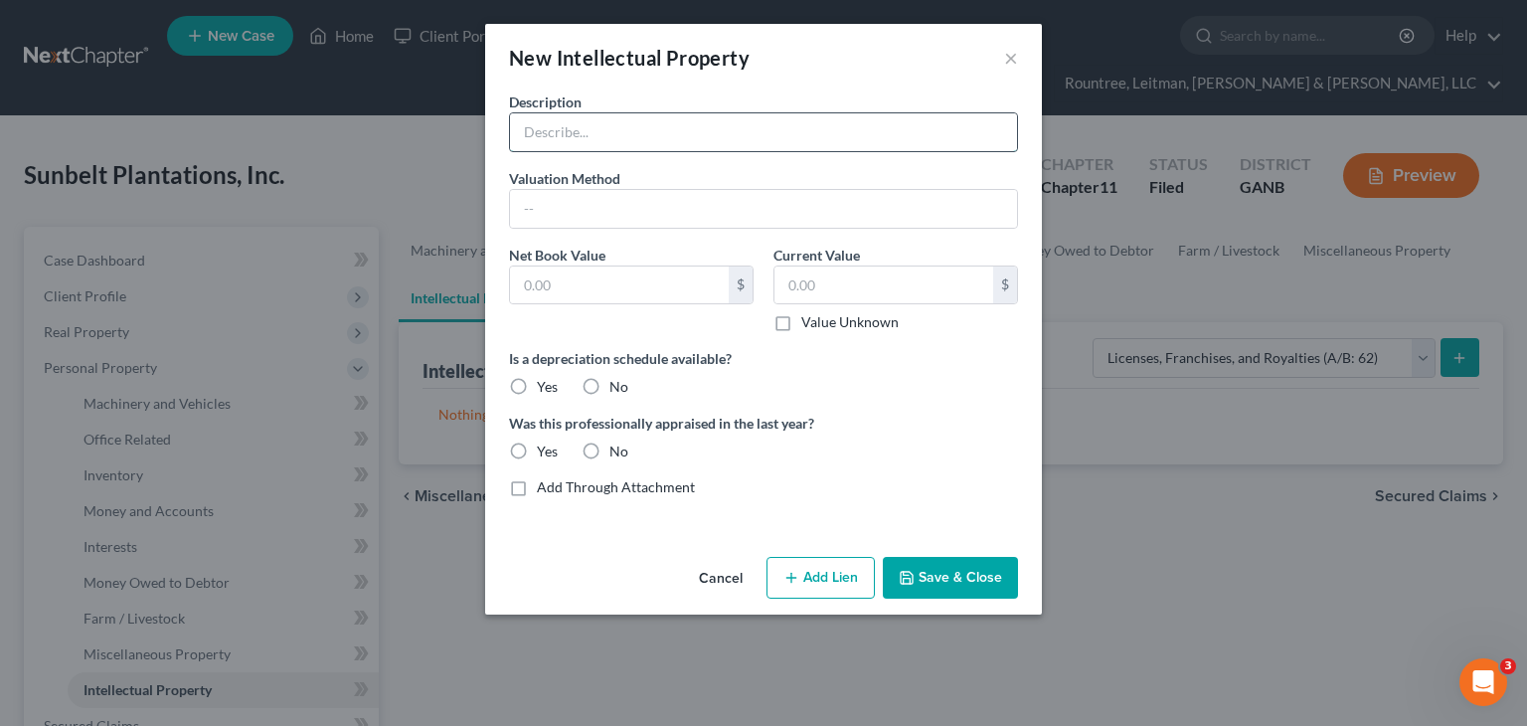
click at [635, 128] on input "text" at bounding box center [763, 132] width 507 height 38
type input "T"
type input "City of Tifton, GA Business License"
click at [592, 289] on input "text" at bounding box center [619, 285] width 219 height 38
type input "0.00"
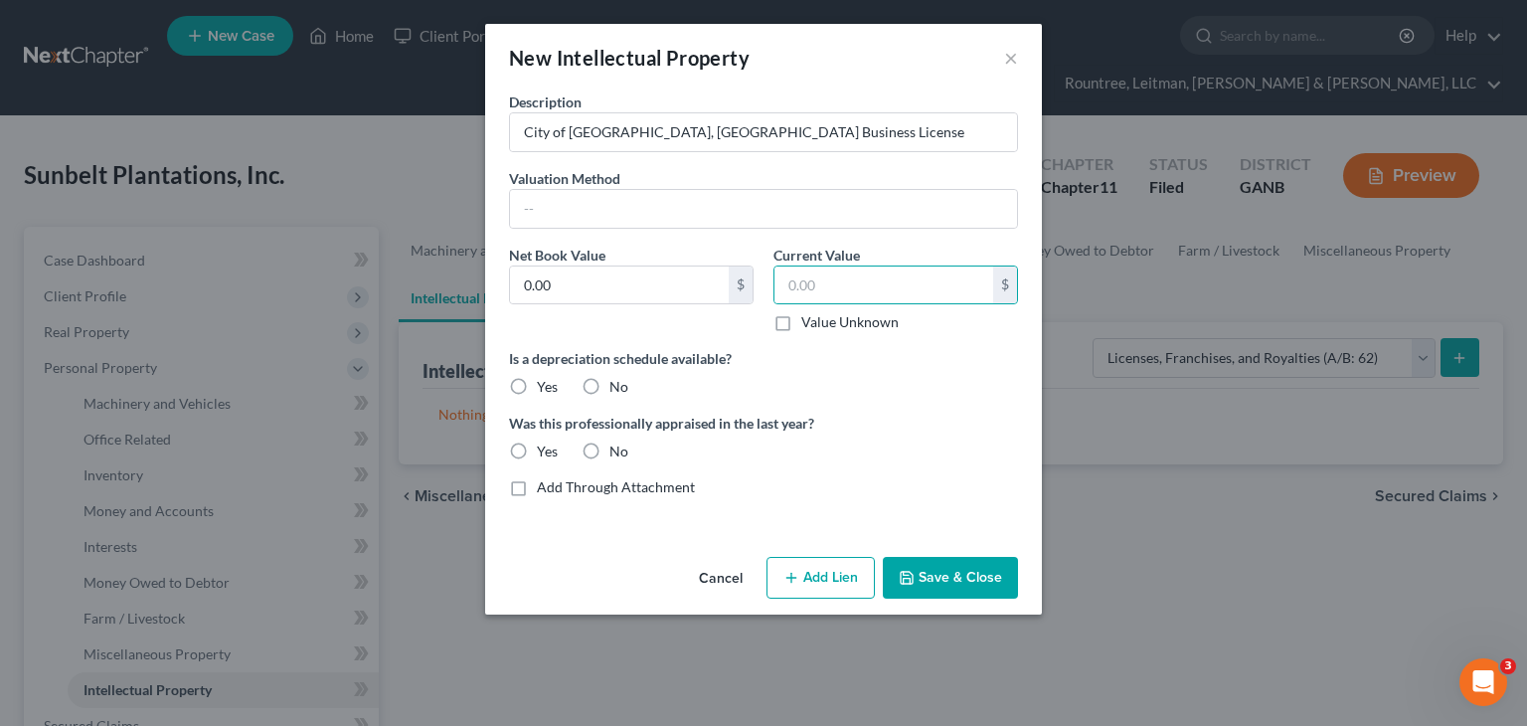
click at [801, 322] on label "Value Unknown" at bounding box center [849, 322] width 97 height 20
click at [809, 322] on input "Value Unknown" at bounding box center [815, 318] width 13 height 13
checkbox input "true"
type input "0.00"
click at [609, 383] on label "No" at bounding box center [618, 387] width 19 height 20
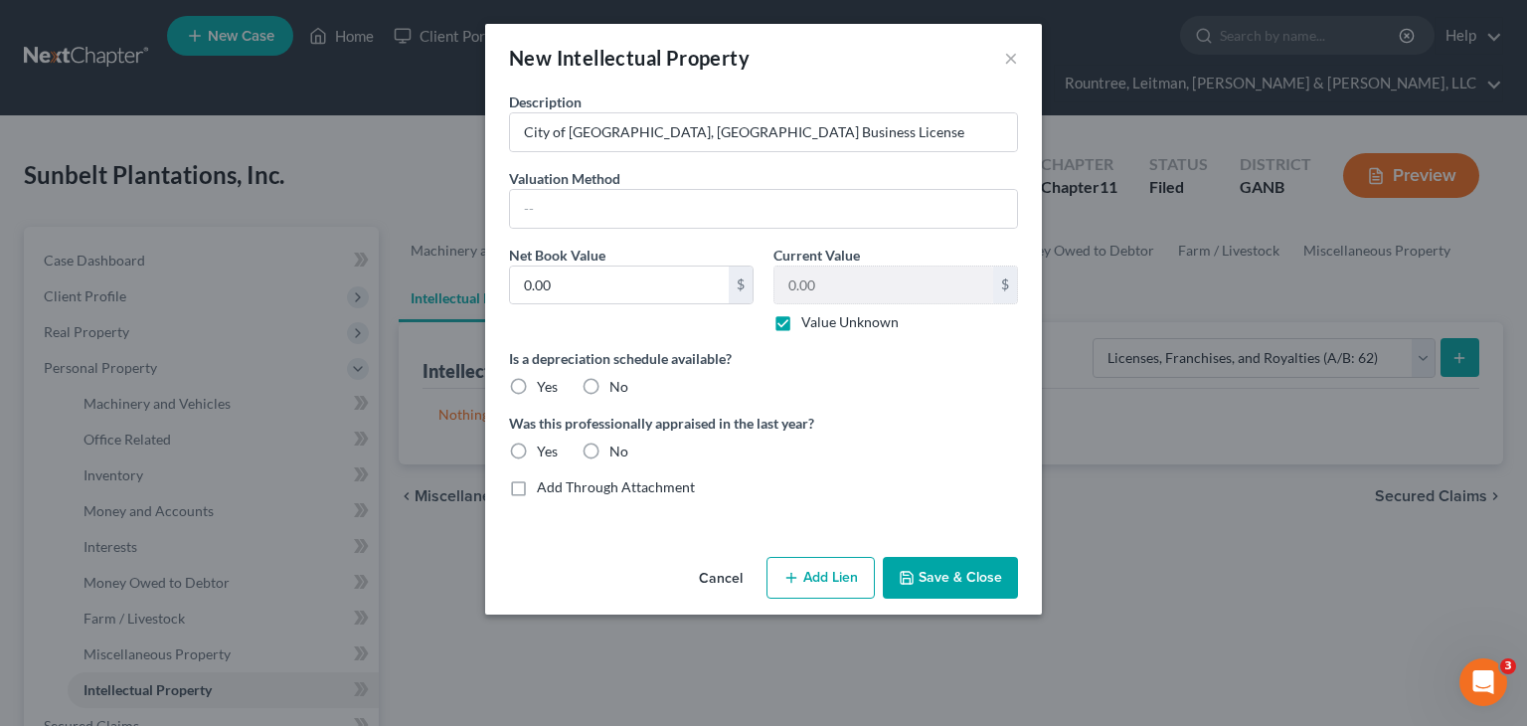
click at [617, 383] on input "No" at bounding box center [623, 383] width 13 height 13
radio input "true"
click at [609, 446] on label "No" at bounding box center [618, 451] width 19 height 20
click at [617, 446] on input "No" at bounding box center [623, 447] width 13 height 13
radio input "true"
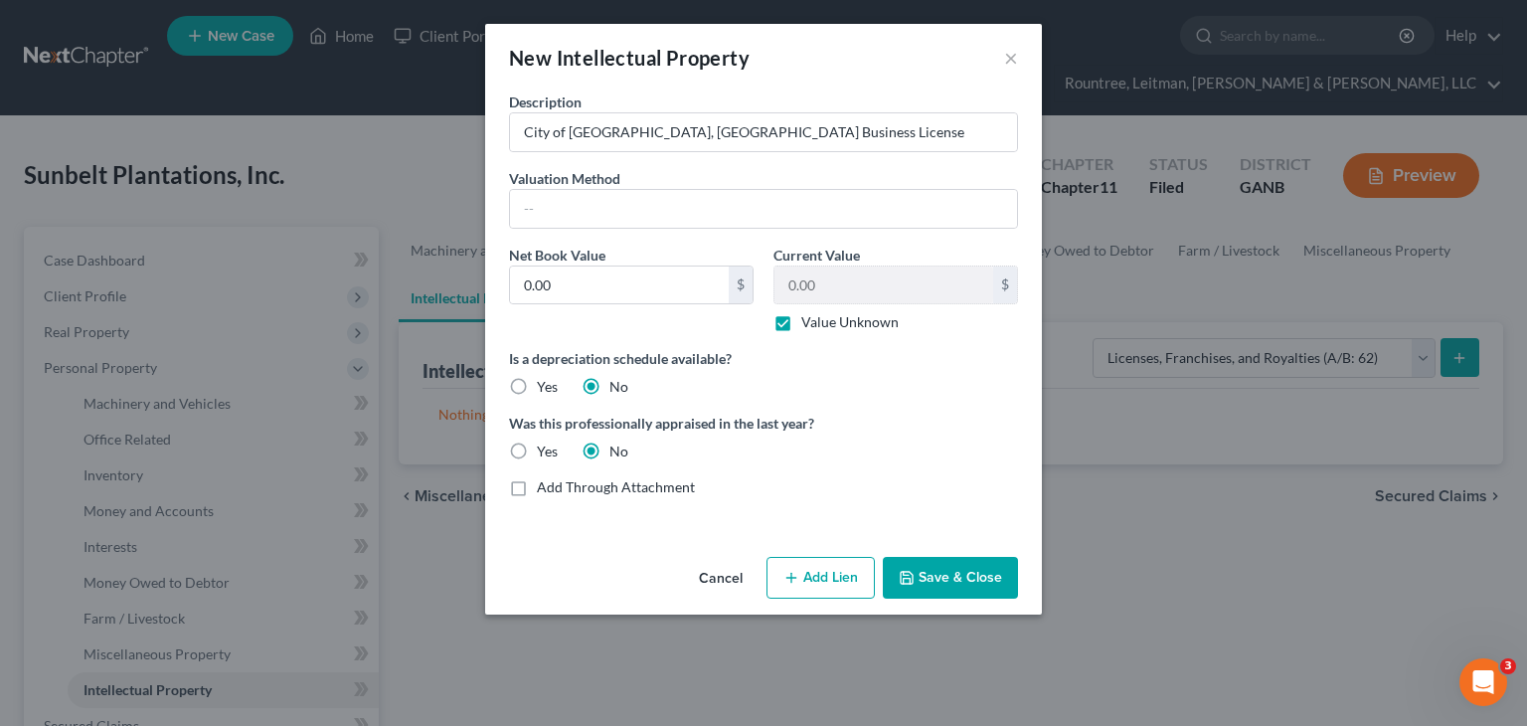
click at [965, 583] on button "Save & Close" at bounding box center [950, 578] width 135 height 42
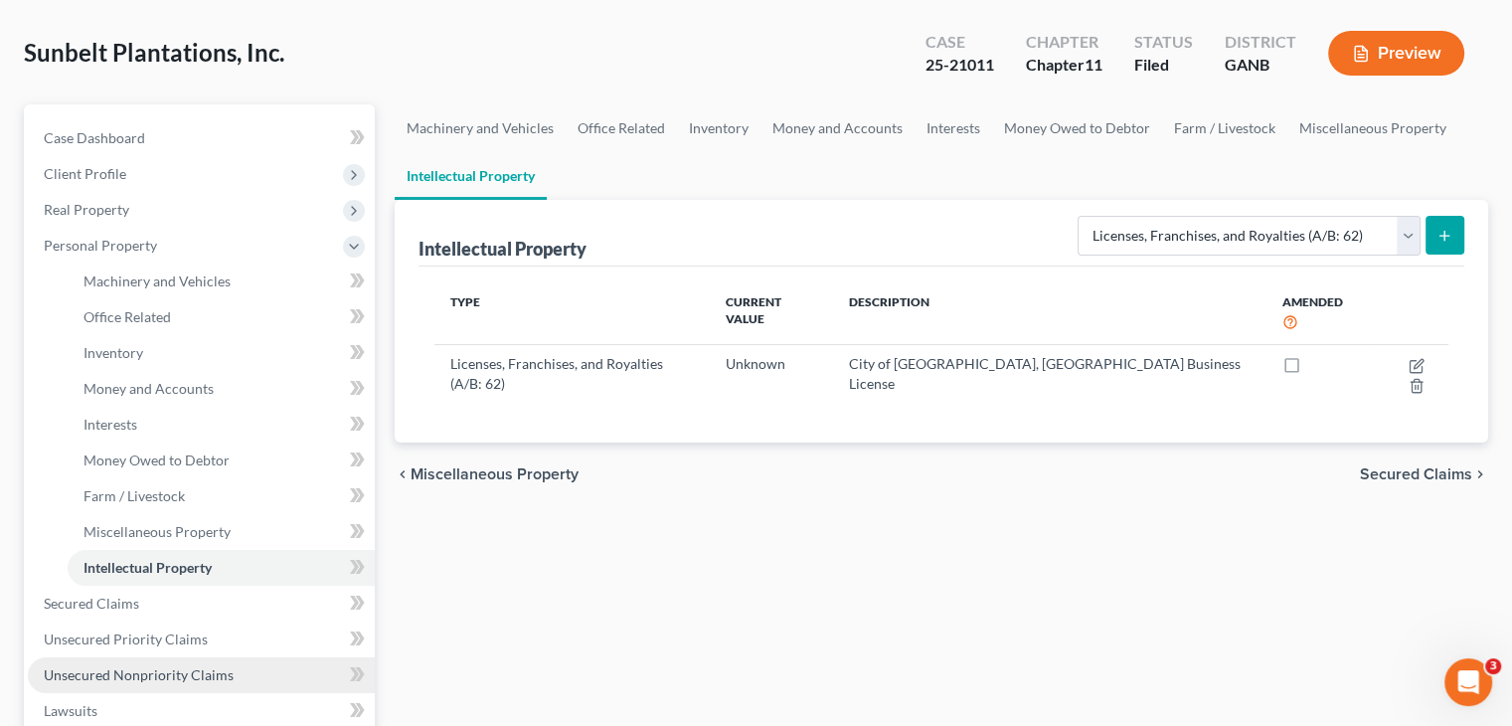
scroll to position [298, 0]
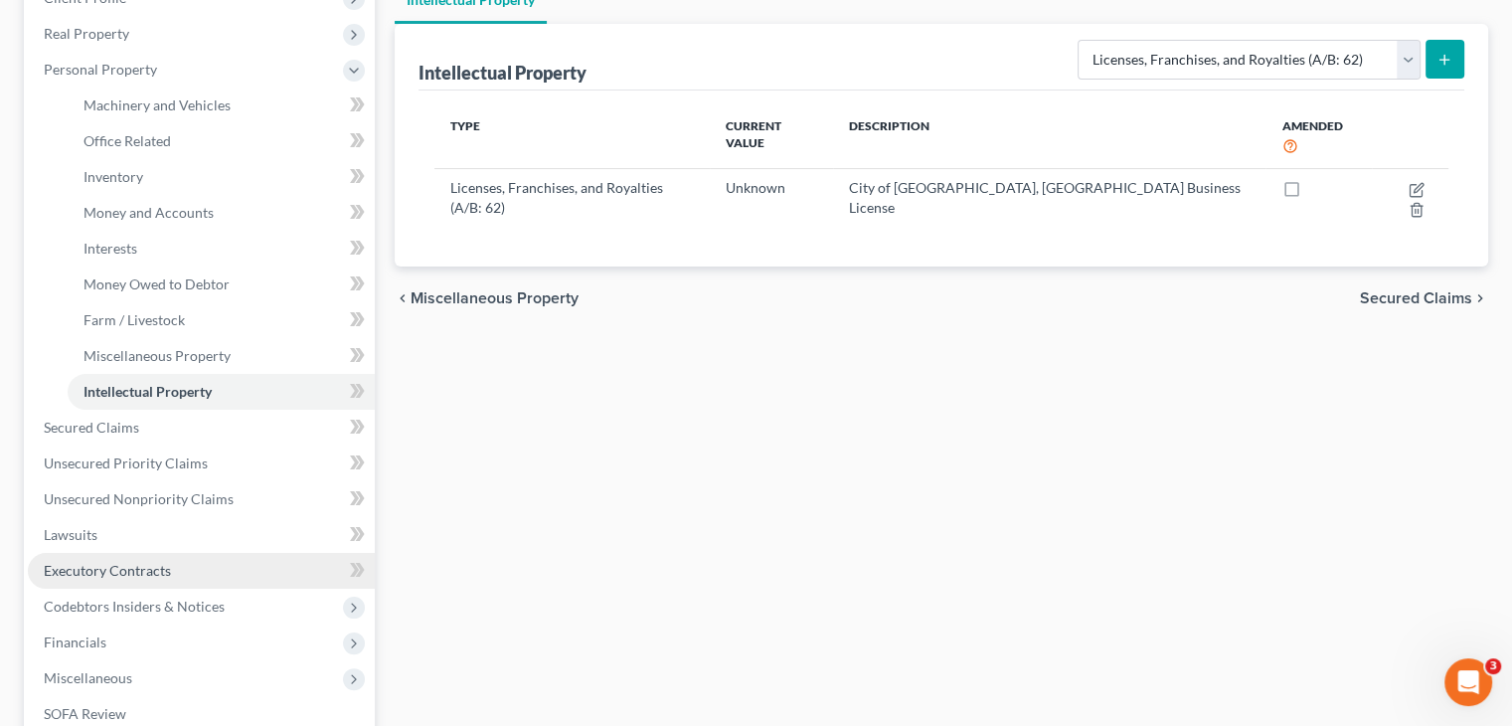
click at [138, 562] on span "Executory Contracts" at bounding box center [107, 570] width 127 height 17
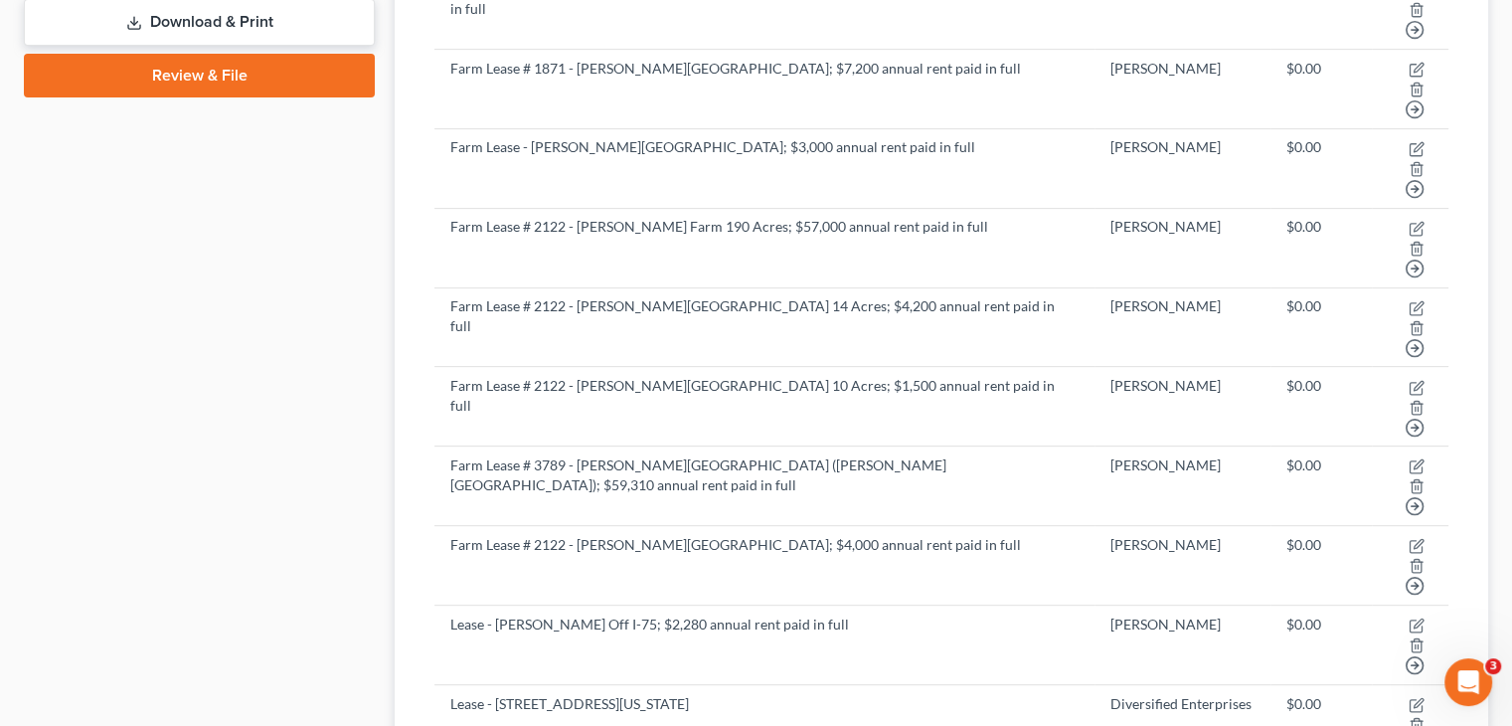
scroll to position [777, 0]
